Goal: Task Accomplishment & Management: Use online tool/utility

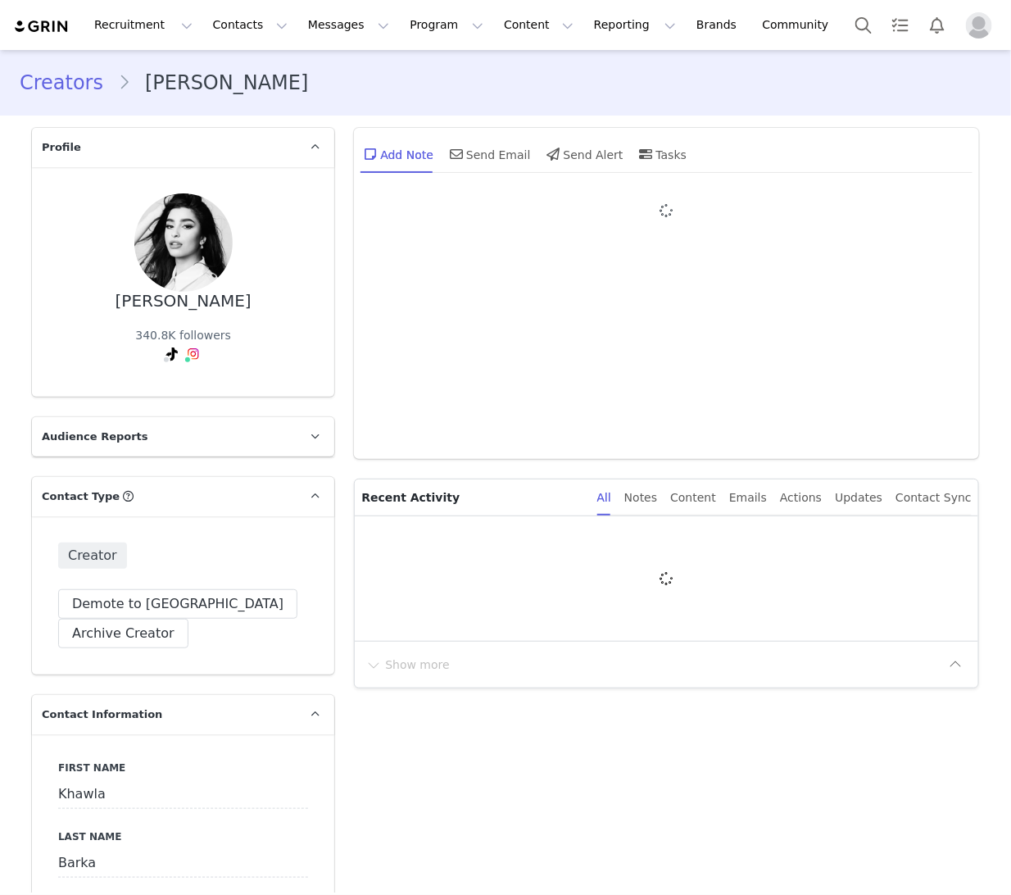
type input "+1 ([GEOGRAPHIC_DATA])"
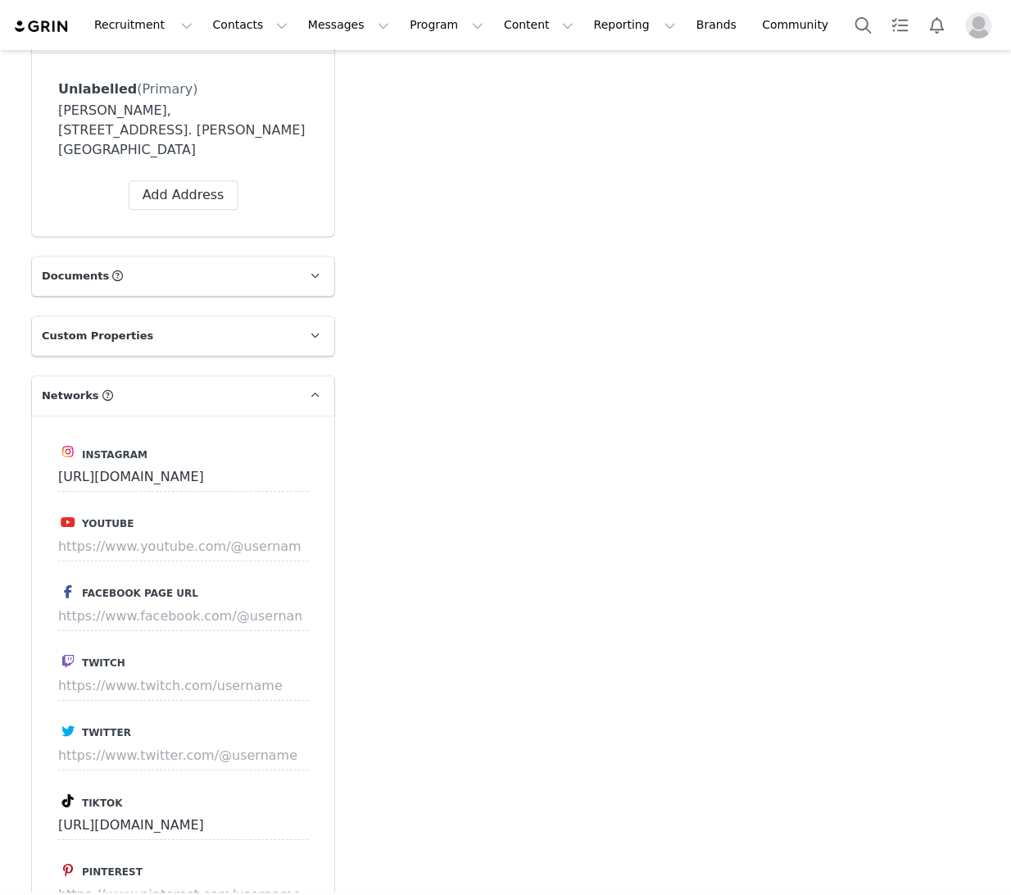
scroll to position [2532, 0]
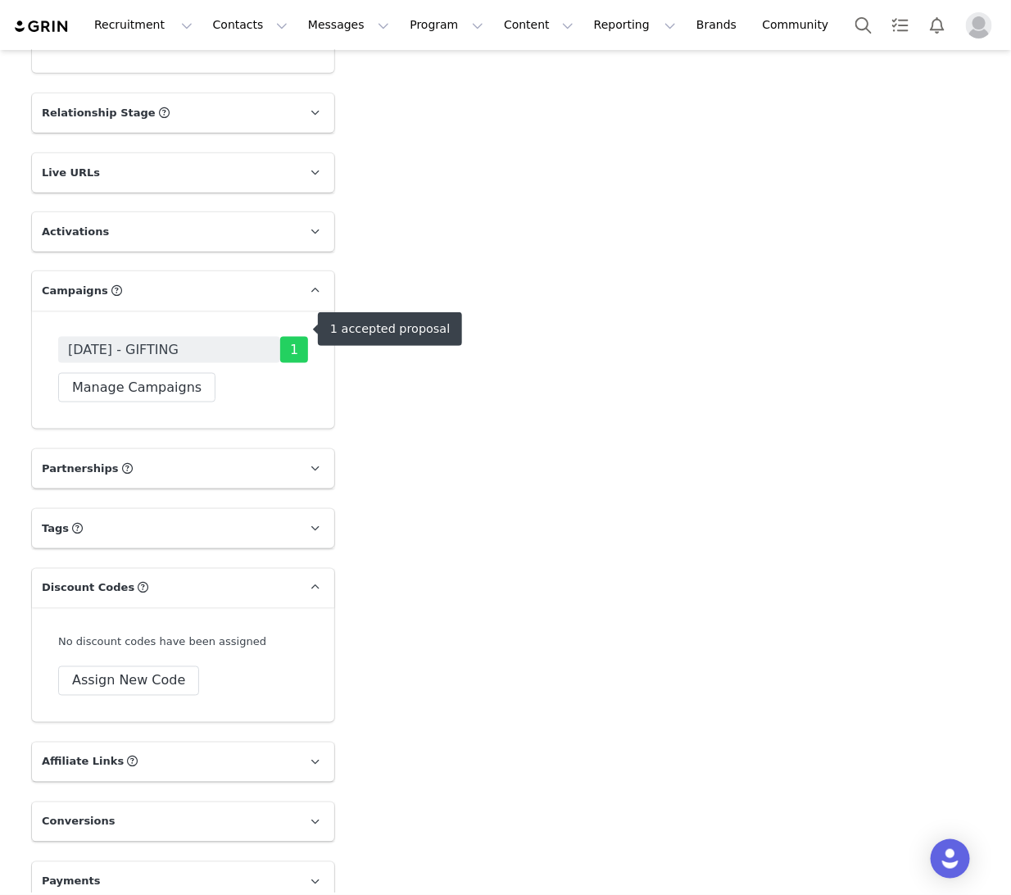
click at [179, 340] on span "[DATE] - GIFTING" at bounding box center [123, 350] width 111 height 20
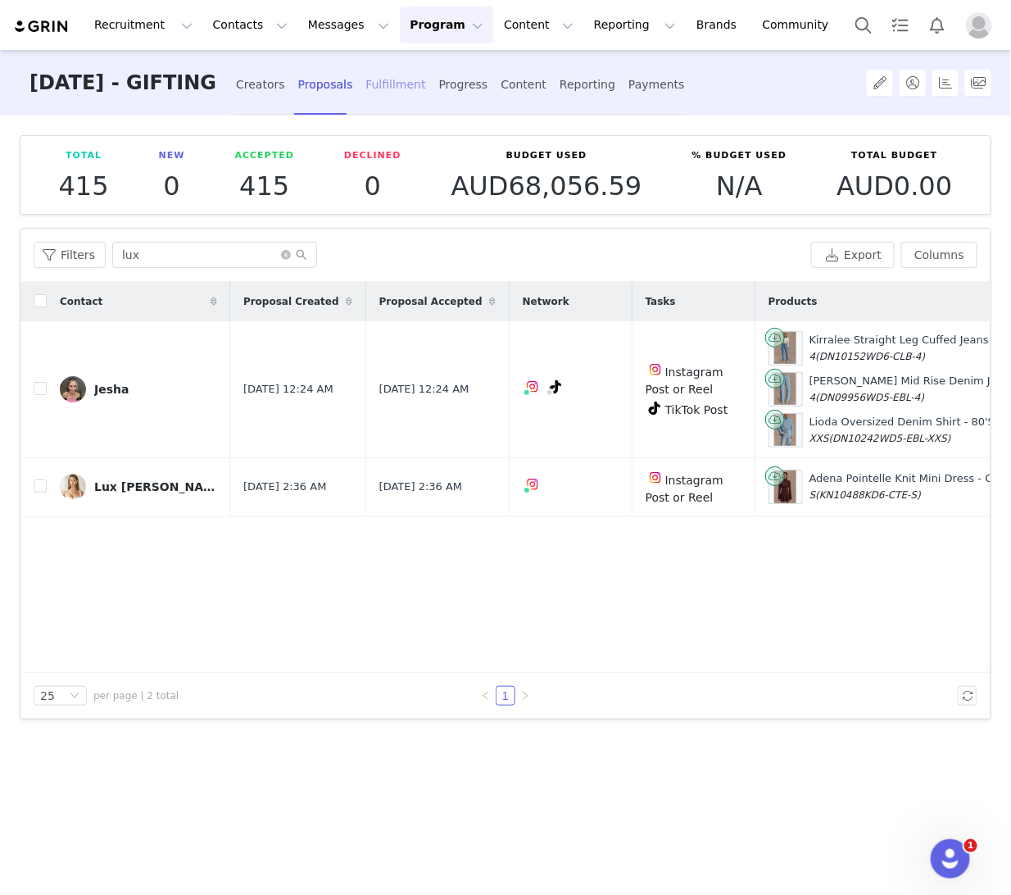
click at [425, 76] on div "Fulfillment" at bounding box center [395, 84] width 60 height 43
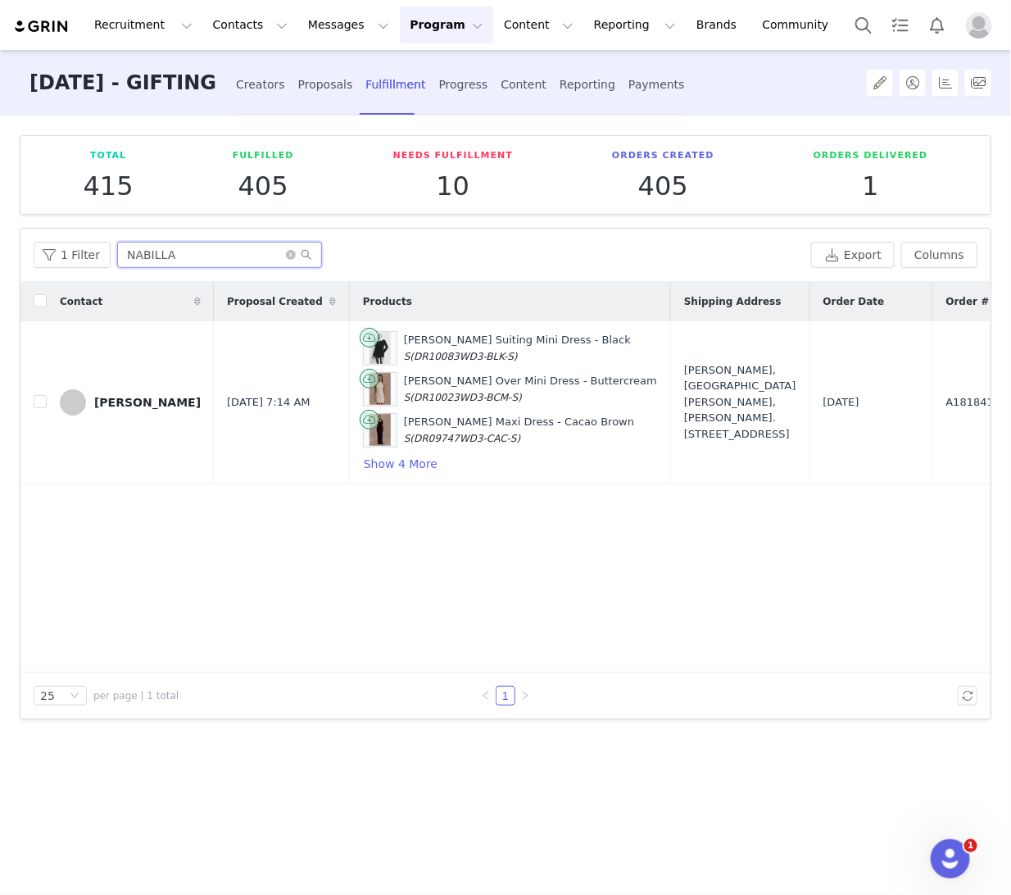
click at [172, 258] on input "NABILLA" at bounding box center [219, 255] width 205 height 26
drag, startPoint x: 161, startPoint y: 258, endPoint x: 55, endPoint y: 233, distance: 109.5
click at [55, 233] on div "1 Filter NABILLA Export Columns" at bounding box center [505, 255] width 970 height 53
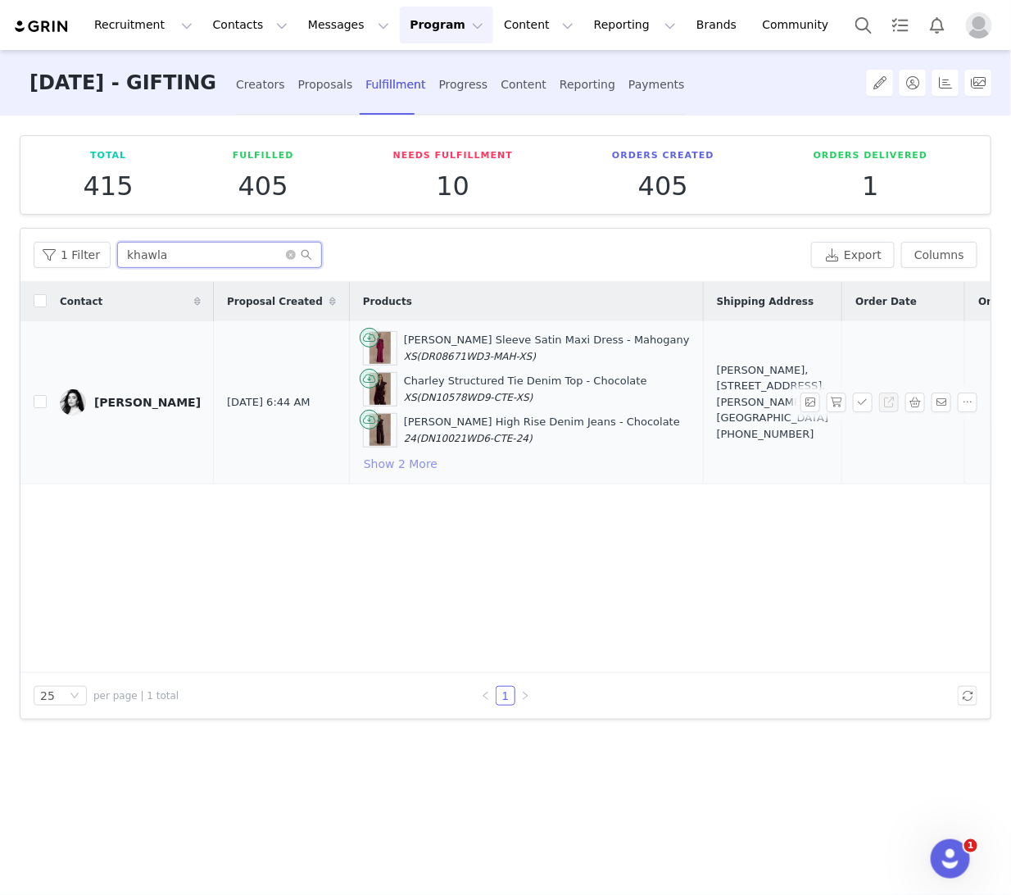
type input "khawla"
click at [370, 461] on button "Show 2 More" at bounding box center [400, 464] width 75 height 20
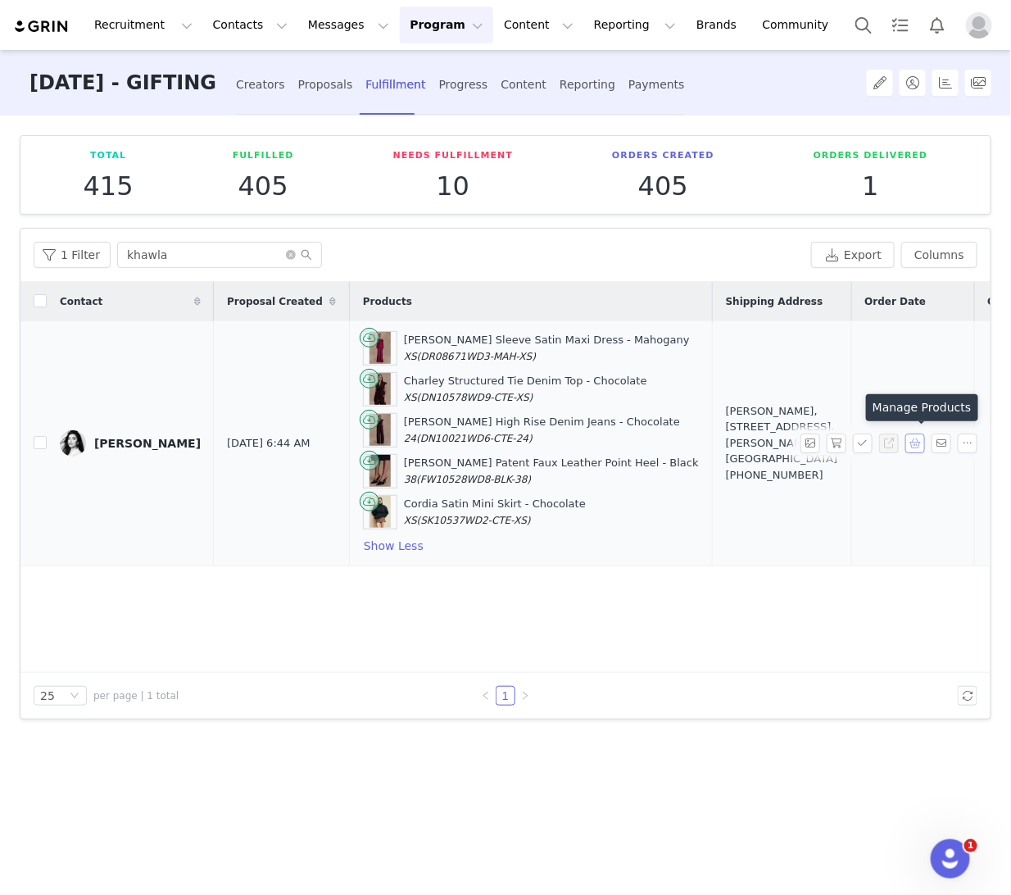
click at [916, 445] on button "button" at bounding box center [916, 444] width 20 height 20
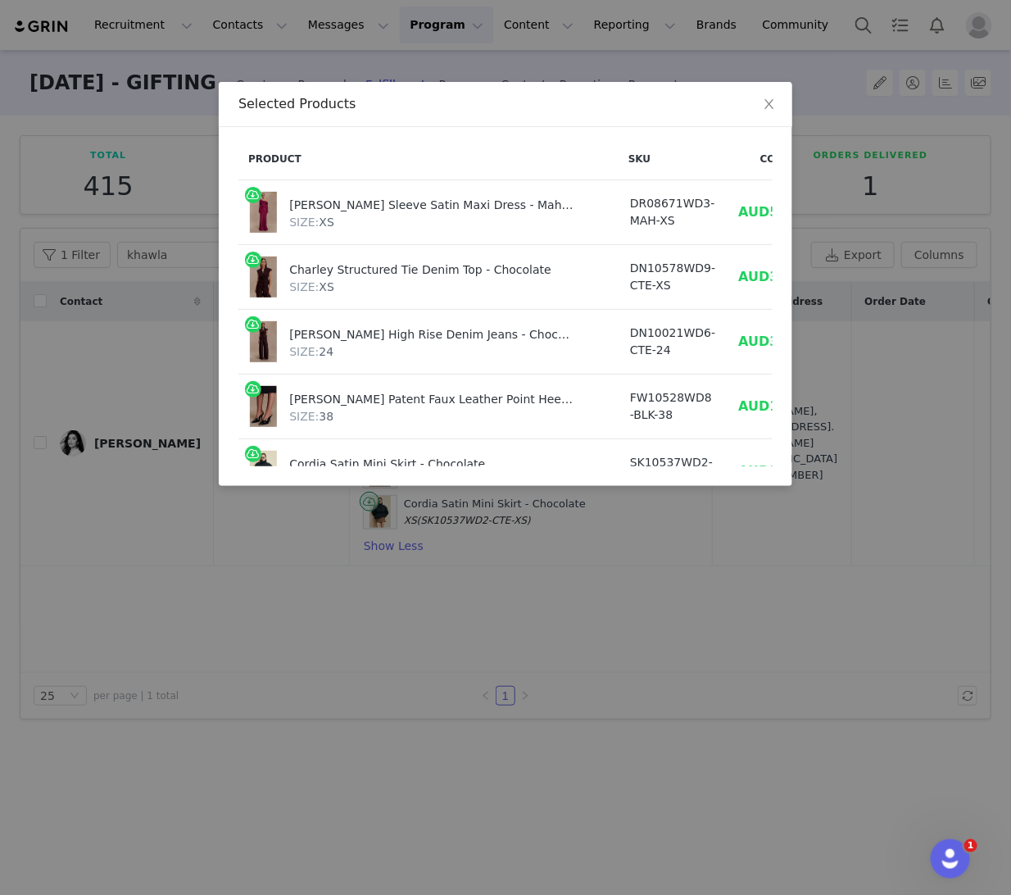
scroll to position [66, 0]
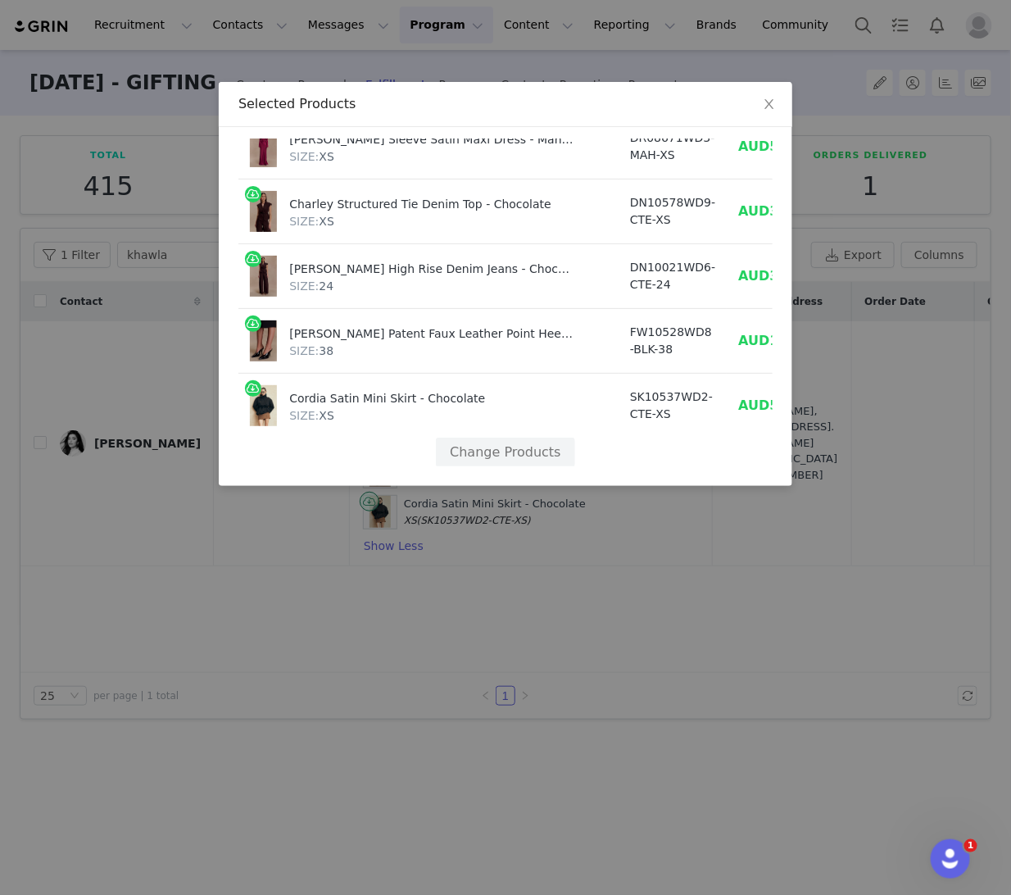
click at [538, 472] on div "Product SKU Cost Price Iris Long Sleeve Satin Maxi Dress - Mahogany SIZE: XS DR…" at bounding box center [506, 306] width 574 height 359
click at [511, 439] on button "Change Products" at bounding box center [505, 453] width 138 height 30
select select "27410598"
select select "27965273"
select select "27694328"
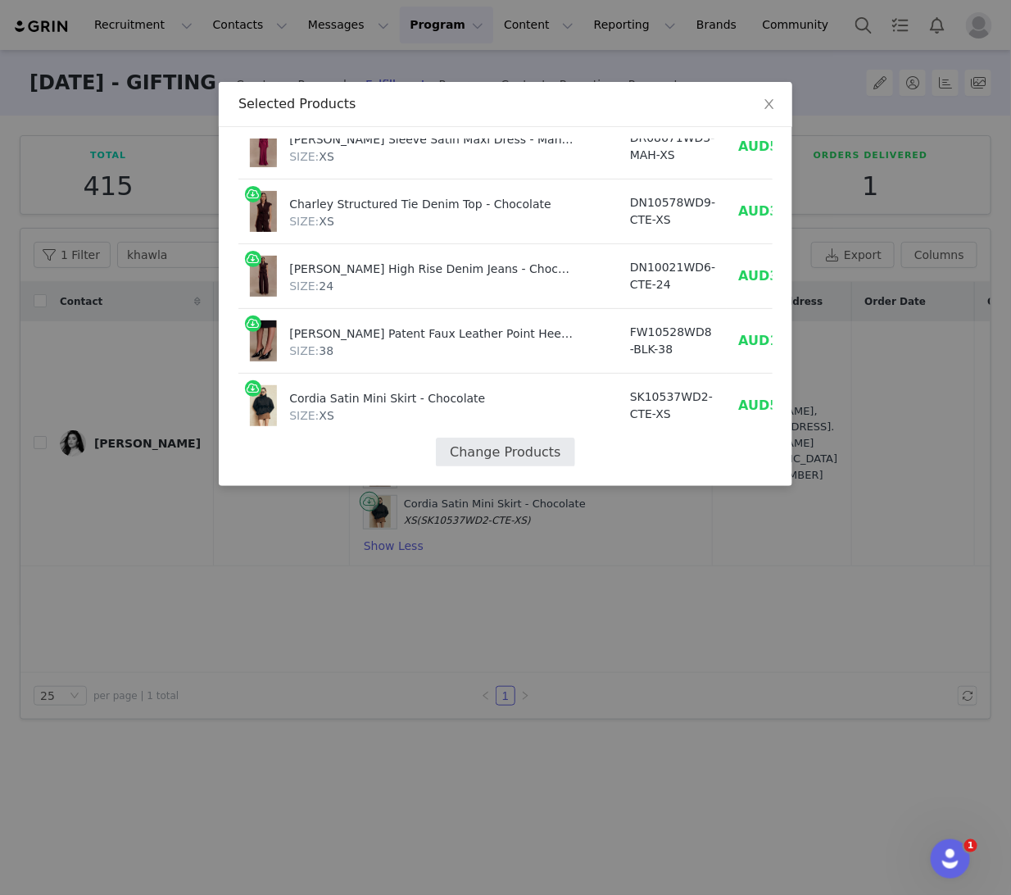
select select "27693769"
select select "27695434"
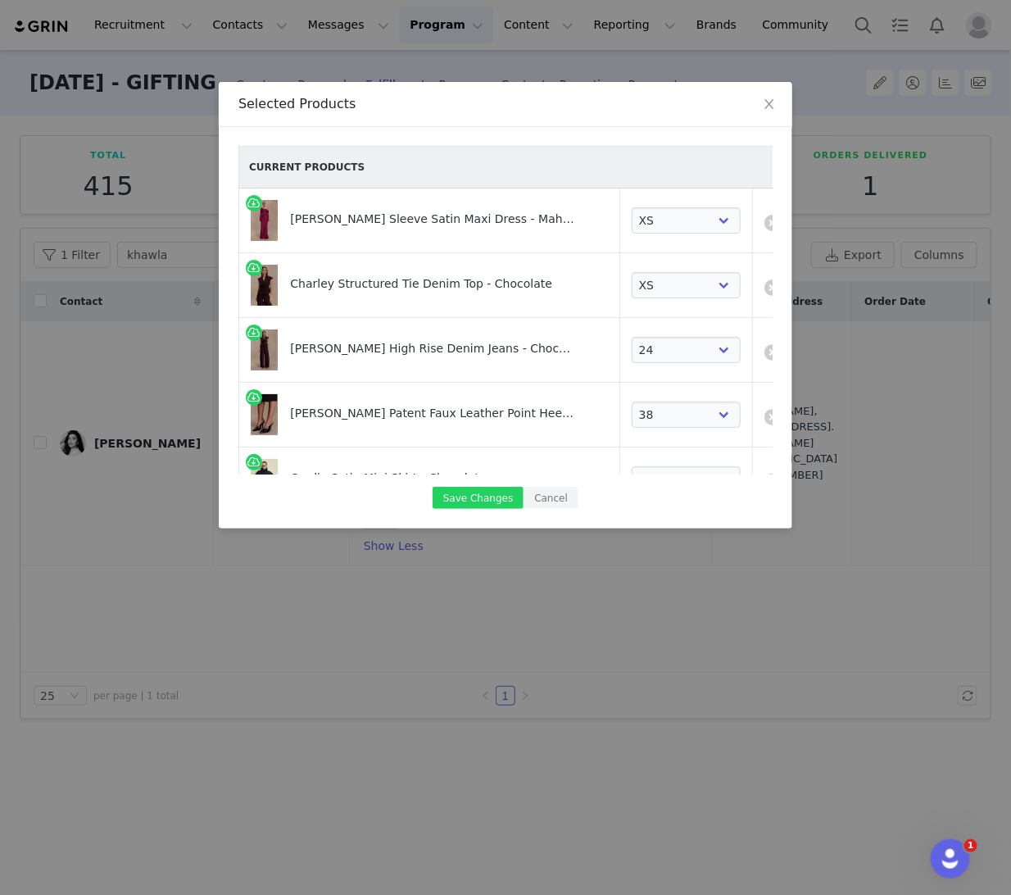
scroll to position [89, 0]
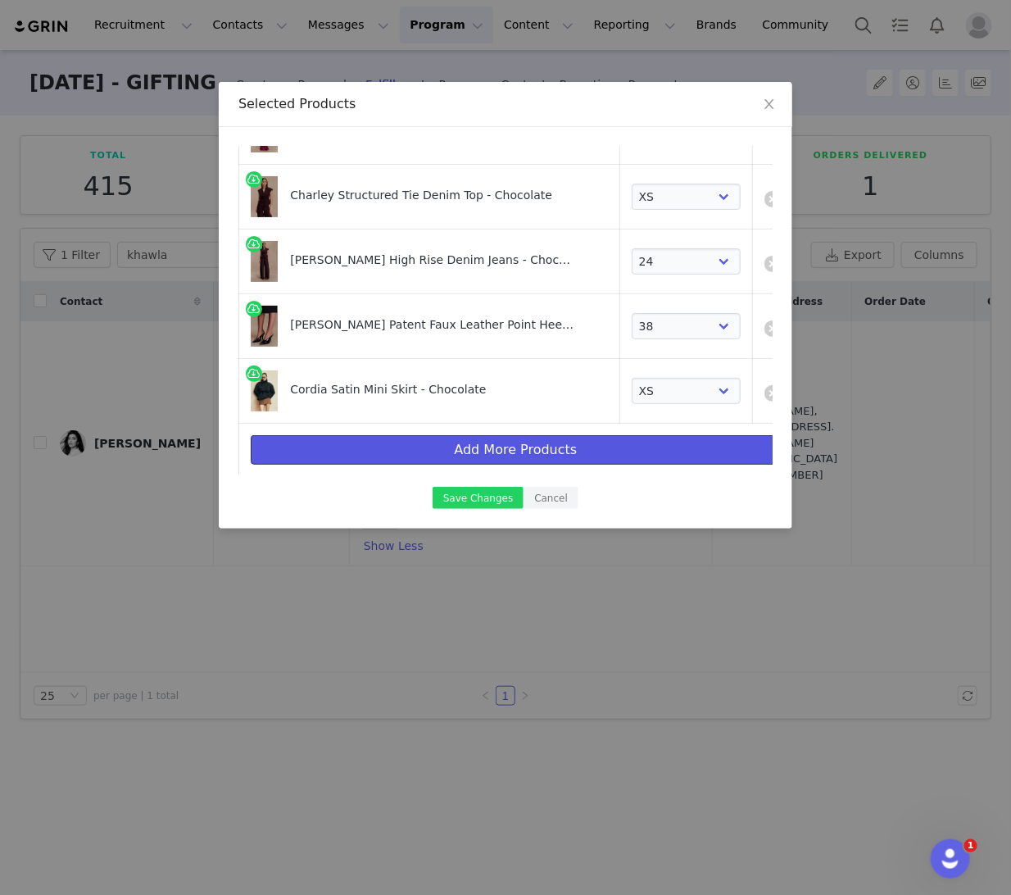
click at [397, 444] on button "Add More Products" at bounding box center [516, 450] width 530 height 30
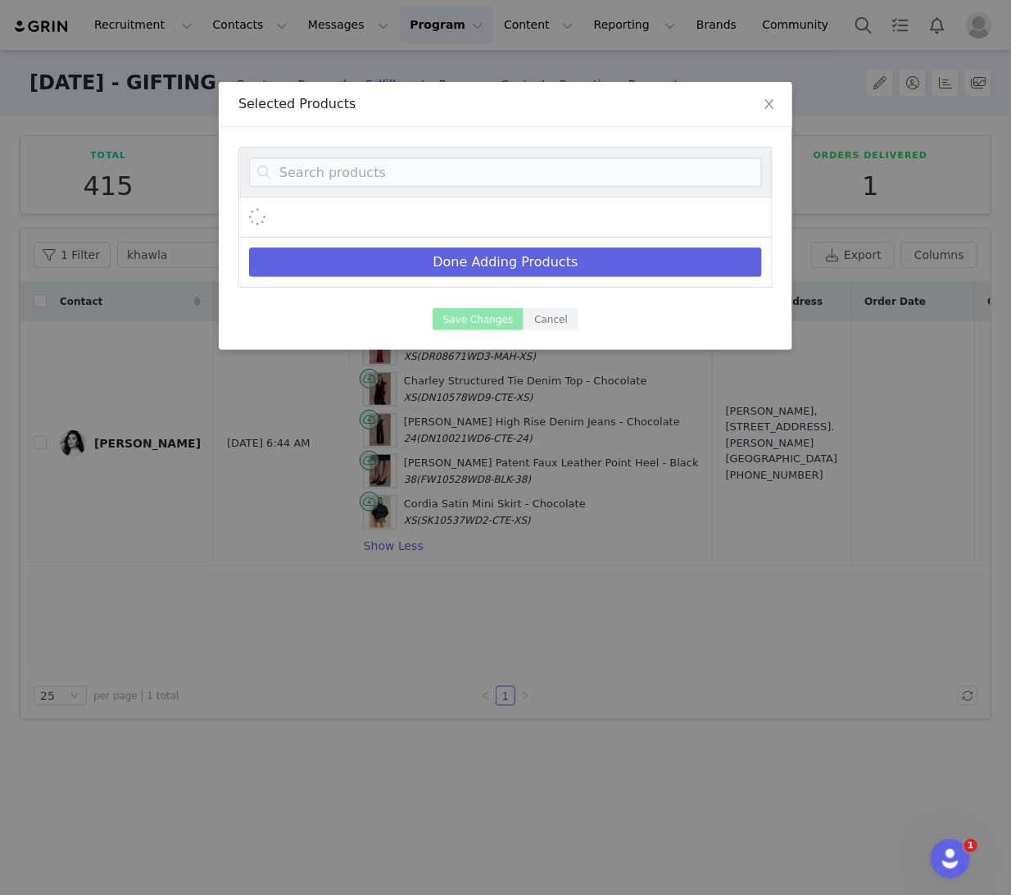
scroll to position [0, 0]
click at [331, 177] on input at bounding box center [505, 172] width 513 height 30
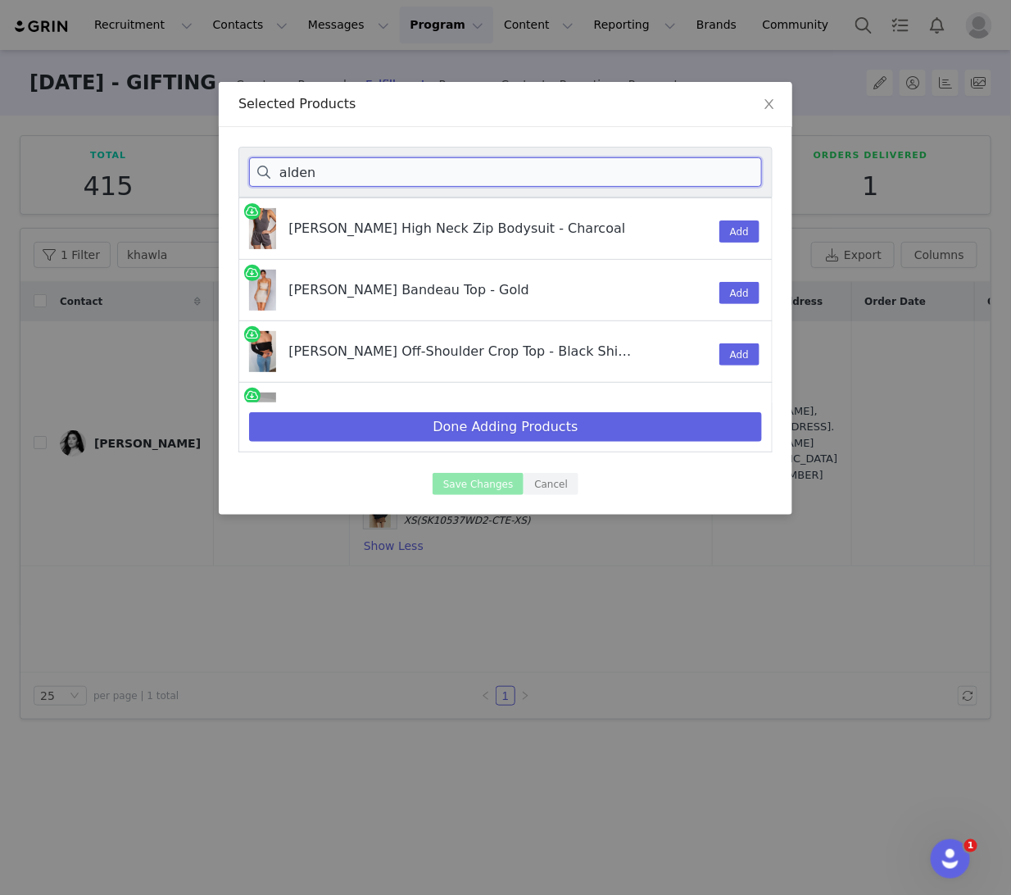
type input "alden"
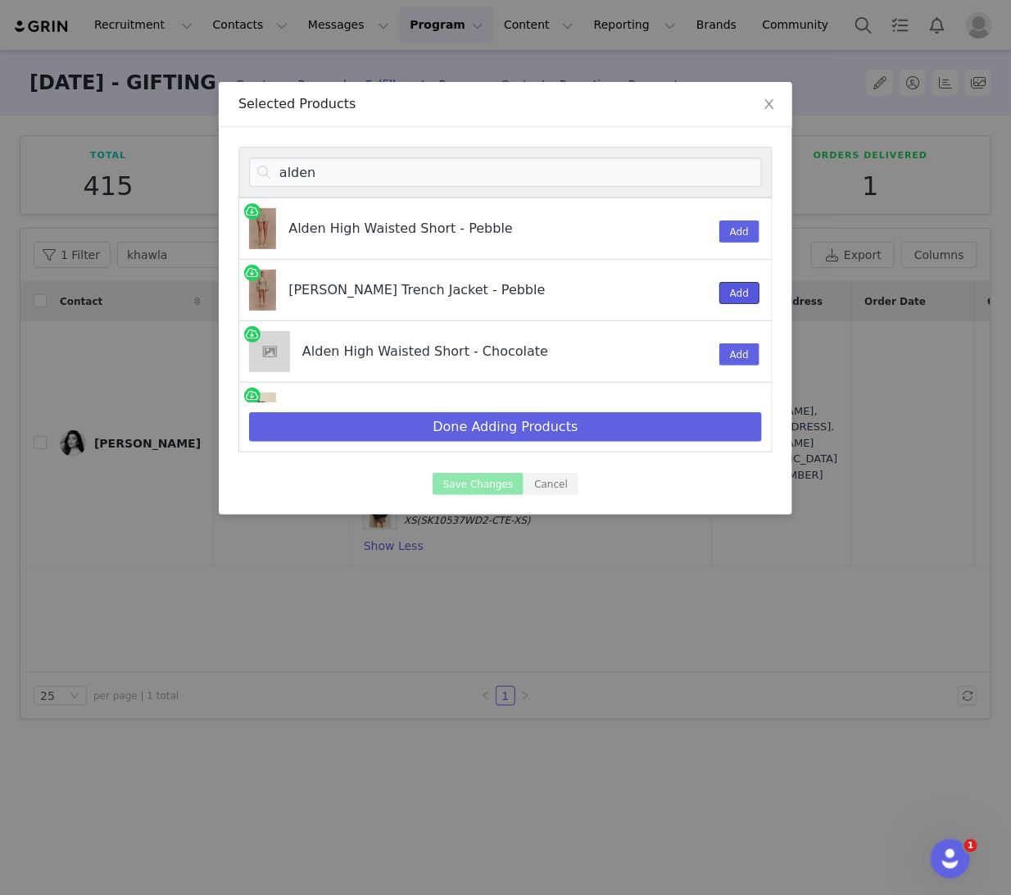
click at [739, 297] on button "Add" at bounding box center [740, 293] width 40 height 22
click at [740, 227] on button "Add" at bounding box center [740, 231] width 40 height 22
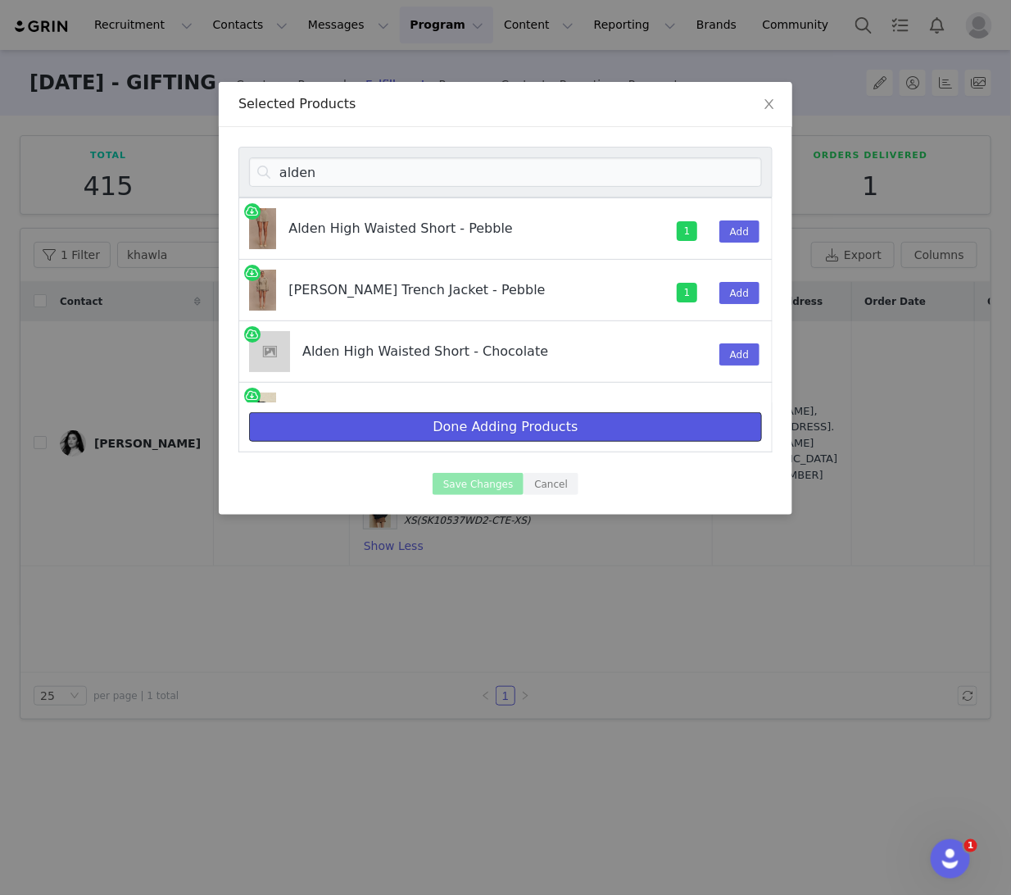
click at [374, 428] on button "Done Adding Products" at bounding box center [505, 427] width 513 height 30
select select "27410598"
select select "27965273"
select select "27694328"
select select "27693769"
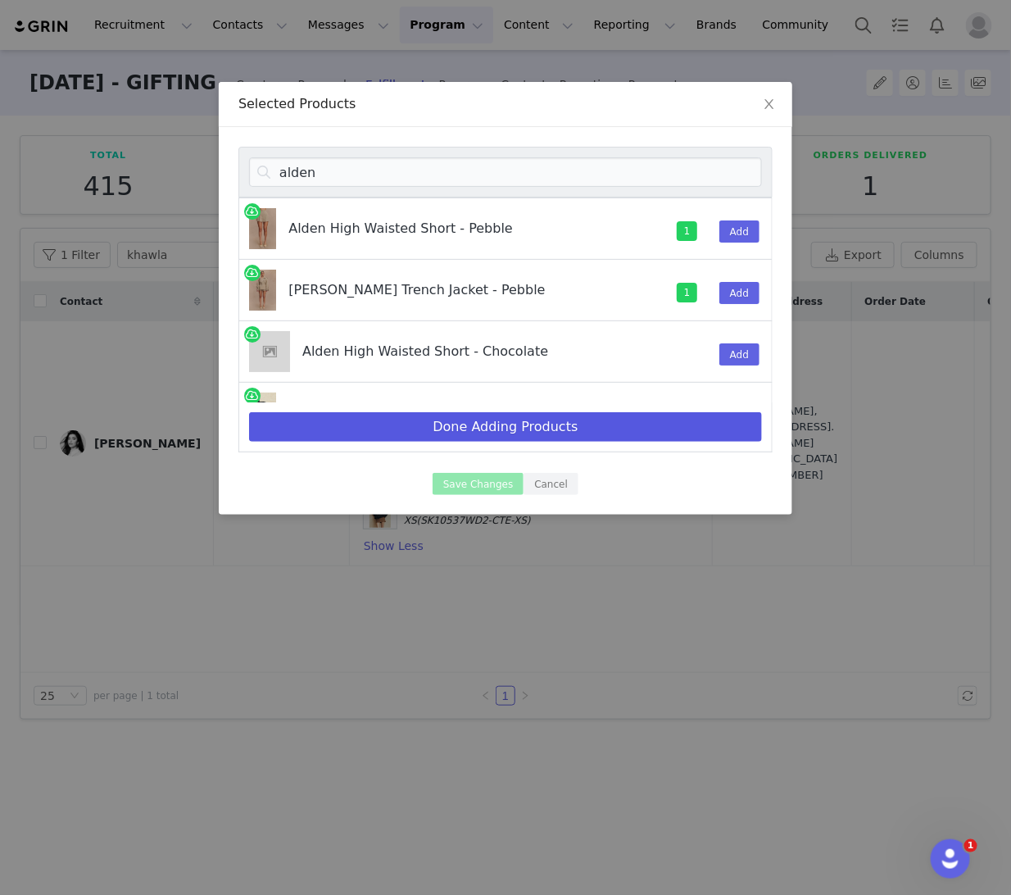
select select "27695434"
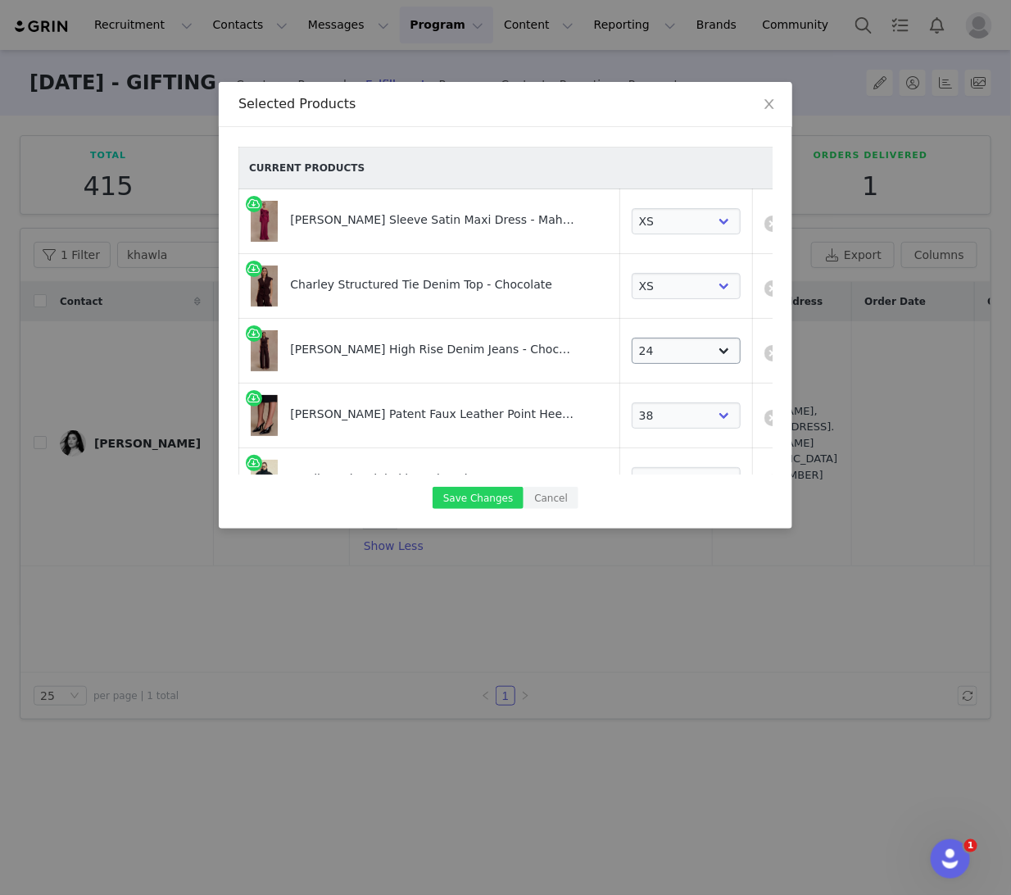
scroll to position [219, 0]
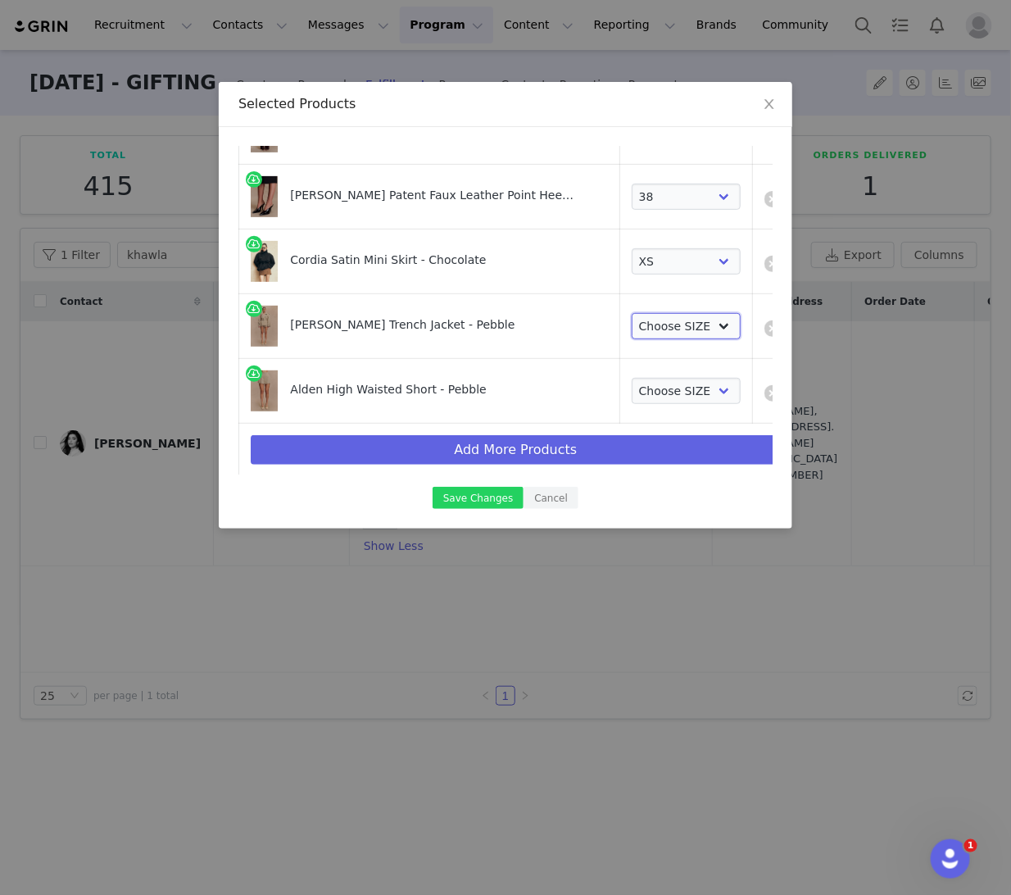
click at [636, 317] on select "Choose SIZE XXS XS S M L XL XXL 3XL" at bounding box center [686, 326] width 109 height 26
click at [632, 313] on select "Choose SIZE XXS XS S M L XL XXL 3XL" at bounding box center [686, 326] width 109 height 26
click at [642, 326] on select "Choose SIZE XXS XS S M L XL XXL 3XL" at bounding box center [686, 326] width 109 height 26
select select "26375366"
click at [632, 313] on select "Choose SIZE XXS XS S M L XL XXL 3XL" at bounding box center [686, 326] width 109 height 26
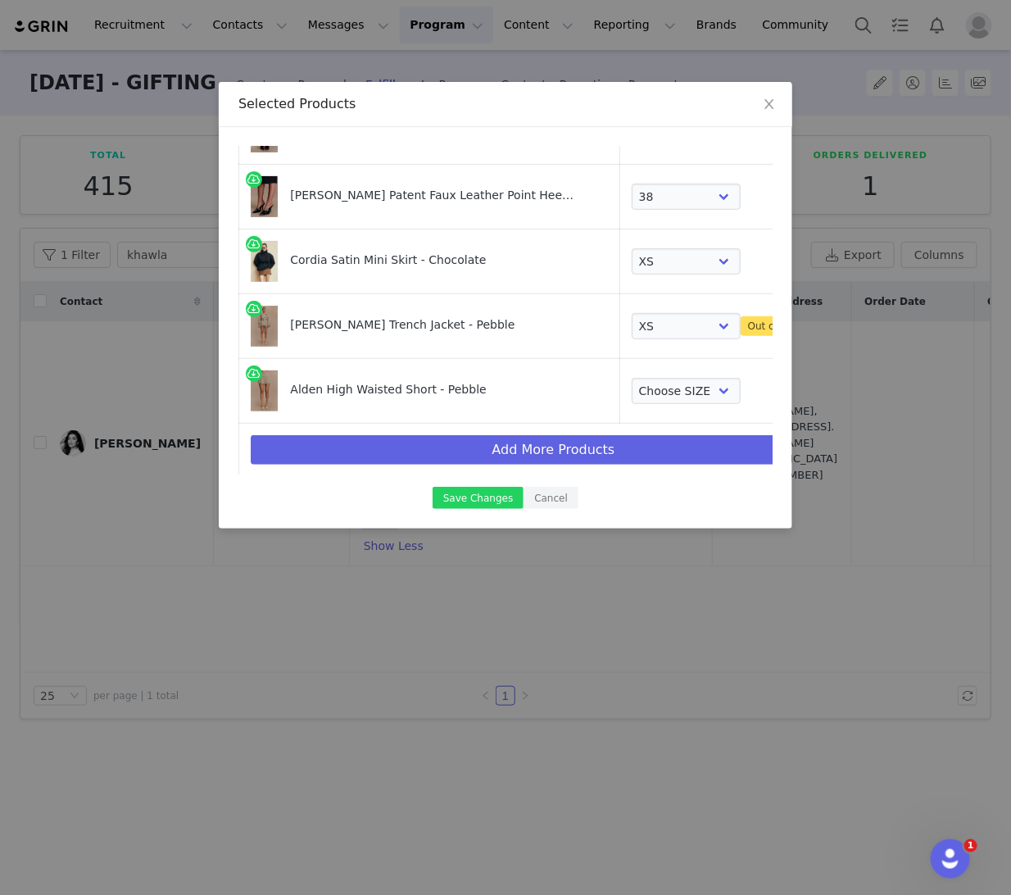
click at [620, 371] on td "Choose SIZE XXS XS S M L XL XXL 3XL" at bounding box center [724, 391] width 208 height 65
click at [632, 394] on select "Choose SIZE XXS XS S M L XL XXL 3XL" at bounding box center [686, 391] width 109 height 26
select select "26835918"
click at [632, 378] on select "Choose SIZE XXS XS S M L XL XXL 3XL" at bounding box center [686, 391] width 109 height 26
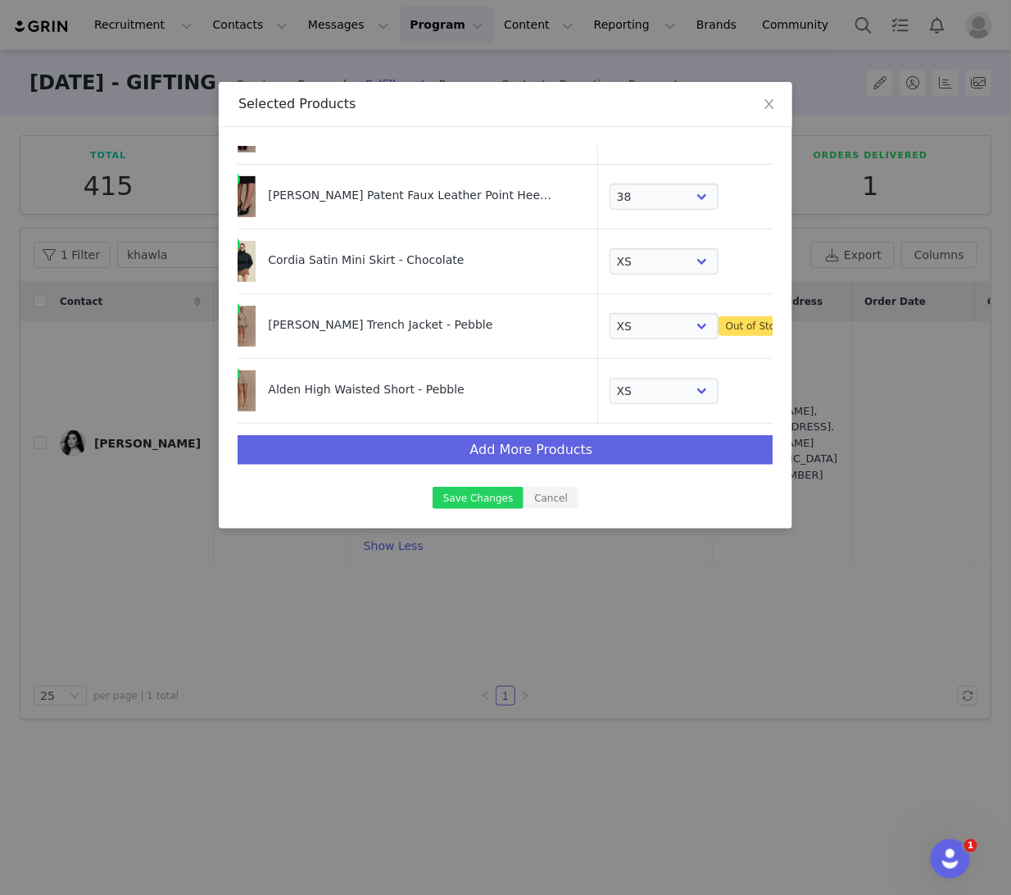
click at [818, 327] on link at bounding box center [826, 328] width 16 height 16
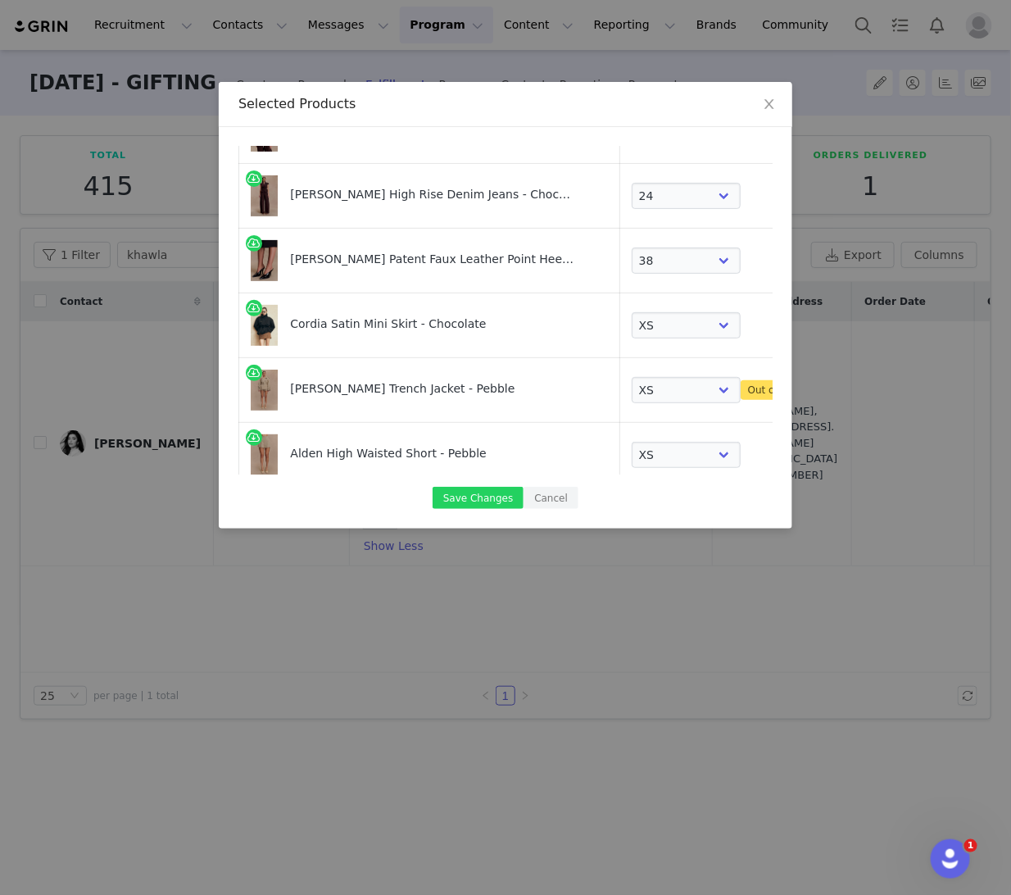
select select "26835918"
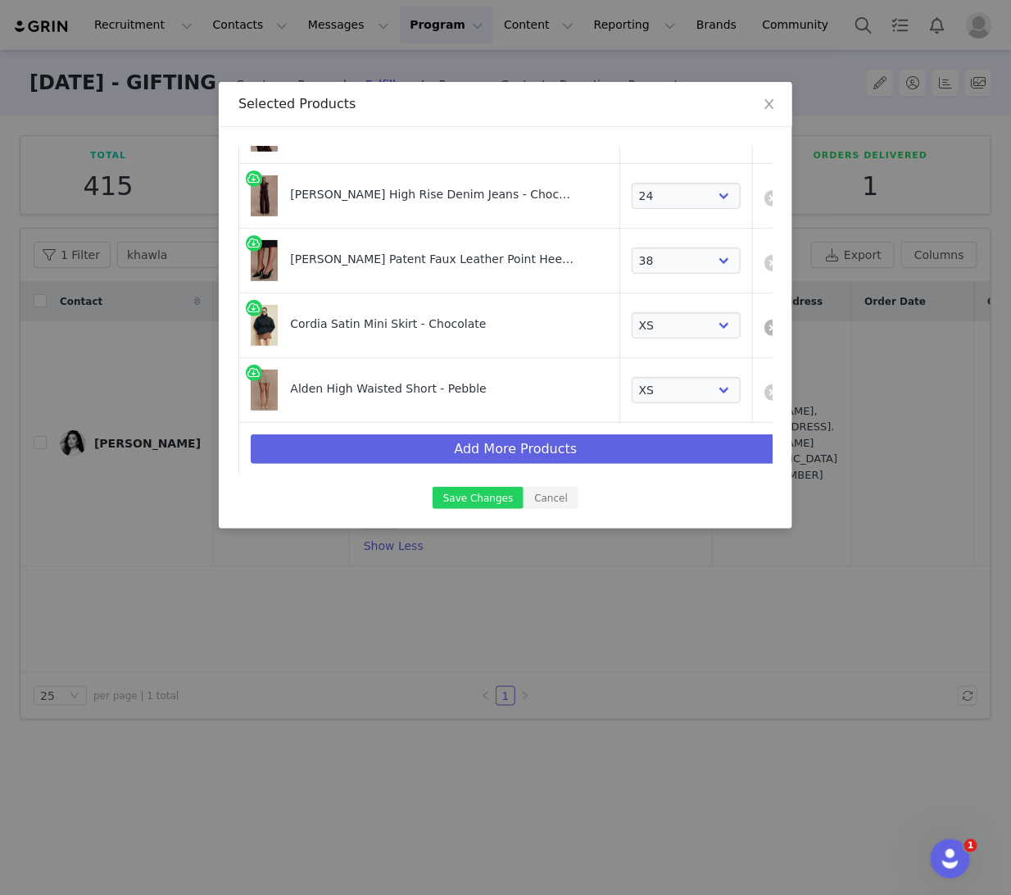
click at [765, 326] on link at bounding box center [773, 328] width 16 height 16
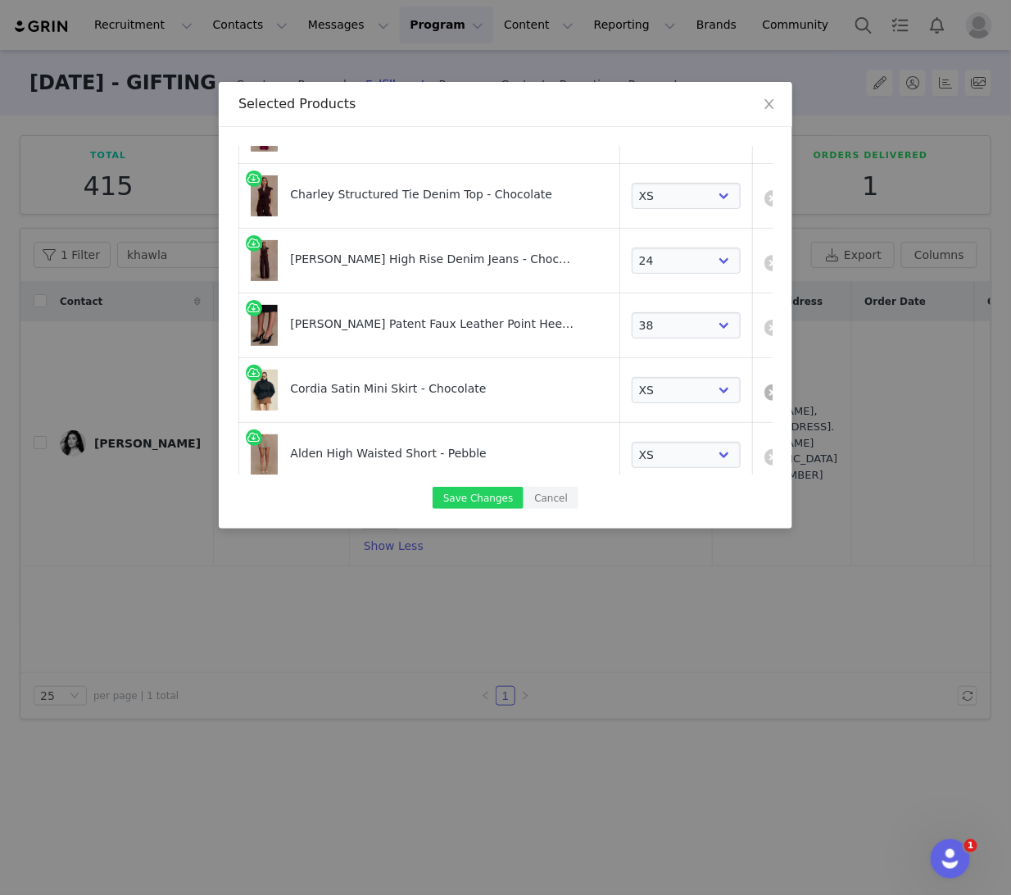
select select "26835918"
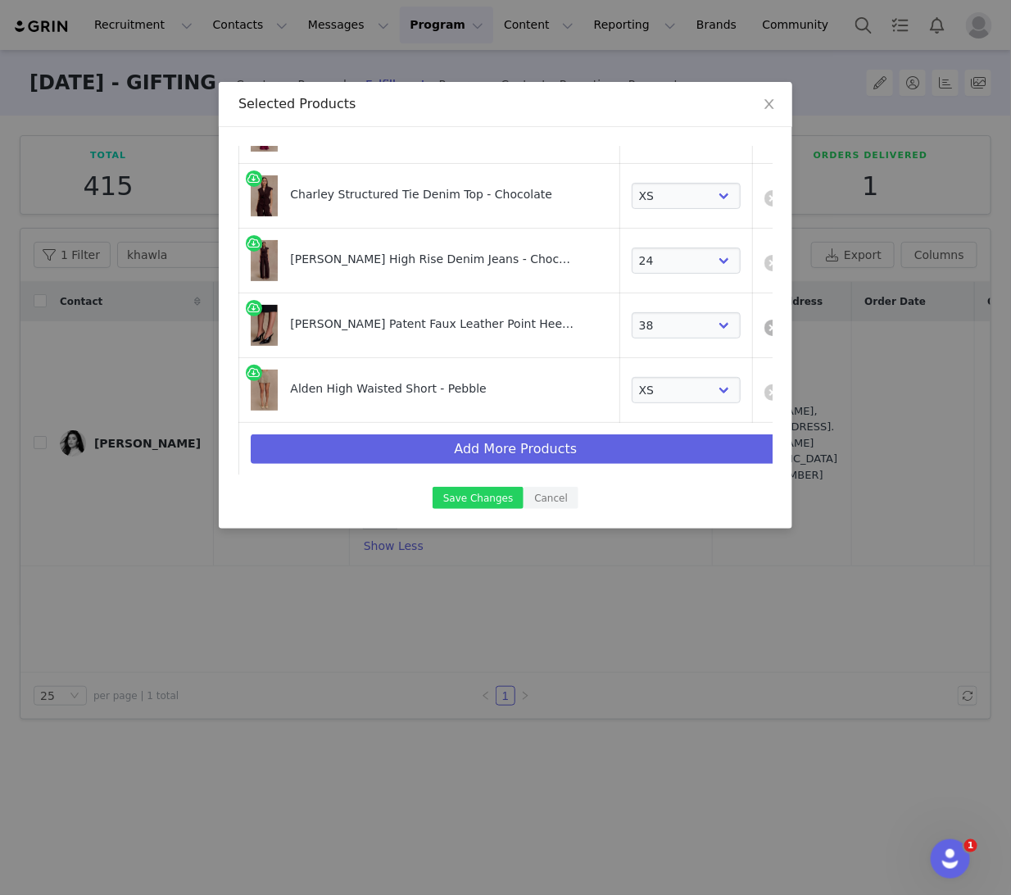
click at [765, 332] on link at bounding box center [773, 328] width 16 height 16
select select "26835918"
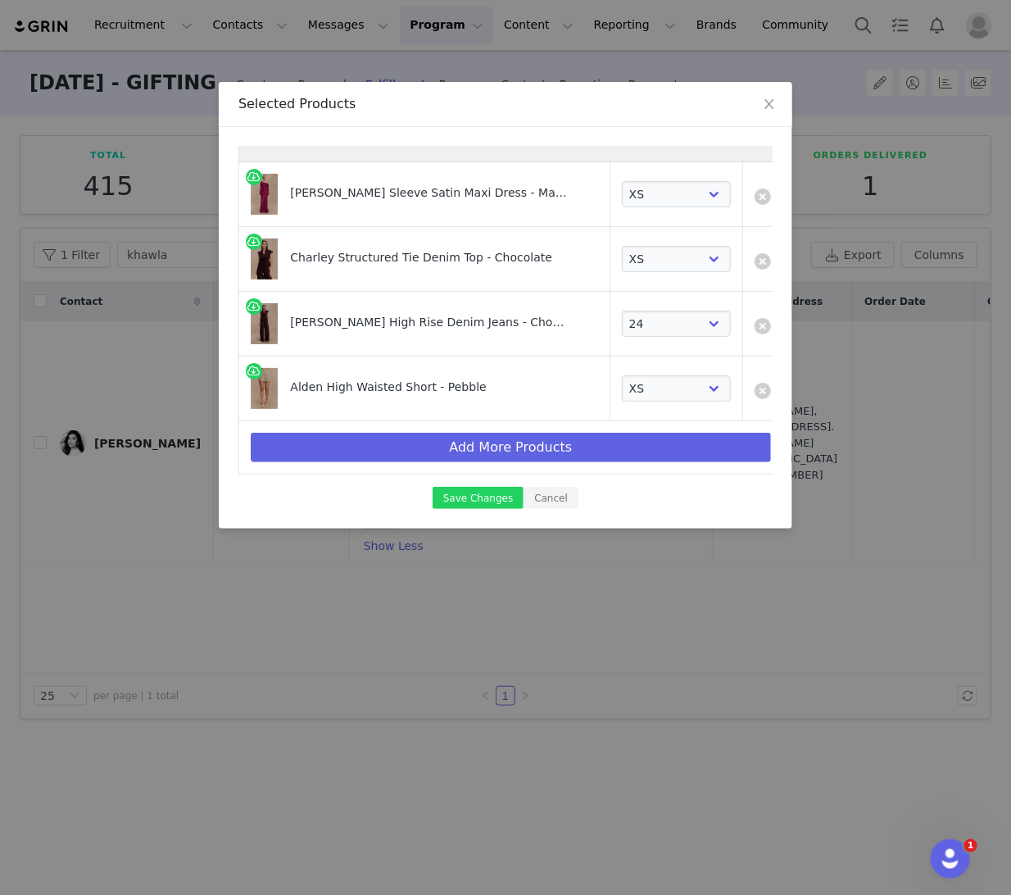
scroll to position [25, 0]
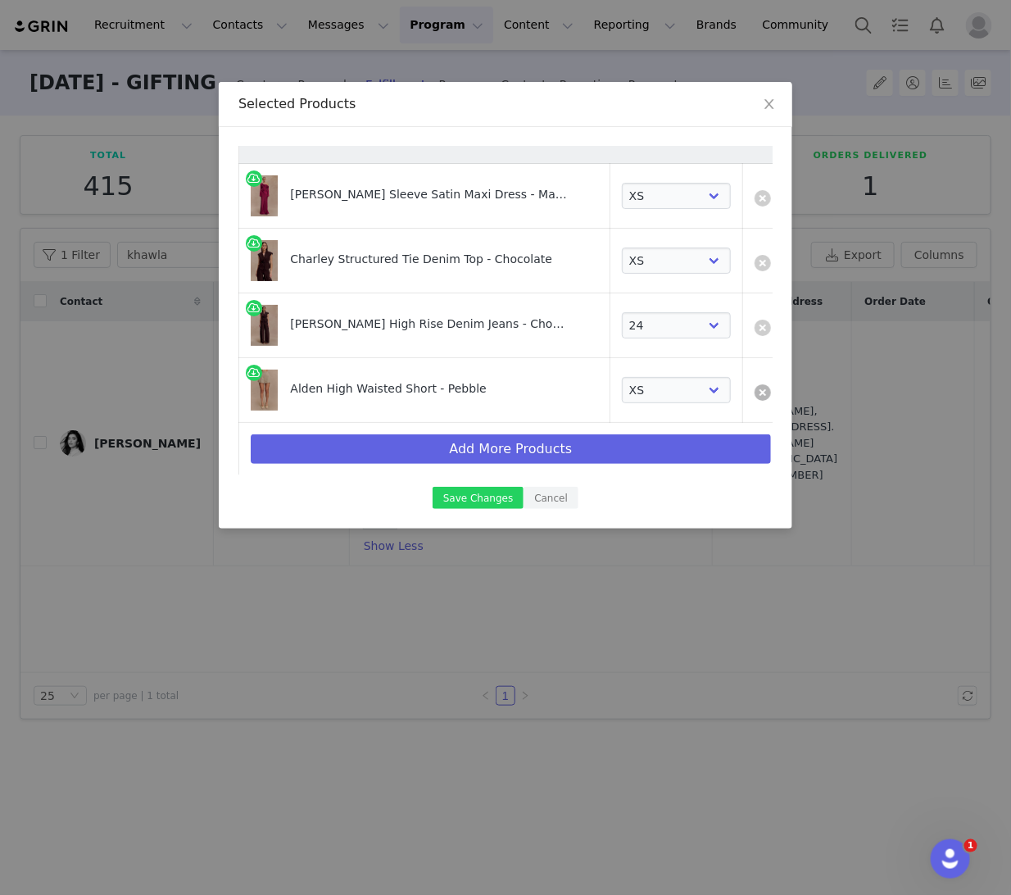
click at [755, 393] on link at bounding box center [763, 392] width 16 height 16
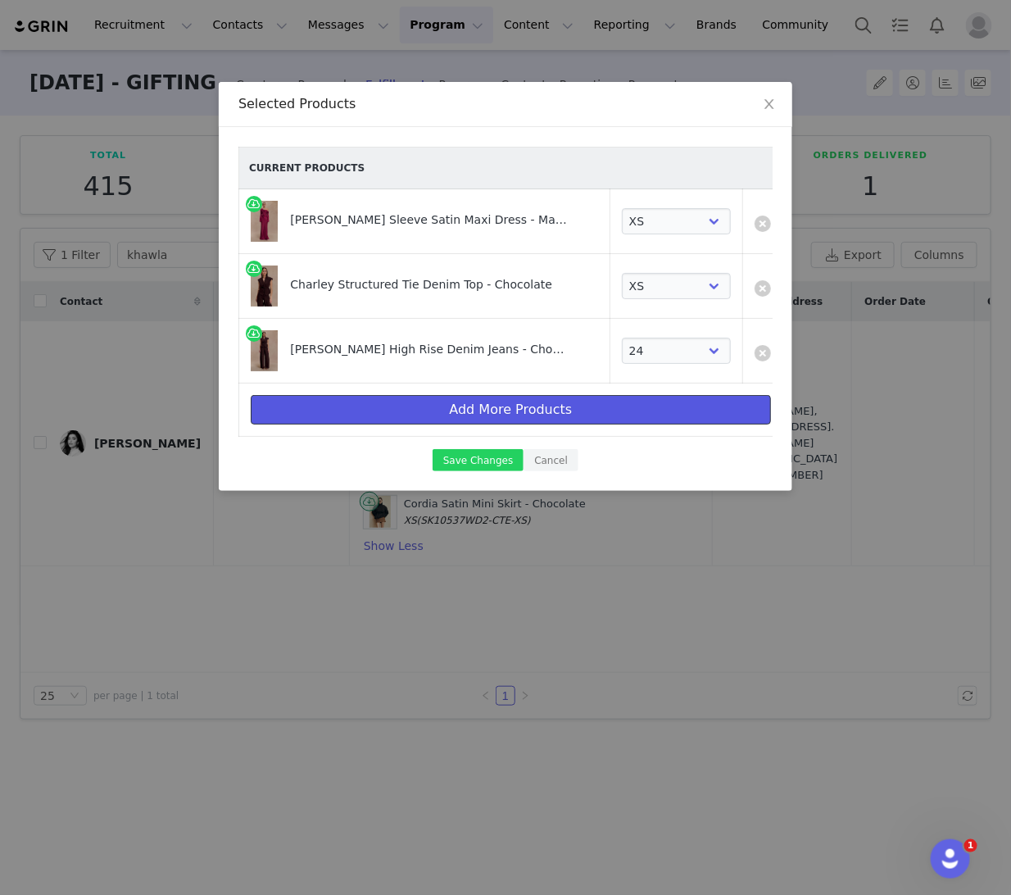
click at [320, 414] on button "Add More Products" at bounding box center [511, 410] width 520 height 30
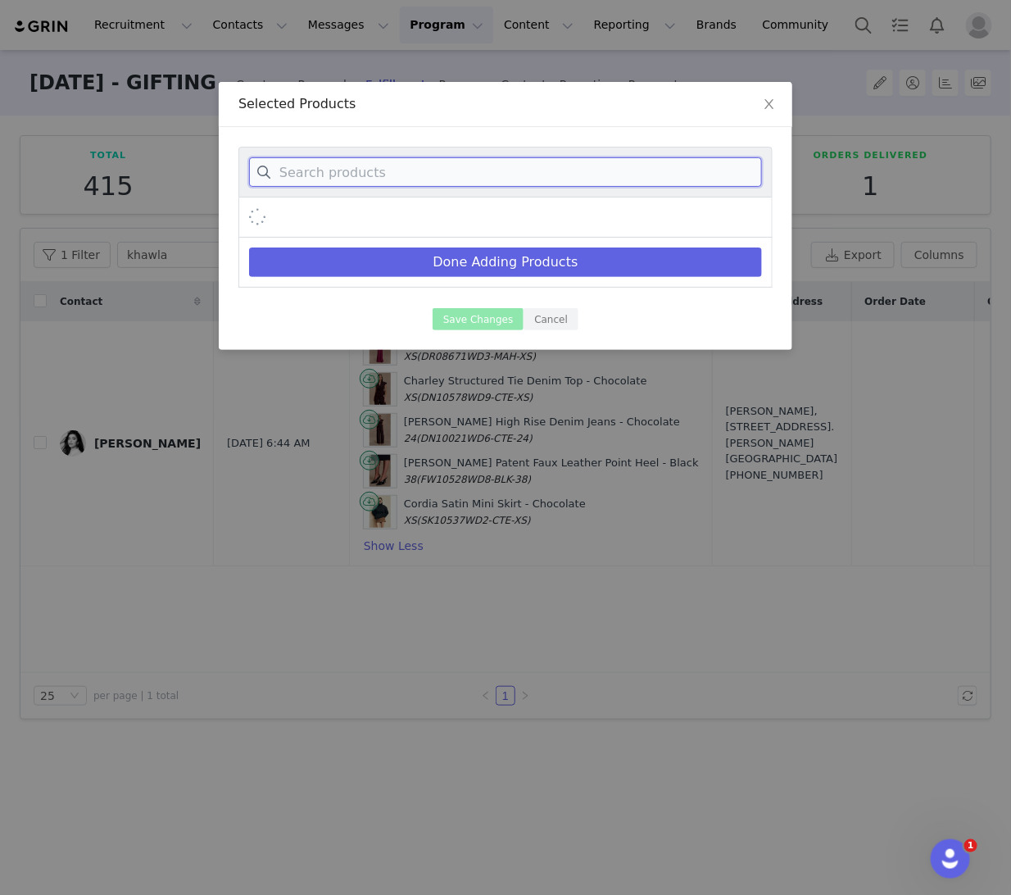
click at [303, 165] on input at bounding box center [505, 172] width 513 height 30
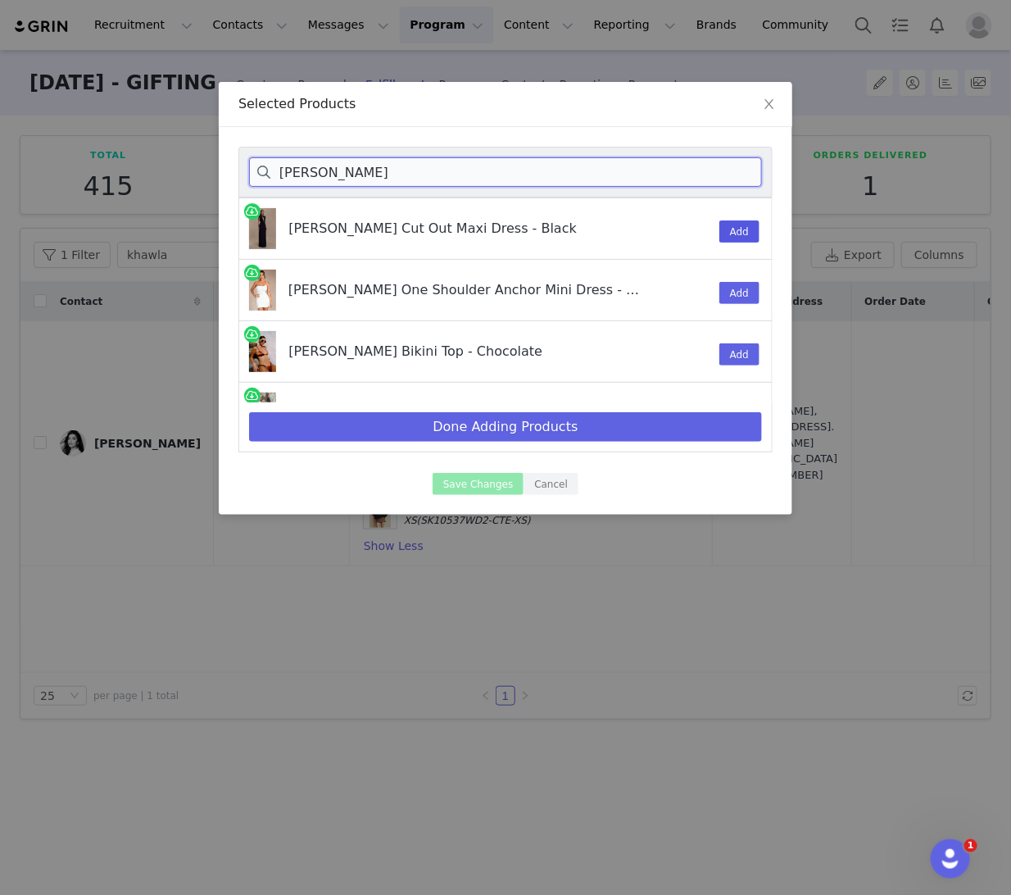
type input "michel"
click at [730, 241] on button "Add" at bounding box center [740, 231] width 40 height 22
click at [347, 160] on input "michel" at bounding box center [505, 172] width 513 height 30
drag, startPoint x: 358, startPoint y: 178, endPoint x: 214, endPoint y: 171, distance: 144.4
click at [214, 171] on div "Selected Products michel Michelle Cut Out Maxi Dress - Black 1 Add Michelle One…" at bounding box center [505, 447] width 1011 height 895
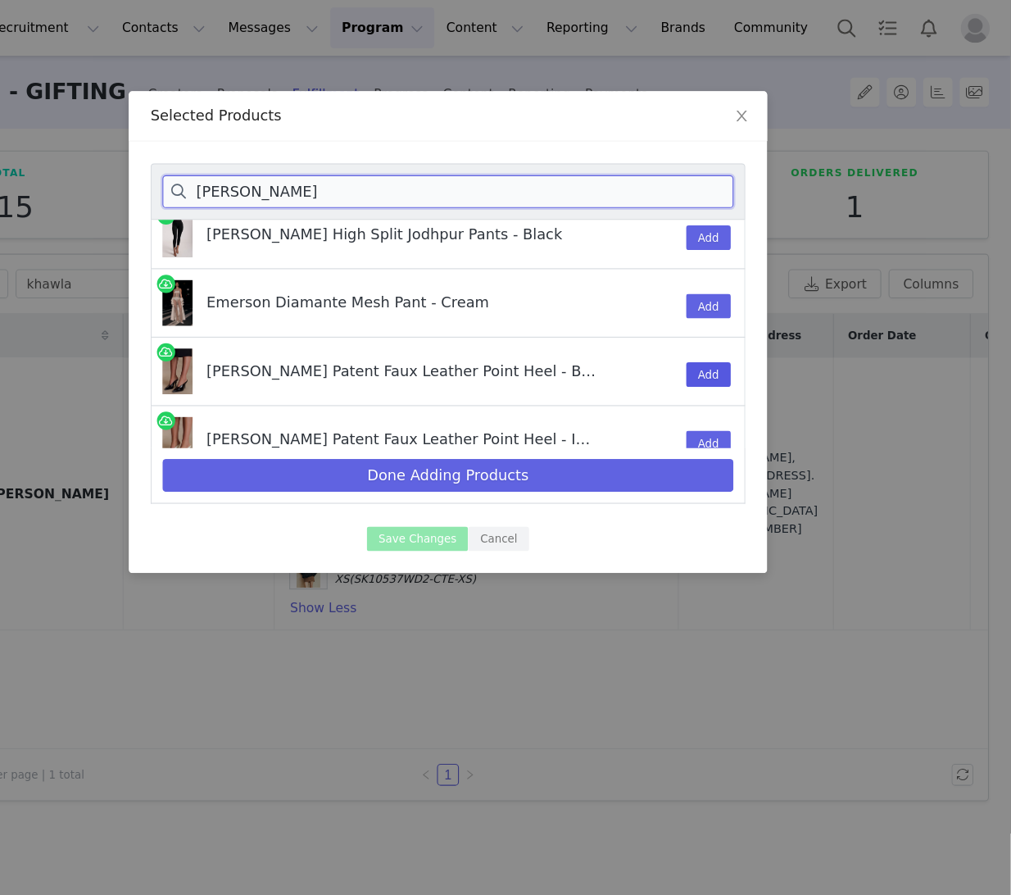
type input "emerson"
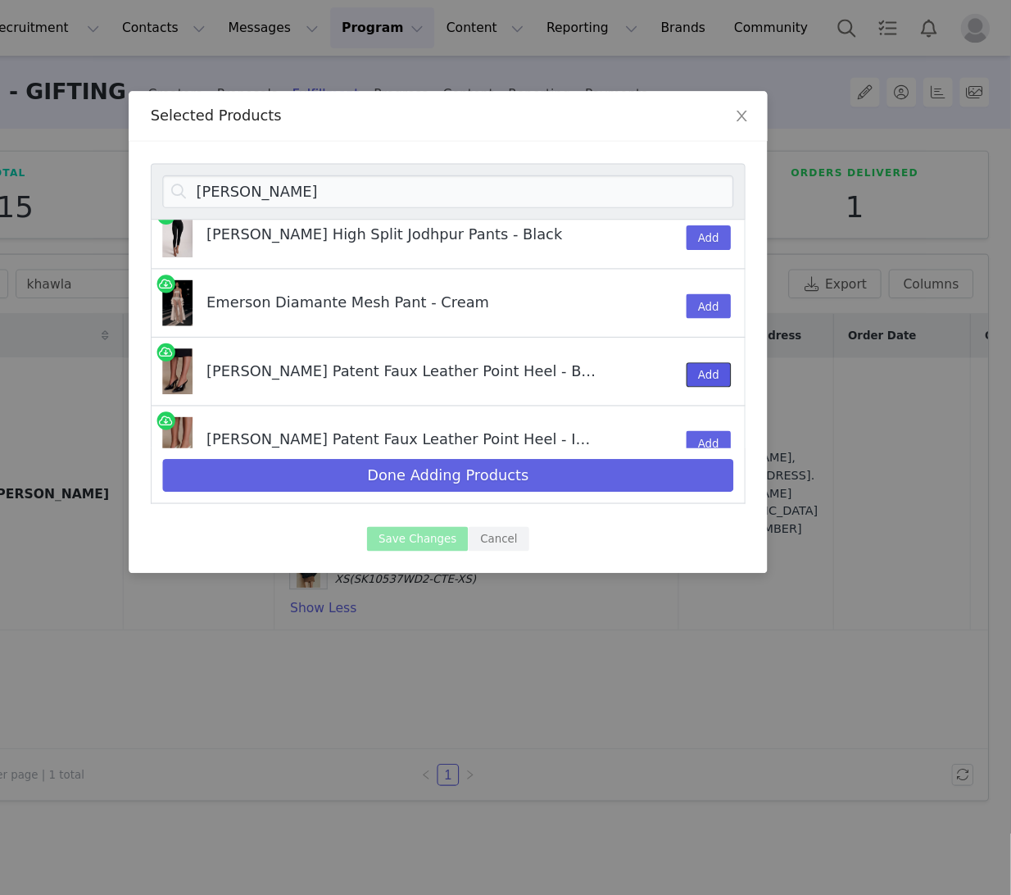
click at [723, 338] on button "Add" at bounding box center [740, 336] width 40 height 22
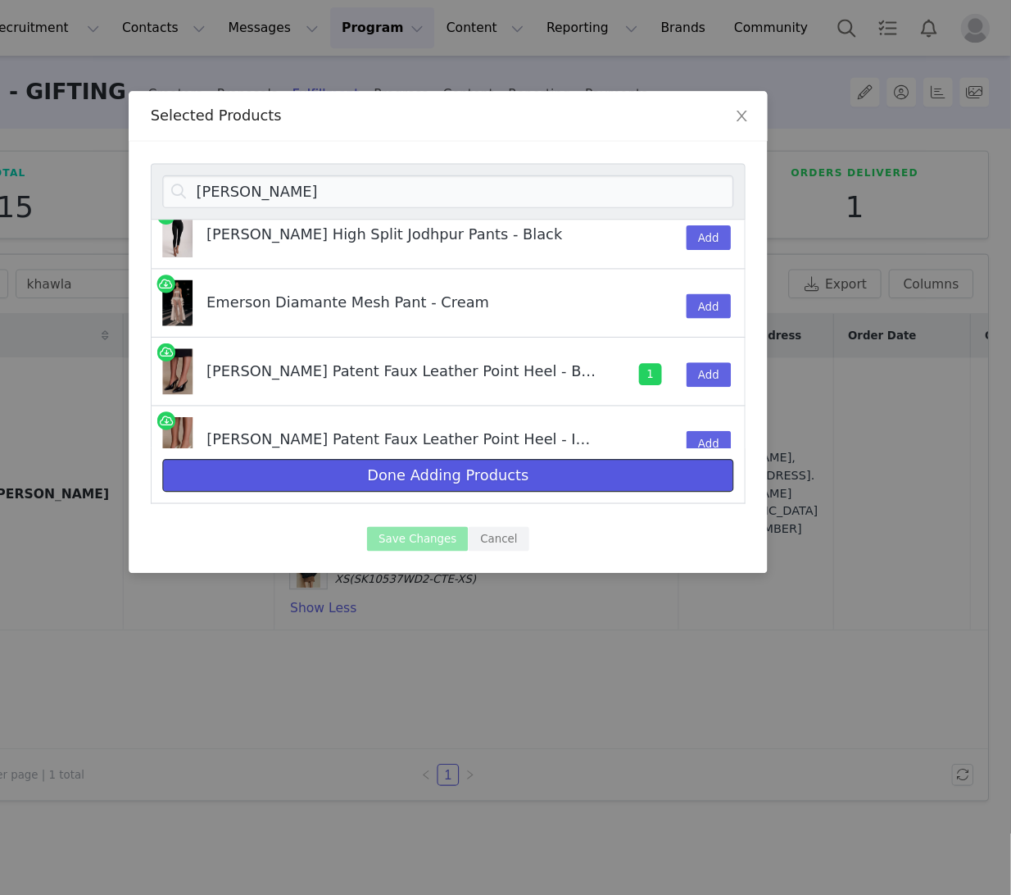
click at [581, 428] on button "Done Adding Products" at bounding box center [505, 427] width 513 height 30
select select "27410598"
select select "27965273"
select select "27694328"
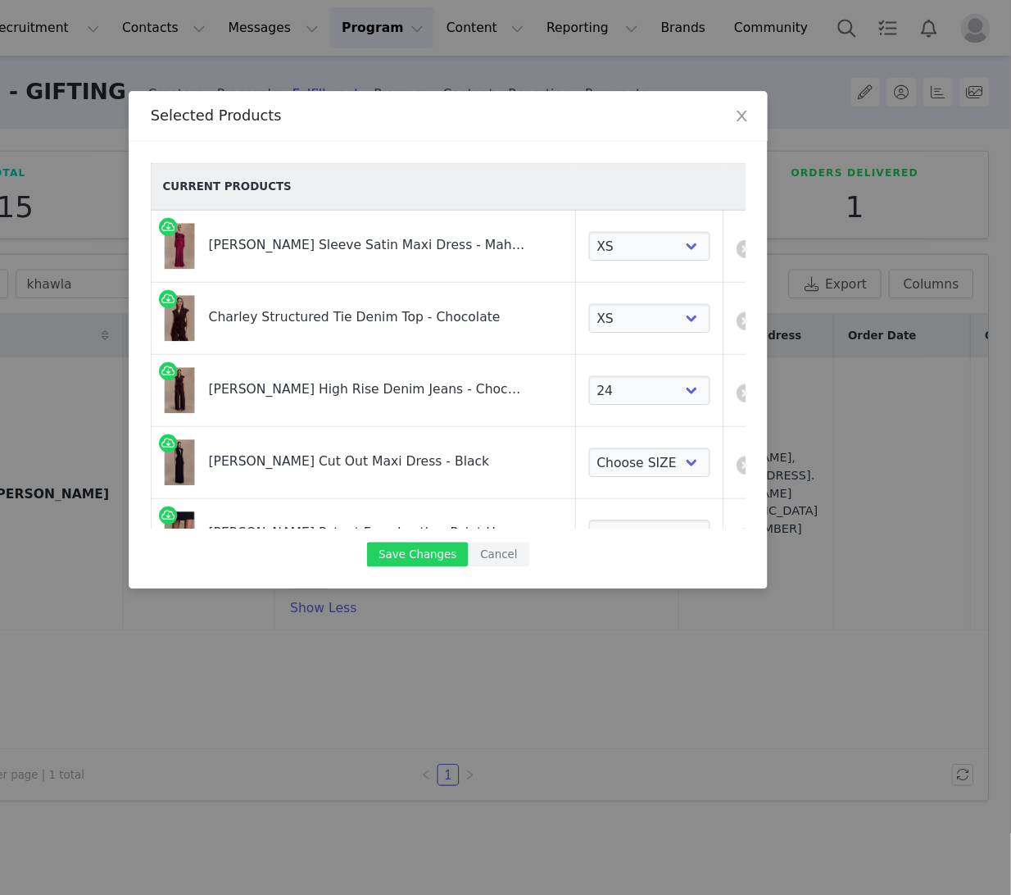
scroll to position [89, 0]
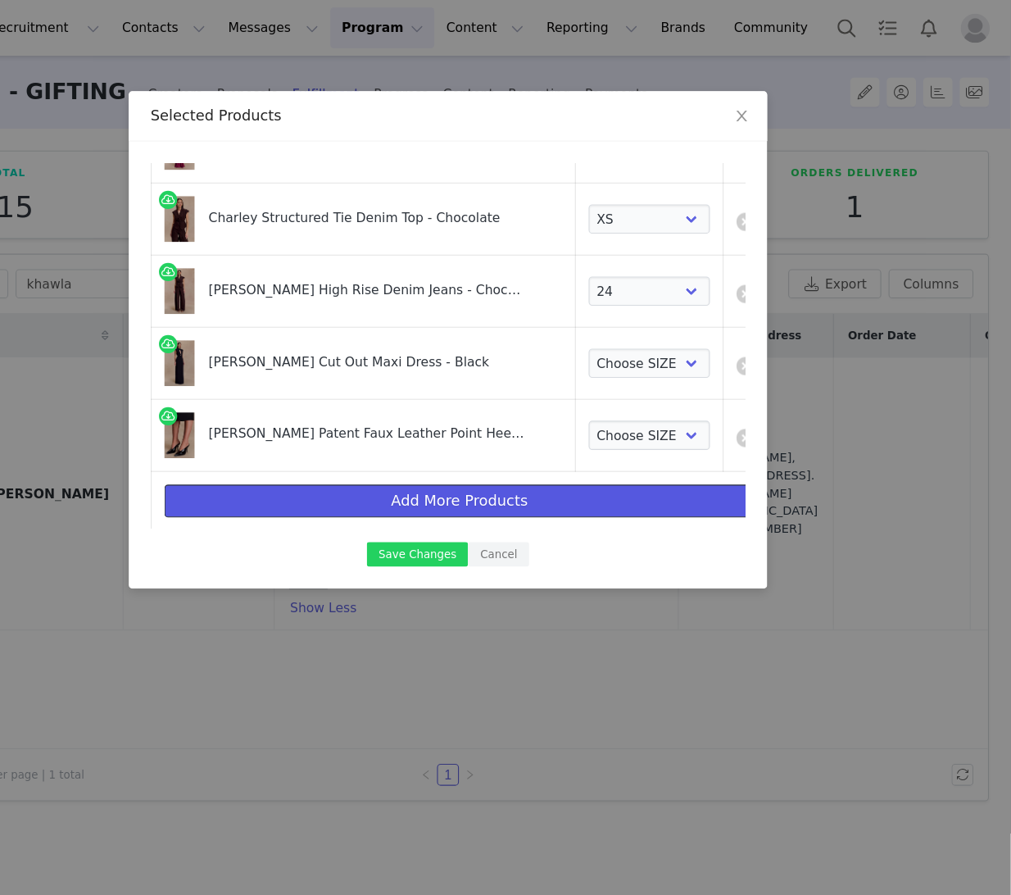
click at [477, 449] on button "Add More Products" at bounding box center [516, 450] width 530 height 30
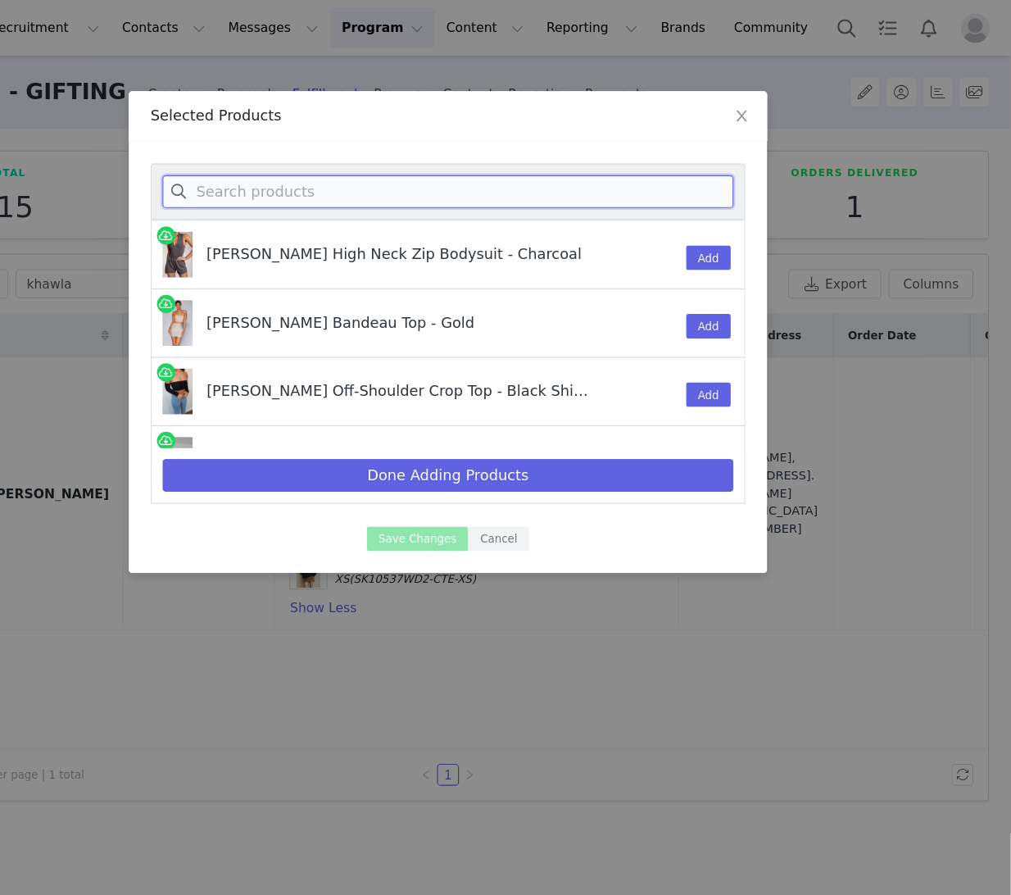
click at [397, 183] on input at bounding box center [505, 172] width 513 height 30
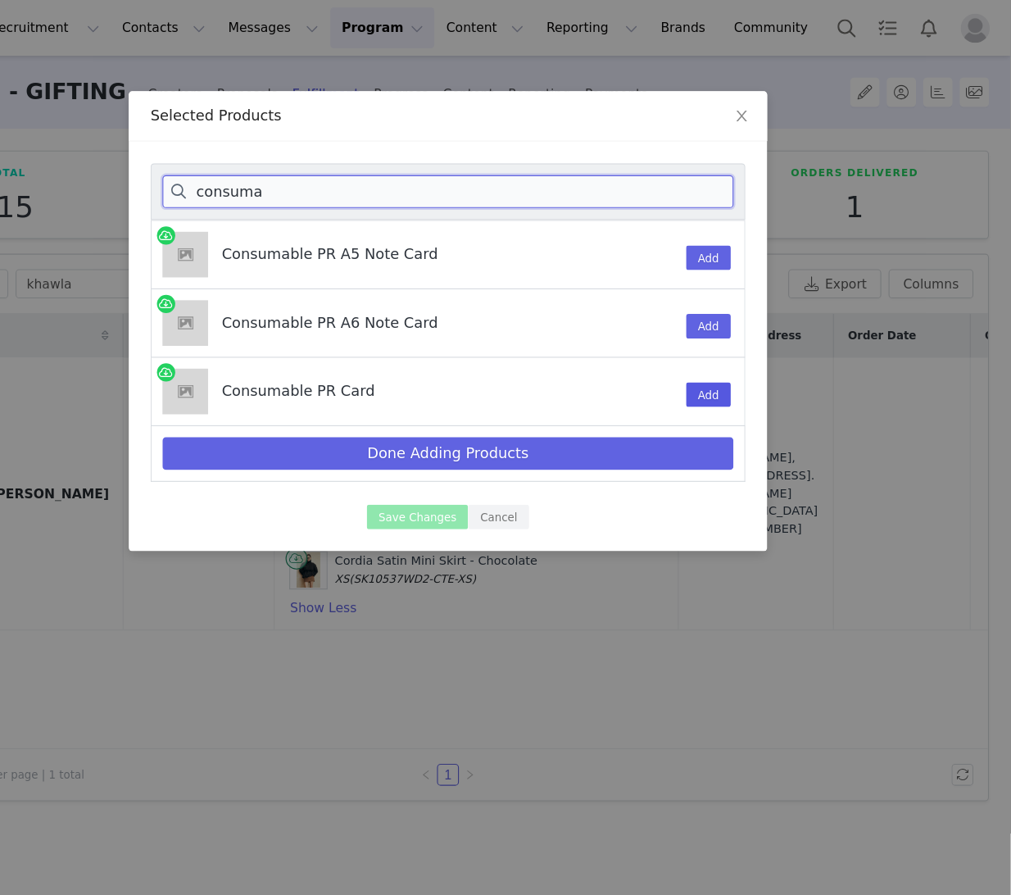
type input "consuma"
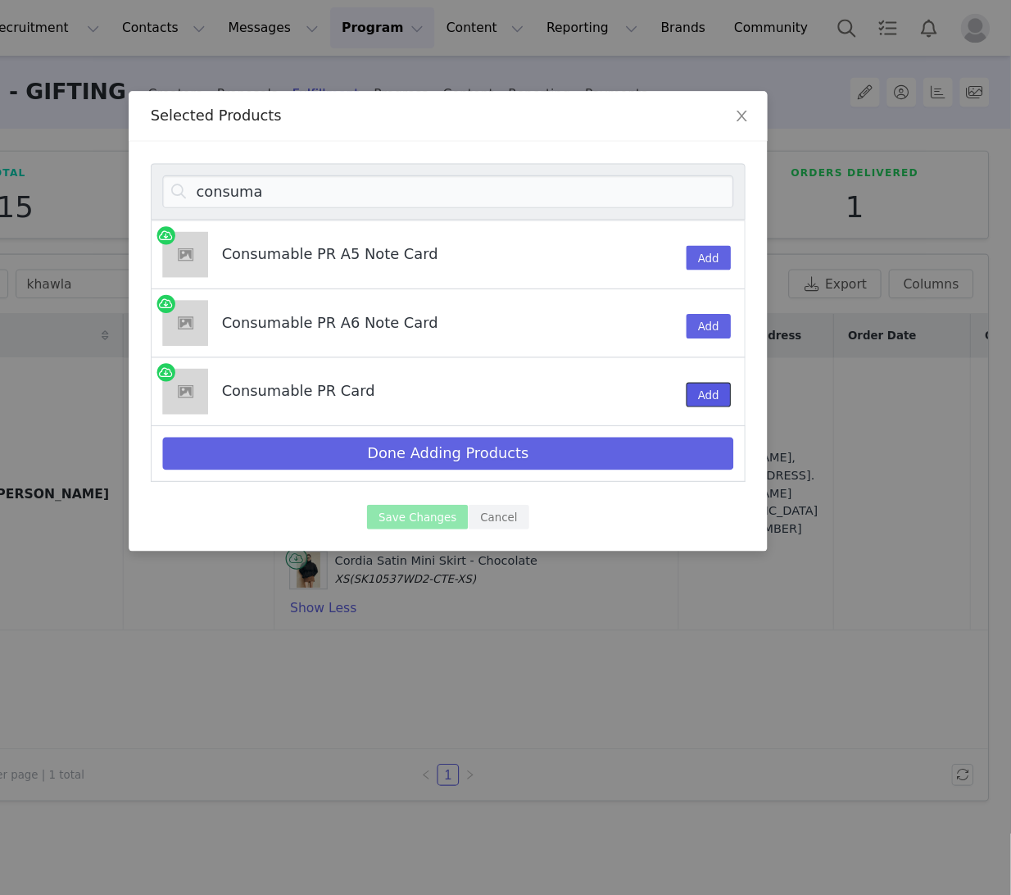
click at [743, 354] on button "Add" at bounding box center [740, 354] width 40 height 22
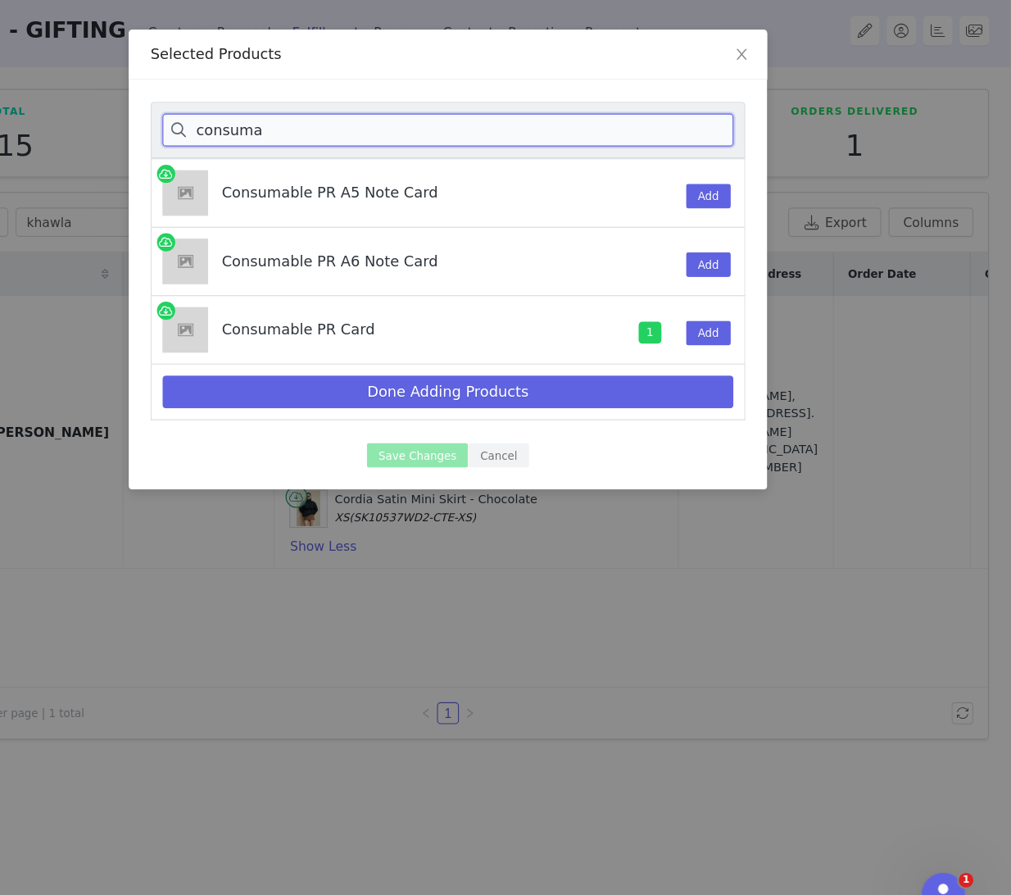
click at [325, 167] on input "consuma" at bounding box center [505, 172] width 513 height 30
drag, startPoint x: 310, startPoint y: 167, endPoint x: 143, endPoint y: 167, distance: 166.4
click at [143, 167] on div "Selected Products consuma Consumable PR A5 Note Card Add Consumable PR A6 Note …" at bounding box center [505, 447] width 1011 height 895
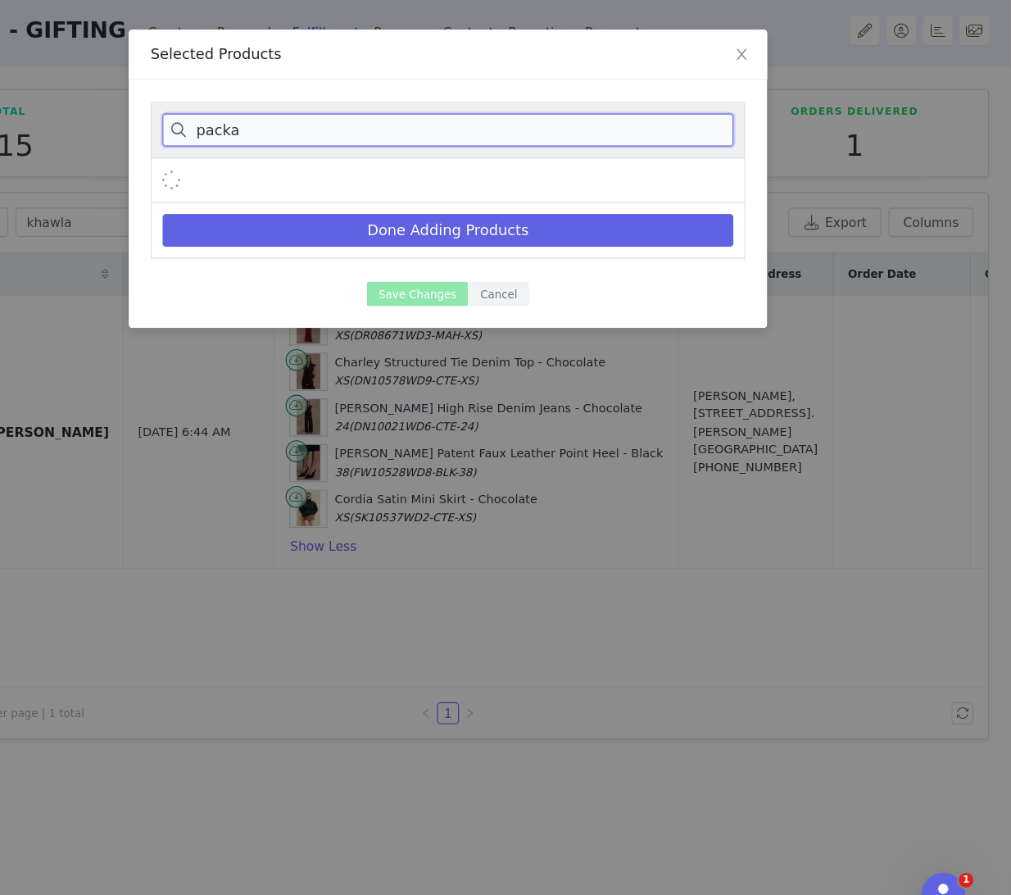
type input "packa"
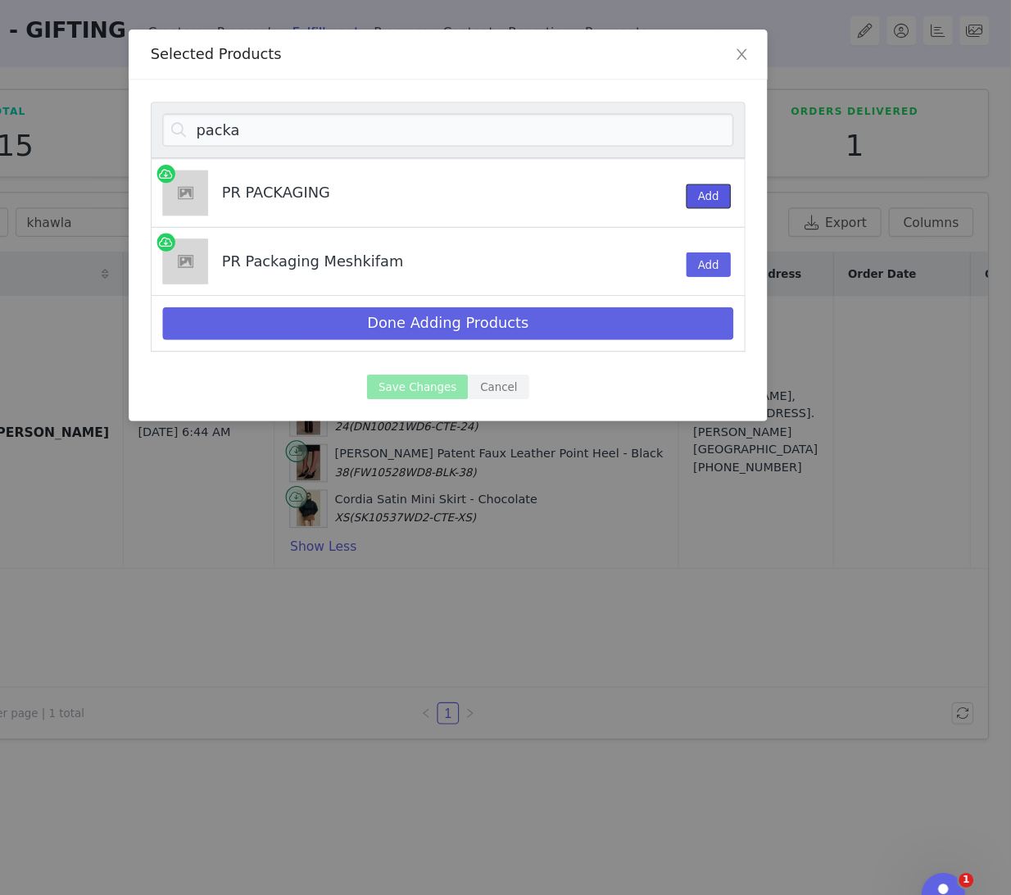
click at [736, 232] on button "Add" at bounding box center [740, 231] width 40 height 22
click at [460, 361] on div "Done Adding Products" at bounding box center [505, 346] width 534 height 50
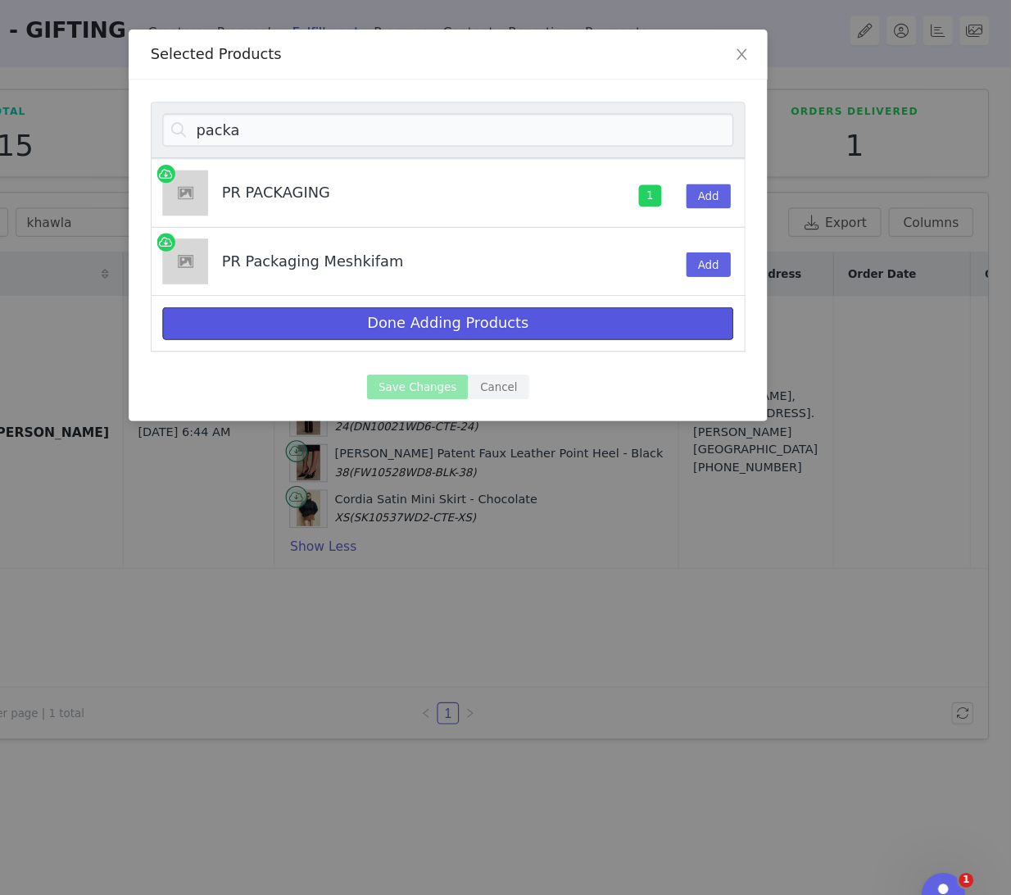
click at [443, 353] on button "Done Adding Products" at bounding box center [505, 346] width 513 height 30
select select "27410598"
select select "27965273"
select select "27694328"
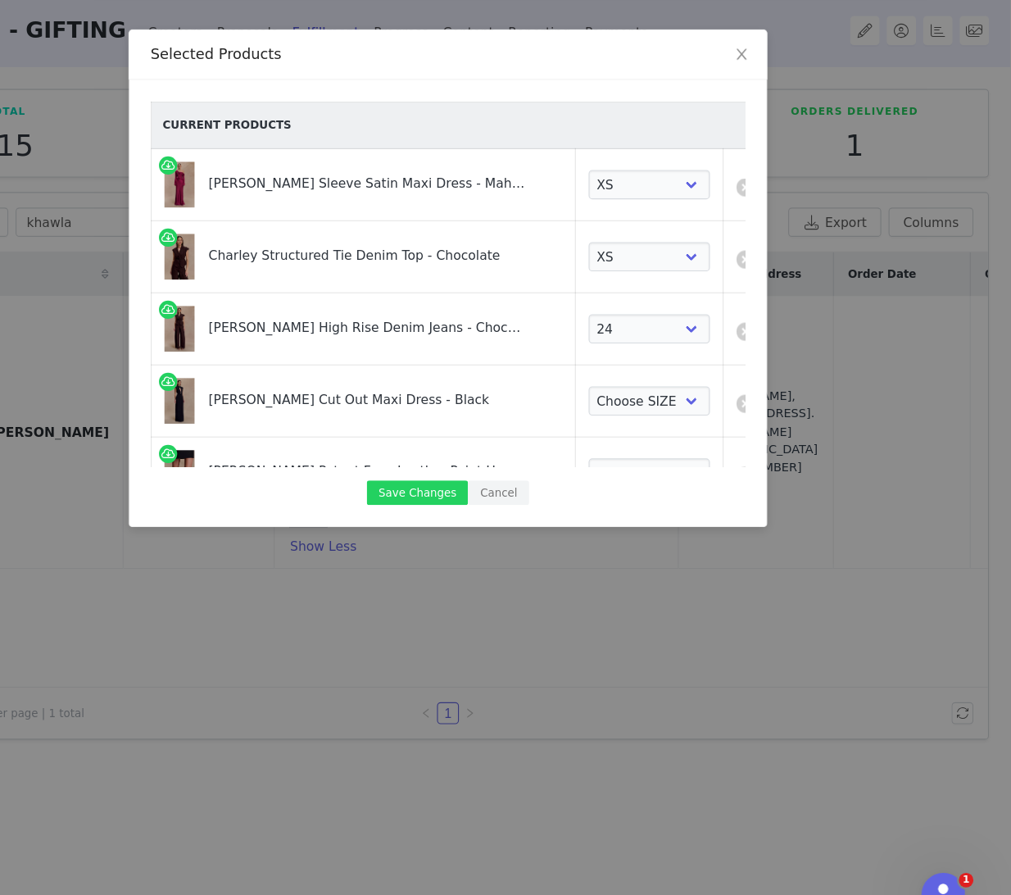
click at [411, 346] on div "Beatrix High Rise Denim Jeans - Chocolate" at bounding box center [433, 344] width 286 height 28
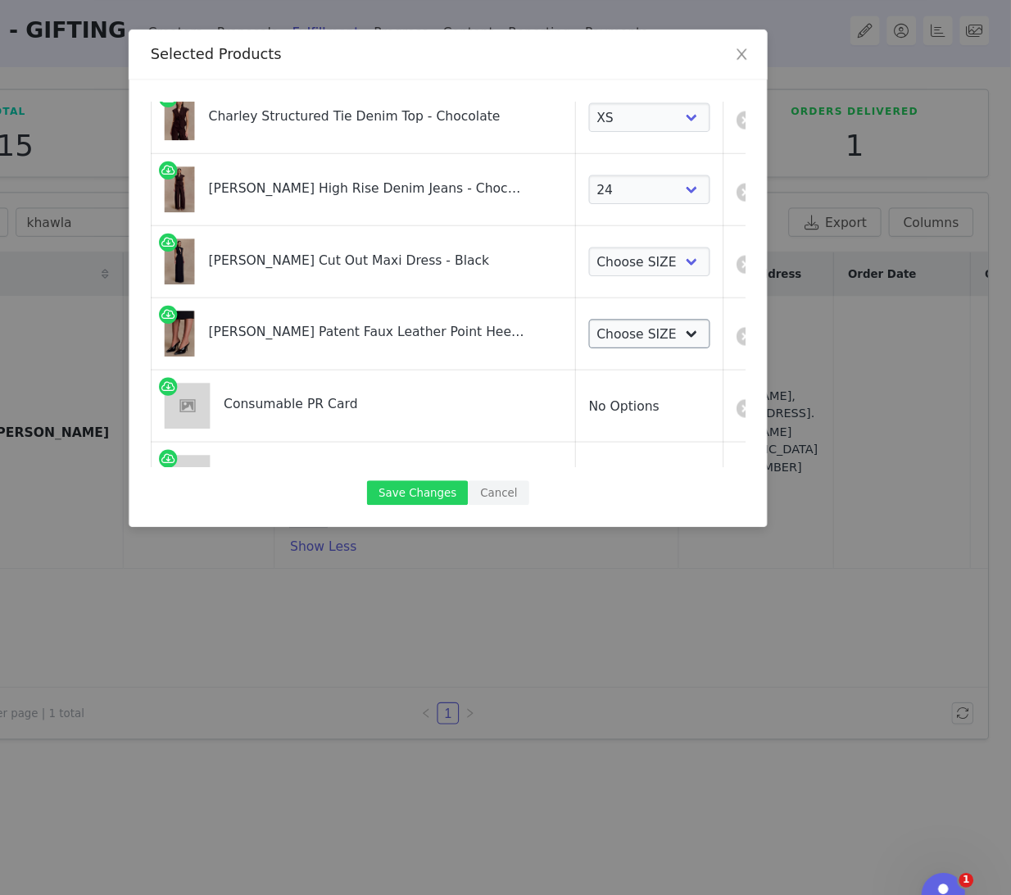
scroll to position [134, 0]
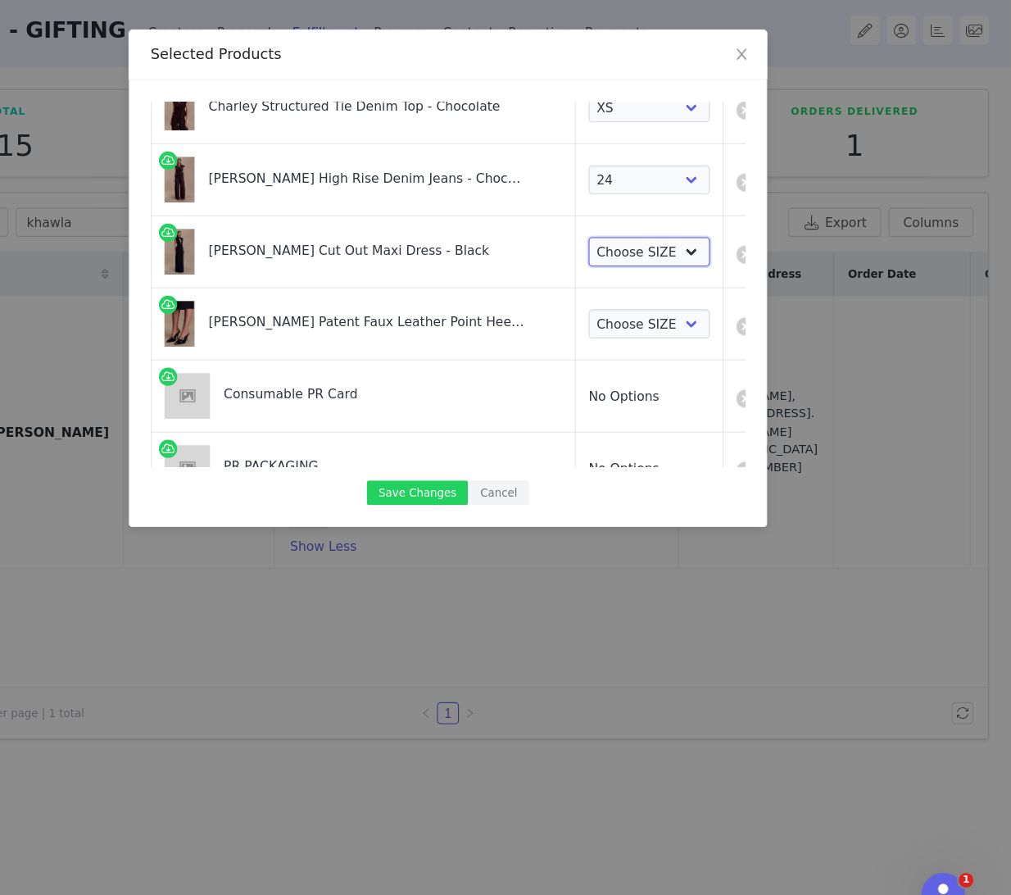
click at [666, 288] on select "Choose SIZE XXS XS S M L XL XXL 3XL" at bounding box center [686, 281] width 109 height 26
select select "27696350"
click at [632, 268] on select "Choose SIZE XXS XS S M L XL XXL 3XL" at bounding box center [686, 281] width 109 height 26
click at [635, 343] on select "Choose SIZE 35 36 37 38 39 40 41" at bounding box center [686, 346] width 109 height 26
select select "27693769"
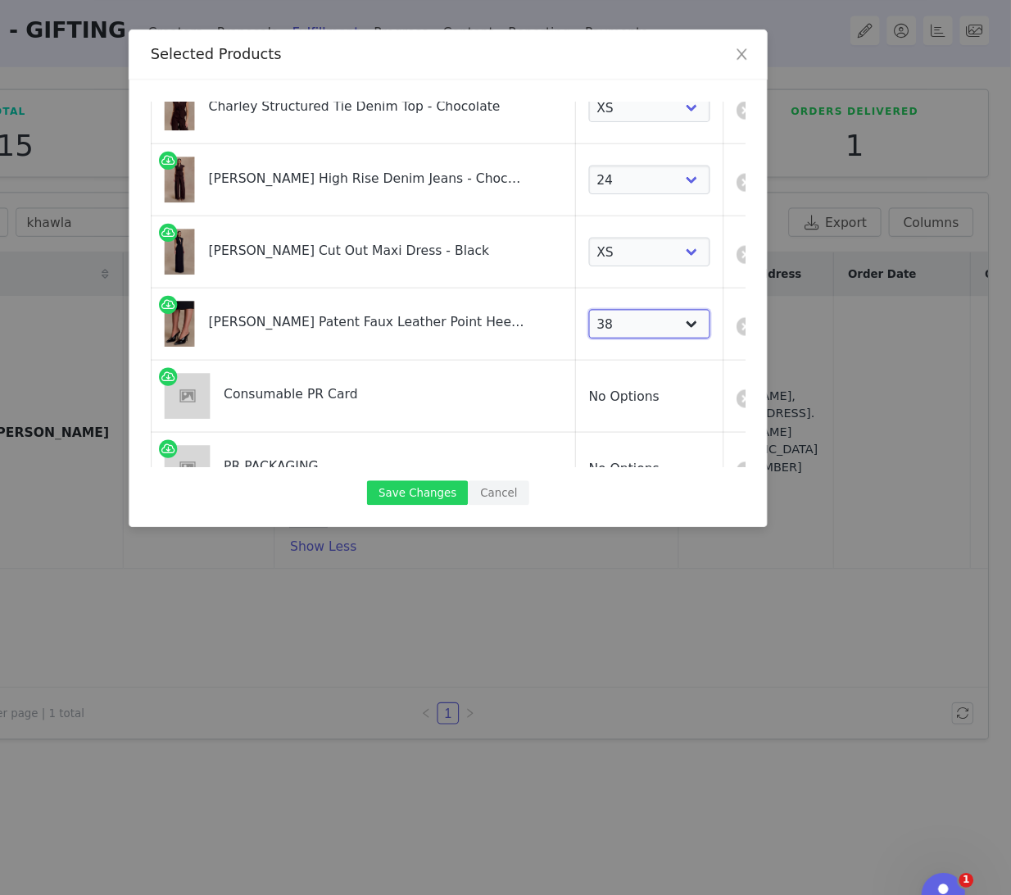
click at [632, 333] on select "Choose SIZE 35 36 37 38 39 40 41" at bounding box center [686, 346] width 109 height 26
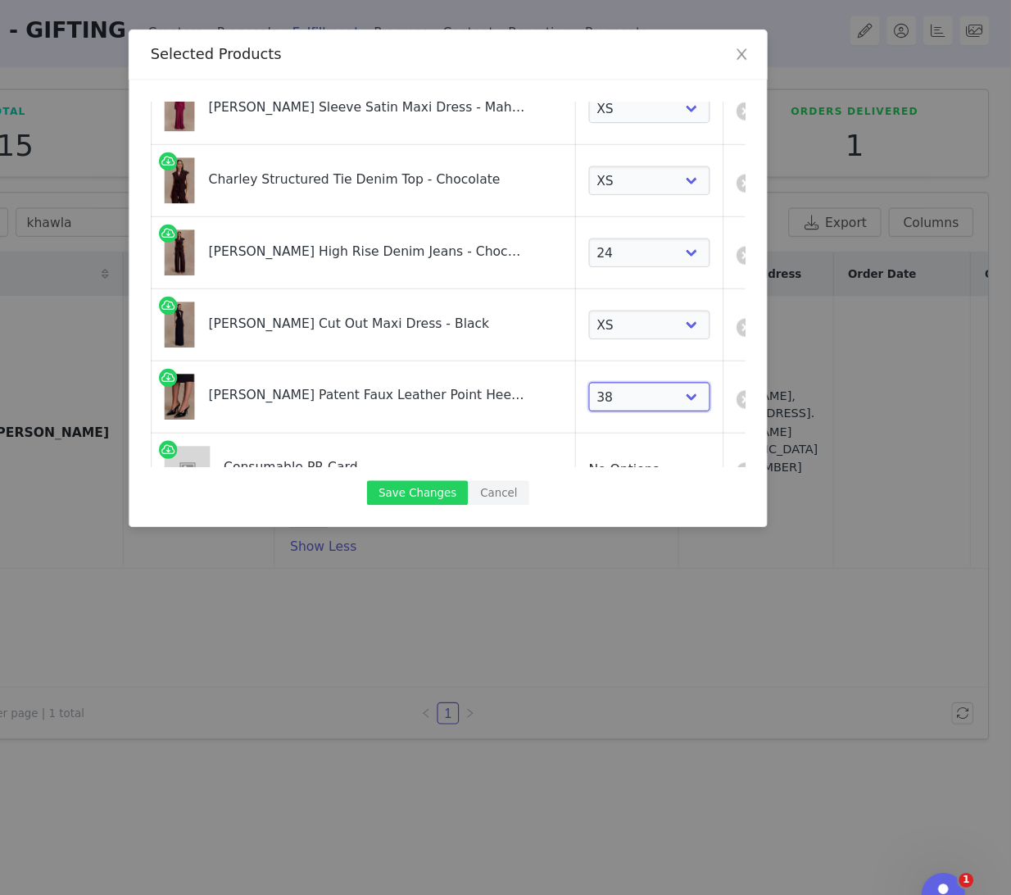
scroll to position [219, 0]
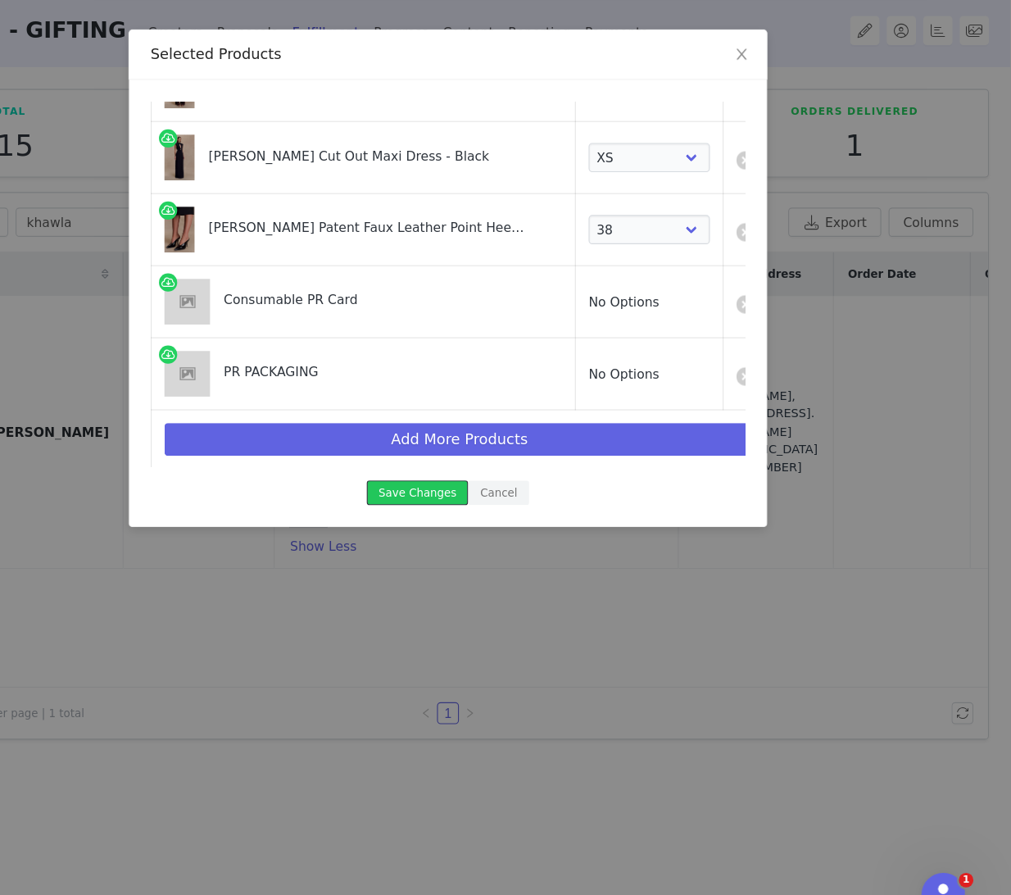
click at [480, 506] on button "Save Changes" at bounding box center [478, 498] width 91 height 22
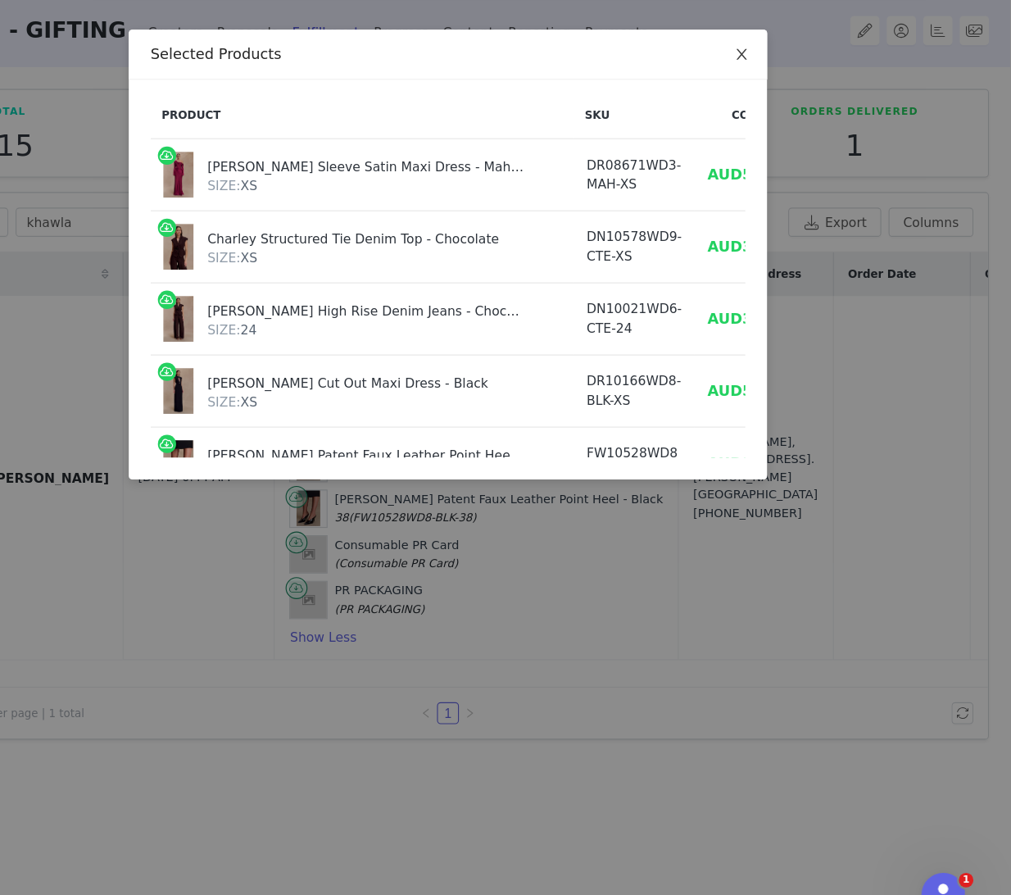
click at [766, 107] on icon "icon: close" at bounding box center [769, 104] width 9 height 10
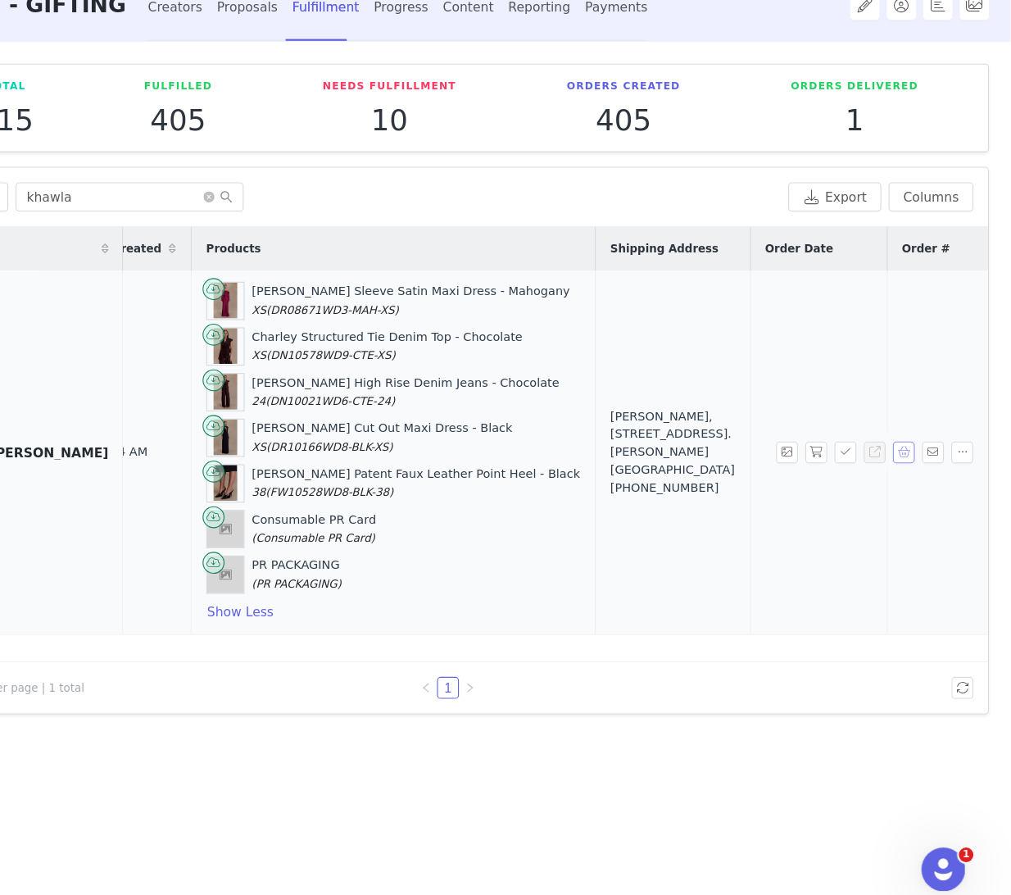
scroll to position [0, 370]
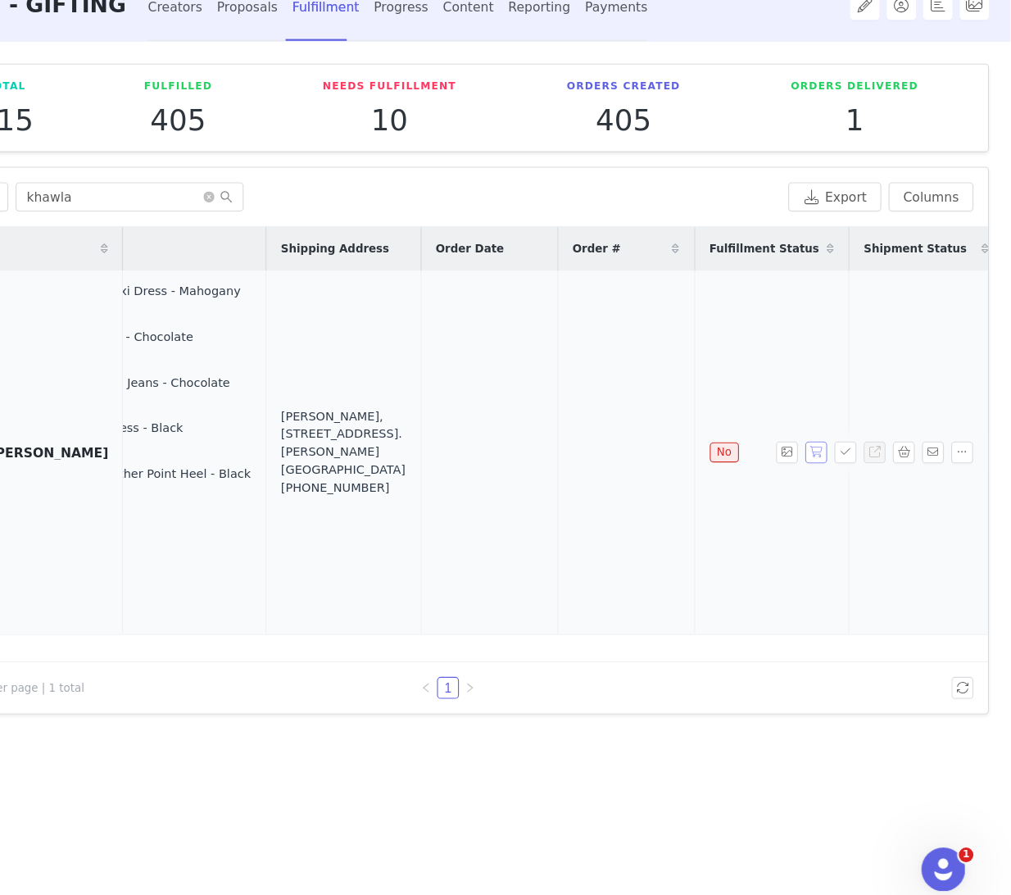
click at [841, 483] on button "button" at bounding box center [837, 484] width 20 height 20
click at [860, 483] on button "button" at bounding box center [863, 484] width 20 height 20
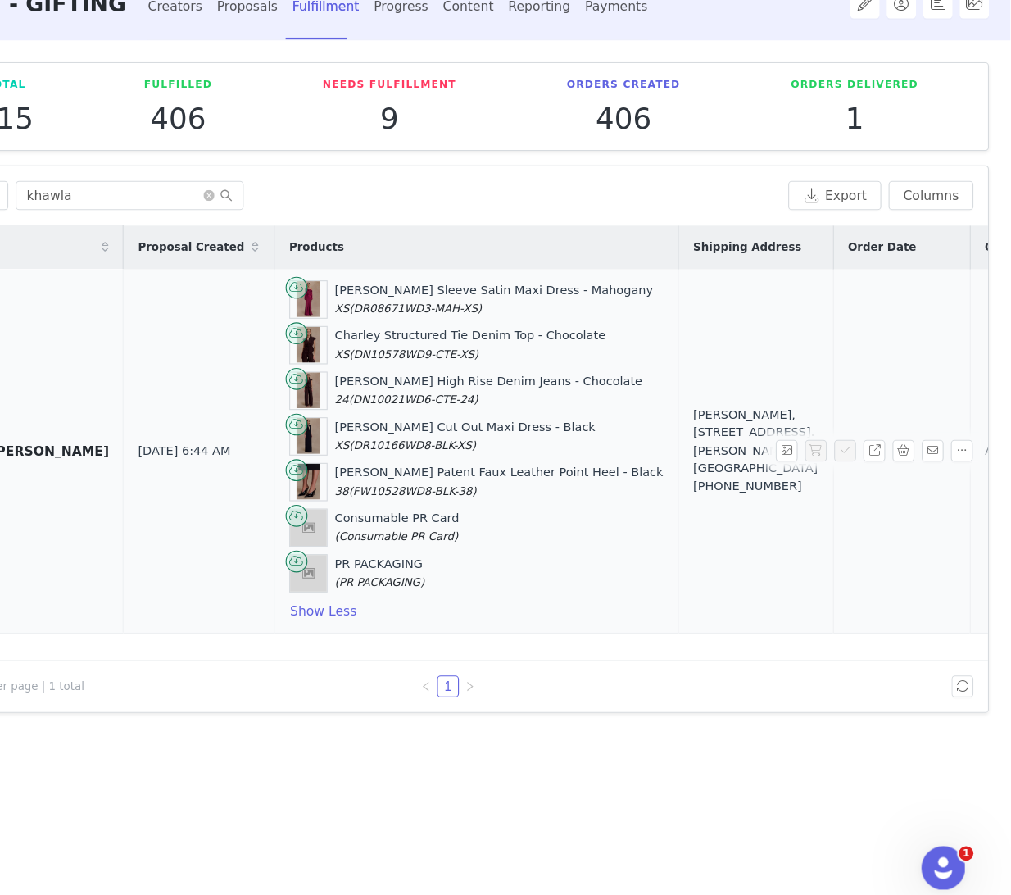
scroll to position [0, 357]
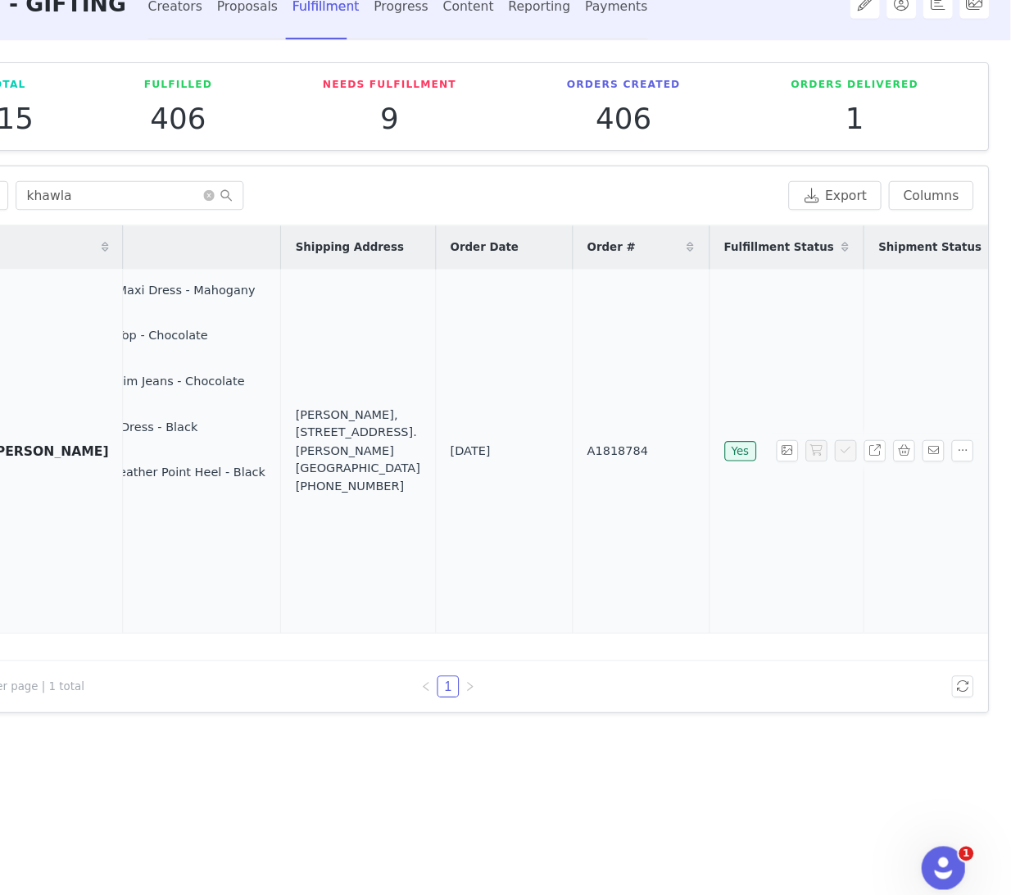
click at [631, 476] on span "A1818784" at bounding box center [658, 484] width 55 height 16
copy span "A1818784"
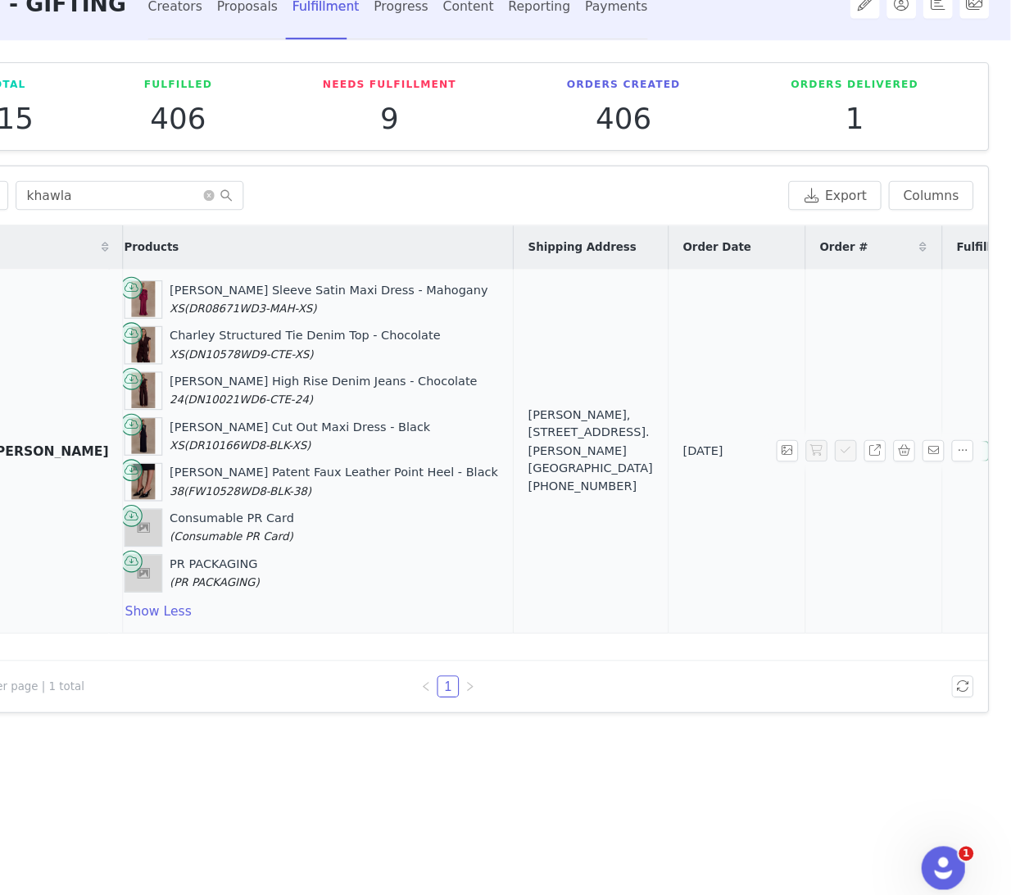
scroll to position [0, 30]
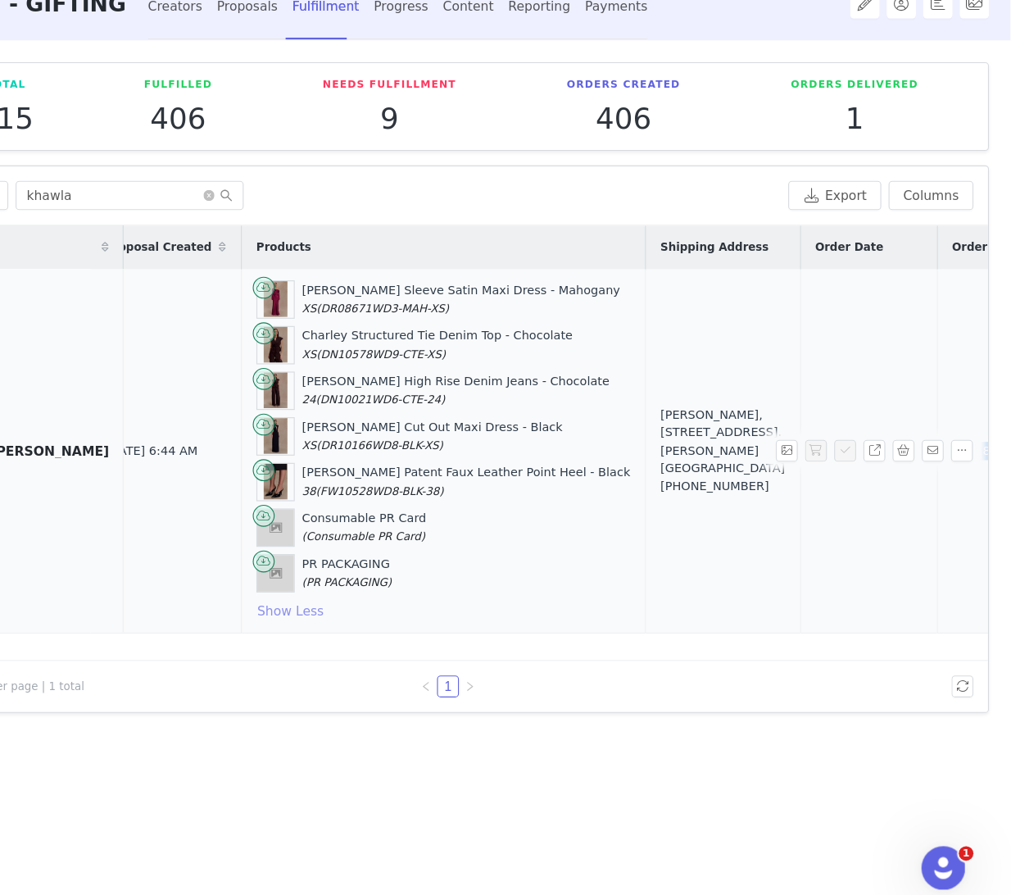
click at [334, 622] on button "Show Less" at bounding box center [364, 628] width 61 height 20
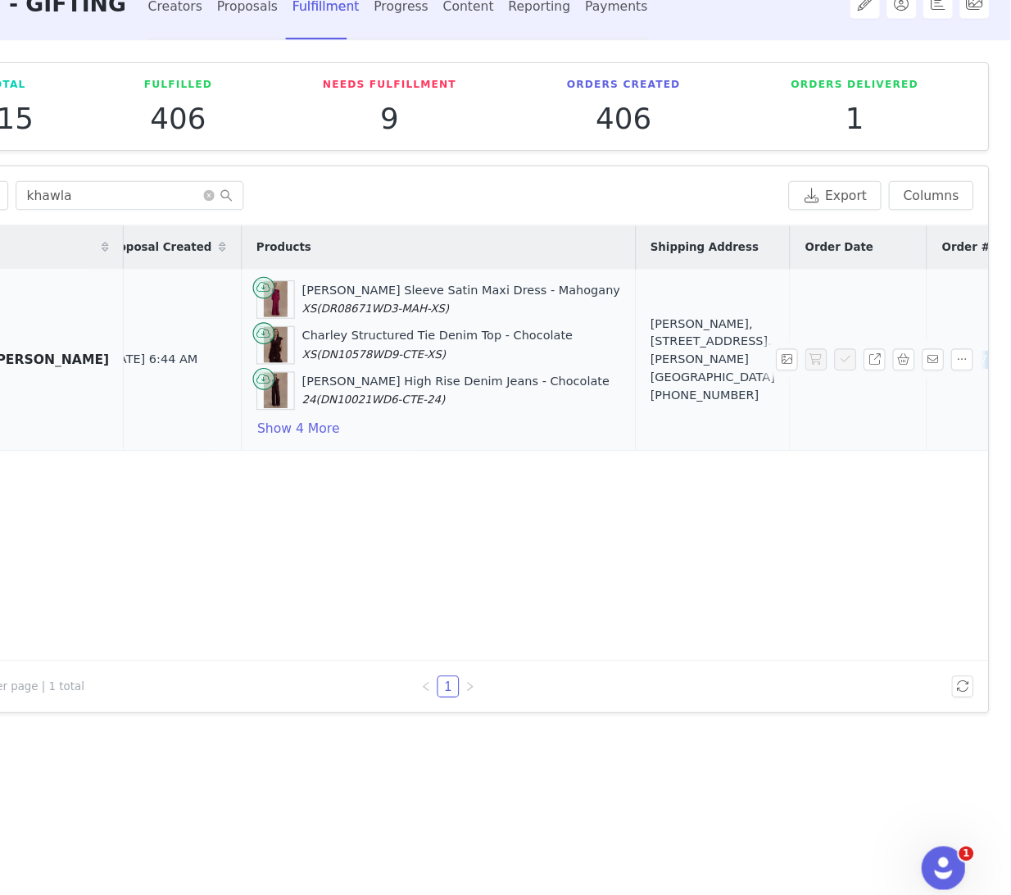
drag, startPoint x: 644, startPoint y: 421, endPoint x: 661, endPoint y: 365, distance: 58.1
click at [688, 365] on div "Khawla Barka, 504 Sabah Building, Jurf 3. Ajman, Ajman United Arab Emirates +97…" at bounding box center [744, 402] width 112 height 80
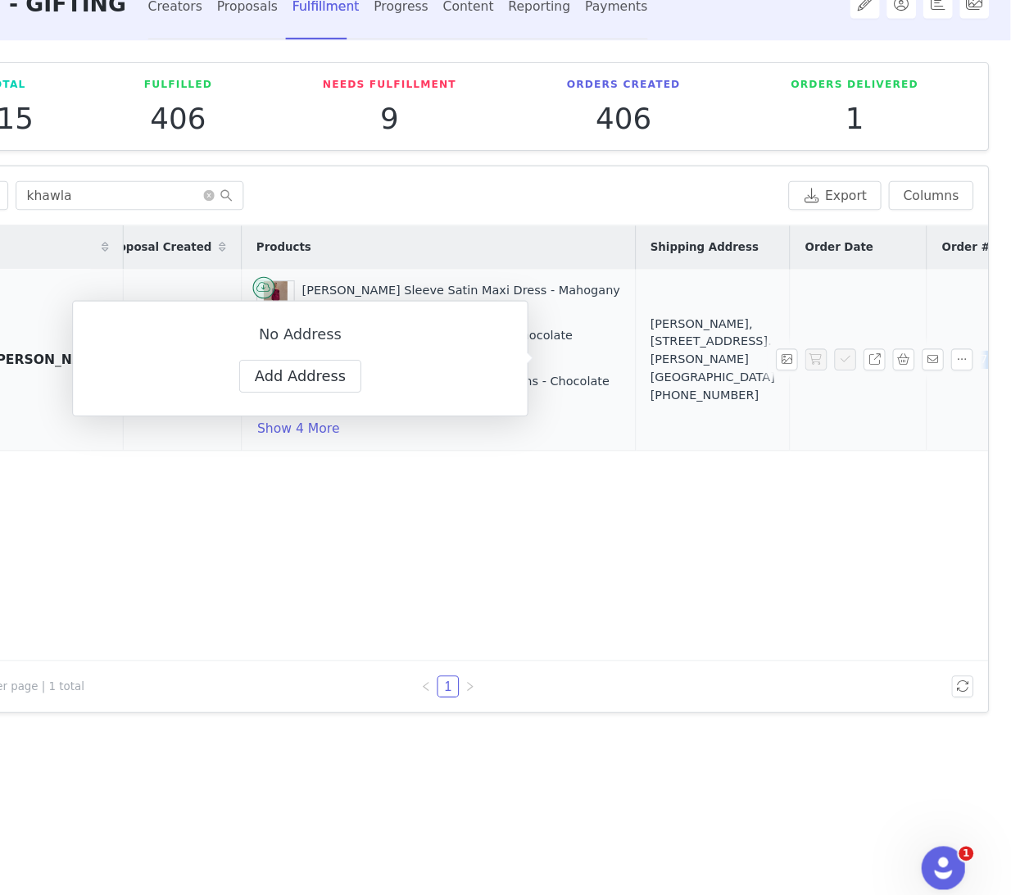
copy div "504 Sabah Building, Jurf 3. Ajman, Ajman United Arab Emirates"
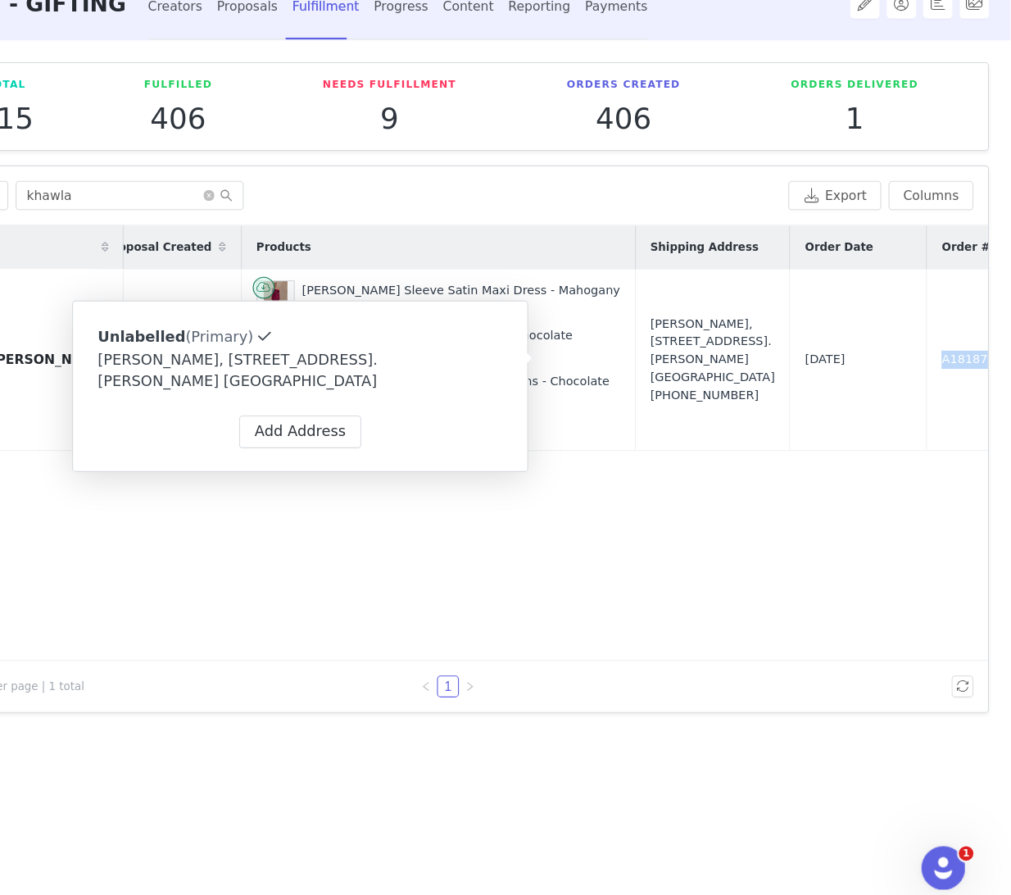
click at [850, 581] on div "Contact Proposal Created Products Shipping Address Order Date Order # Fulfillme…" at bounding box center [505, 477] width 970 height 391
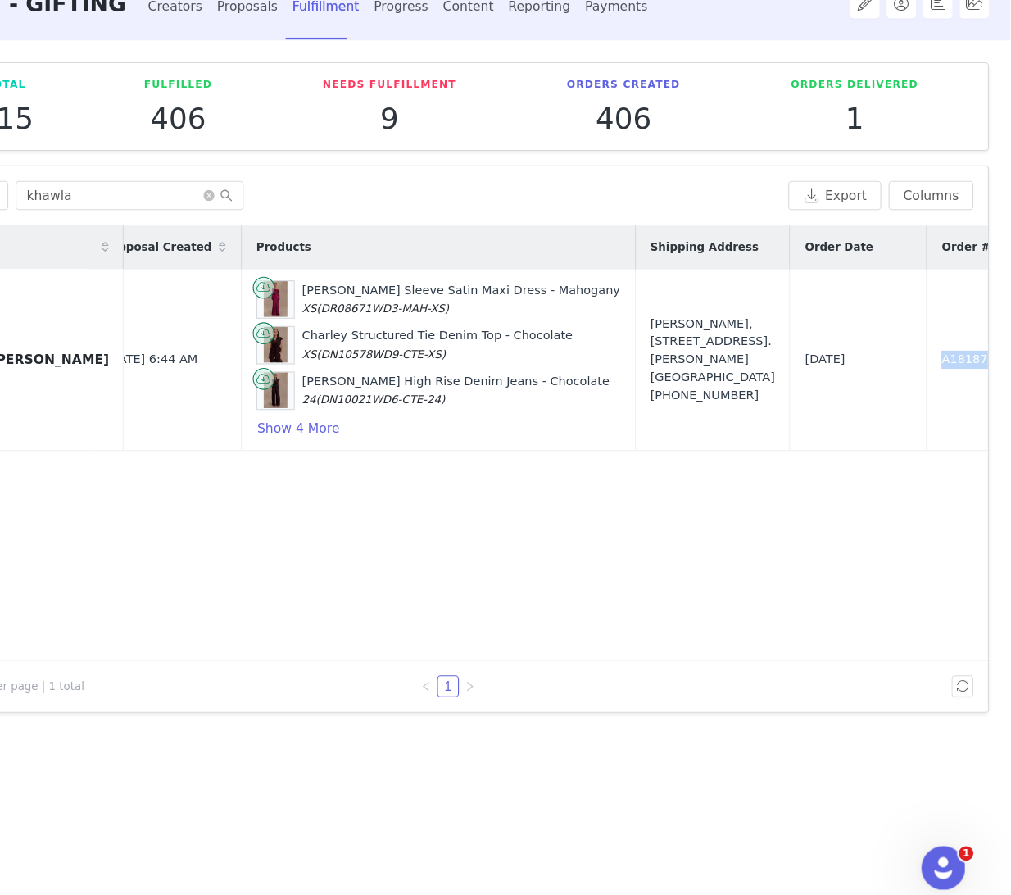
click at [850, 581] on div "Contact Proposal Created Products Shipping Address Order Date Order # Fulfillme…" at bounding box center [505, 477] width 970 height 391
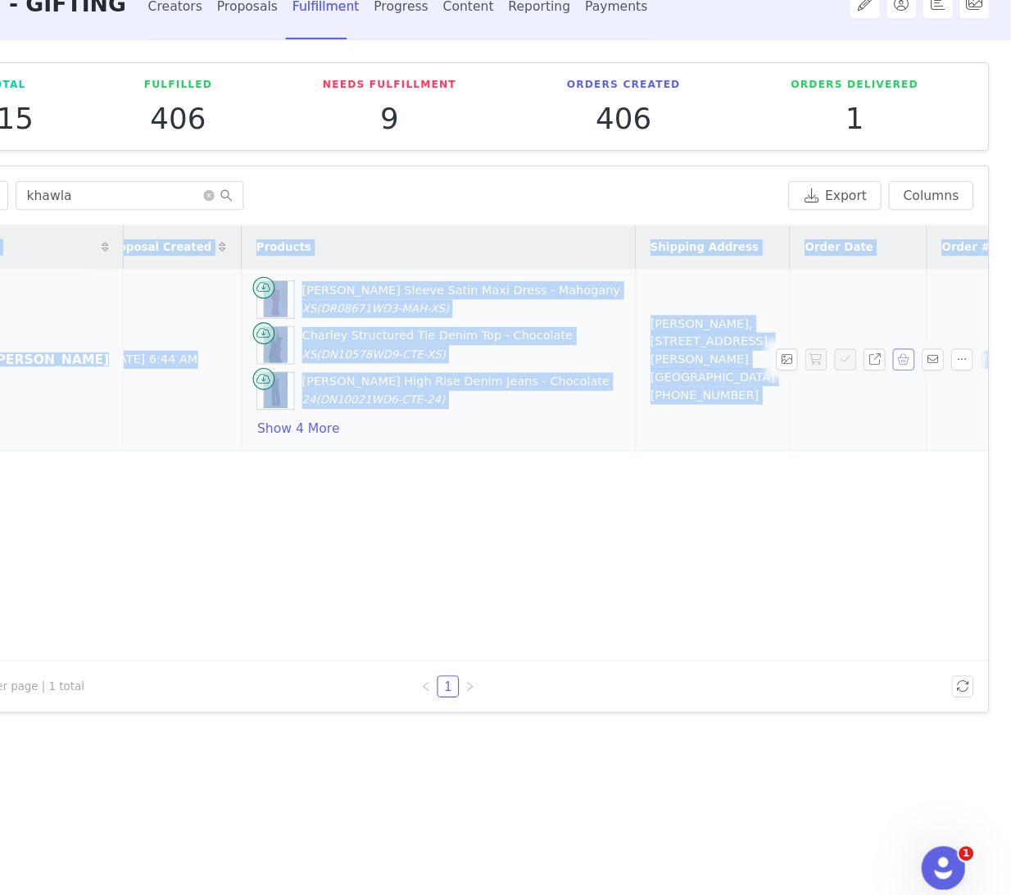
click at [920, 398] on button "button" at bounding box center [916, 403] width 20 height 20
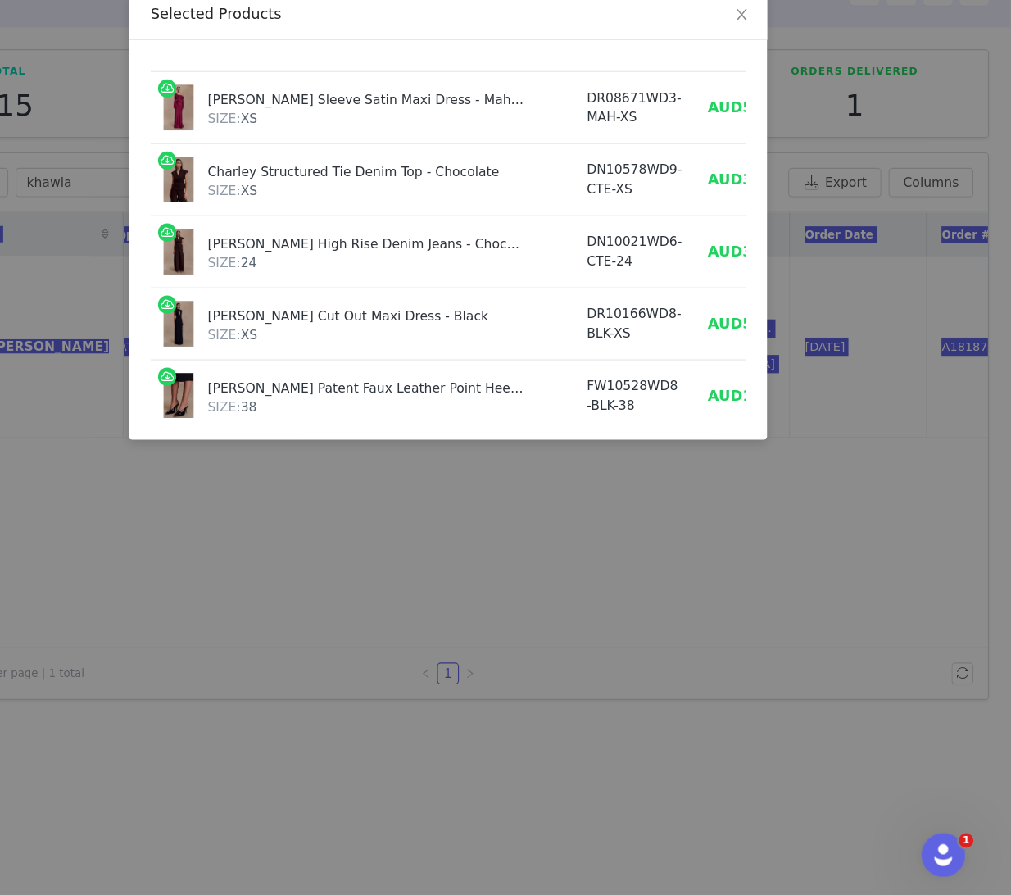
scroll to position [23, 0]
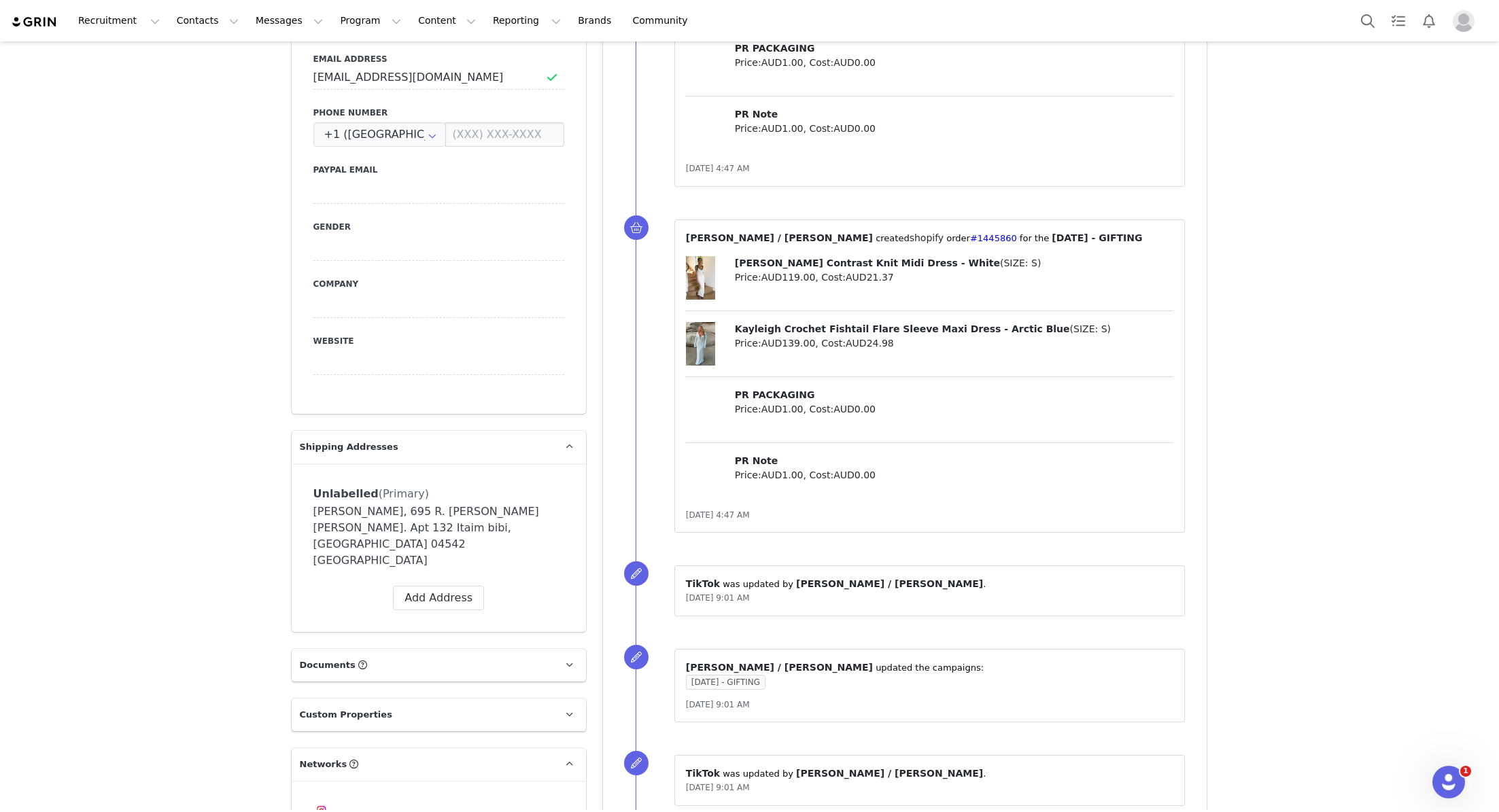
scroll to position [35, 0]
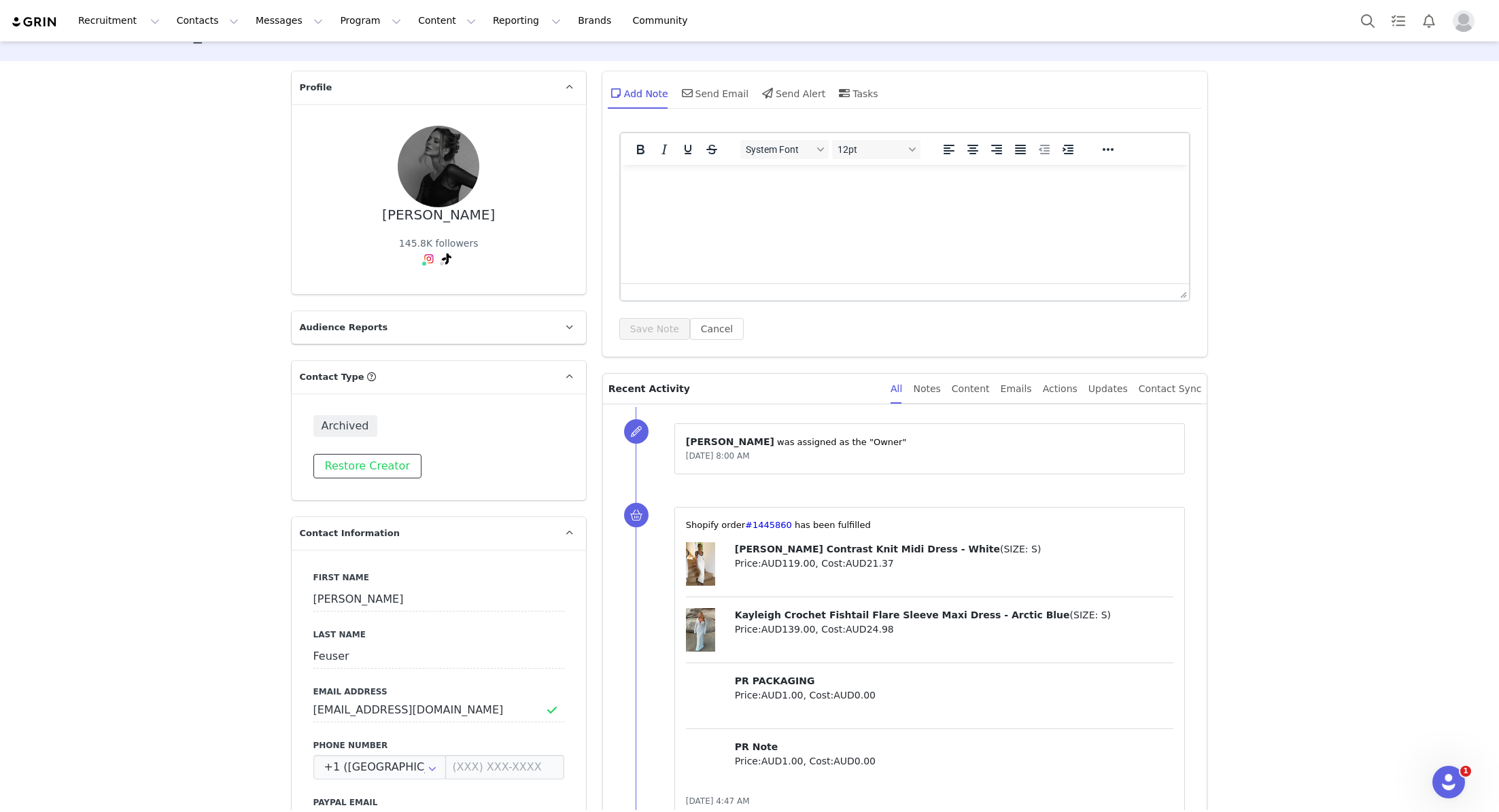
click at [361, 464] on button "Restore Creator" at bounding box center [367, 466] width 108 height 25
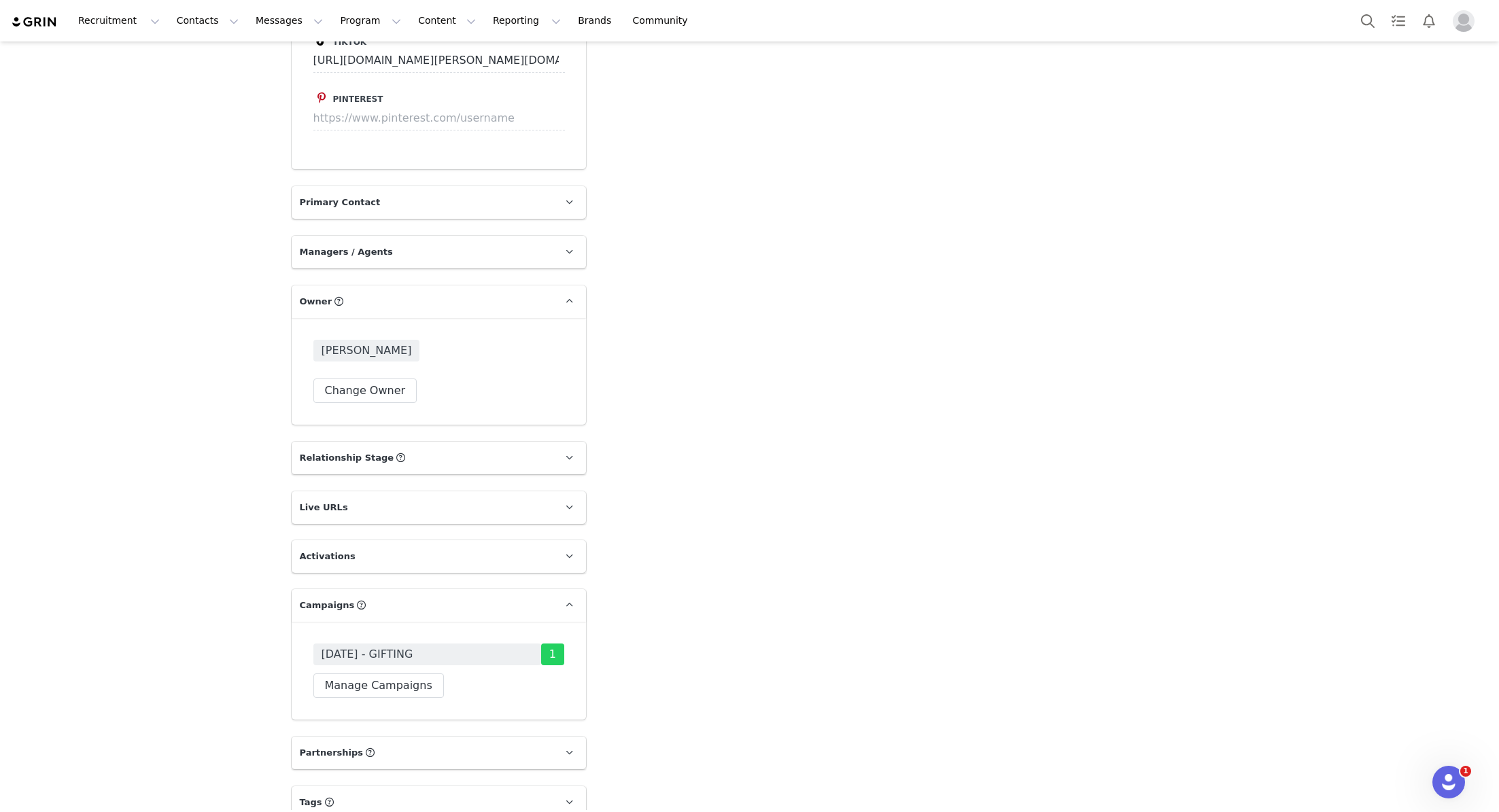
scroll to position [1754, 0]
click at [386, 672] on button "Manage Campaigns" at bounding box center [378, 684] width 130 height 25
click at [397, 650] on input at bounding box center [438, 663] width 233 height 25
type input "sept"
click at [332, 693] on span at bounding box center [329, 700] width 13 height 13
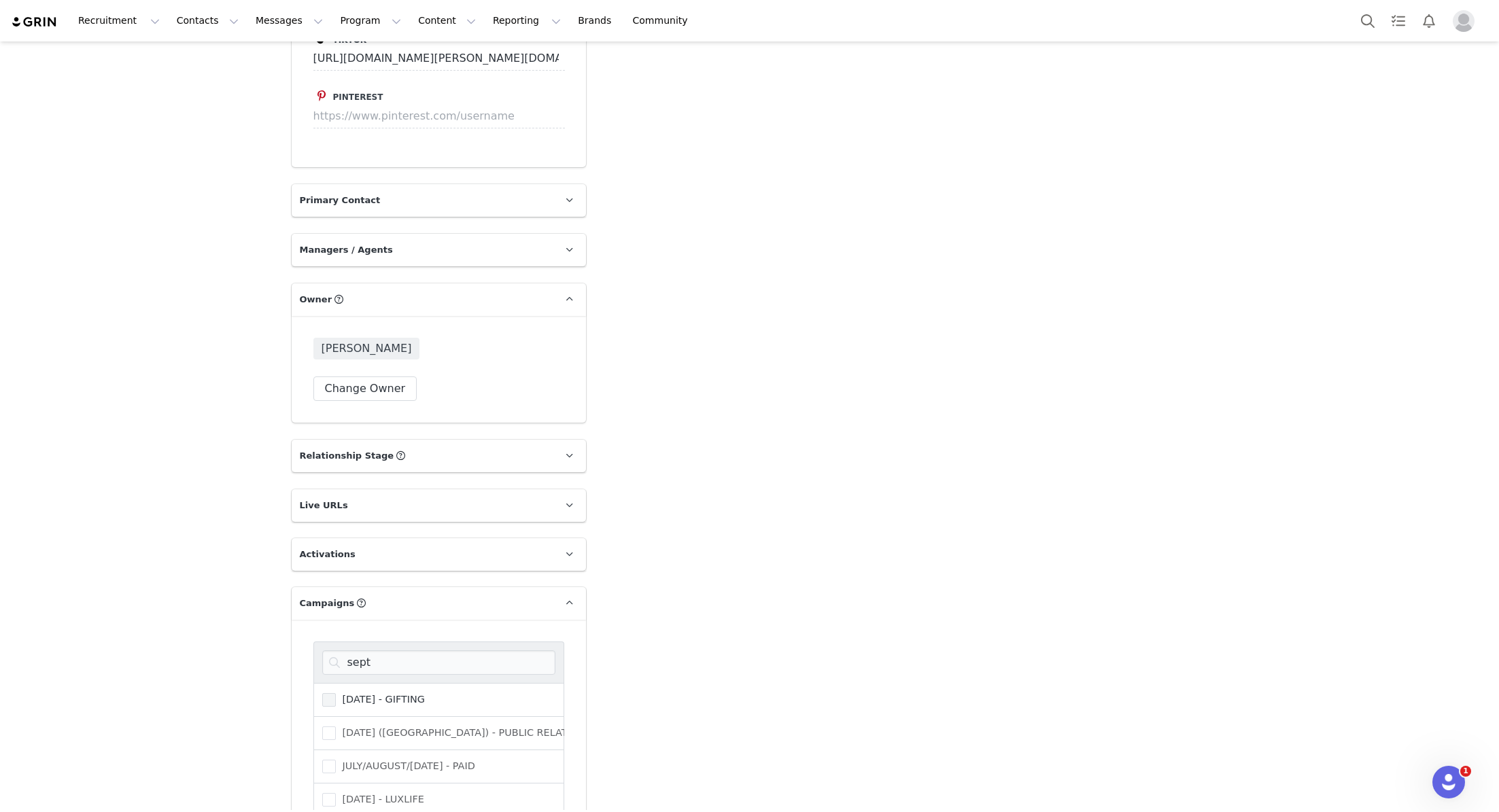
click at [336, 693] on input "[DATE] - GIFTING" at bounding box center [336, 693] width 0 height 0
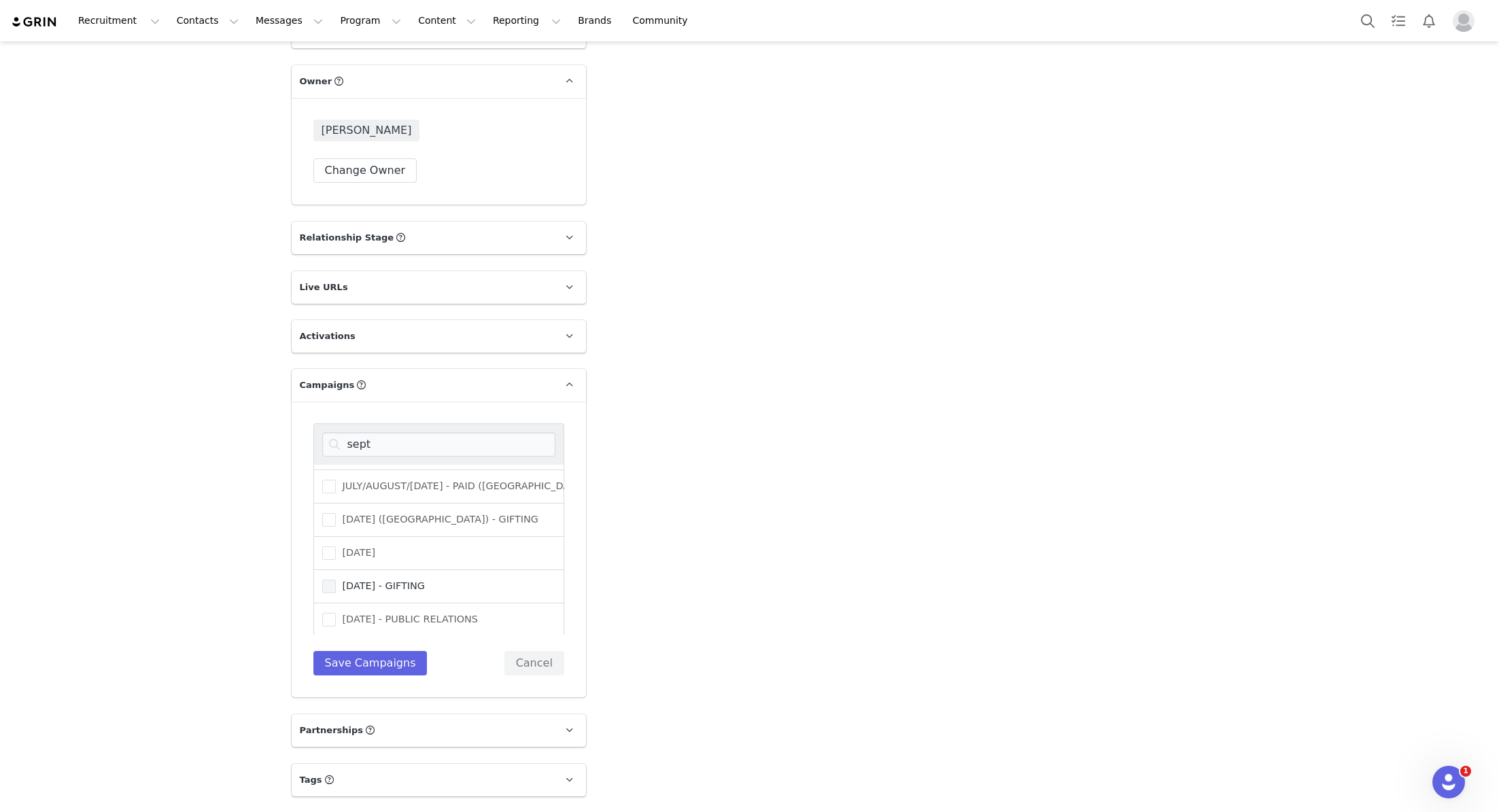
scroll to position [1997, 0]
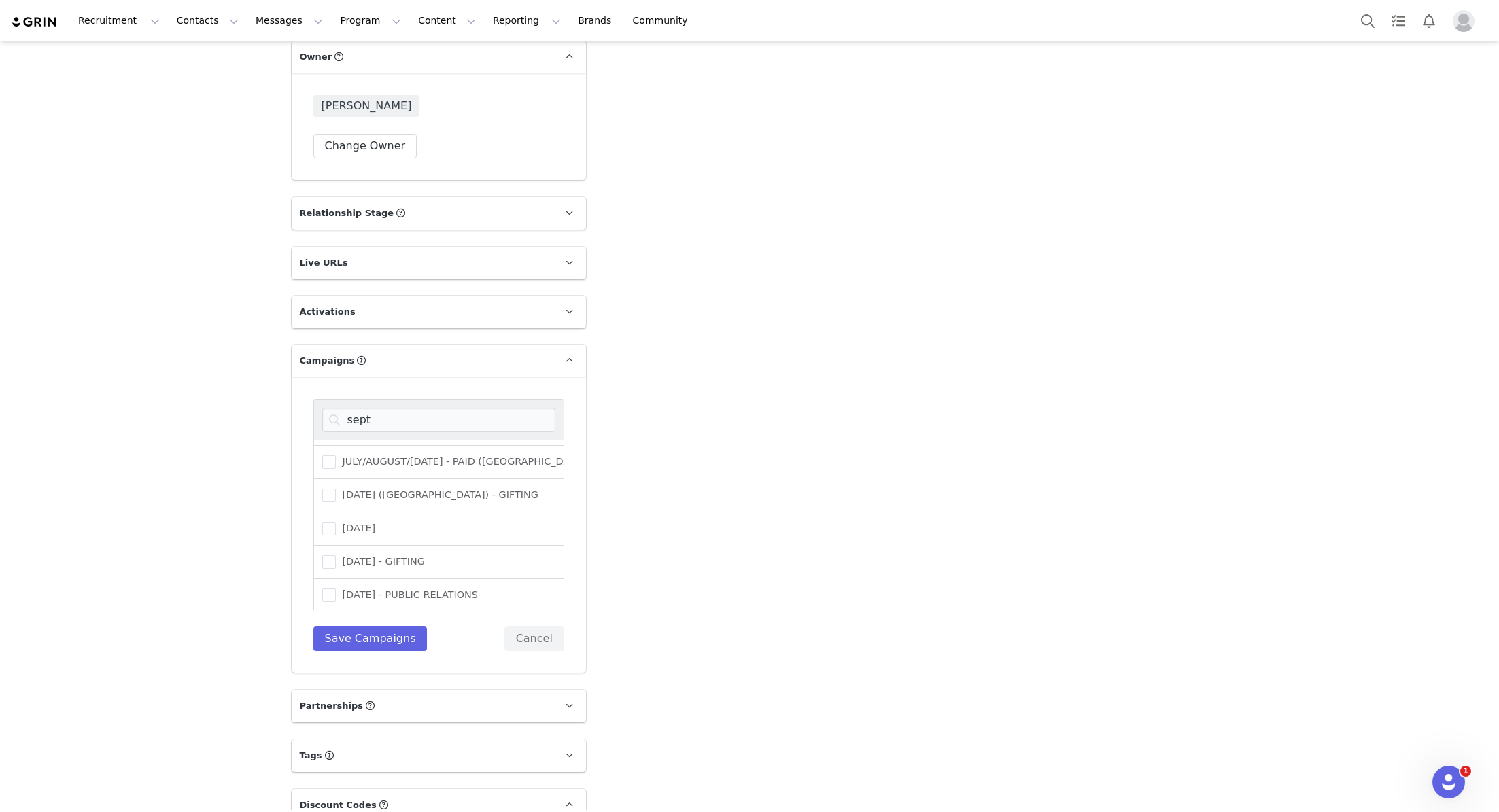
click at [375, 597] on div "sept SEPTEMBER 25 - GIFTING SEPTEMBER 25 (USA) - PUBLIC RELATIONS JULY/AUGUST/S…" at bounding box center [439, 525] width 294 height 295
click at [375, 627] on button "Save Campaigns" at bounding box center [371, 639] width 114 height 25
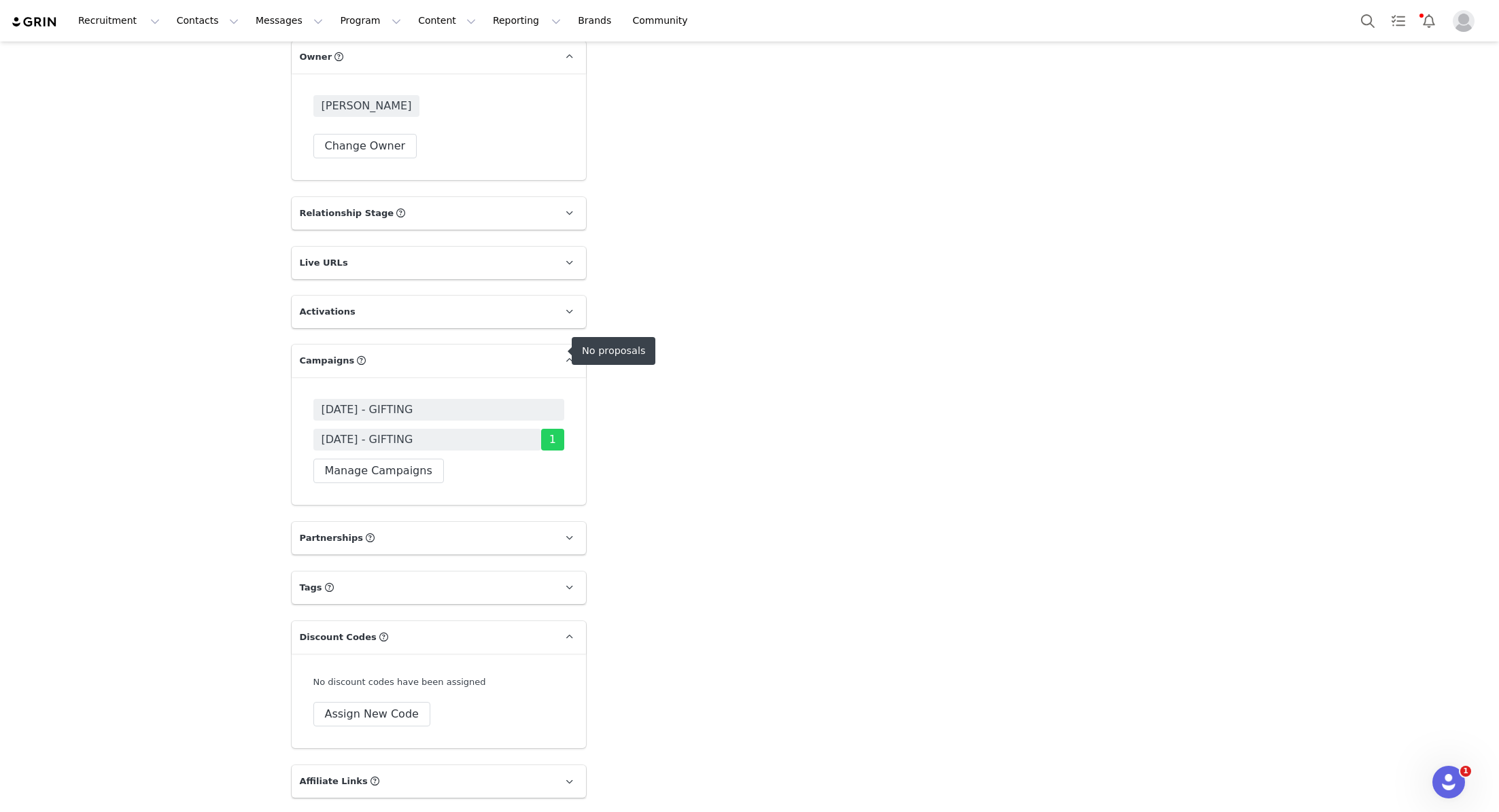
click at [413, 401] on span "[DATE] - GIFTING" at bounding box center [367, 410] width 92 height 17
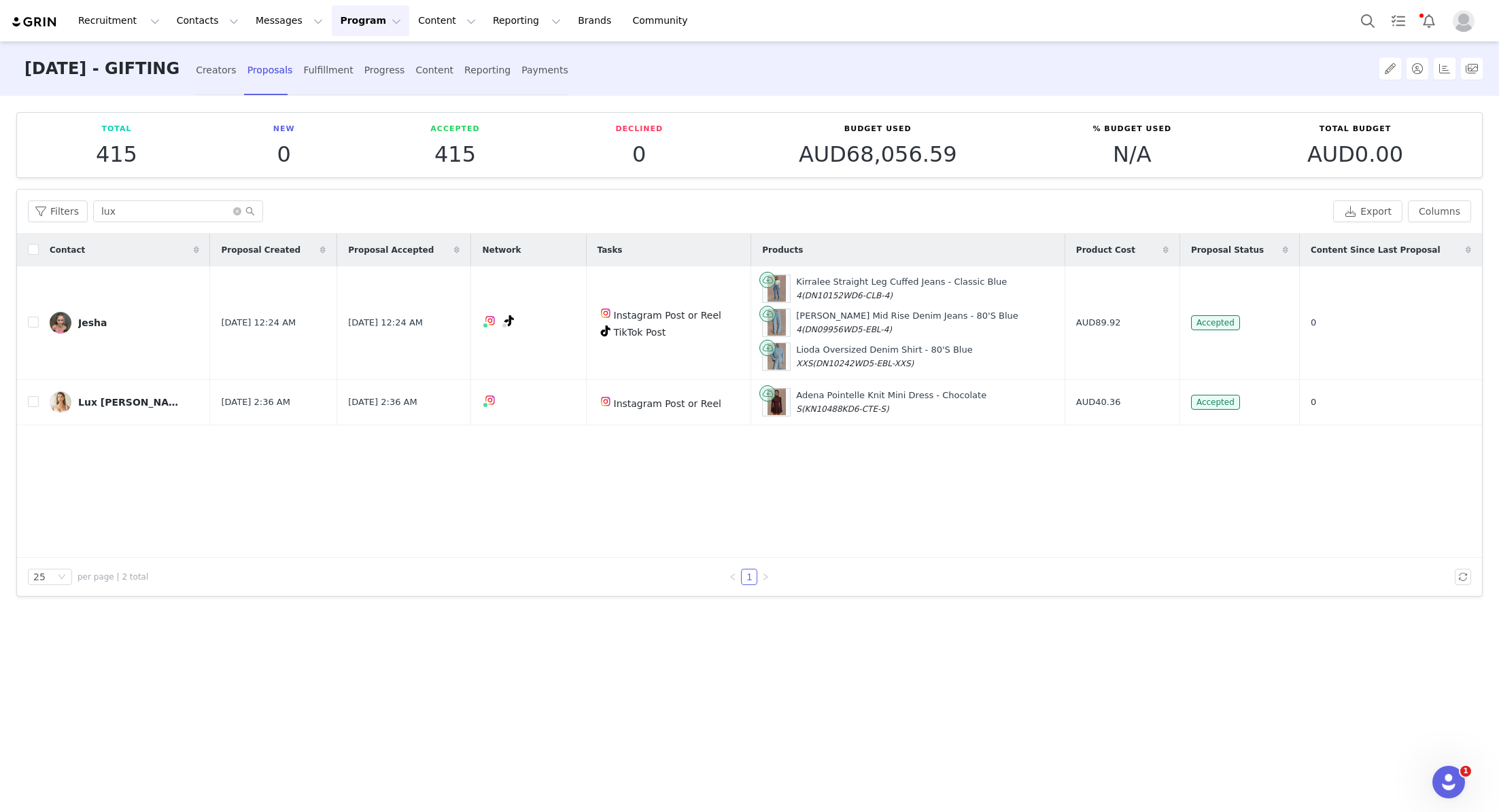
click at [251, 89] on div "Creators Proposals Fulfillment Progress Content Reporting Payments" at bounding box center [382, 69] width 372 height 55
click at [236, 74] on div "Creators" at bounding box center [216, 70] width 41 height 36
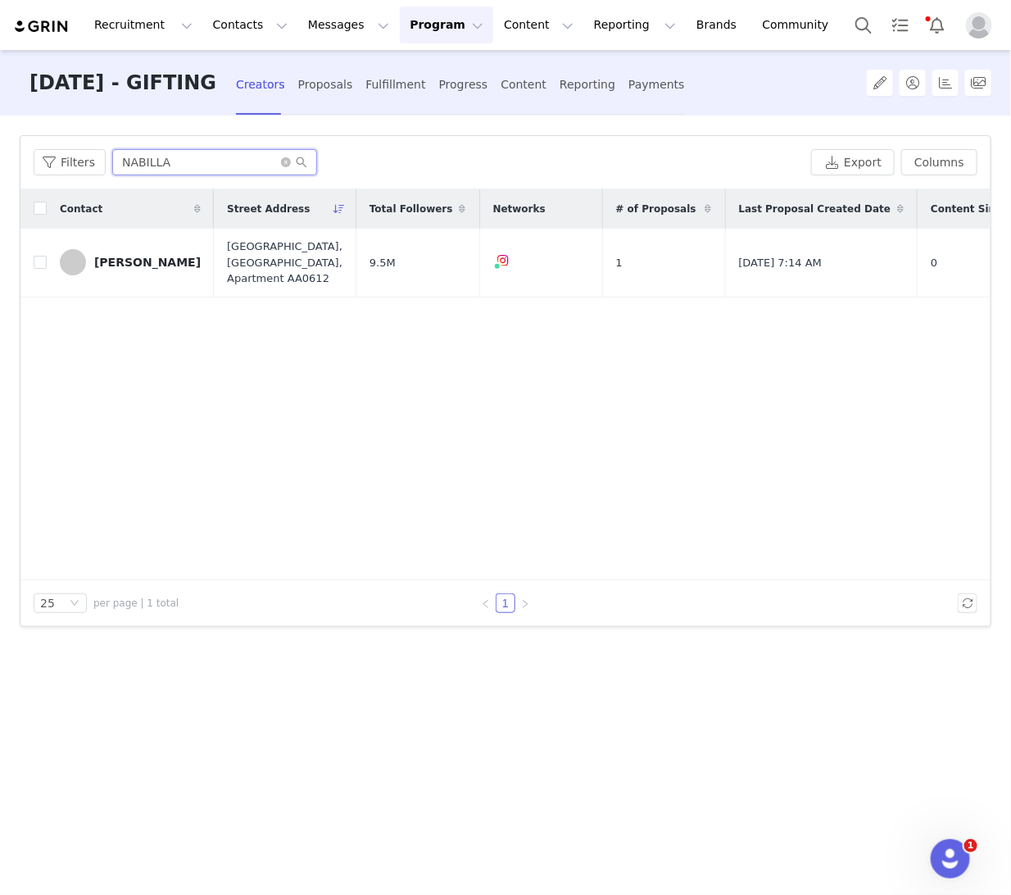
click at [154, 157] on input "NABILLA" at bounding box center [214, 162] width 205 height 26
drag, startPoint x: 89, startPoint y: 157, endPoint x: 35, endPoint y: 152, distance: 53.5
click at [38, 157] on div "Filters NABILLA" at bounding box center [419, 162] width 771 height 26
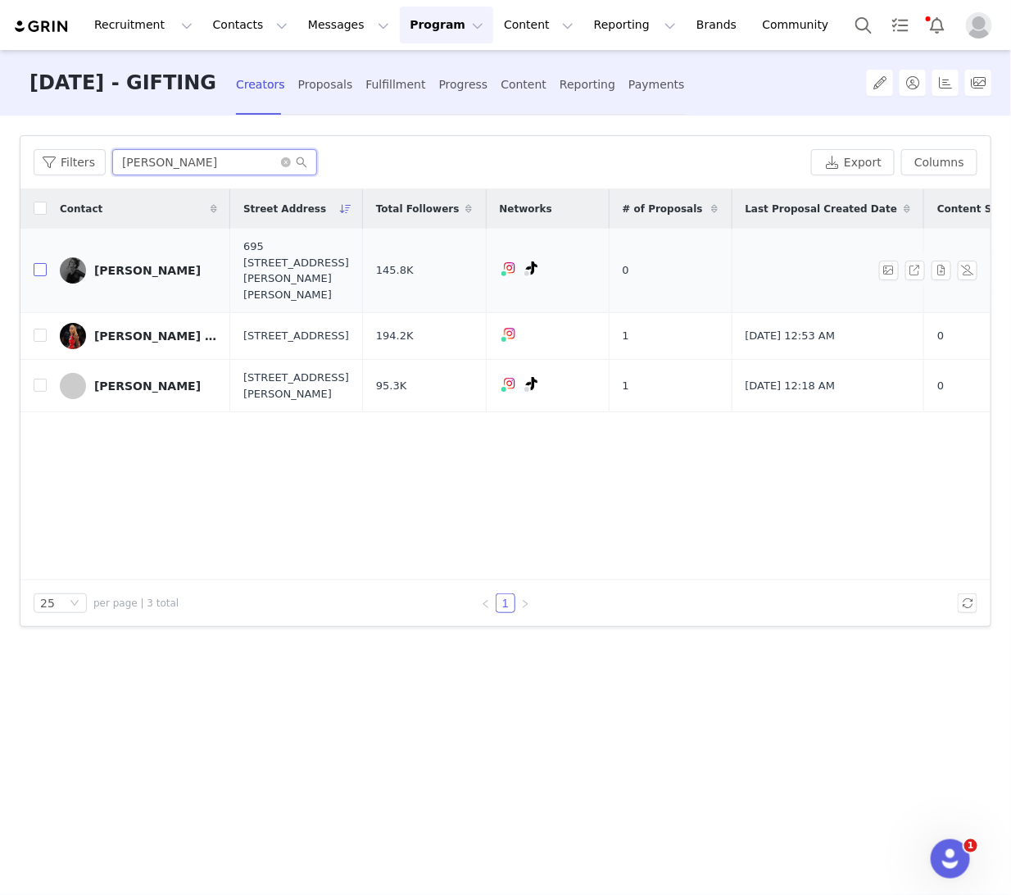
type input "nicole"
click at [43, 263] on input "checkbox" at bounding box center [40, 269] width 13 height 13
checkbox input "true"
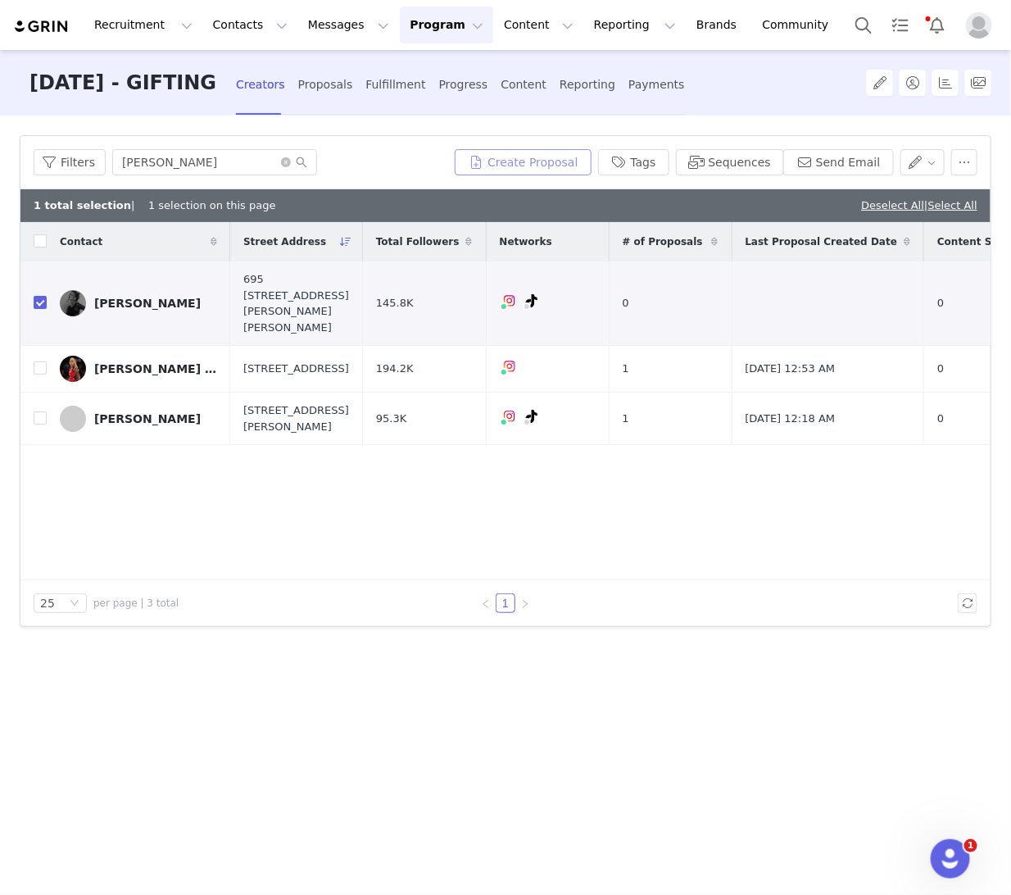
click at [558, 159] on button "Create Proposal" at bounding box center [523, 162] width 136 height 26
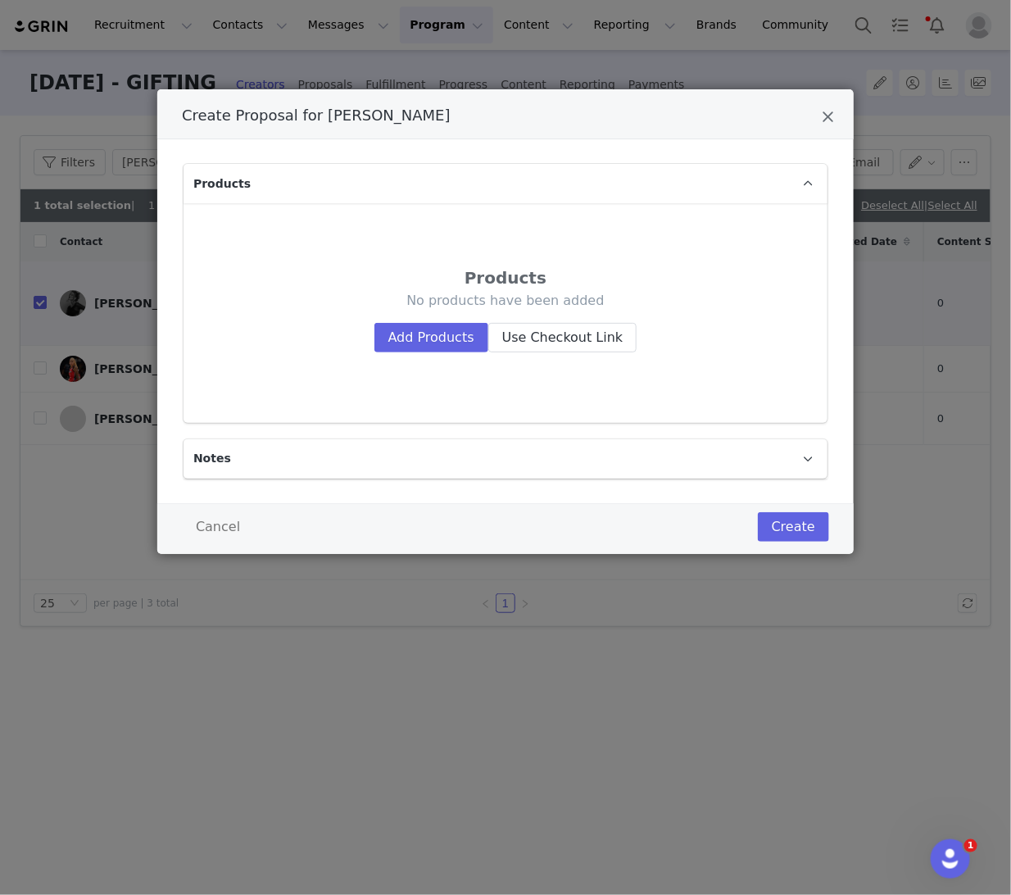
click at [411, 301] on p "No products have been added" at bounding box center [505, 301] width 552 height 18
click at [422, 332] on button "Add Products" at bounding box center [432, 338] width 114 height 30
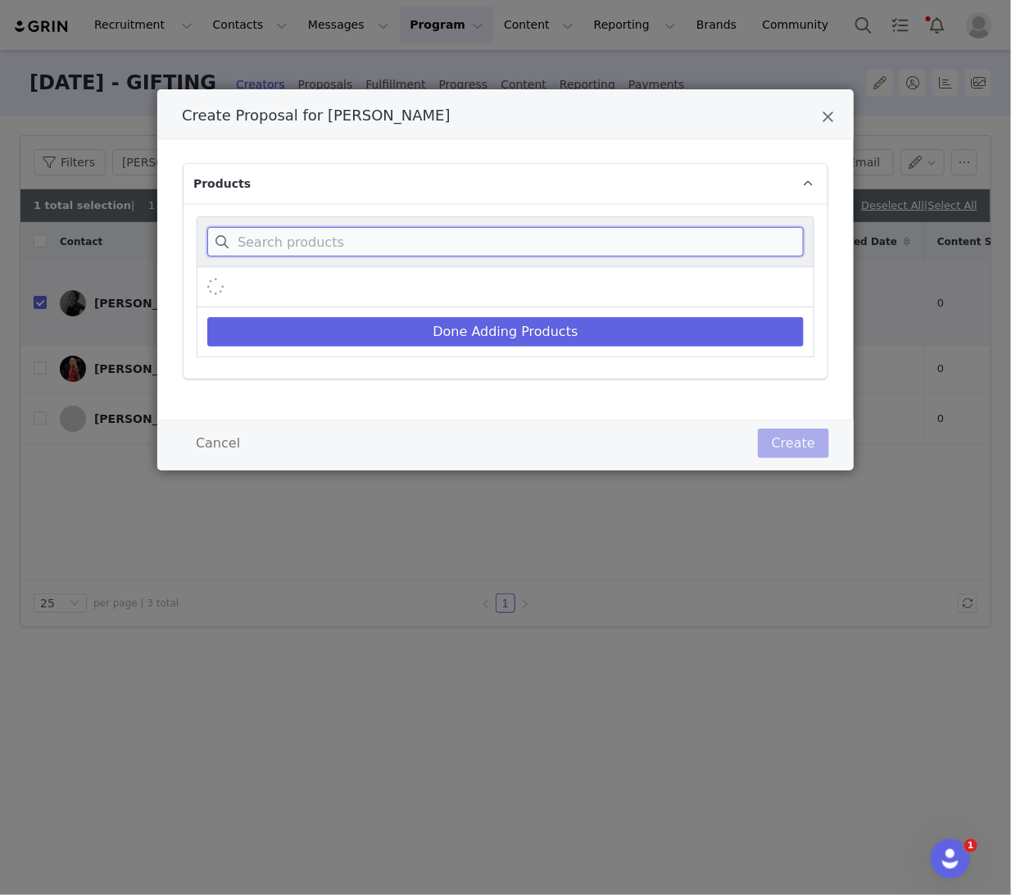
click at [361, 241] on input "Create Proposal for Nicole Feuser" at bounding box center [505, 242] width 597 height 30
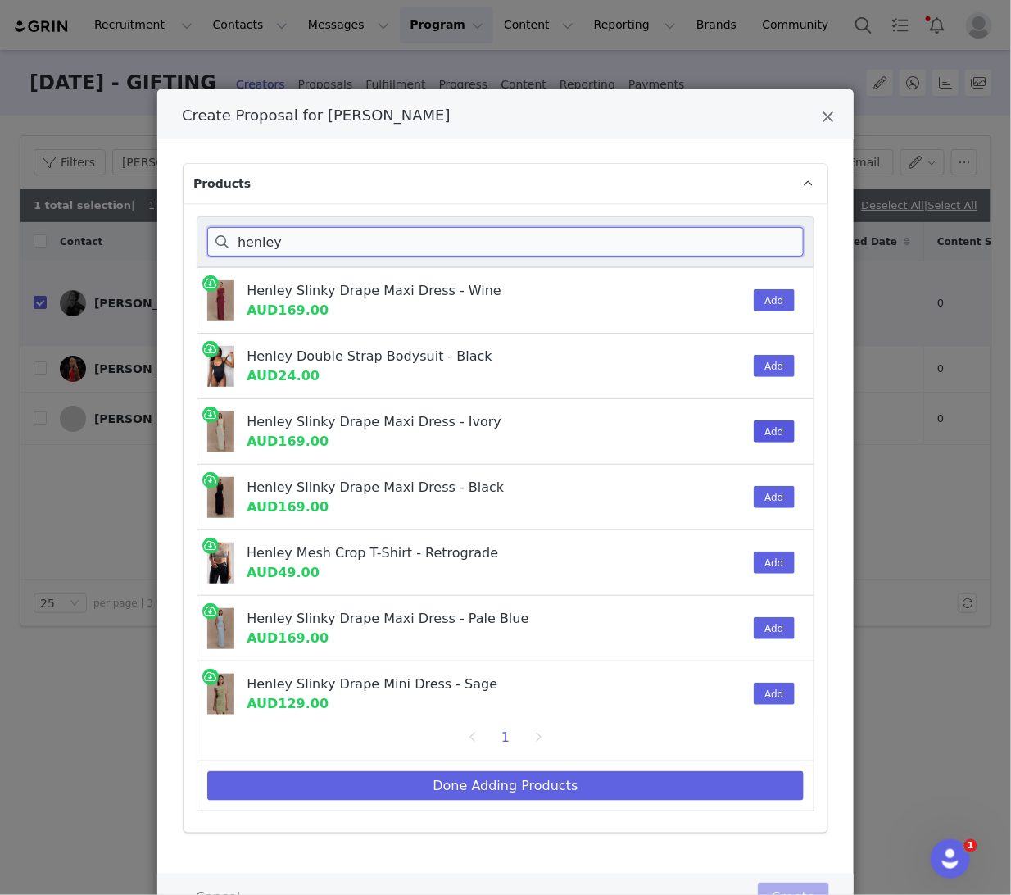
type input "henley"
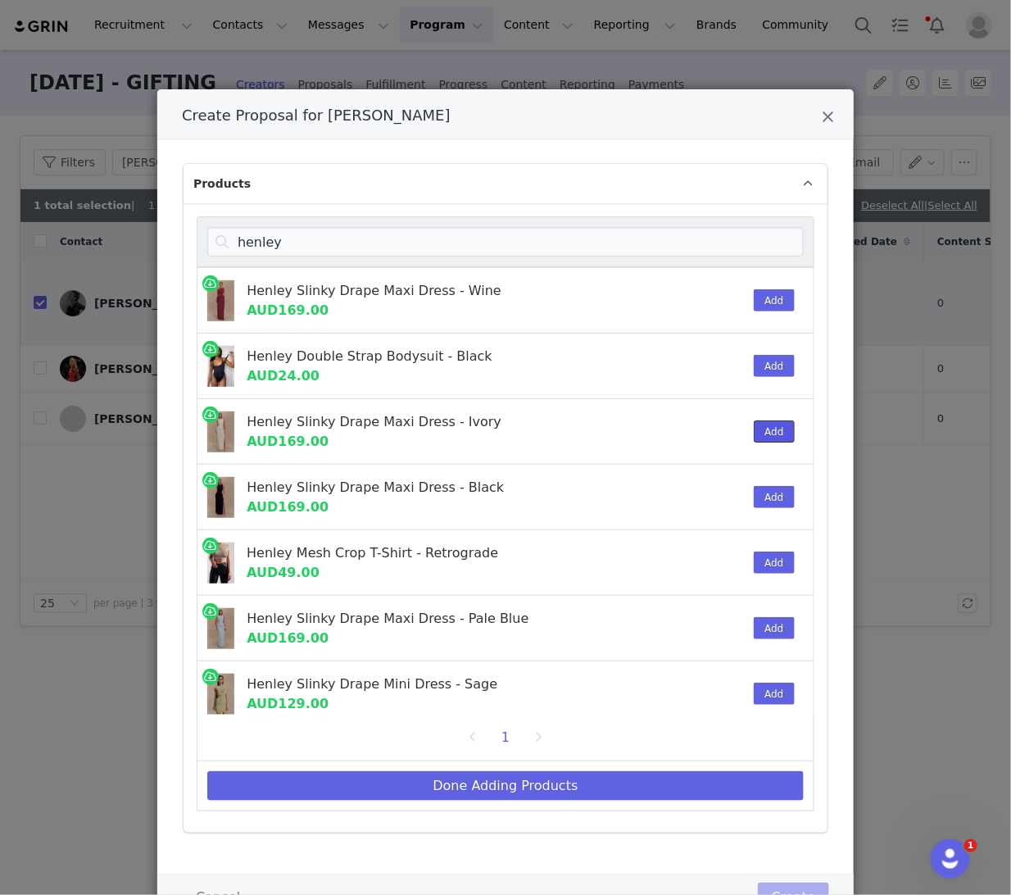
click at [773, 423] on button "Add" at bounding box center [774, 431] width 40 height 22
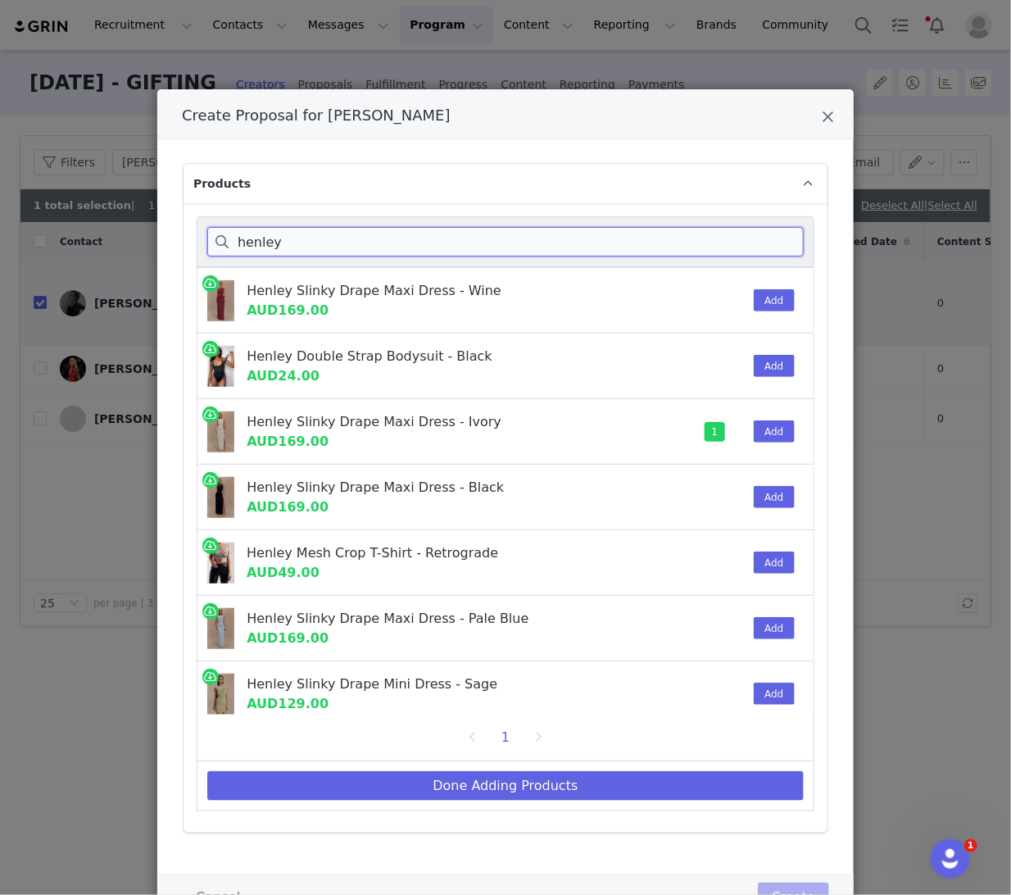
drag, startPoint x: 295, startPoint y: 246, endPoint x: 173, endPoint y: 242, distance: 122.2
click at [173, 242] on div "Products henley Henley Slinky Drape Maxi Dress - Wine AUD169.00 Add Henley Doub…" at bounding box center [505, 506] width 697 height 734
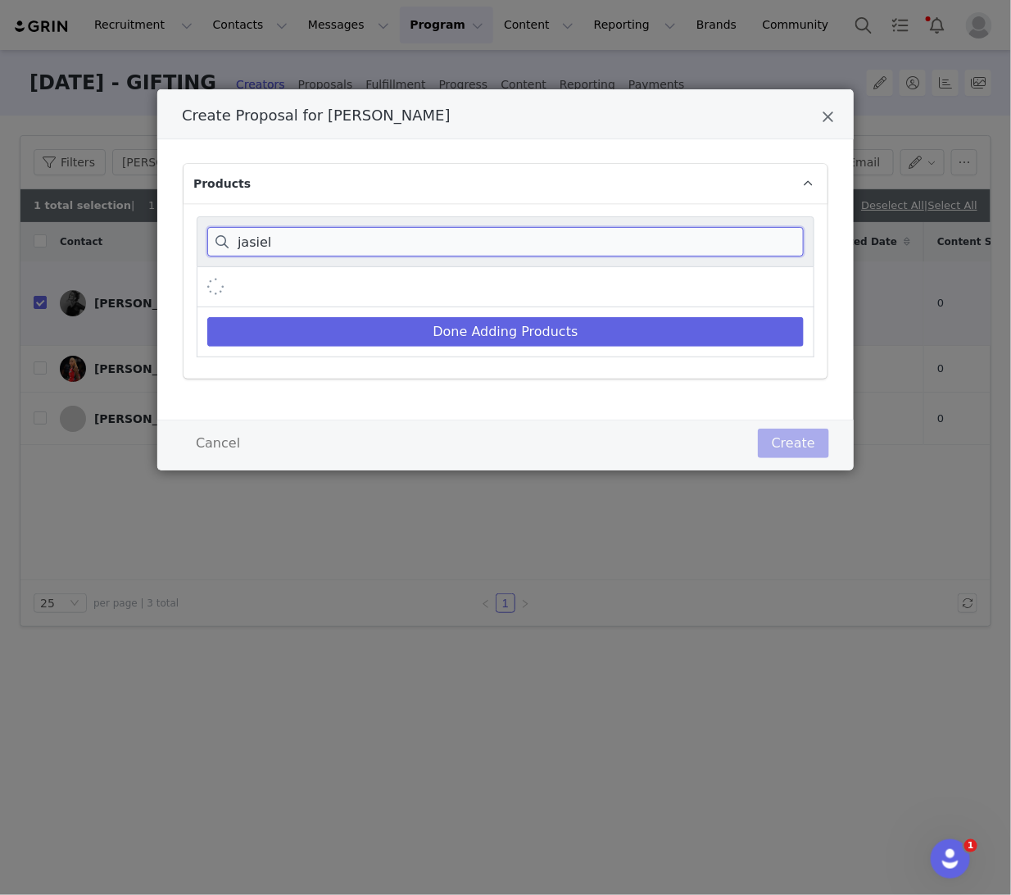
type input "jasiel"
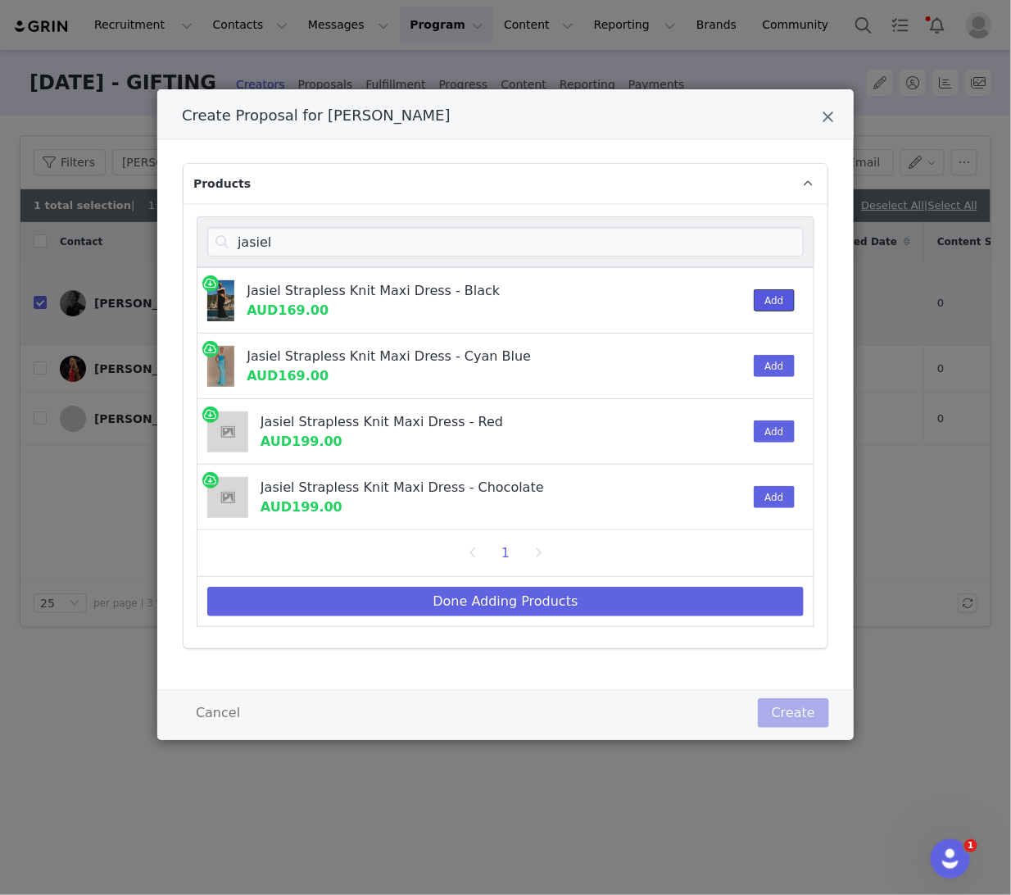
click at [759, 303] on button "Add" at bounding box center [774, 300] width 40 height 22
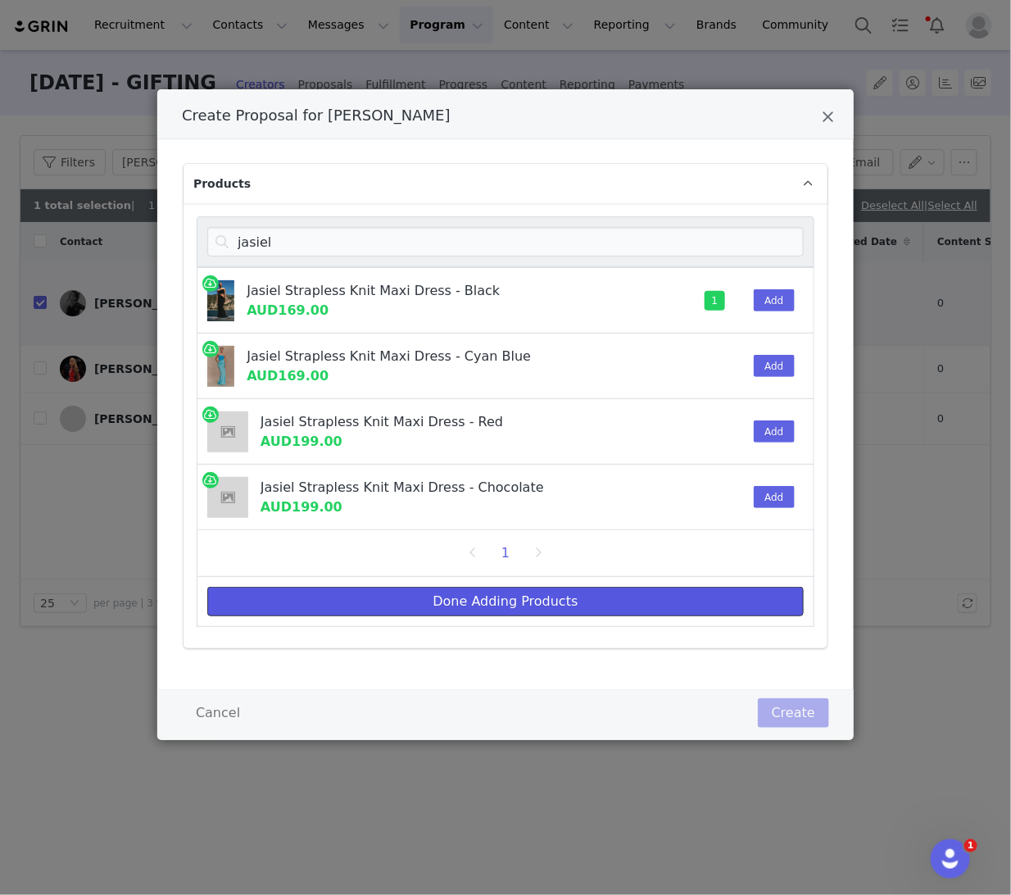
click at [311, 606] on button "Done Adding Products" at bounding box center [505, 602] width 597 height 30
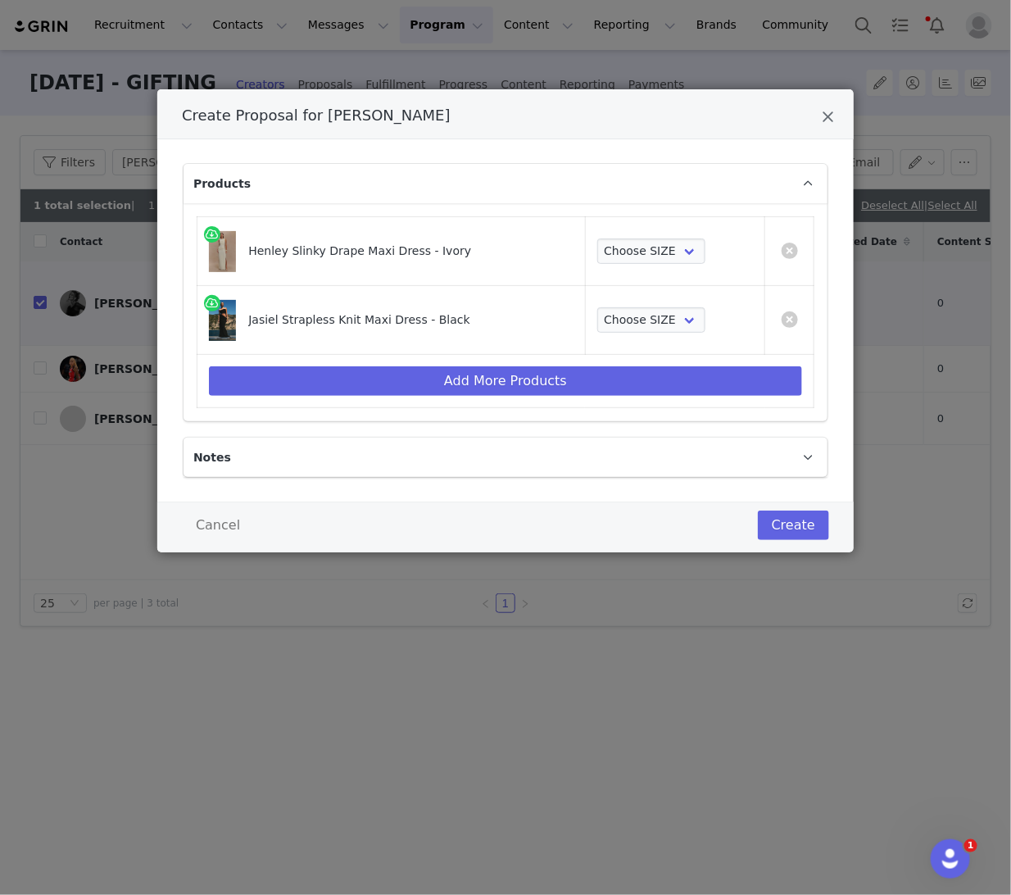
click at [311, 606] on div "Create Proposal for Nicole Feuser Products Henley Slinky Drape Maxi Dress - Ivo…" at bounding box center [505, 447] width 1011 height 895
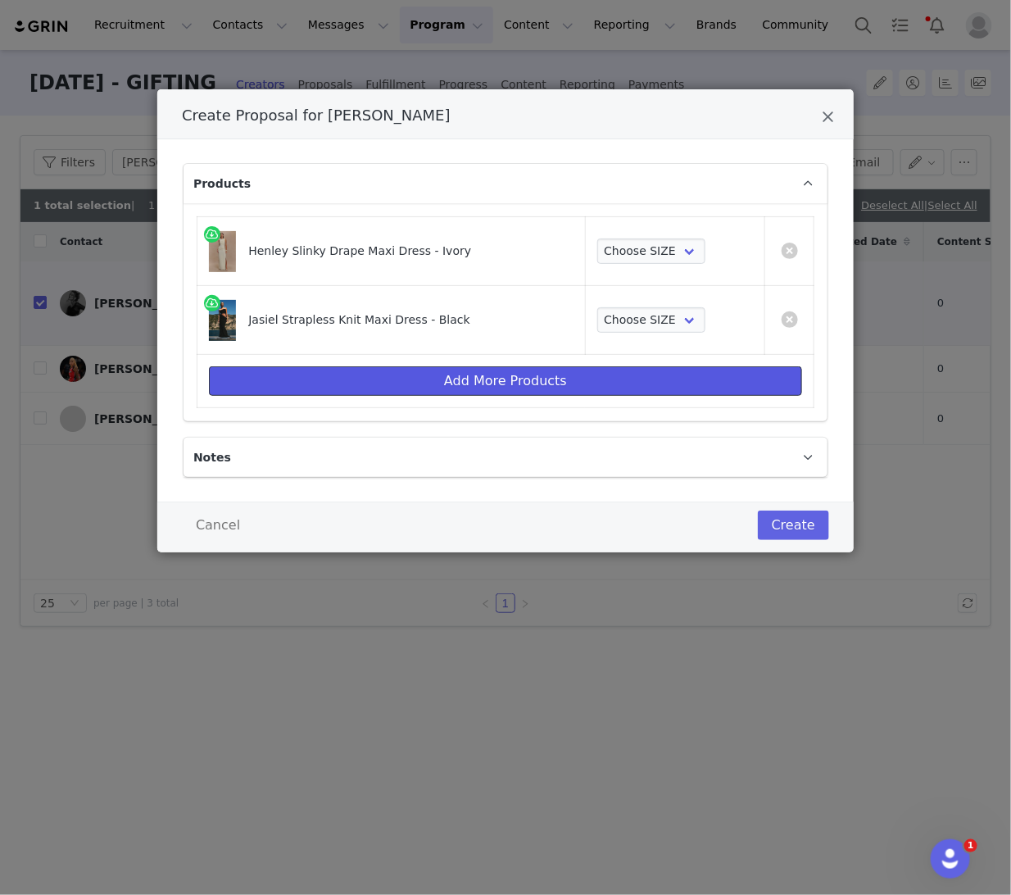
click at [361, 378] on button "Add More Products" at bounding box center [505, 381] width 593 height 30
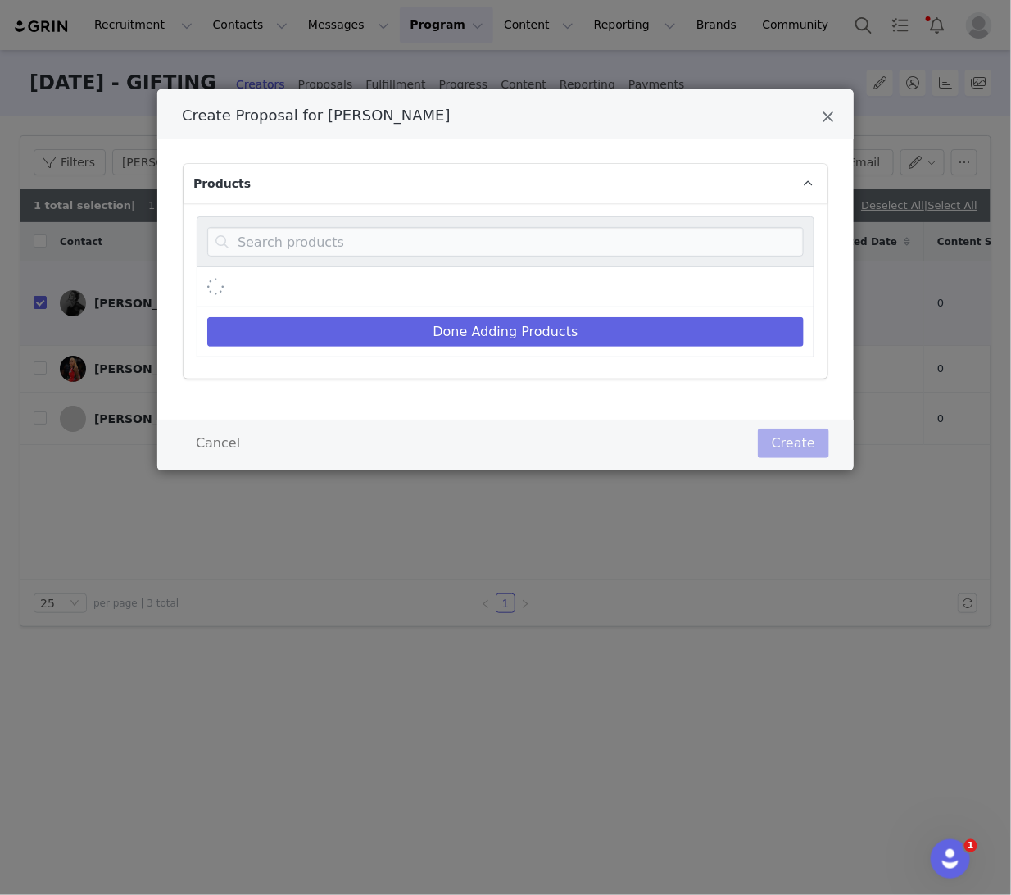
click at [361, 378] on div "Products Done Adding Products" at bounding box center [505, 279] width 697 height 280
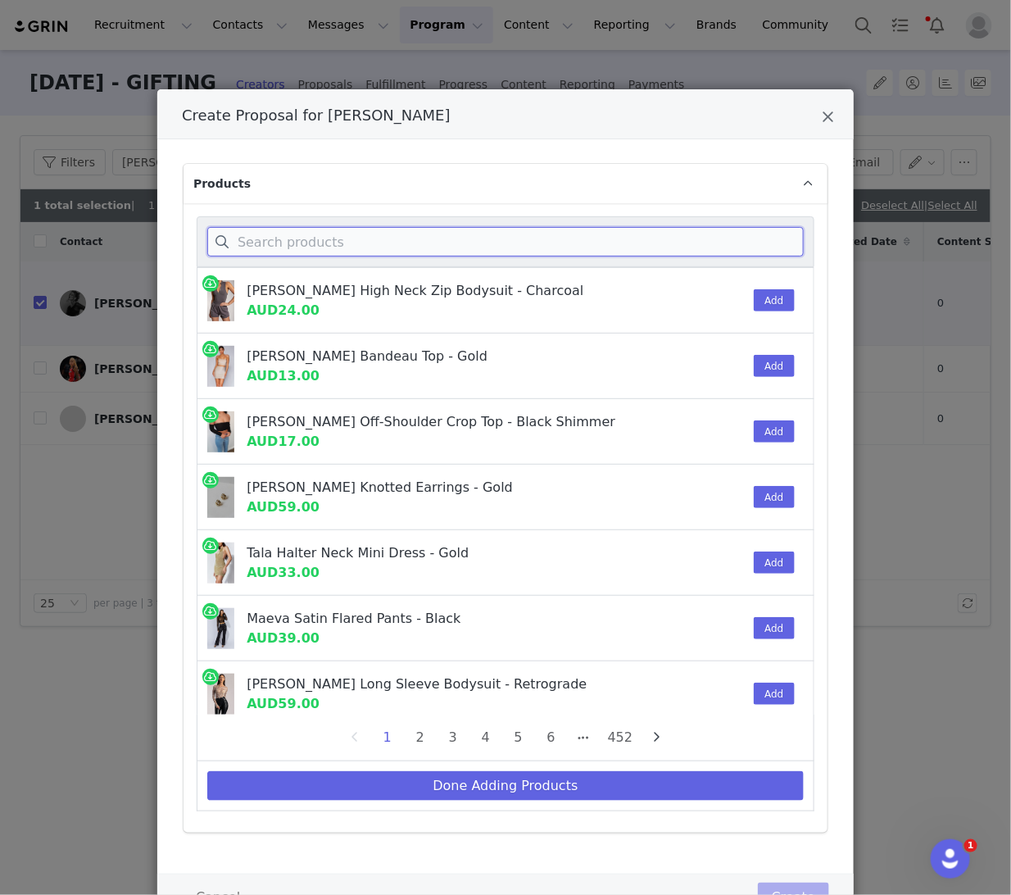
click at [285, 246] on input "Create Proposal for Nicole Feuser" at bounding box center [505, 242] width 597 height 30
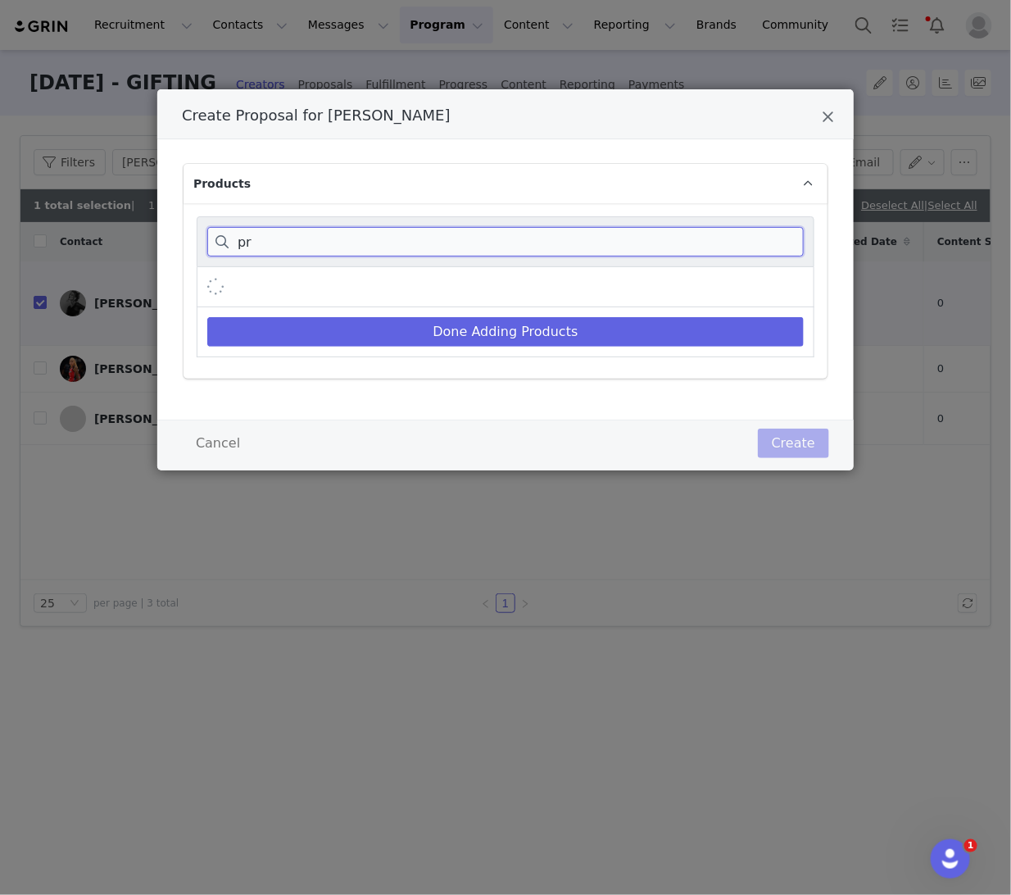
type input "p"
type input "c"
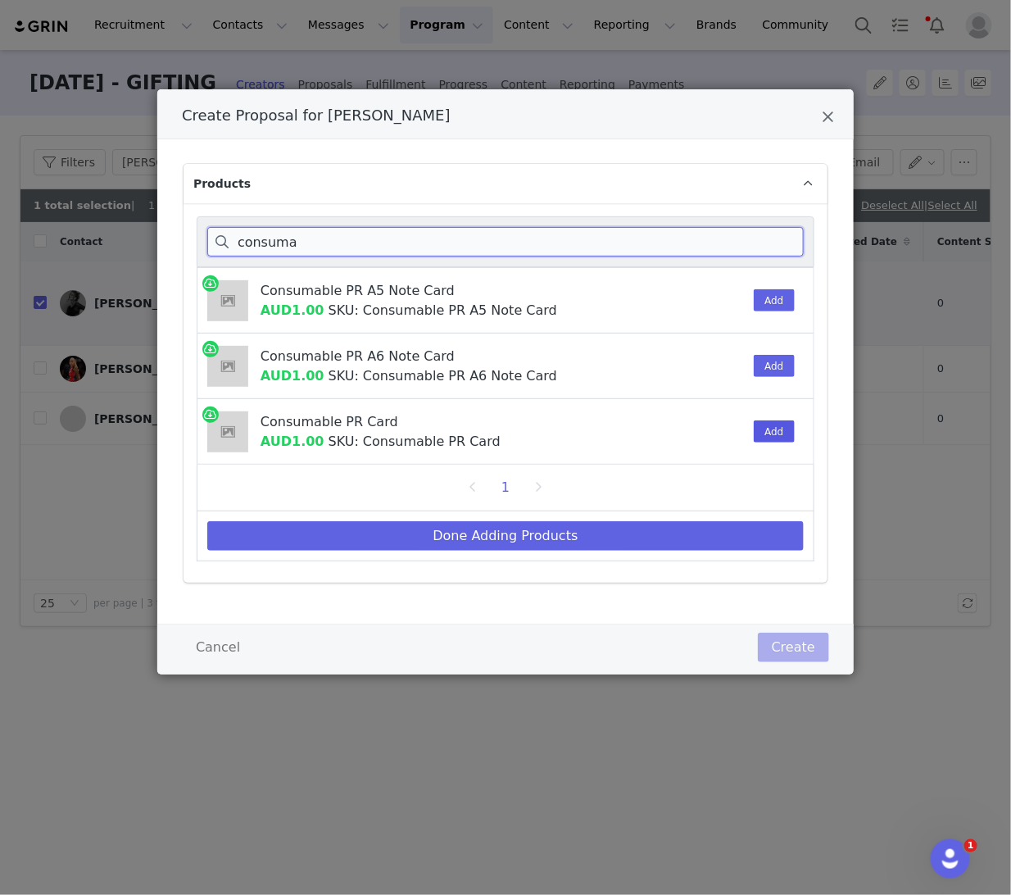
type input "consuma"
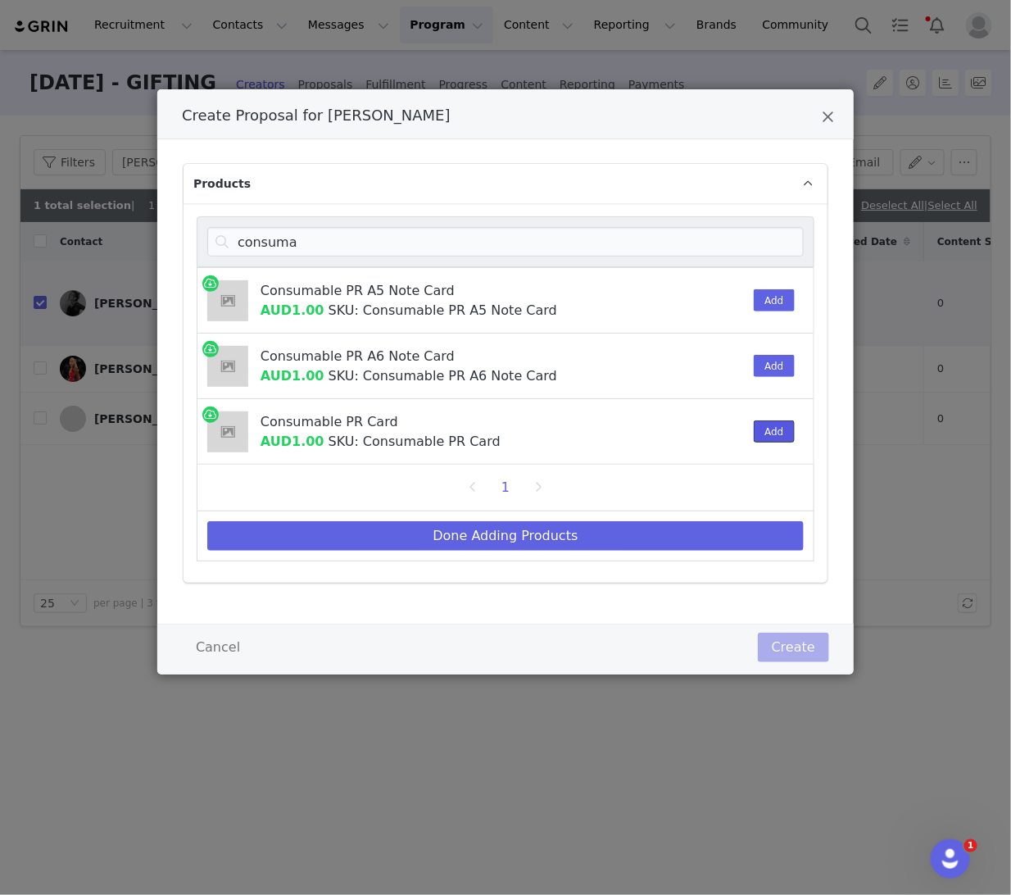
click at [769, 434] on button "Add" at bounding box center [774, 431] width 40 height 22
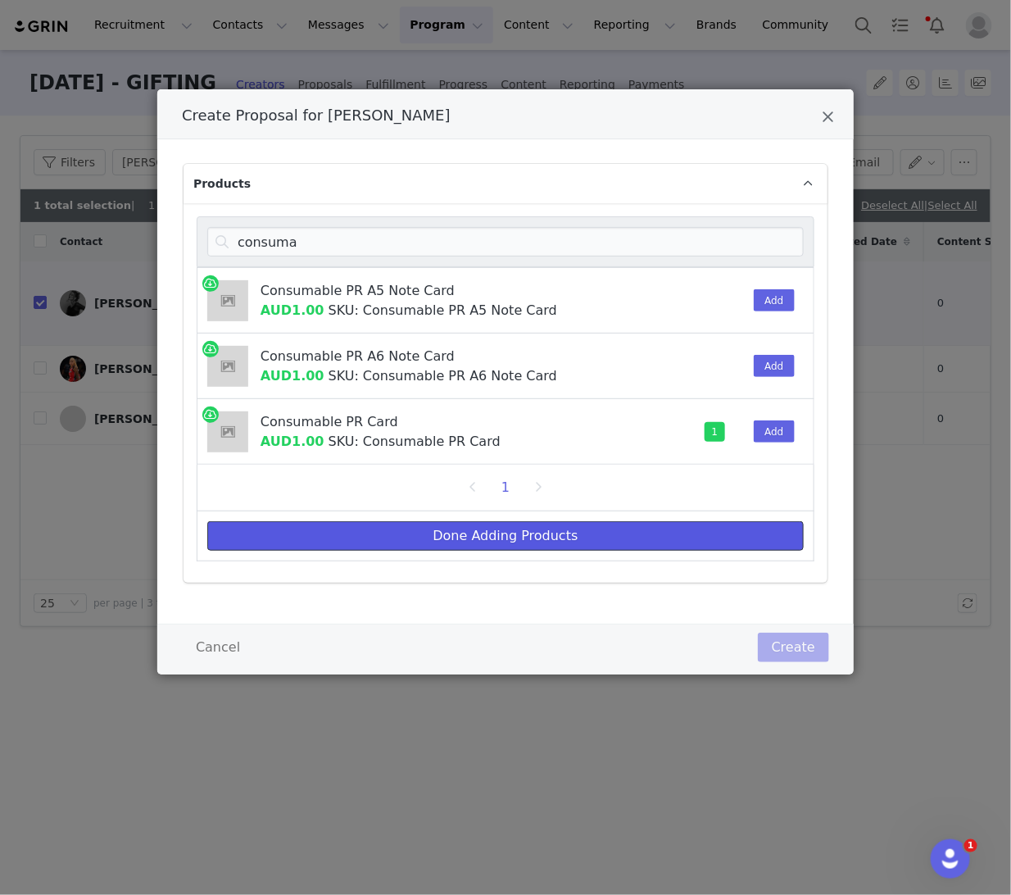
click at [688, 539] on button "Done Adding Products" at bounding box center [505, 536] width 597 height 30
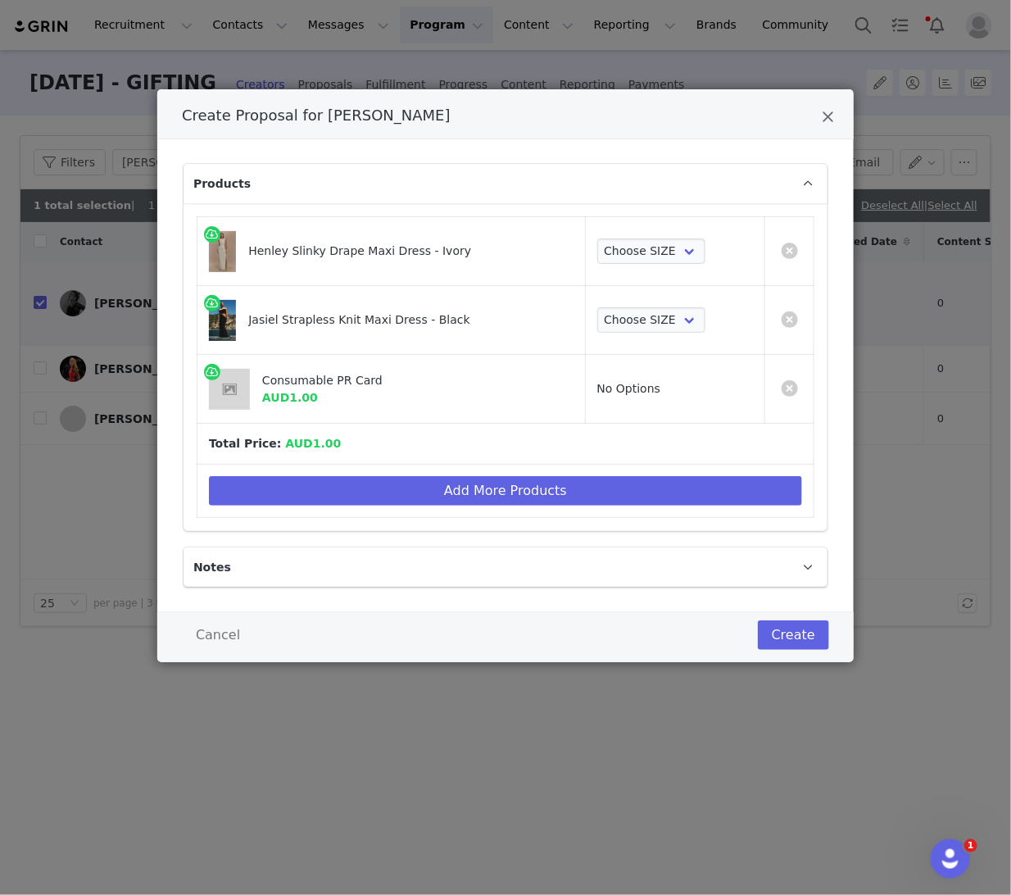
click at [629, 274] on td "Choose SIZE XXS XS S M L XL XXL 3XL" at bounding box center [674, 251] width 179 height 69
click at [636, 253] on select "Choose SIZE XXS XS S M L XL XXL 3XL" at bounding box center [651, 251] width 109 height 26
click at [597, 238] on select "Choose SIZE XXS XS S M L XL XXL 3XL" at bounding box center [651, 251] width 109 height 26
click at [636, 240] on select "Choose SIZE XXS XS S M L XL XXL 3XL" at bounding box center [651, 251] width 109 height 26
select select "26175897"
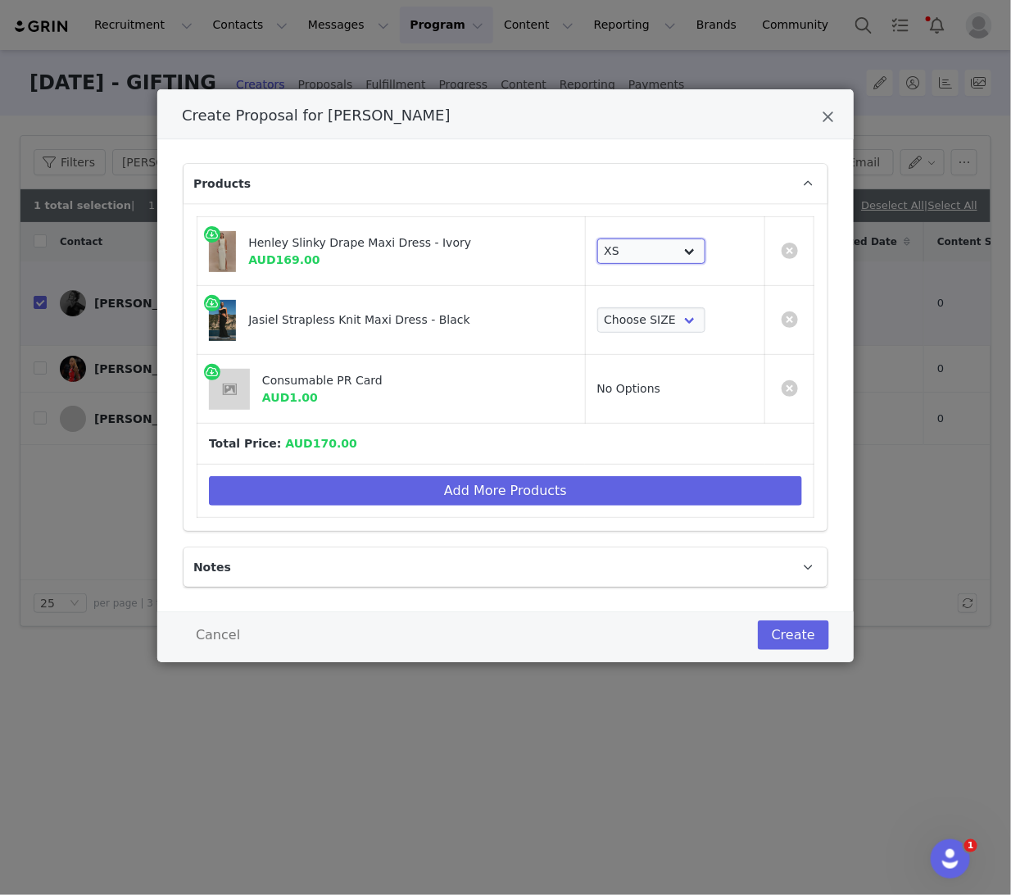
click at [597, 238] on select "Choose SIZE XXS XS S M L XL XXL 3XL" at bounding box center [651, 251] width 109 height 26
drag, startPoint x: 636, startPoint y: 240, endPoint x: 639, endPoint y: 325, distance: 84.5
click at [639, 325] on select "Choose SIZE XXS XS S M L XL XXL 3XL" at bounding box center [651, 320] width 109 height 26
select select "26835942"
click at [597, 307] on select "Choose SIZE XXS XS S M L XL XXL 3XL" at bounding box center [651, 320] width 109 height 26
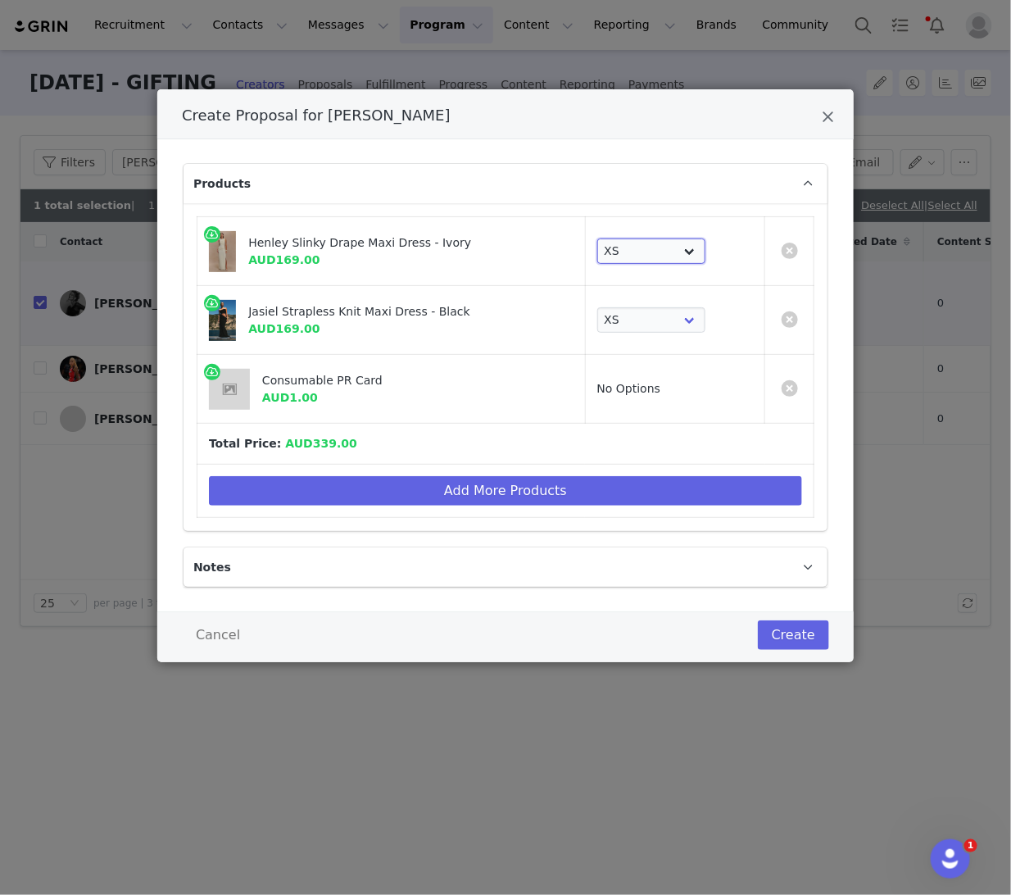
click at [646, 250] on select "Choose SIZE XXS XS S M L XL XXL 3XL" at bounding box center [651, 251] width 109 height 26
select select "26175898"
click at [597, 238] on select "Choose SIZE XXS XS S M L XL XXL 3XL" at bounding box center [651, 251] width 109 height 26
click at [645, 307] on select "Choose SIZE XXS XS S M L XL XXL 3XL" at bounding box center [651, 320] width 109 height 26
select select "26835943"
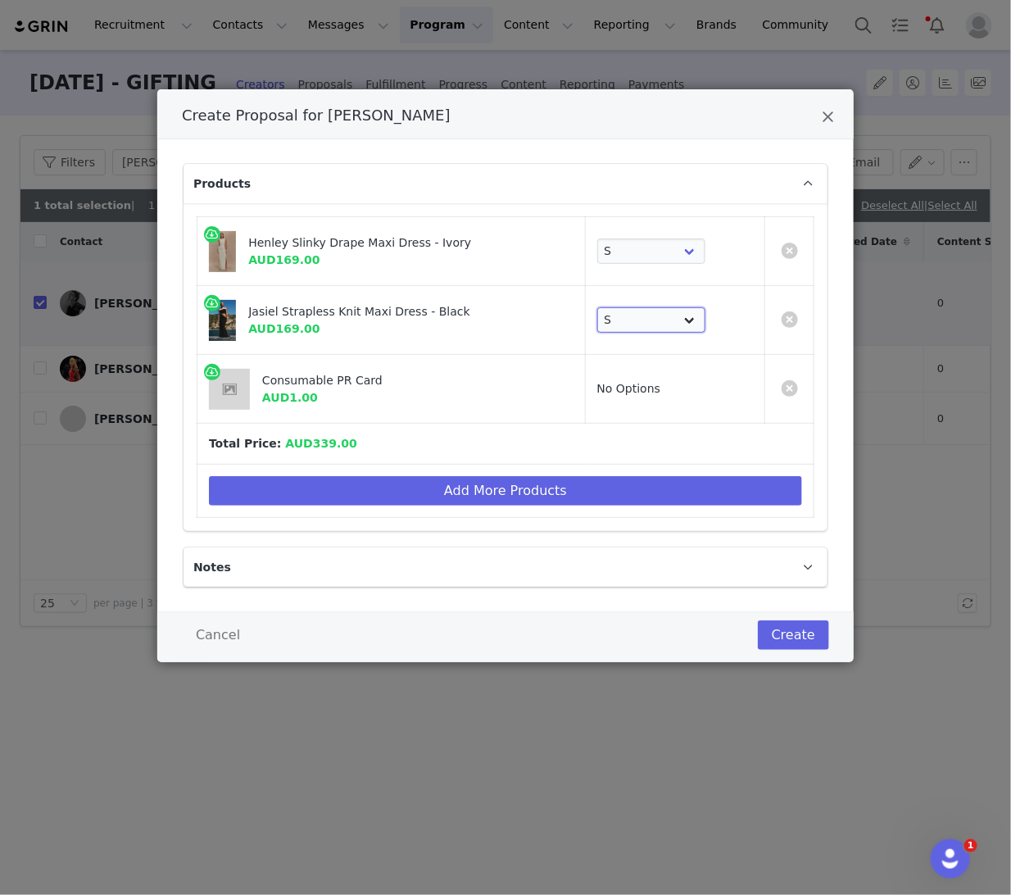
click at [597, 307] on select "Choose SIZE XXS XS S M L XL XXL 3XL" at bounding box center [651, 320] width 109 height 26
click at [793, 635] on button "Create" at bounding box center [793, 635] width 71 height 30
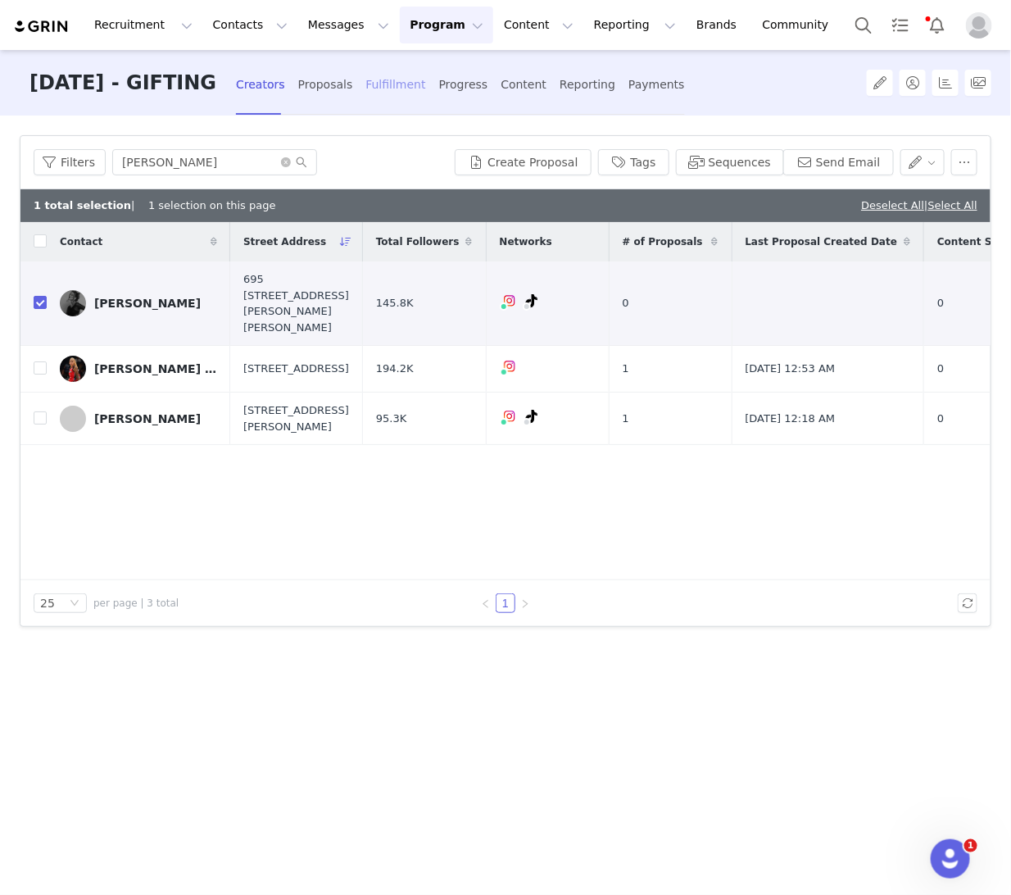
click at [425, 103] on div "Fulfillment" at bounding box center [395, 84] width 60 height 43
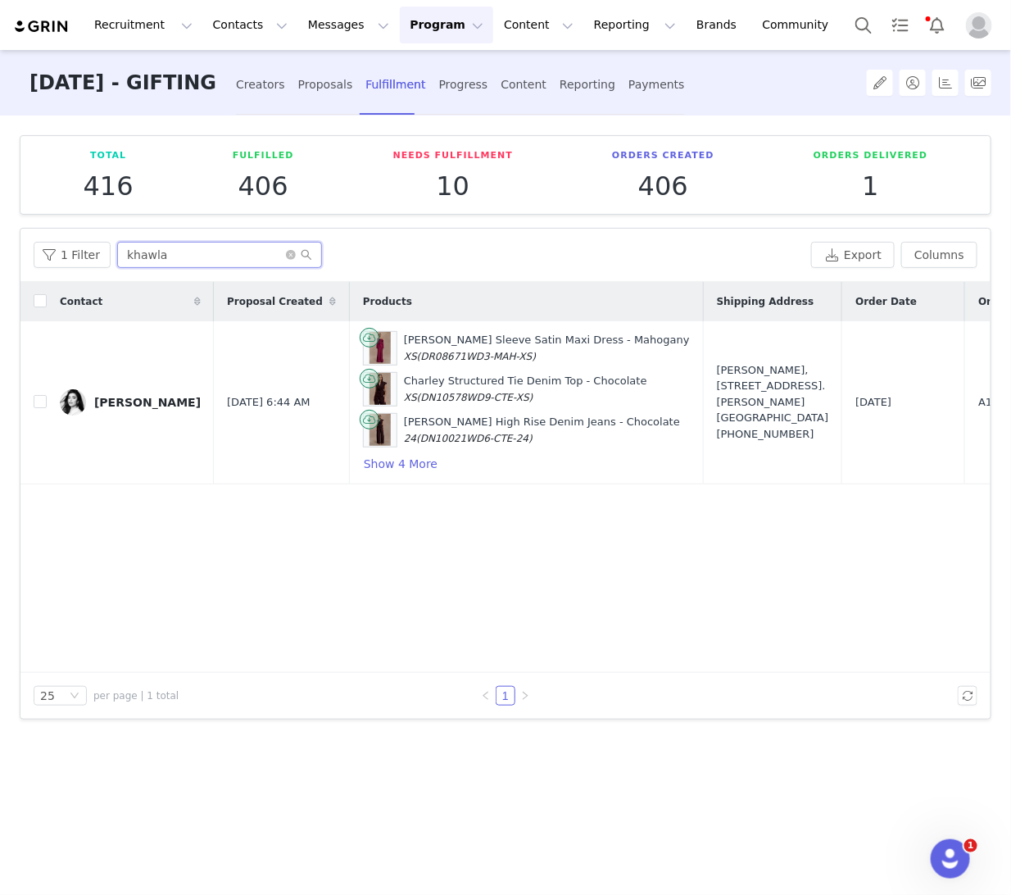
click at [152, 248] on input "khawla" at bounding box center [219, 255] width 205 height 26
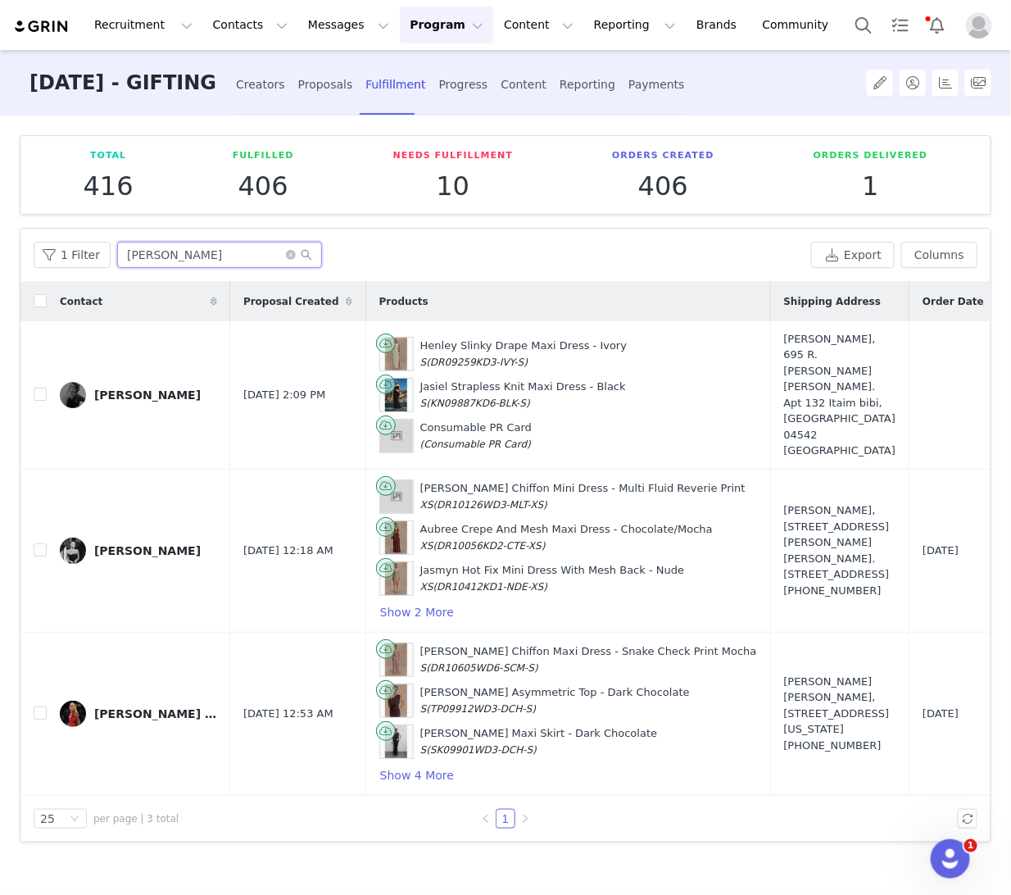
scroll to position [0, 328]
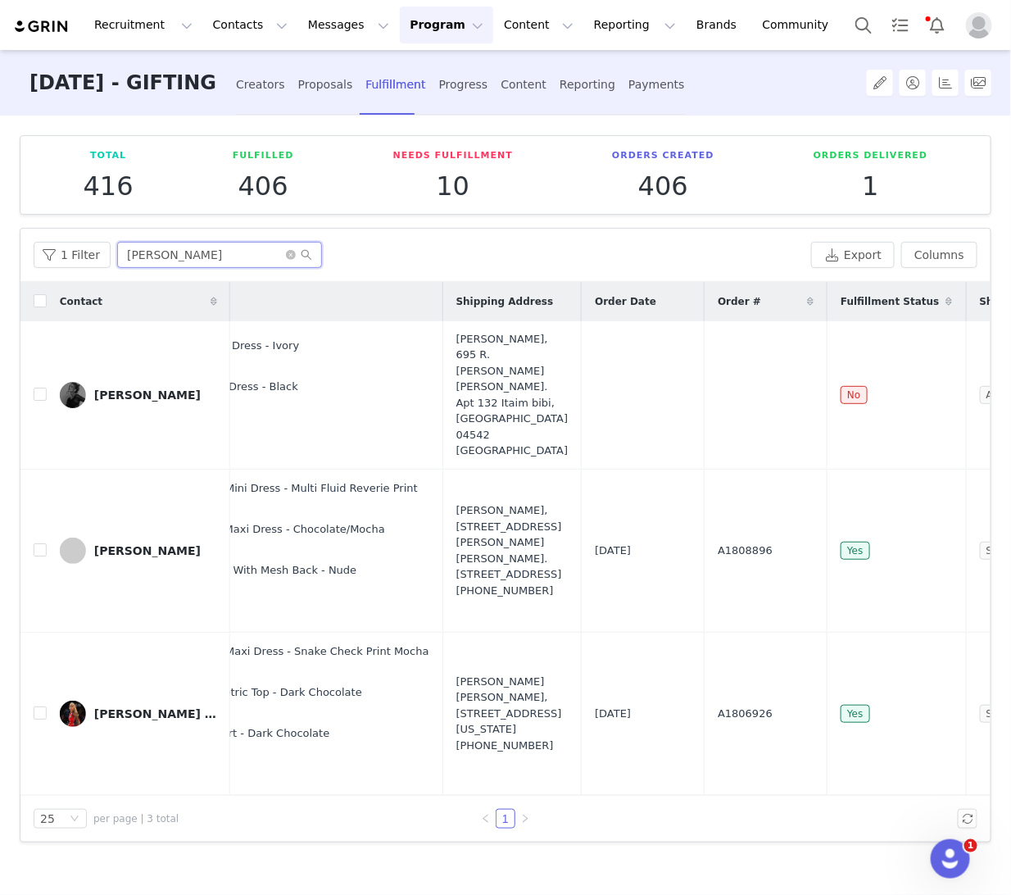
type input "nicole"
click at [456, 383] on div "Nicole Feuser, 695 R. Leopoldo Couto Magalhães Júnior. Apt 132 Itaim bibi, São …" at bounding box center [512, 395] width 112 height 128
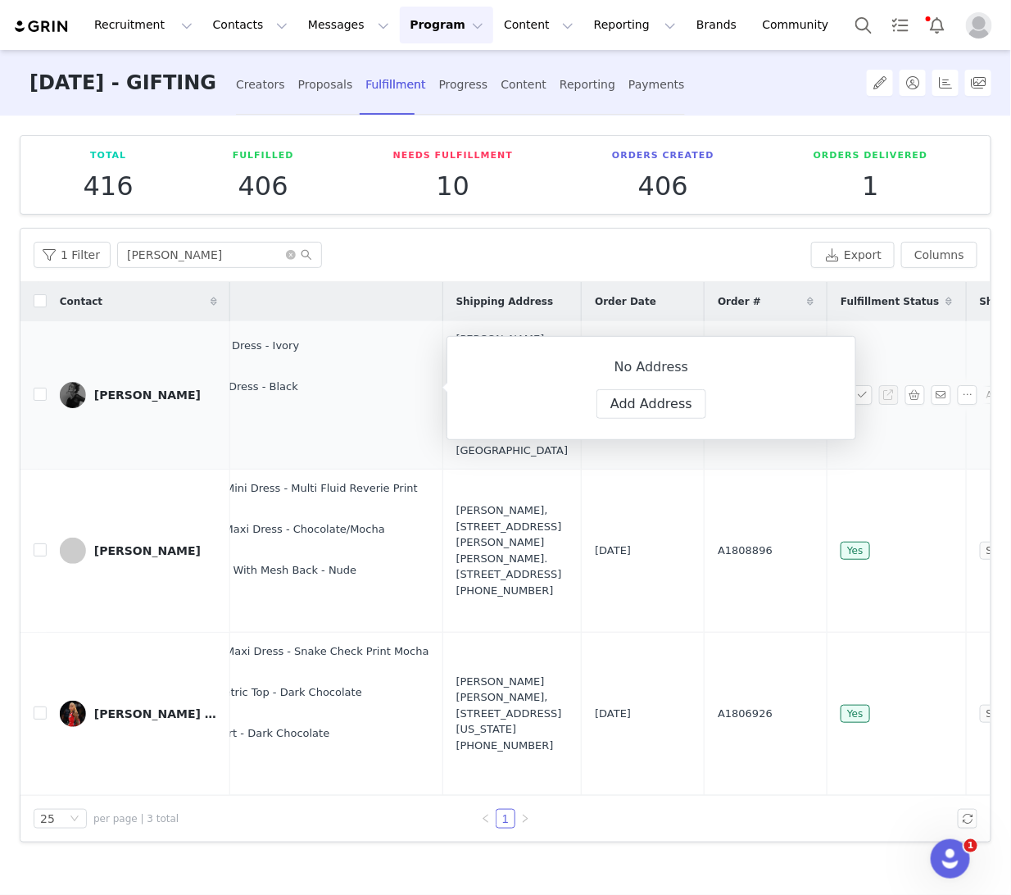
type input "Nicole"
type input "Feuser"
type input "assessoria@nicolefeuser.com"
type input "+1 ([GEOGRAPHIC_DATA])"
select select
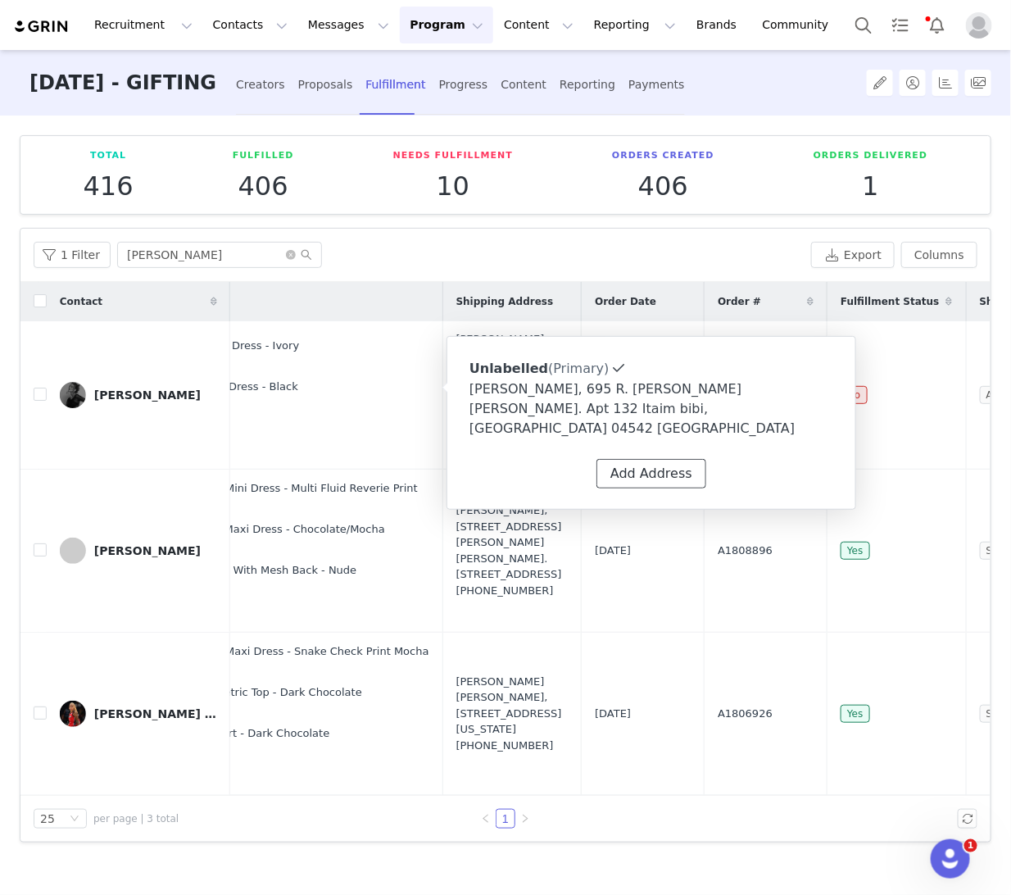
click at [655, 459] on button "Add Address" at bounding box center [652, 474] width 110 height 30
select select
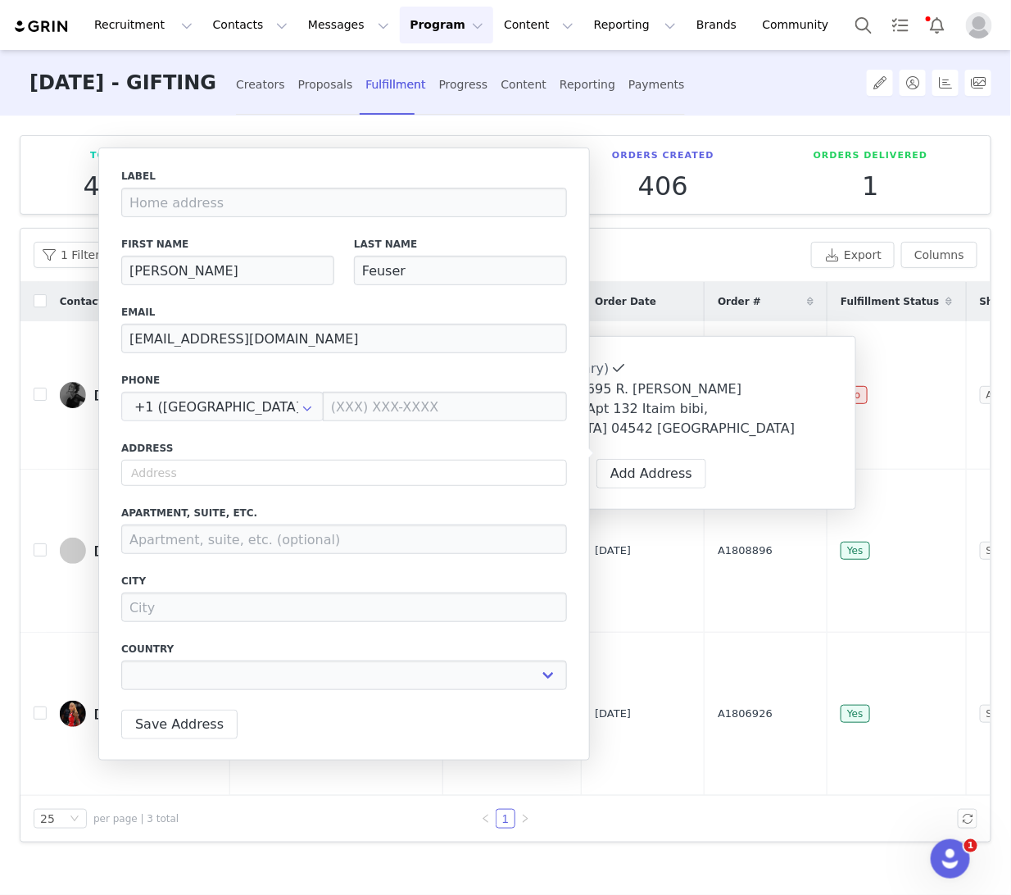
click at [263, 489] on div "Label First Name Nicole Last Name Feuser Email assessoria@nicolefeuser.com Phon…" at bounding box center [344, 434] width 446 height 531
click at [259, 488] on div "Label First Name Nicole Last Name Feuser Email assessoria@nicolefeuser.com Phon…" at bounding box center [344, 434] width 446 height 531
click at [248, 482] on input "text" at bounding box center [344, 473] width 446 height 26
paste input "Rua de Urjães , N°11 Nogueiró 4715-093, Braga PORTUGAL"
type input "Rua de Urjães , N°11 Nogueiró 4715-093, Braga PORTUGAL"
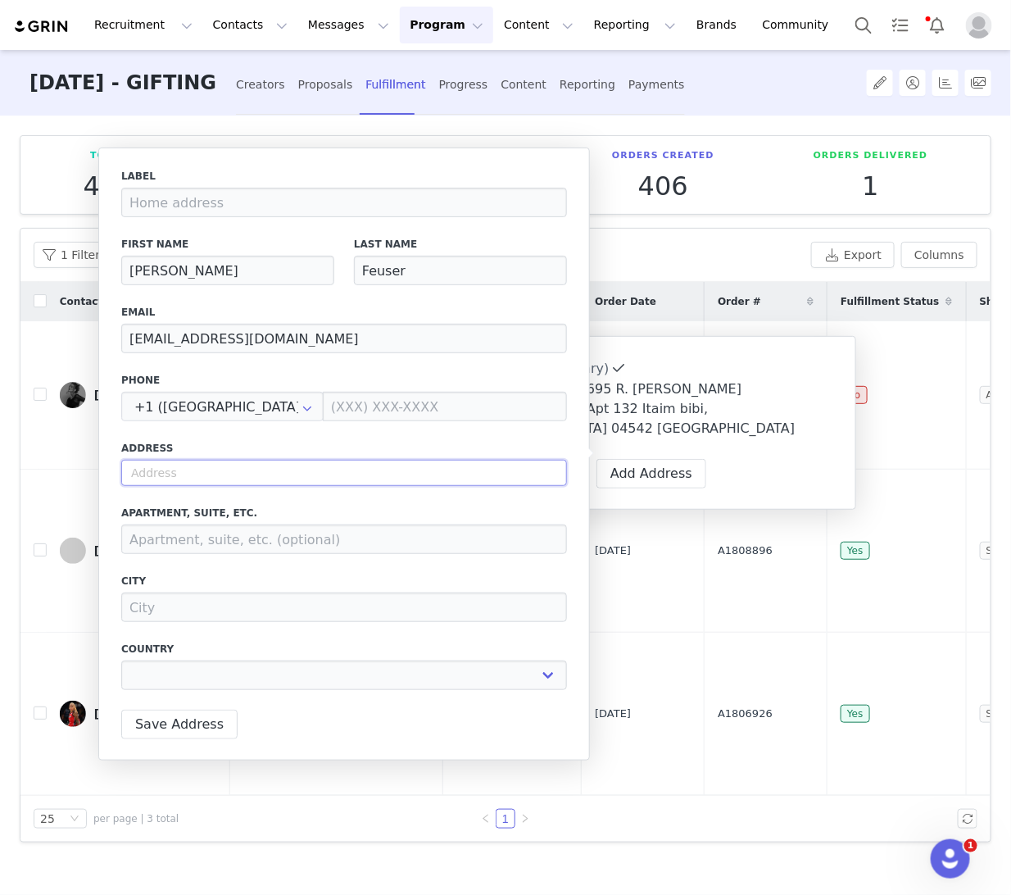
select select
type input "11 R. de Urjães"
type input "Braga"
select select "[object Object]"
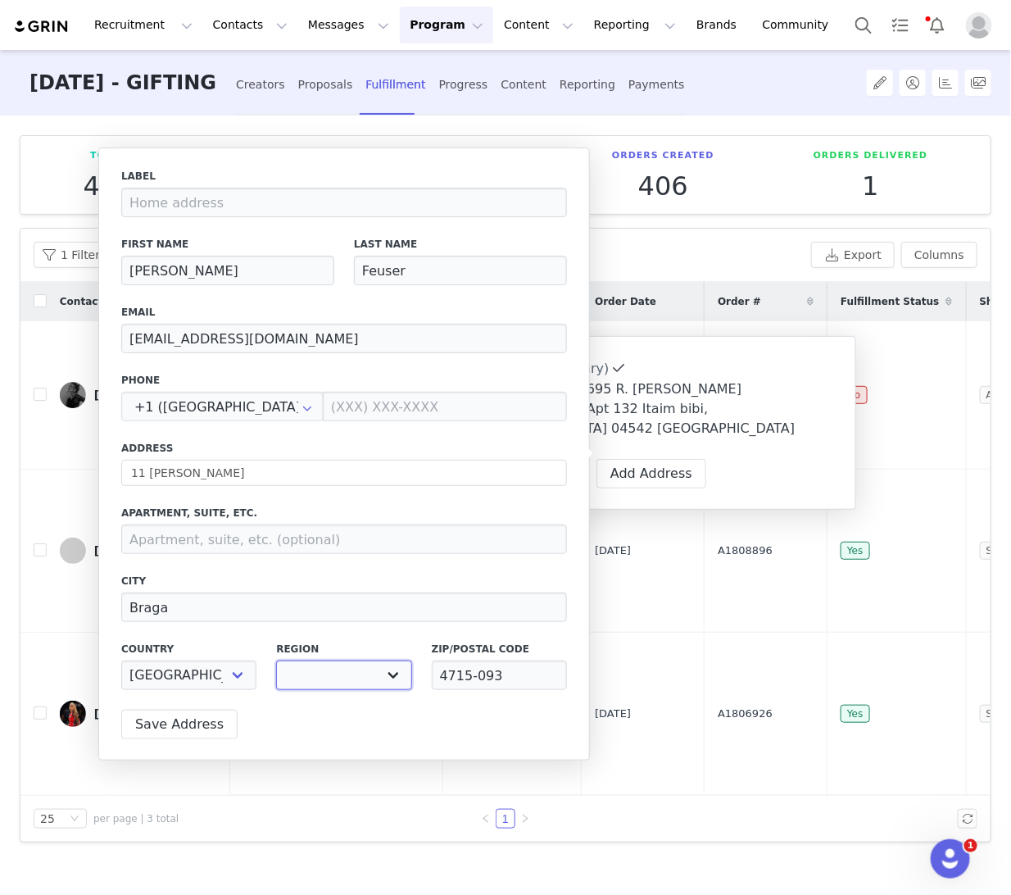
click at [383, 685] on select "Açores Aveiro Beja Braga Bragança Castelo Branco Coimbra Évora Faro Guarda Leir…" at bounding box center [343, 676] width 135 height 30
select select "[object Object]"
click at [276, 661] on select "Açores Aveiro Beja Braga Bragança Castelo Branco Coimbra Évora Faro Guarda Leir…" at bounding box center [343, 676] width 135 height 30
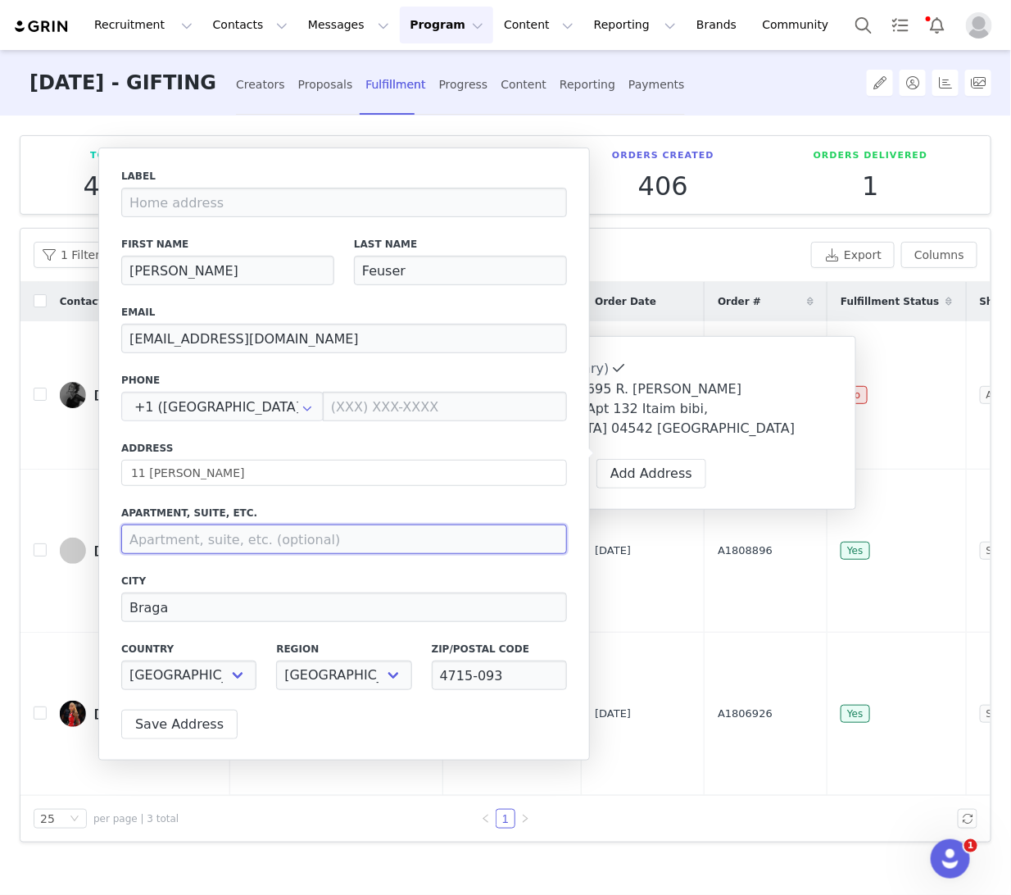
click at [188, 545] on input at bounding box center [344, 539] width 446 height 30
paste input "Nogueiró"
type input "Nogueiró"
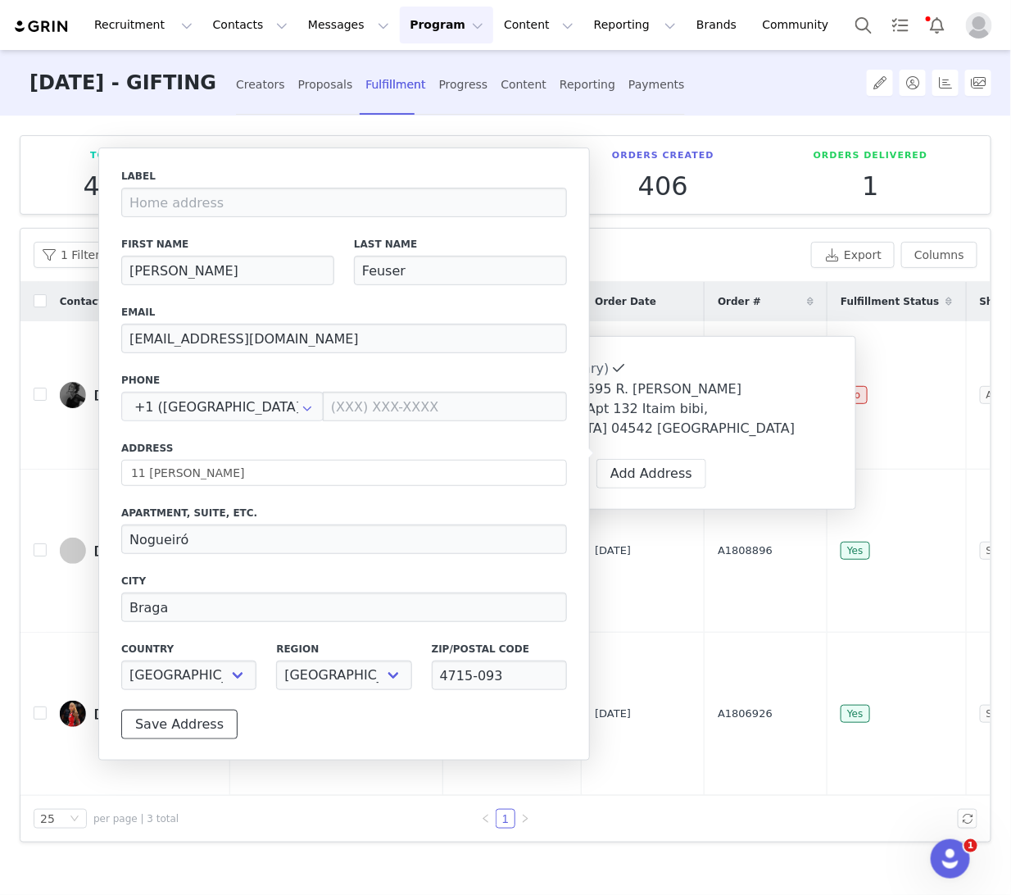
click at [192, 727] on button "Save Address" at bounding box center [179, 725] width 116 height 30
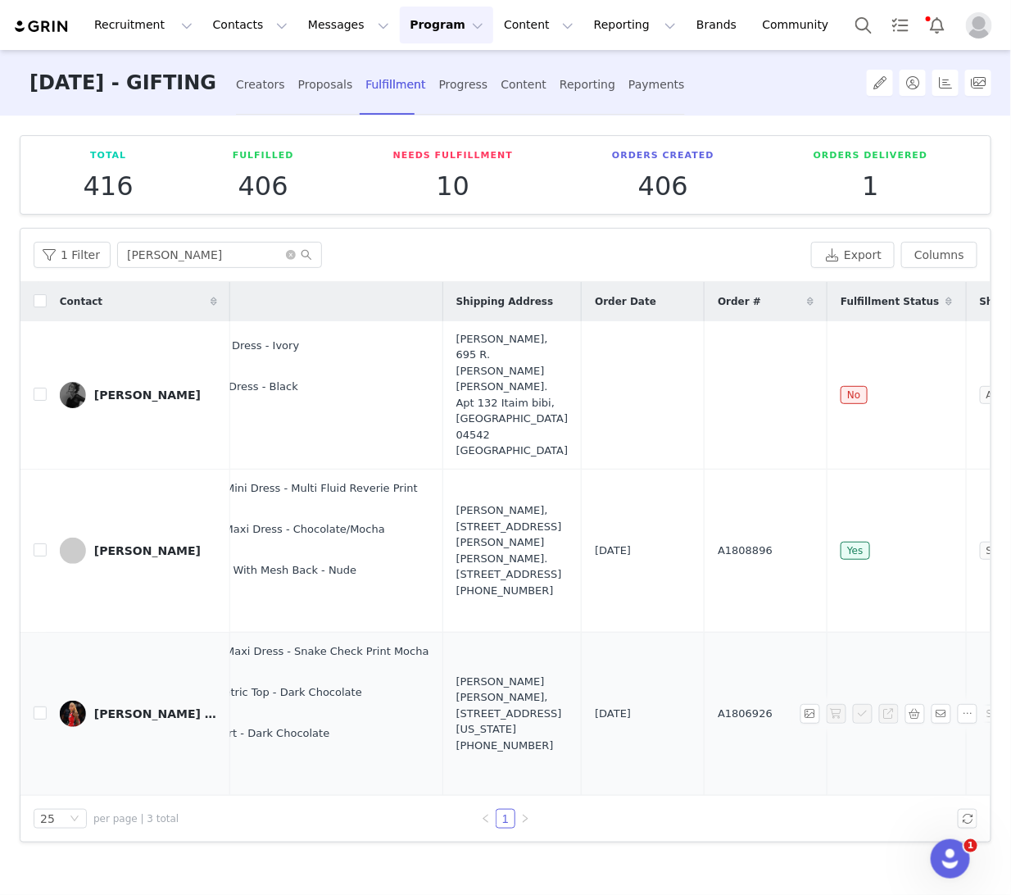
scroll to position [0, 0]
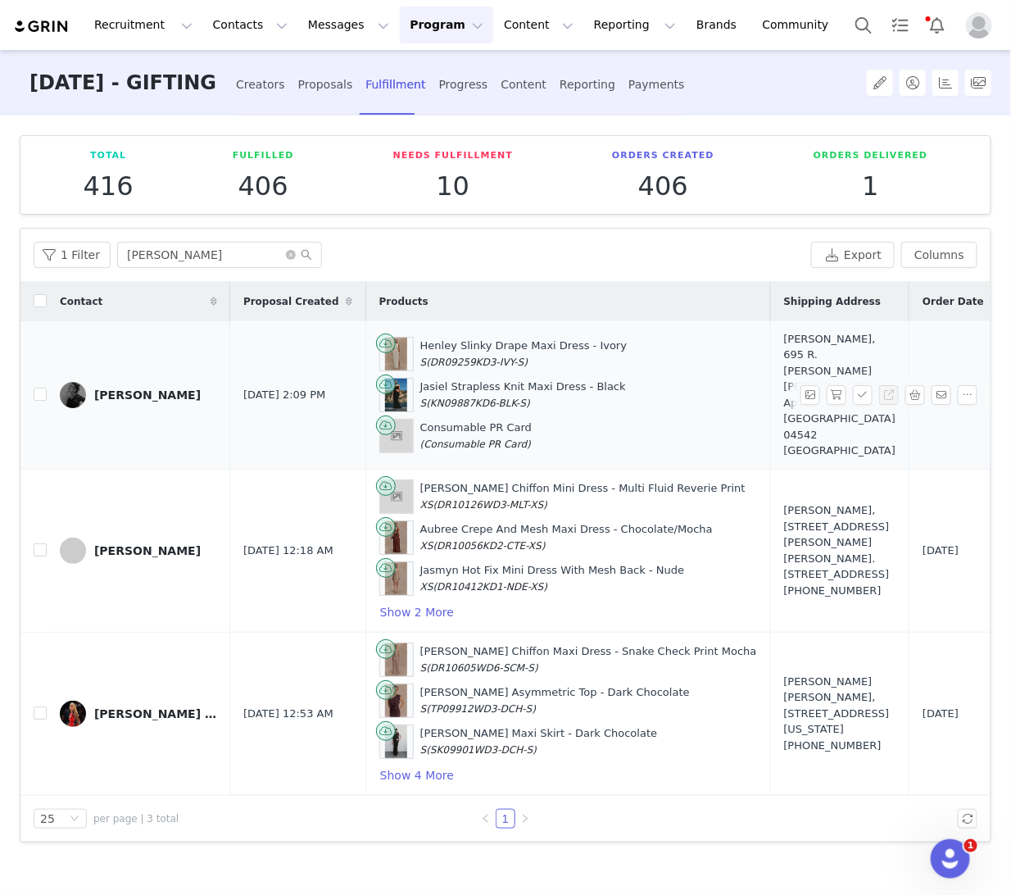
click at [784, 365] on div "Nicole Feuser, 695 R. Leopoldo Couto Magalhães Júnior. Apt 132 Itaim bibi, São …" at bounding box center [840, 395] width 112 height 128
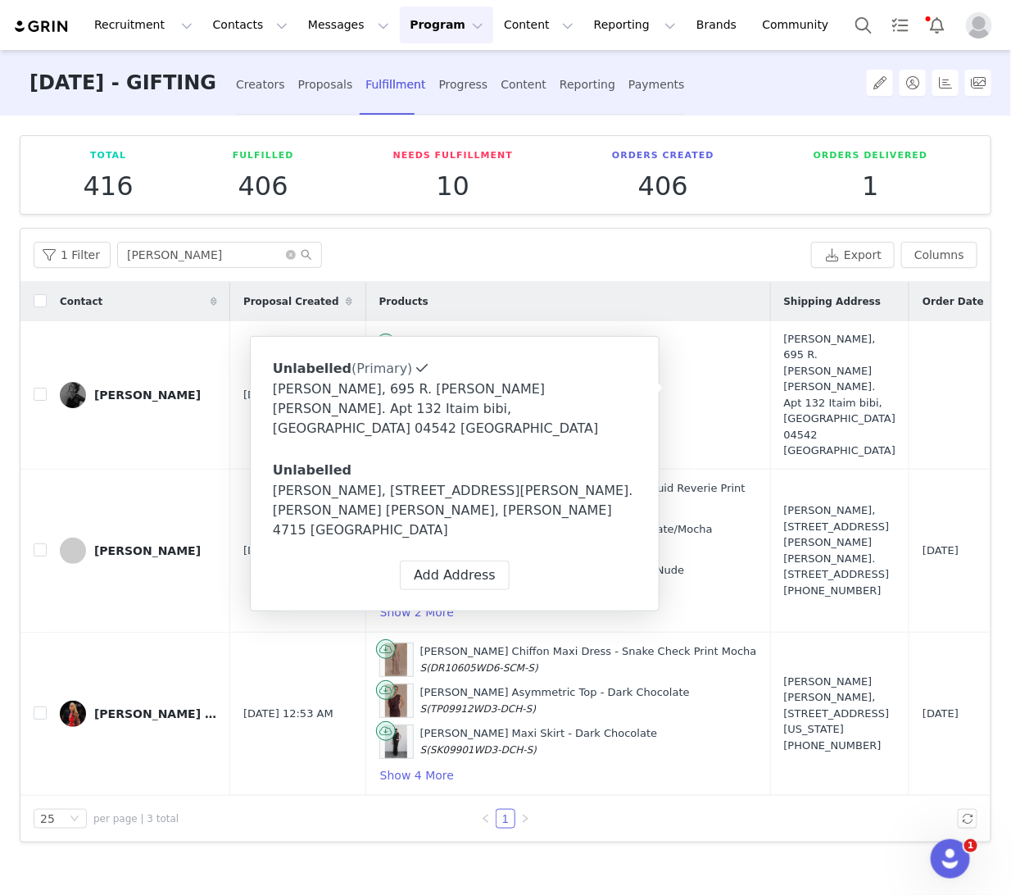
click at [434, 481] on div "Nicole Feuser, 11 R. de Urjães. Nogueiró Braga, Braga 4715 Portugal" at bounding box center [455, 510] width 364 height 59
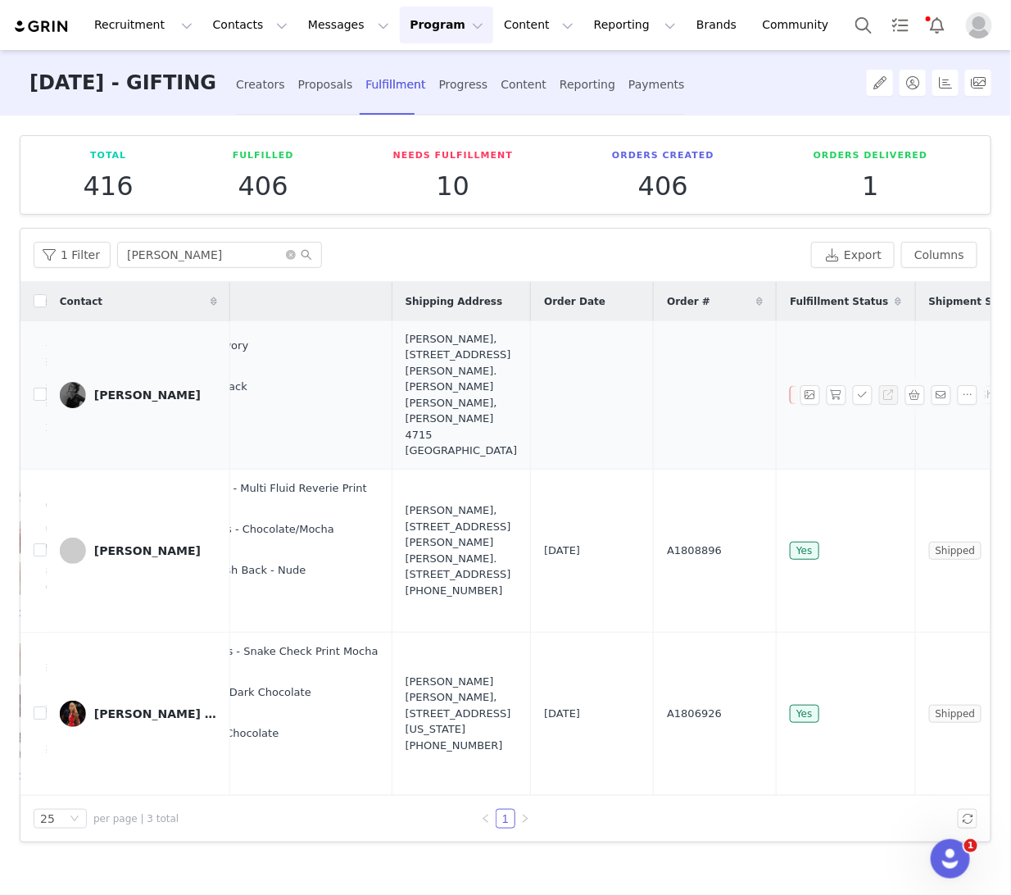
scroll to position [0, 415]
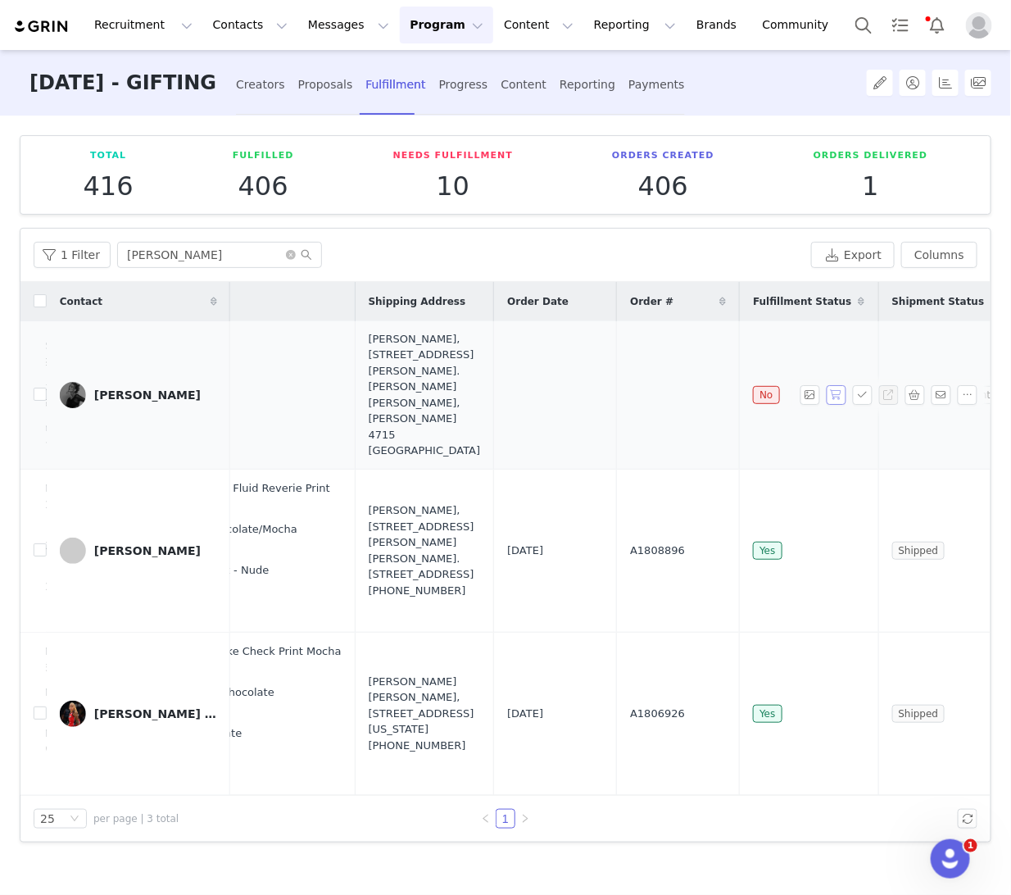
click at [841, 385] on button "button" at bounding box center [837, 395] width 20 height 20
click at [855, 385] on button "button" at bounding box center [863, 395] width 20 height 20
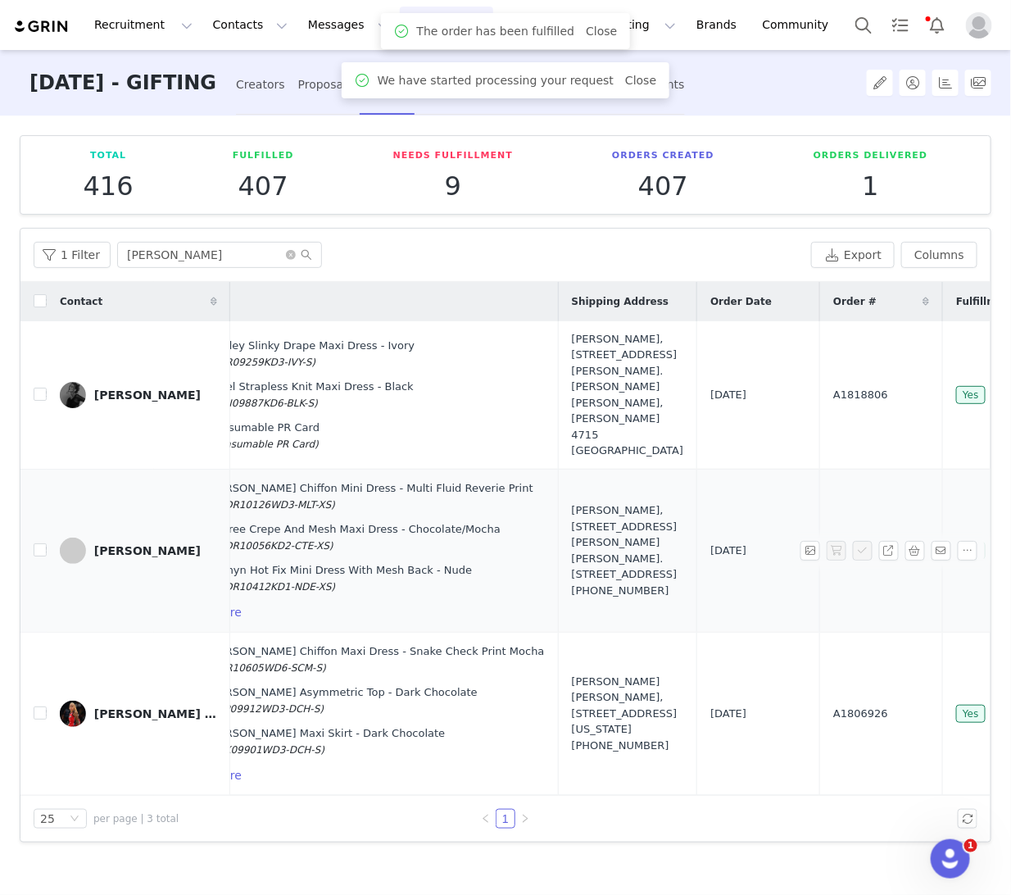
scroll to position [0, 406]
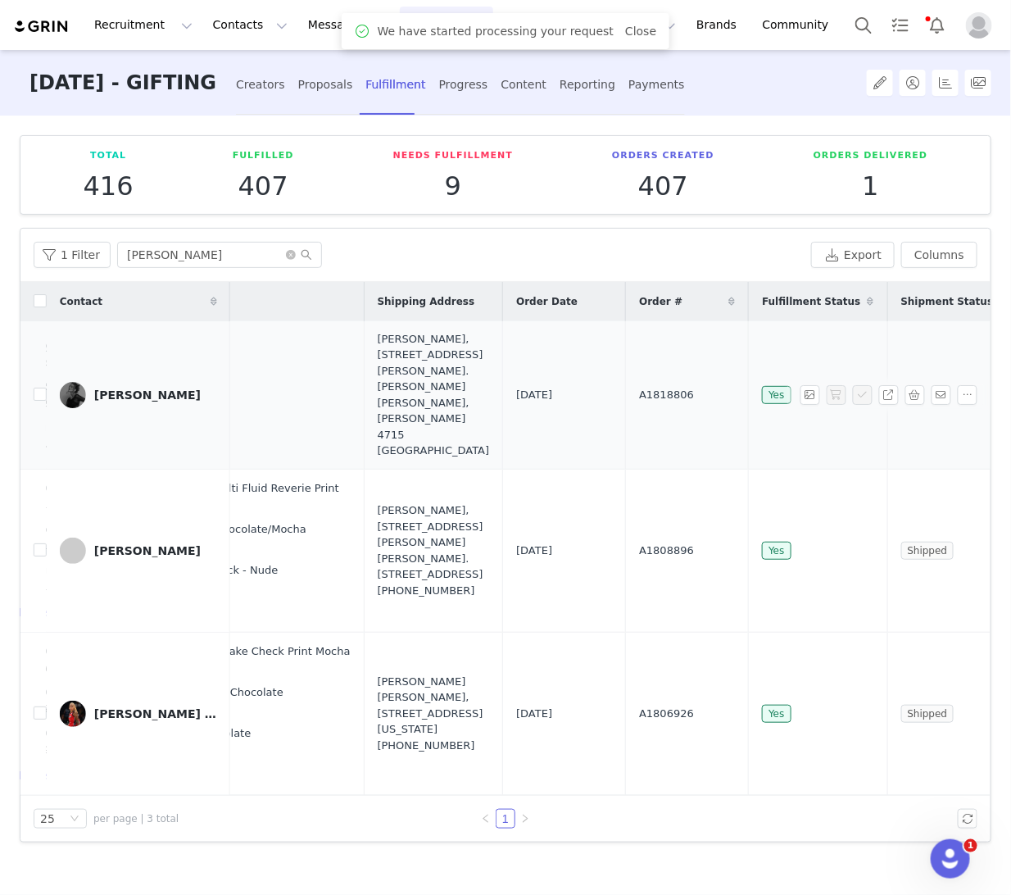
click at [639, 387] on span "A1818806" at bounding box center [666, 395] width 55 height 16
copy span "A1818806"
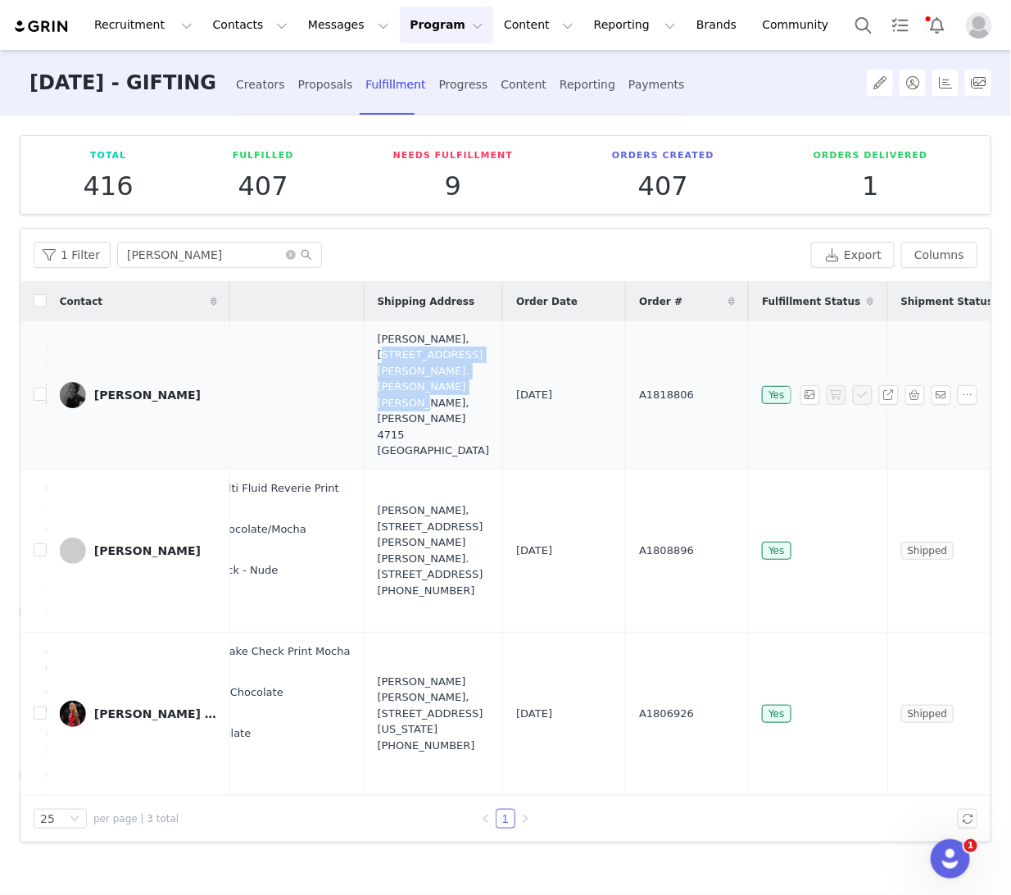
drag, startPoint x: 343, startPoint y: 436, endPoint x: 338, endPoint y: 361, distance: 75.6
click at [364, 361] on td "Nicole Feuser, 11 R. de Urjães. Nogueiró Braga, Braga 4715 Portugal" at bounding box center [433, 395] width 139 height 148
copy div "11 R. de Urjães. Nogueiró Braga, Braga 4715 Portugal"
click at [916, 389] on button "button" at bounding box center [916, 395] width 20 height 20
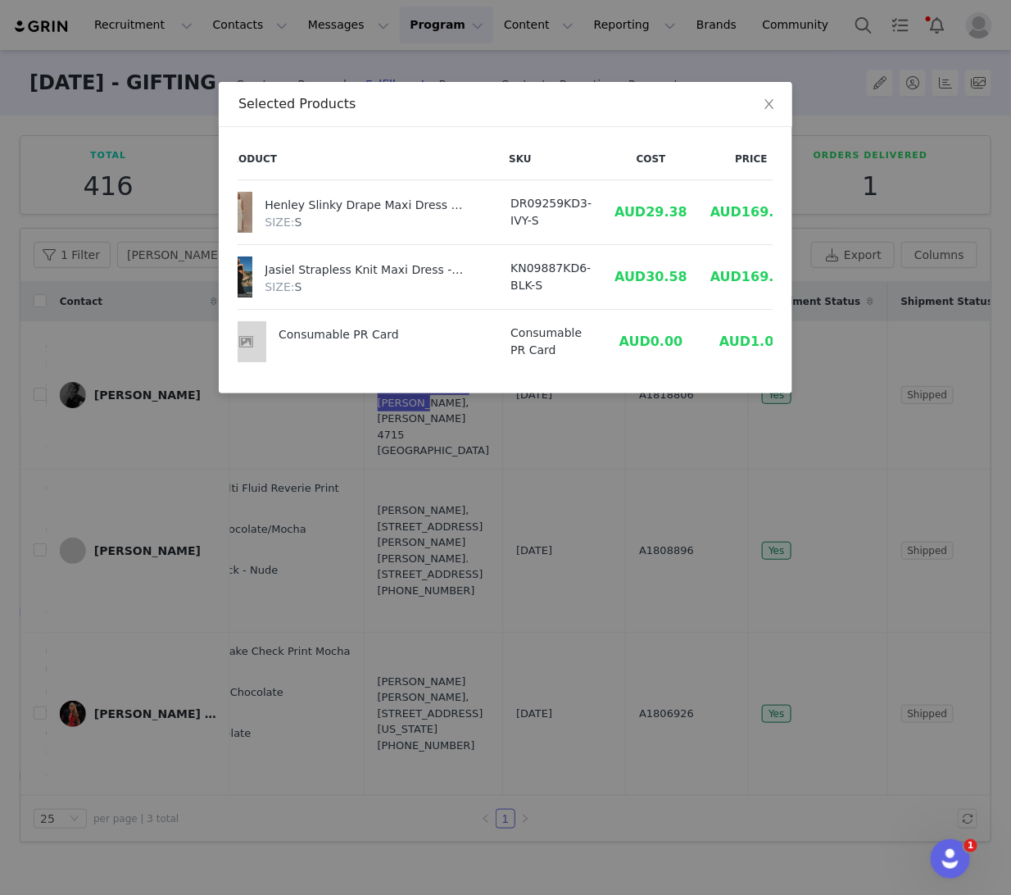
scroll to position [0, 0]
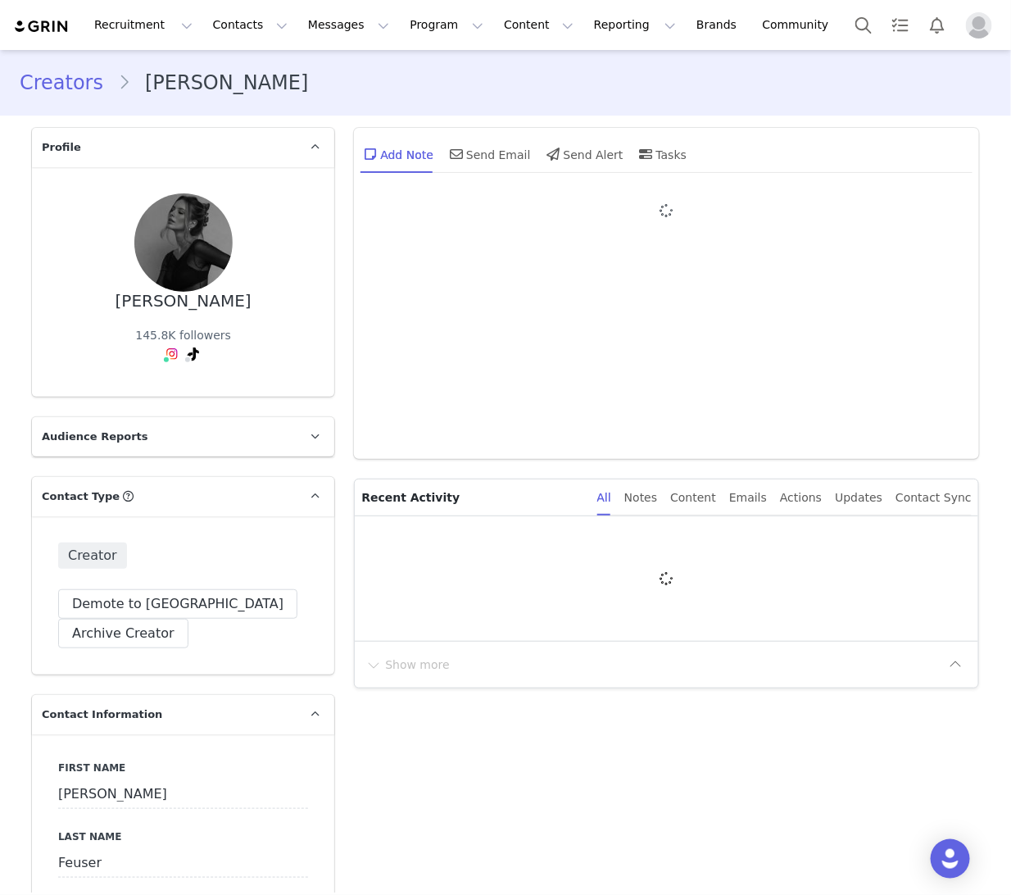
type input "+1 (United States)"
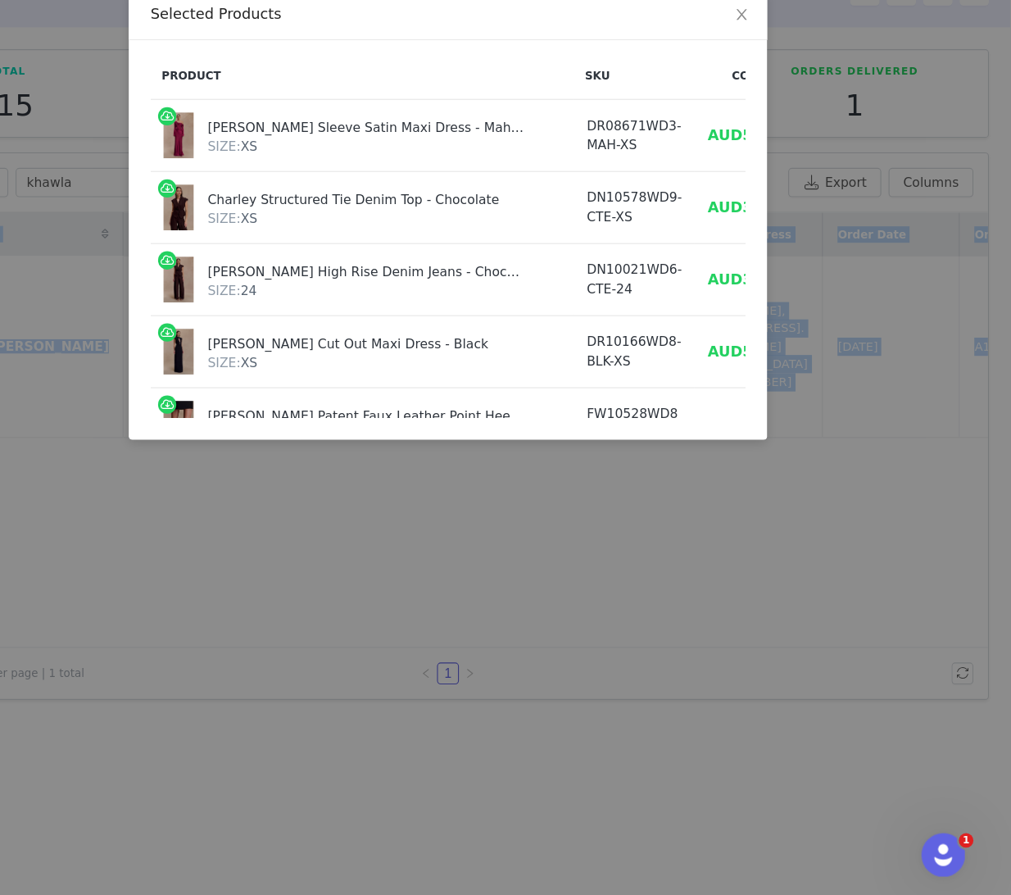
scroll to position [23, 0]
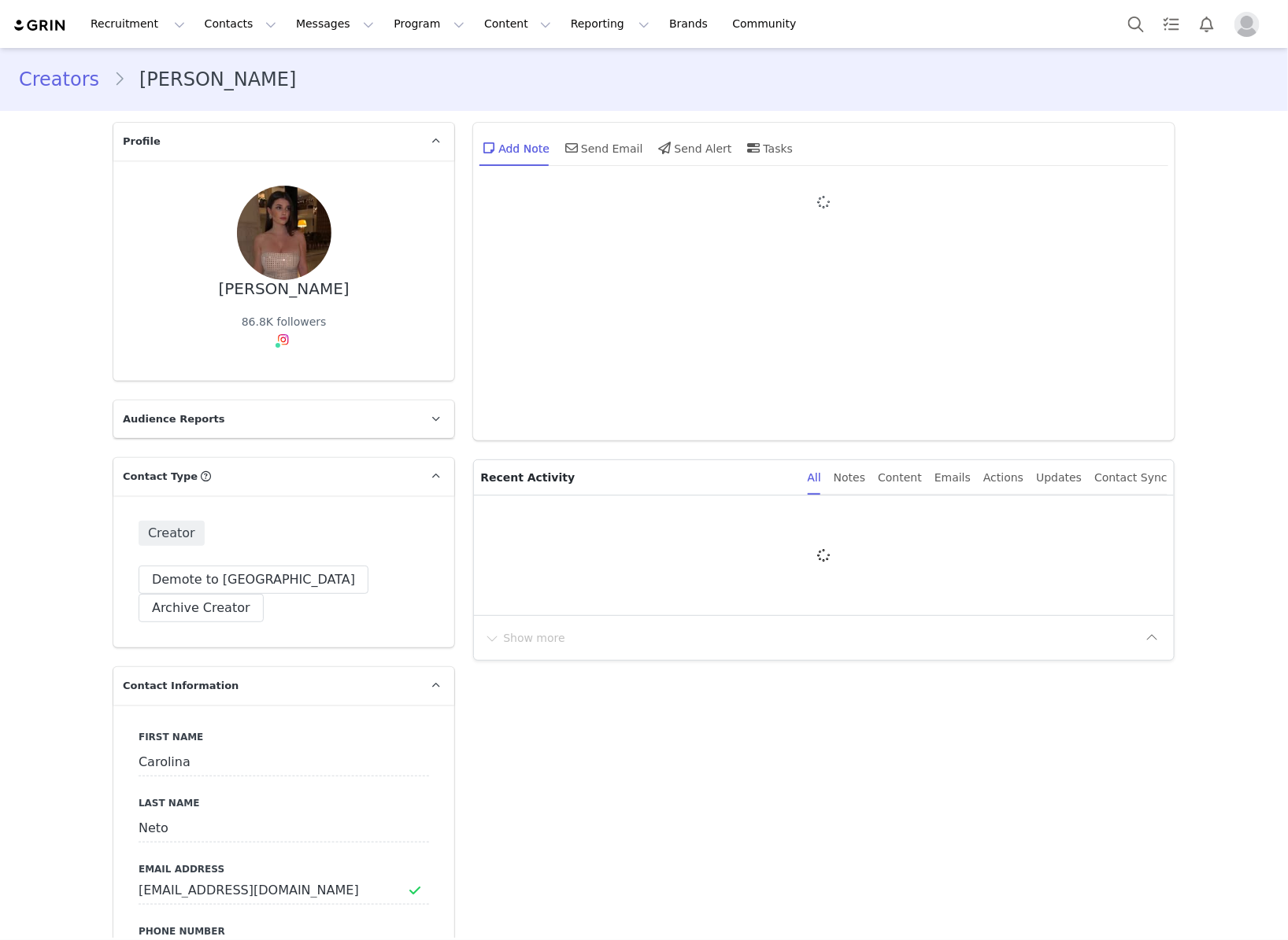
type input "+1 ([GEOGRAPHIC_DATA])"
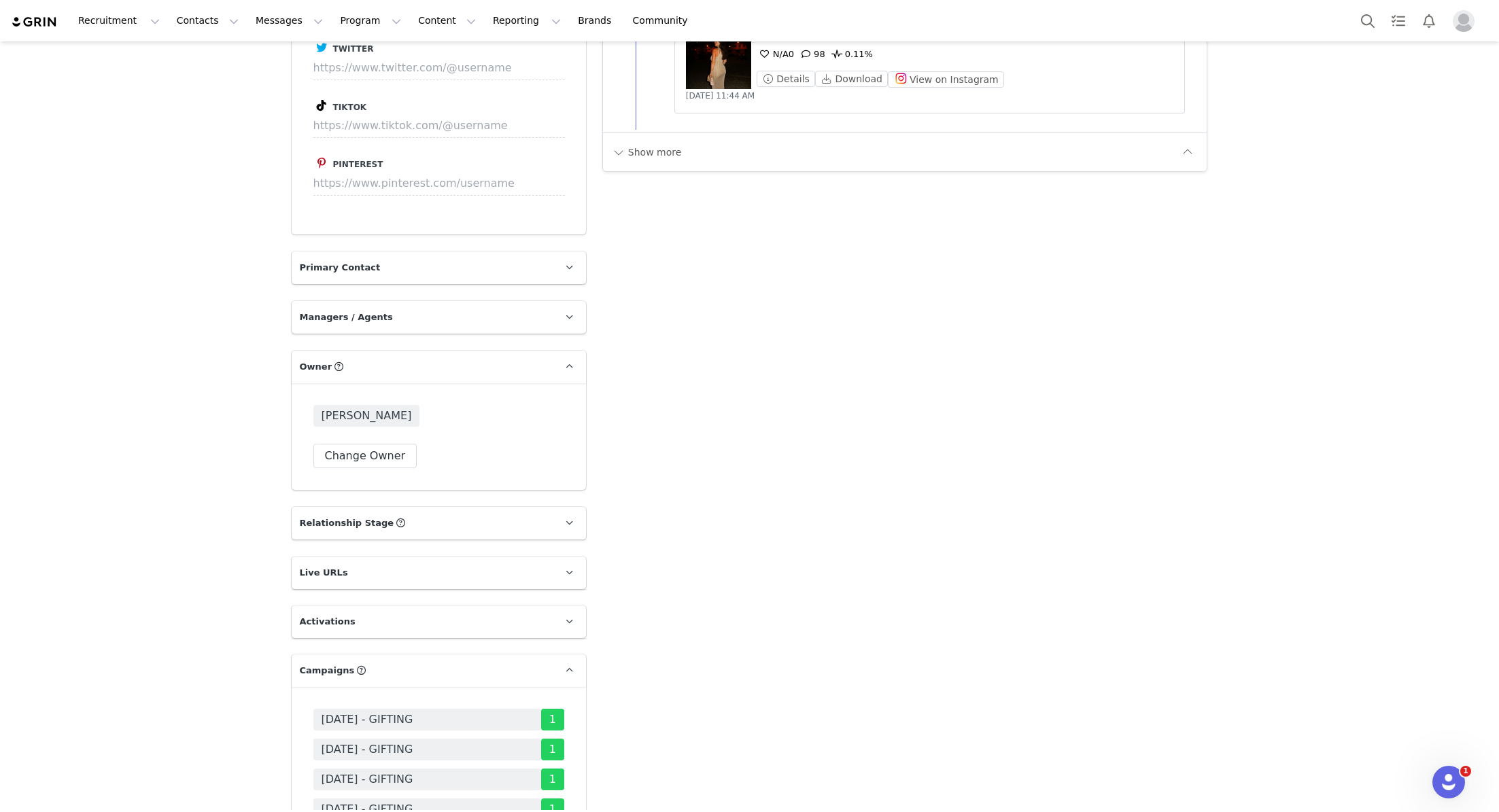
scroll to position [1865, 0]
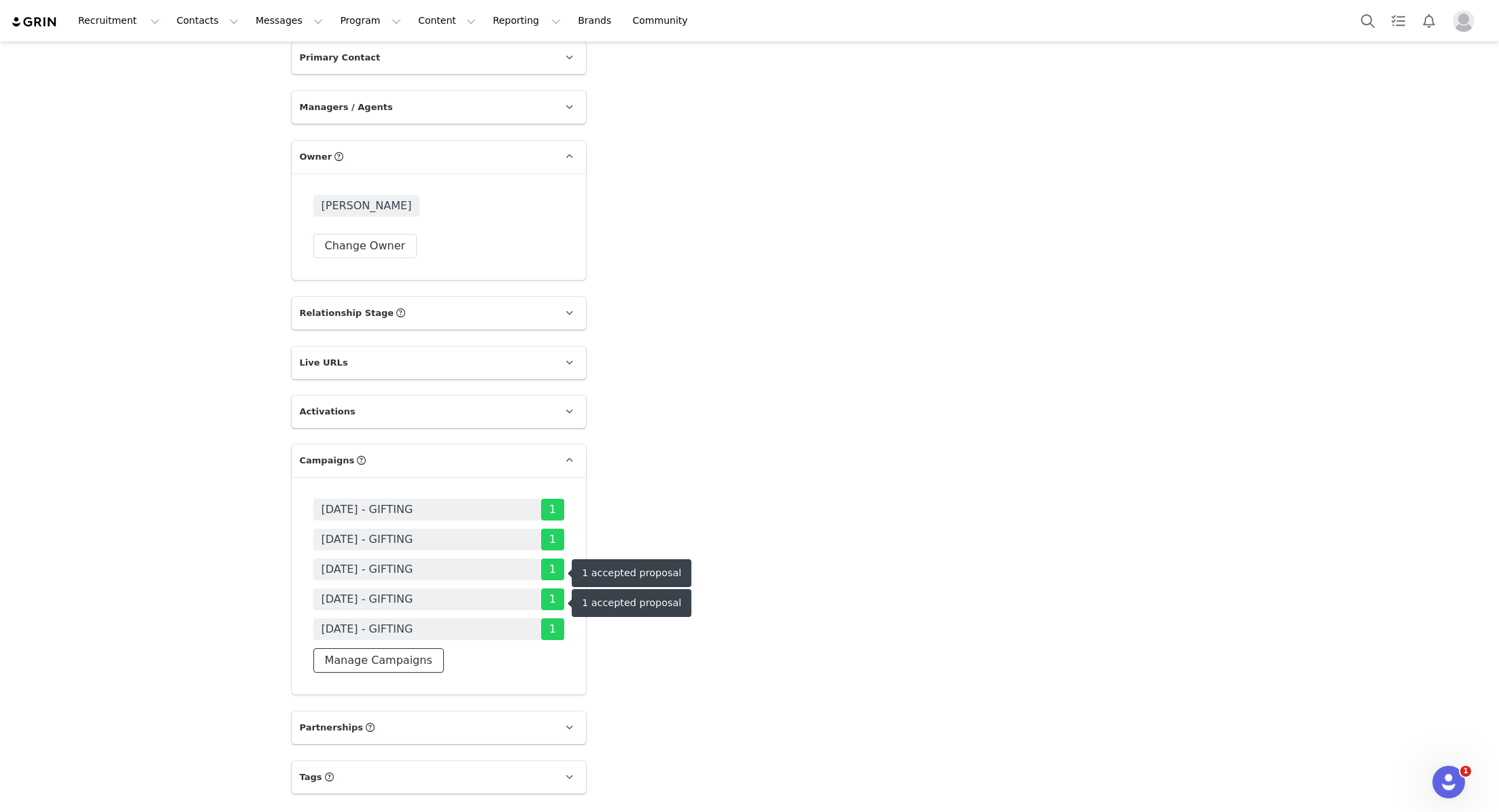
click at [374, 649] on button "Manage Campaigns" at bounding box center [378, 661] width 130 height 25
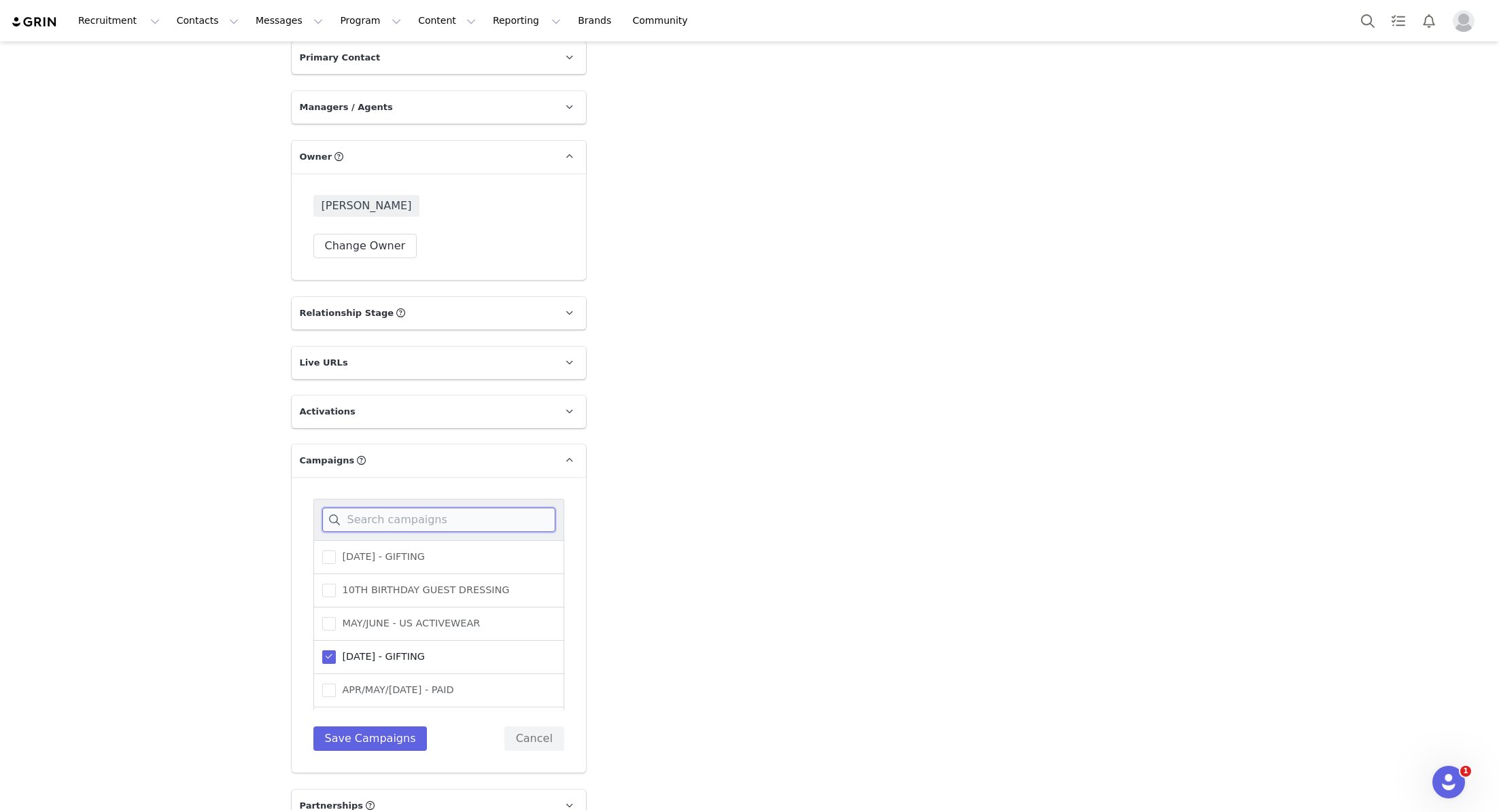
click at [427, 508] on input at bounding box center [438, 520] width 233 height 25
type input "o"
type input "sep"
click at [541, 727] on button "Cancel" at bounding box center [534, 739] width 60 height 25
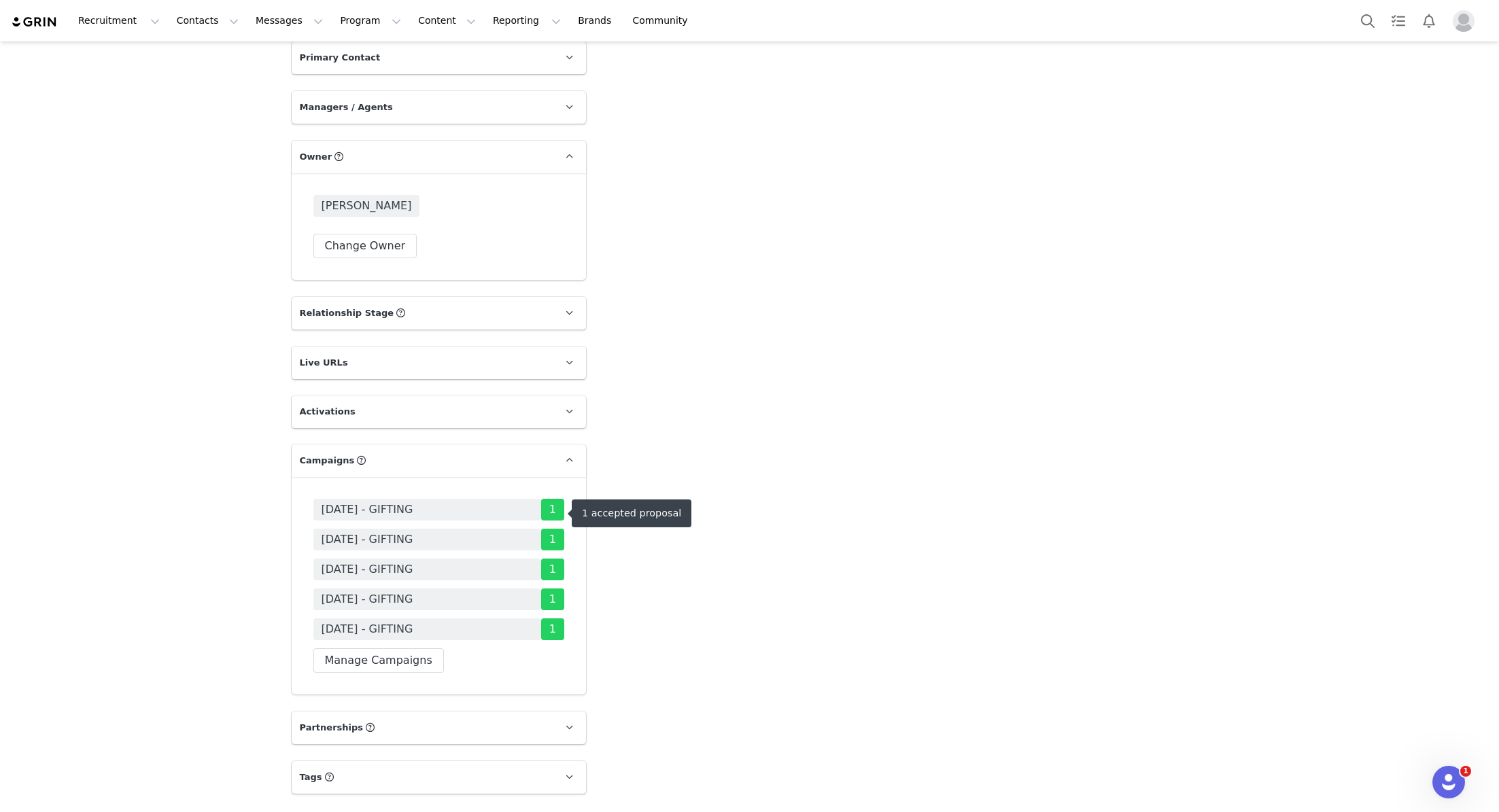
click at [411, 532] on span "[DATE] - GIFTING" at bounding box center [367, 540] width 92 height 17
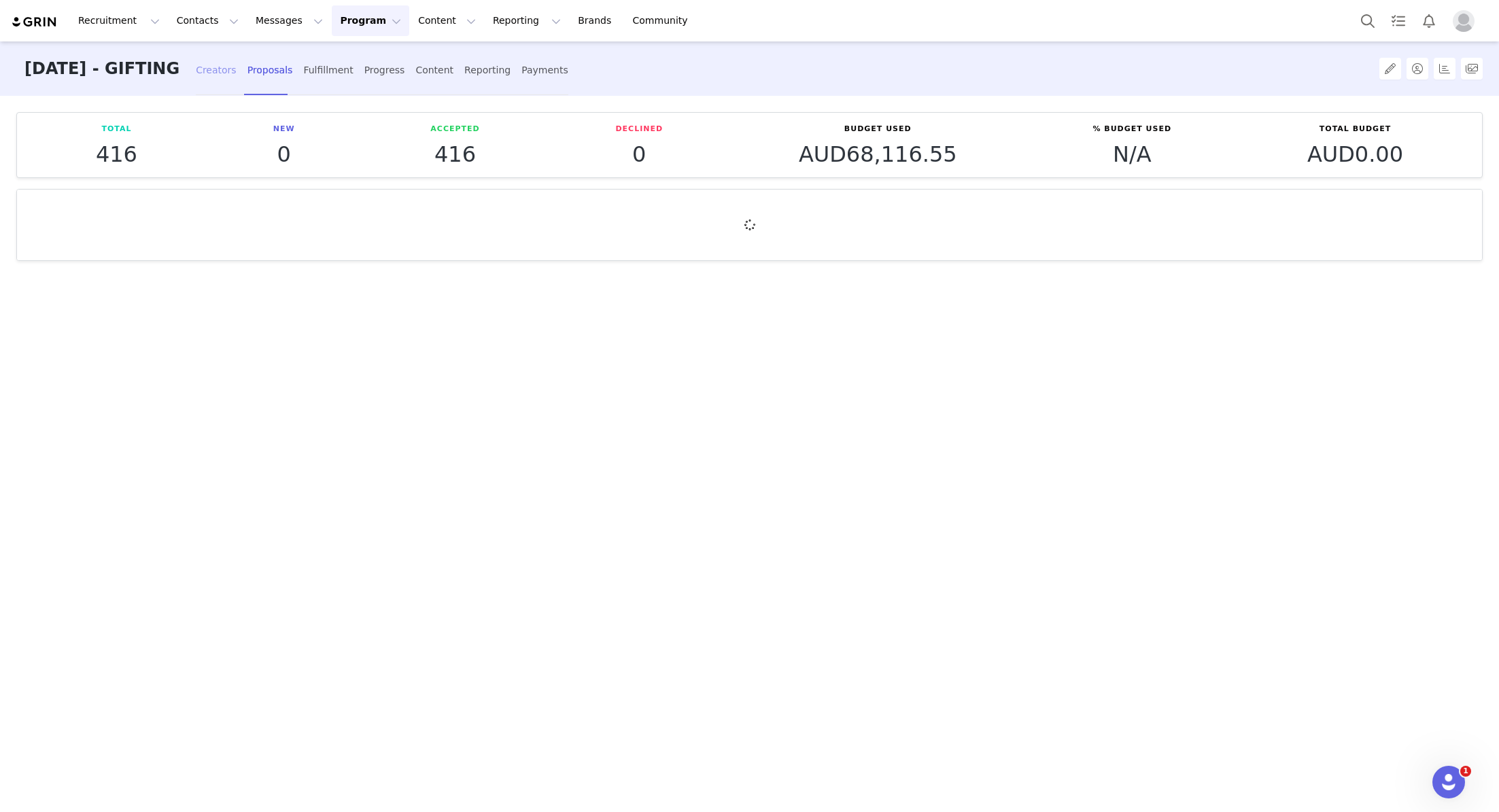
click at [236, 66] on div "Creators" at bounding box center [216, 70] width 41 height 36
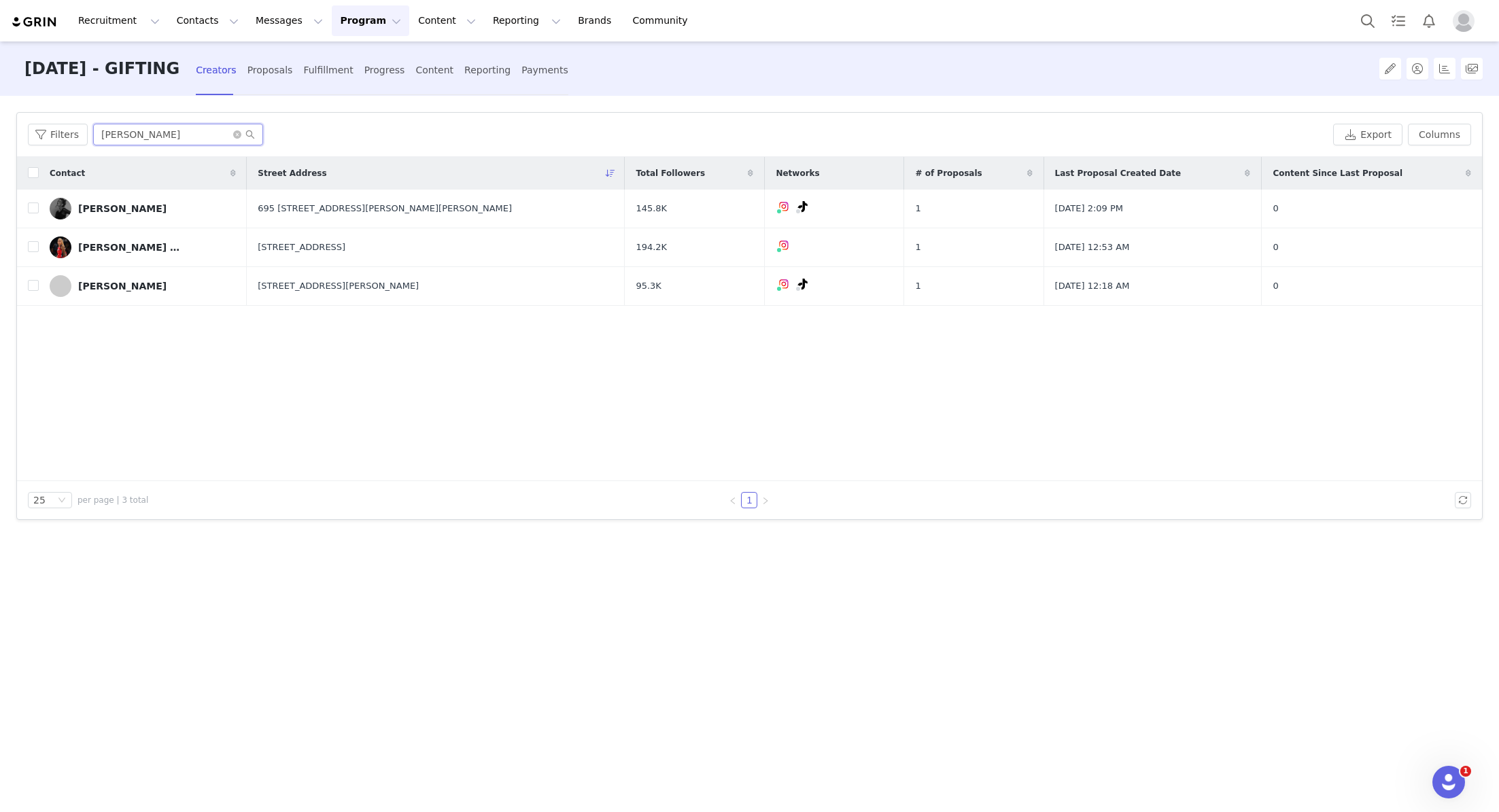
click at [120, 134] on input "nicole" at bounding box center [178, 134] width 170 height 22
drag, startPoint x: 163, startPoint y: 134, endPoint x: 76, endPoint y: 130, distance: 87.1
click at [77, 134] on div "Filters nicole" at bounding box center [678, 134] width 1300 height 22
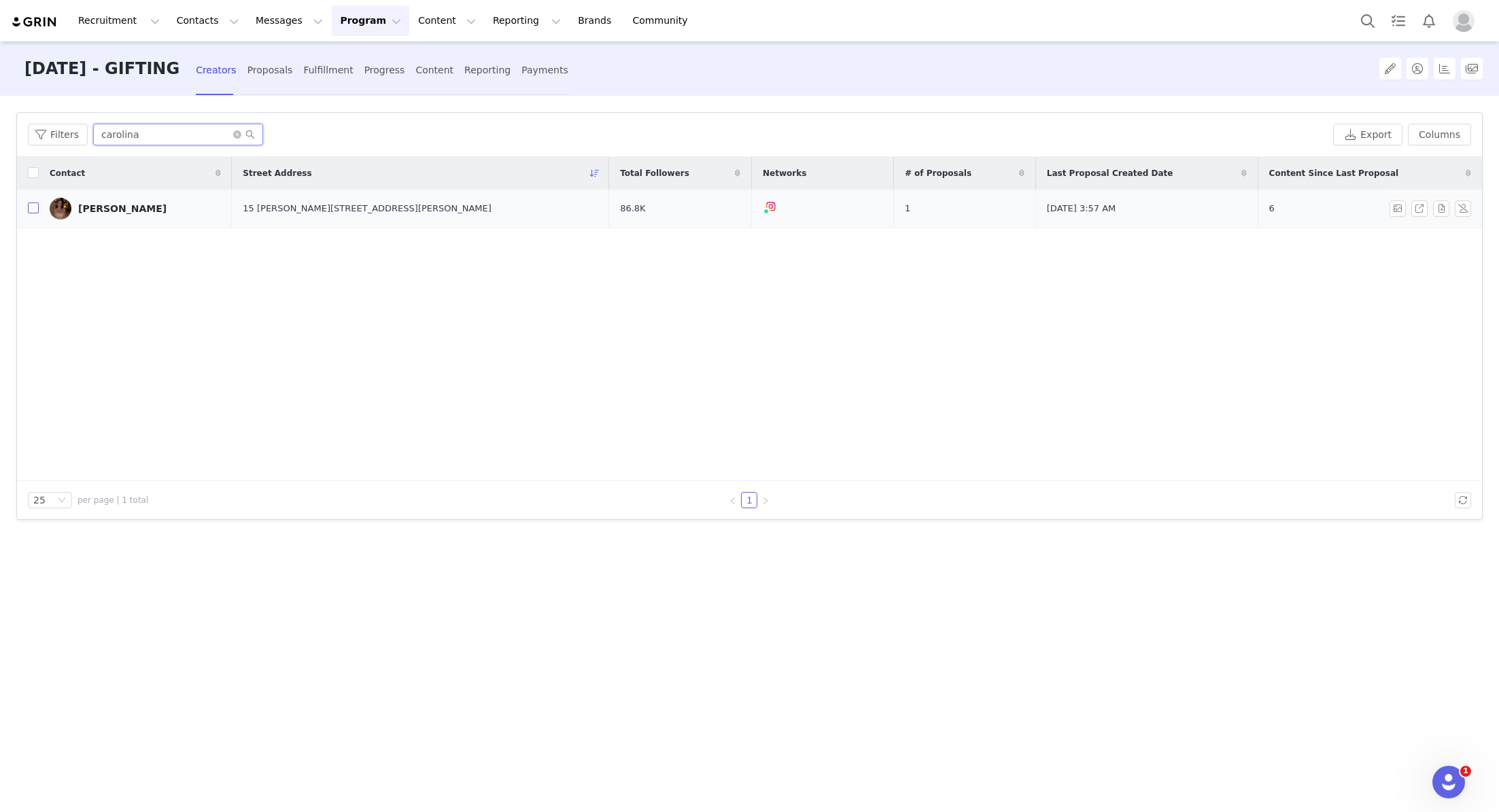
type input "carolina"
click at [36, 211] on input "checkbox" at bounding box center [33, 207] width 11 height 11
checkbox input "true"
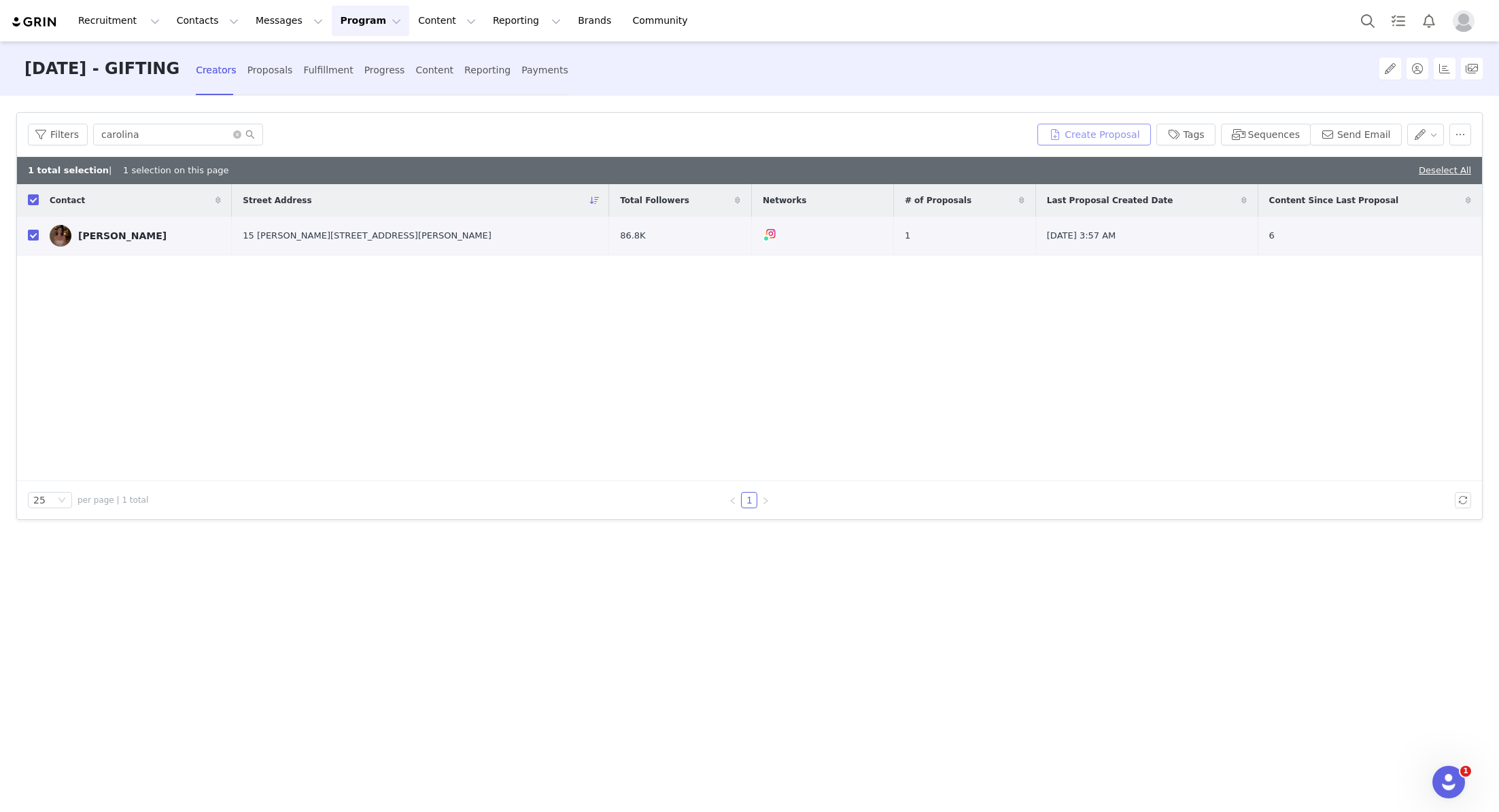
click at [1081, 126] on button "Create Proposal" at bounding box center [1094, 134] width 113 height 22
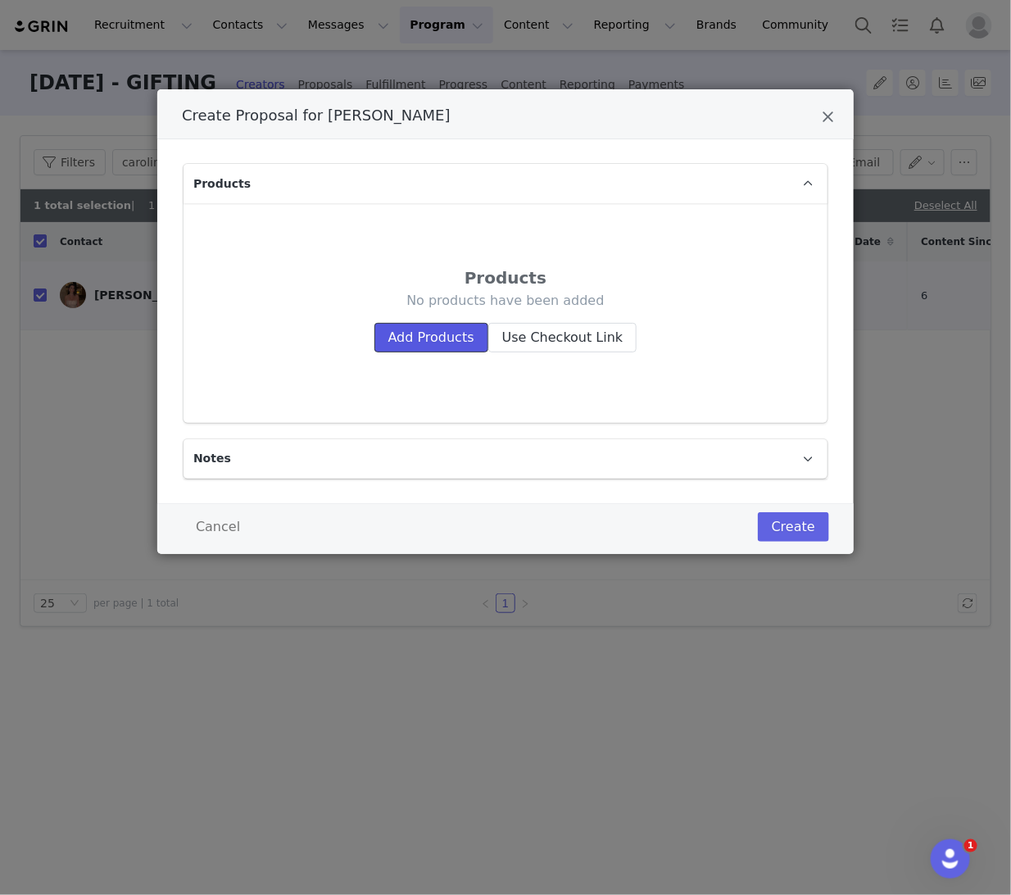
click at [424, 345] on button "Add Products" at bounding box center [432, 338] width 114 height 30
click at [414, 337] on button "Add Products" at bounding box center [432, 338] width 114 height 30
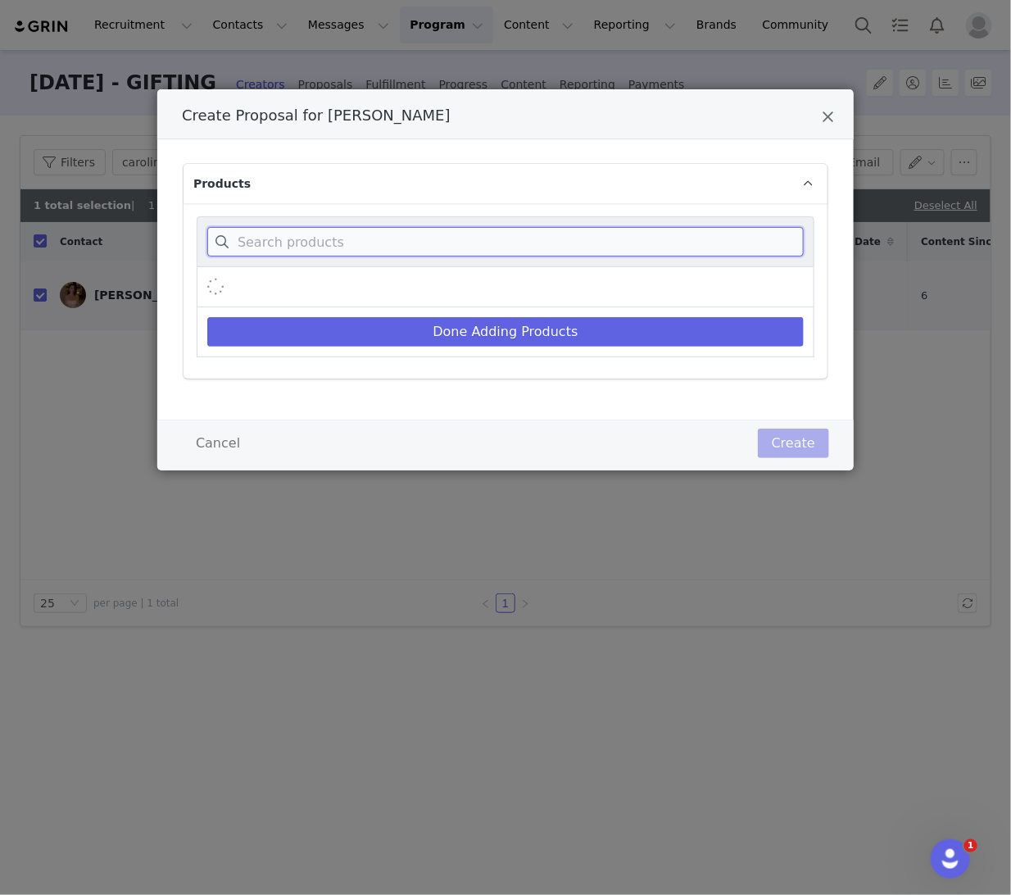
click at [333, 238] on input "Create Proposal for Carolina Neto" at bounding box center [505, 242] width 597 height 30
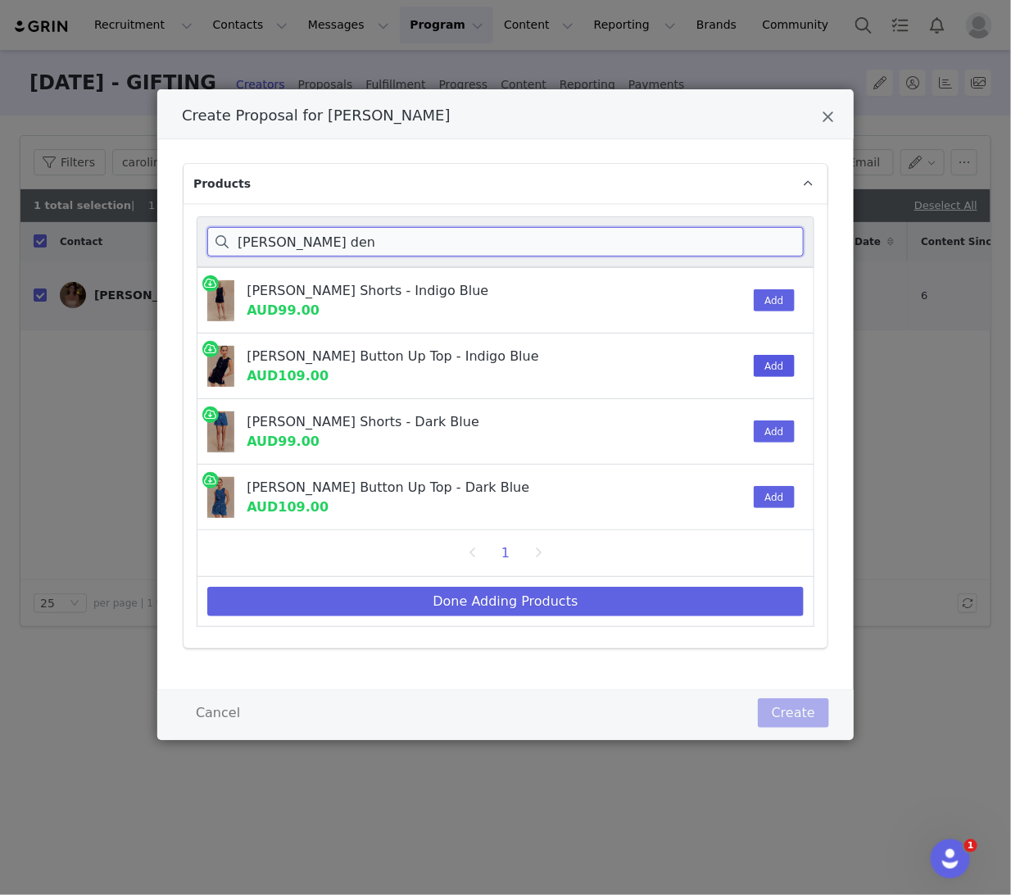
type input "abel den"
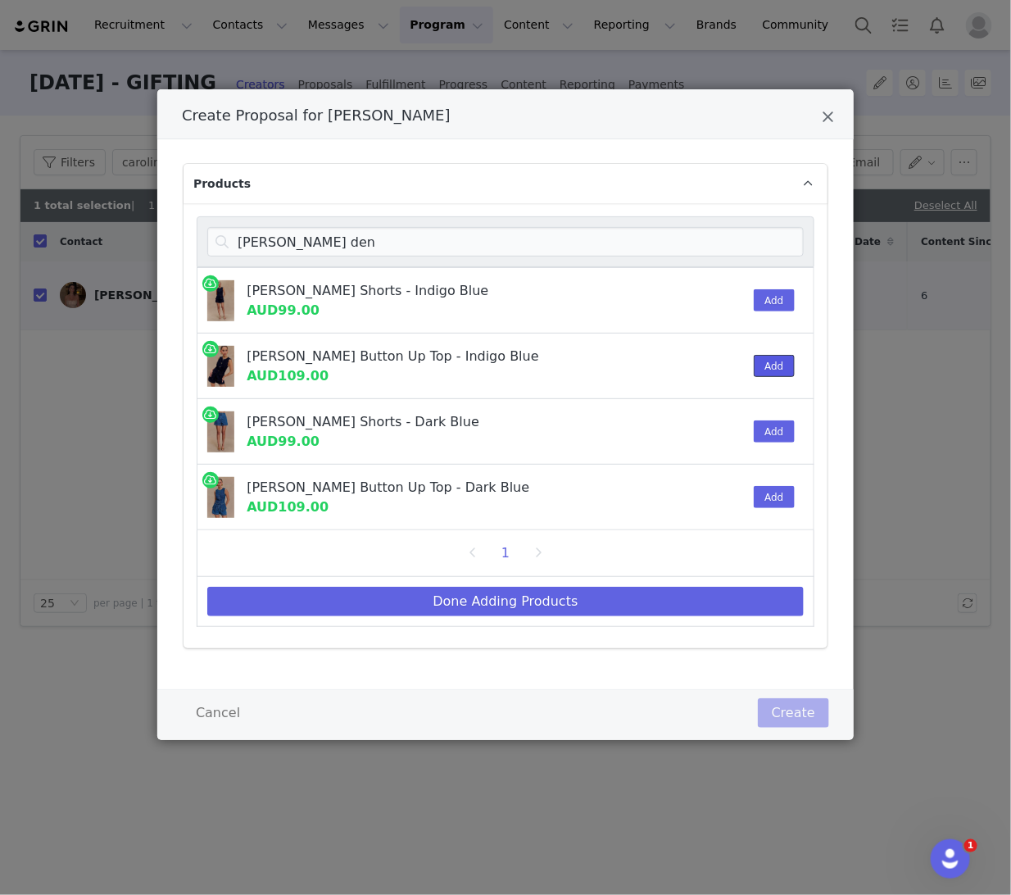
click at [766, 366] on button "Add" at bounding box center [774, 366] width 40 height 22
click at [773, 298] on button "Add" at bounding box center [774, 300] width 40 height 22
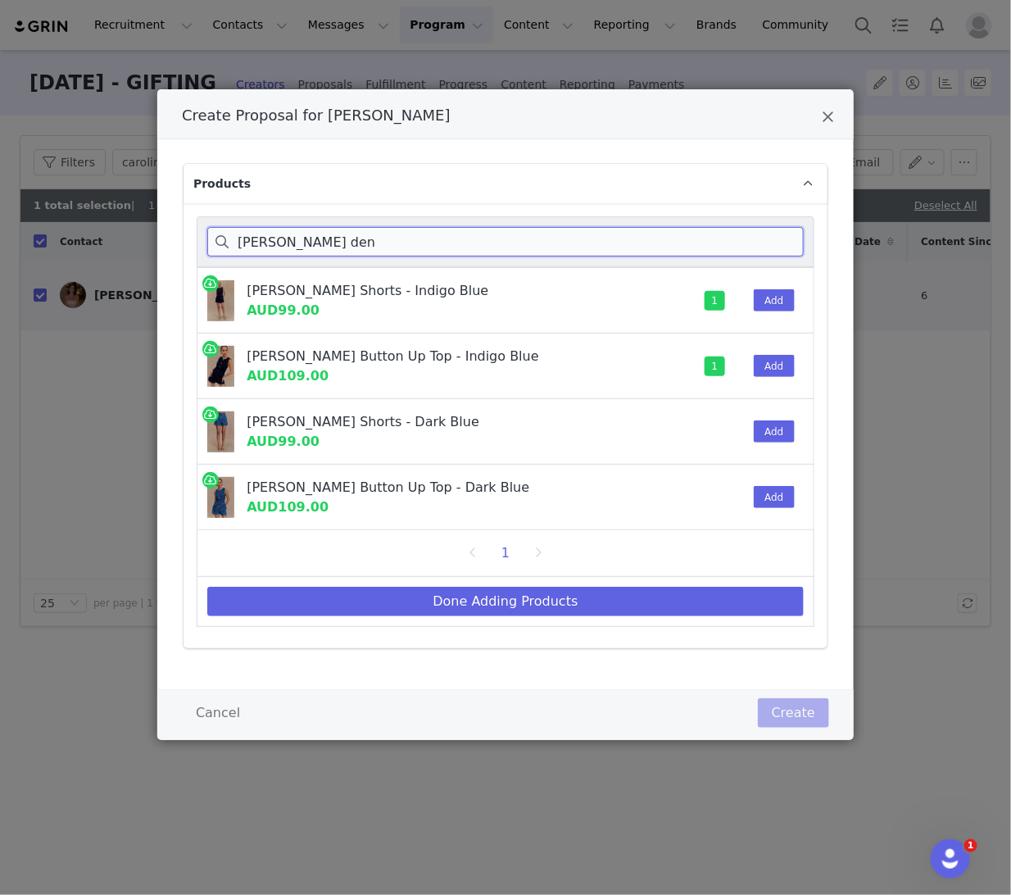
click at [278, 248] on input "abel den" at bounding box center [505, 242] width 597 height 30
click at [274, 245] on input "abel den" at bounding box center [505, 242] width 597 height 30
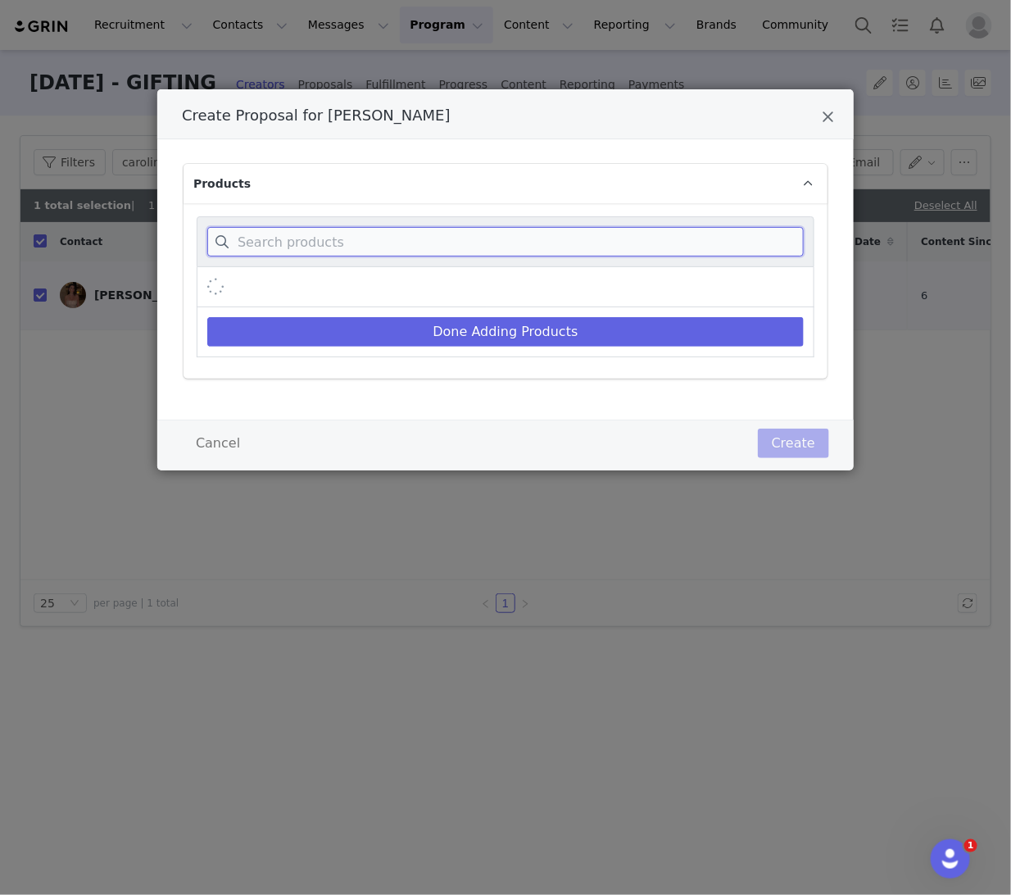
type input ","
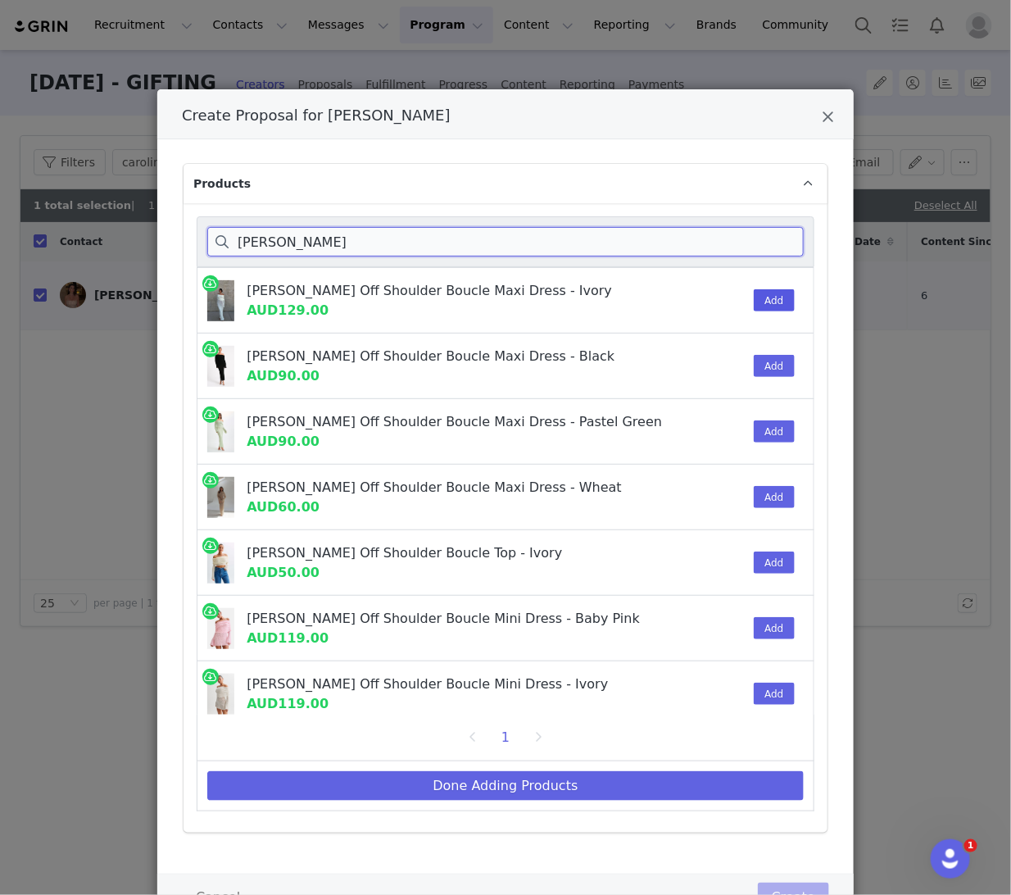
type input "marisol"
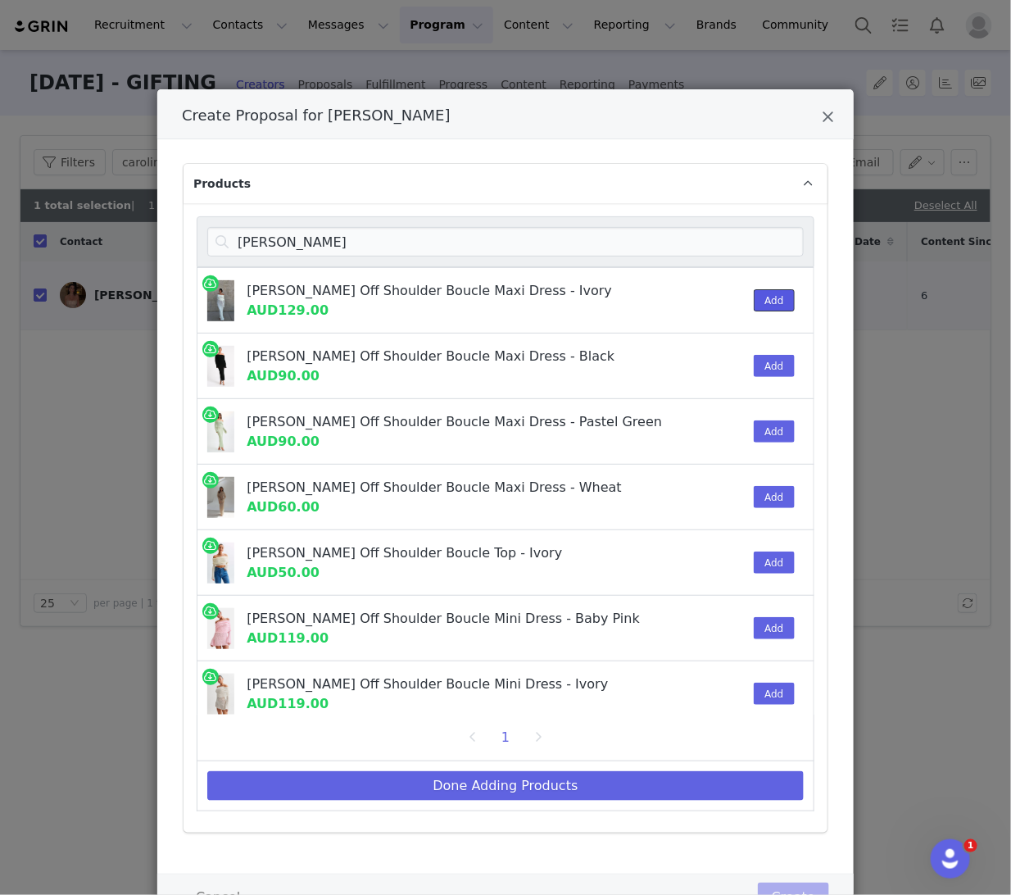
click at [773, 296] on button "Add" at bounding box center [774, 300] width 40 height 22
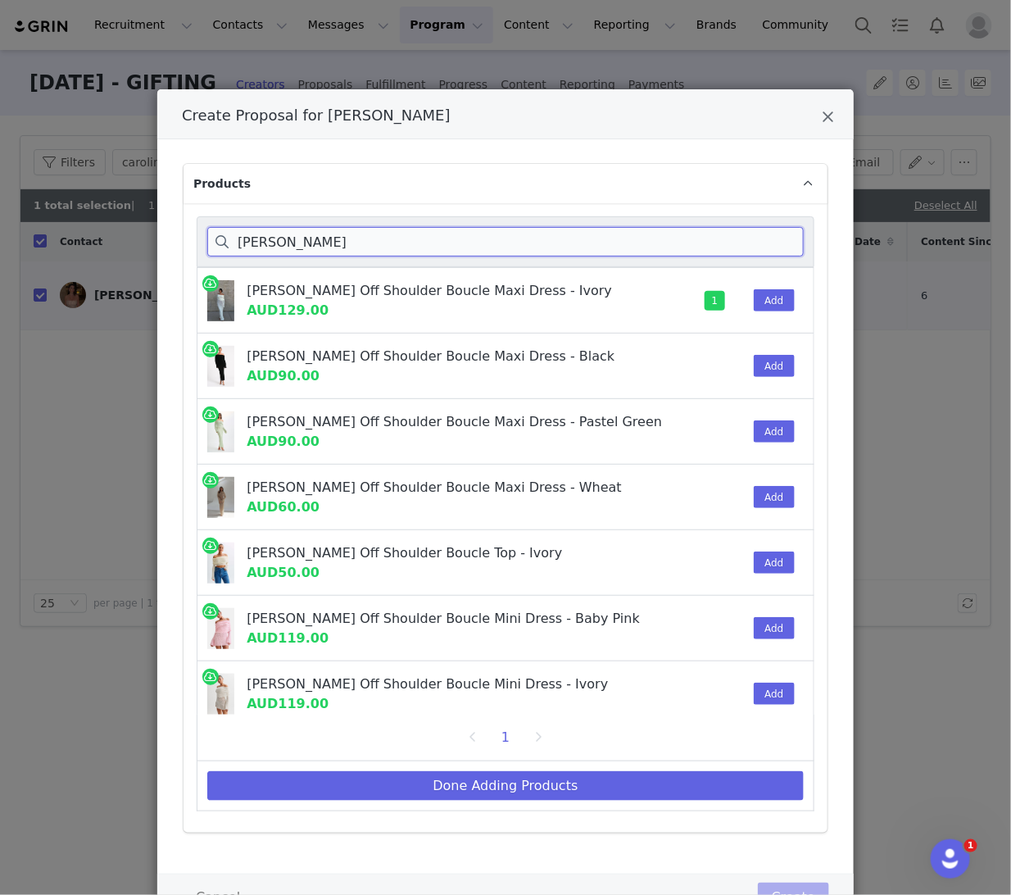
click at [258, 243] on input "marisol" at bounding box center [505, 242] width 597 height 30
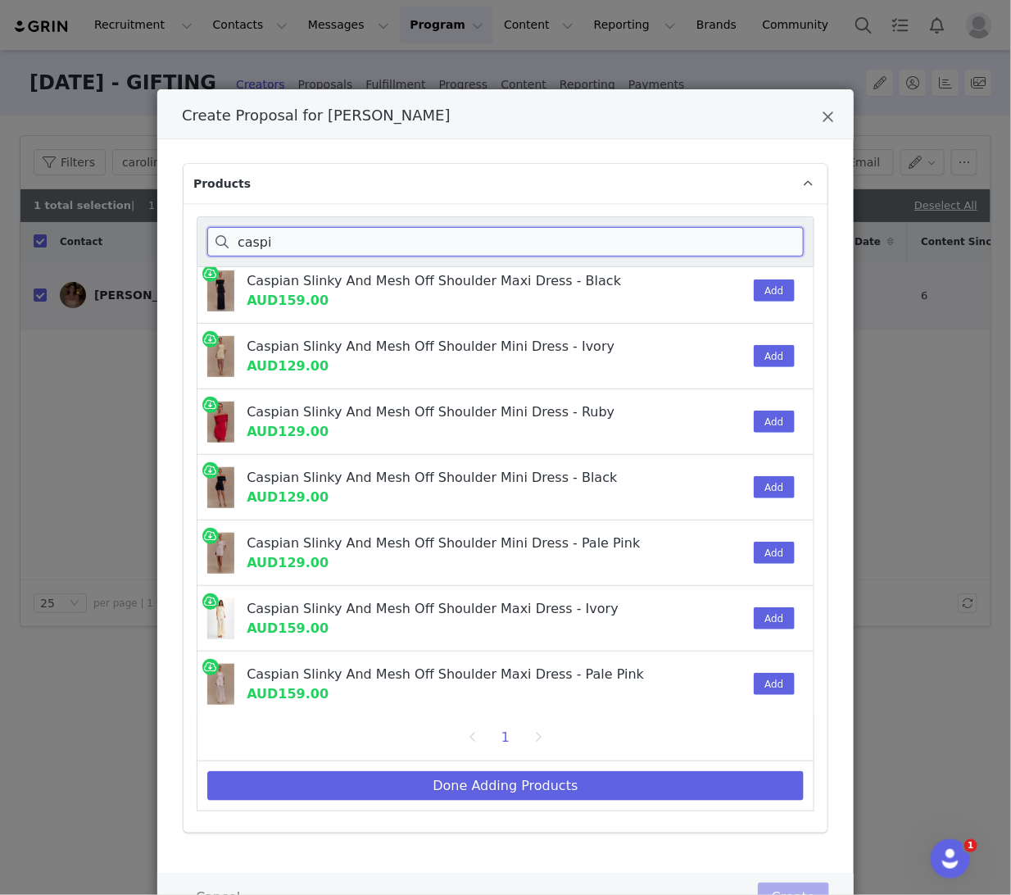
scroll to position [138, 0]
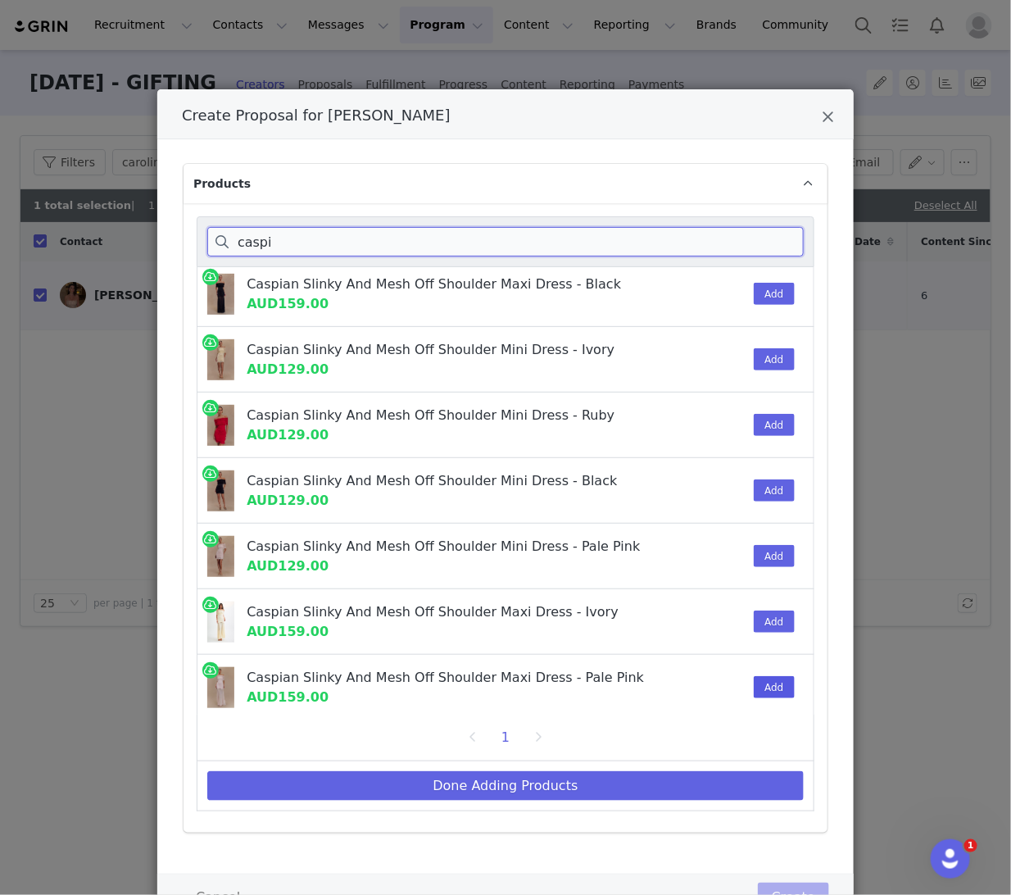
type input "caspi"
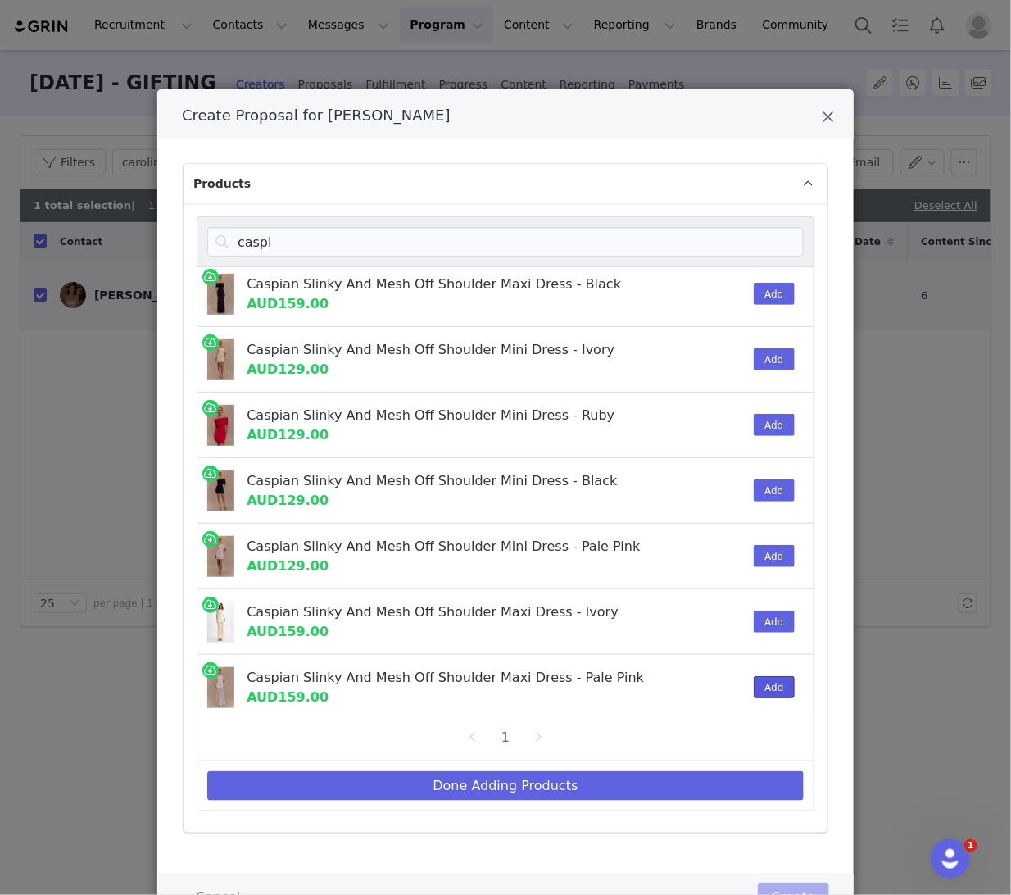
click at [762, 683] on button "Add" at bounding box center [774, 687] width 40 height 22
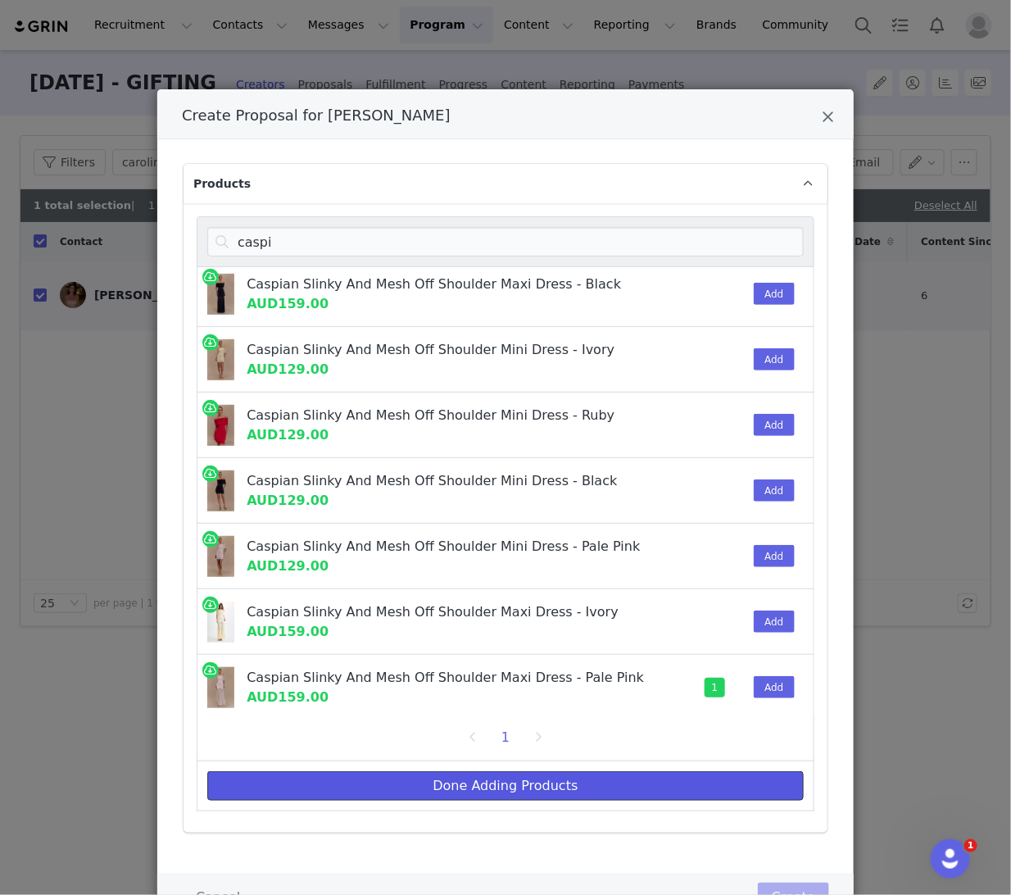
click at [688, 795] on button "Done Adding Products" at bounding box center [505, 786] width 597 height 30
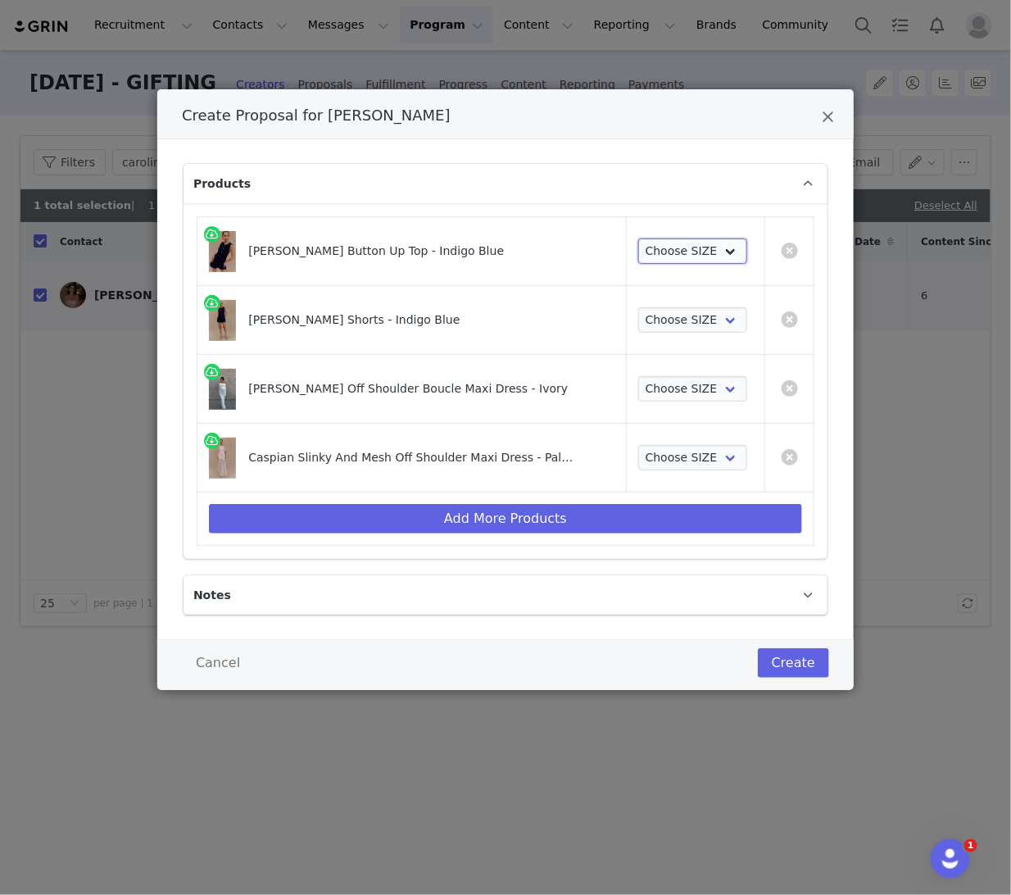
click at [677, 245] on select "Choose SIZE XXS XS S M L XL XXL 3XL" at bounding box center [692, 251] width 109 height 26
select select "24323269"
click at [638, 238] on select "Choose SIZE XXS XS S M L XL XXL 3XL" at bounding box center [692, 251] width 109 height 26
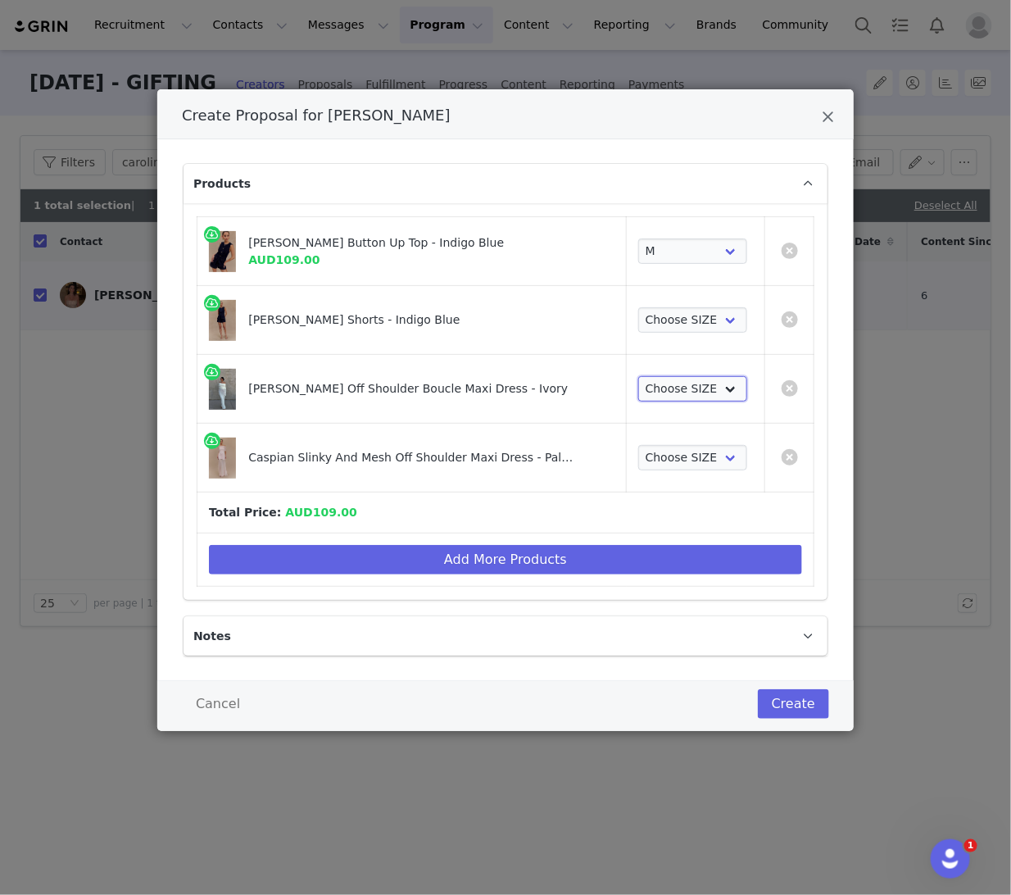
click at [688, 377] on select "Choose SIZE XXS XS S M L XL XXL 3XL" at bounding box center [692, 389] width 109 height 26
select select "20336107"
click at [638, 376] on select "Choose SIZE XXS XS S M L XL XXL 3XL" at bounding box center [692, 389] width 109 height 26
click at [687, 464] on select "Choose SIZE XXS XS S M L XL XXL 3XL" at bounding box center [692, 458] width 109 height 26
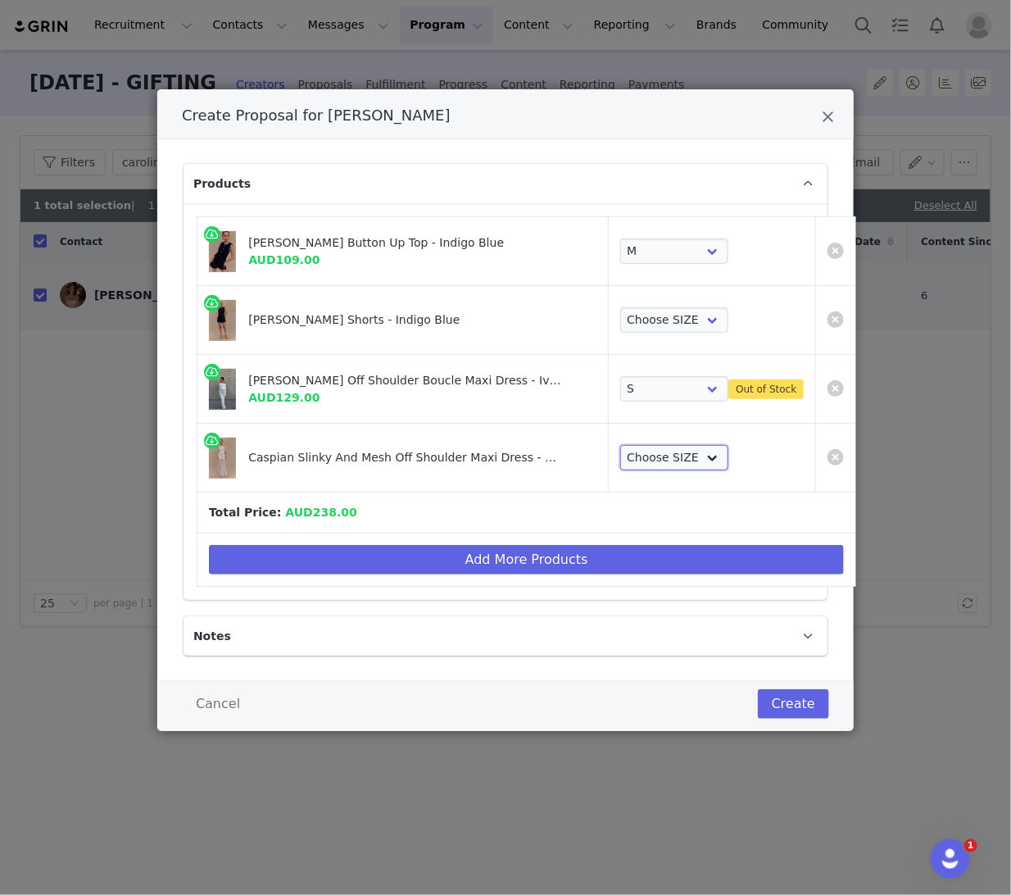
select select "24725558"
click at [620, 445] on select "Choose SIZE XXS XS S M L XL XXL 3XL" at bounding box center [674, 458] width 109 height 26
click at [631, 397] on select "Choose SIZE XXS XS S M L XL XXL 3XL" at bounding box center [674, 389] width 109 height 26
select select "20336108"
click at [620, 376] on select "Choose SIZE XXS XS S M L XL XXL 3XL" at bounding box center [674, 389] width 109 height 26
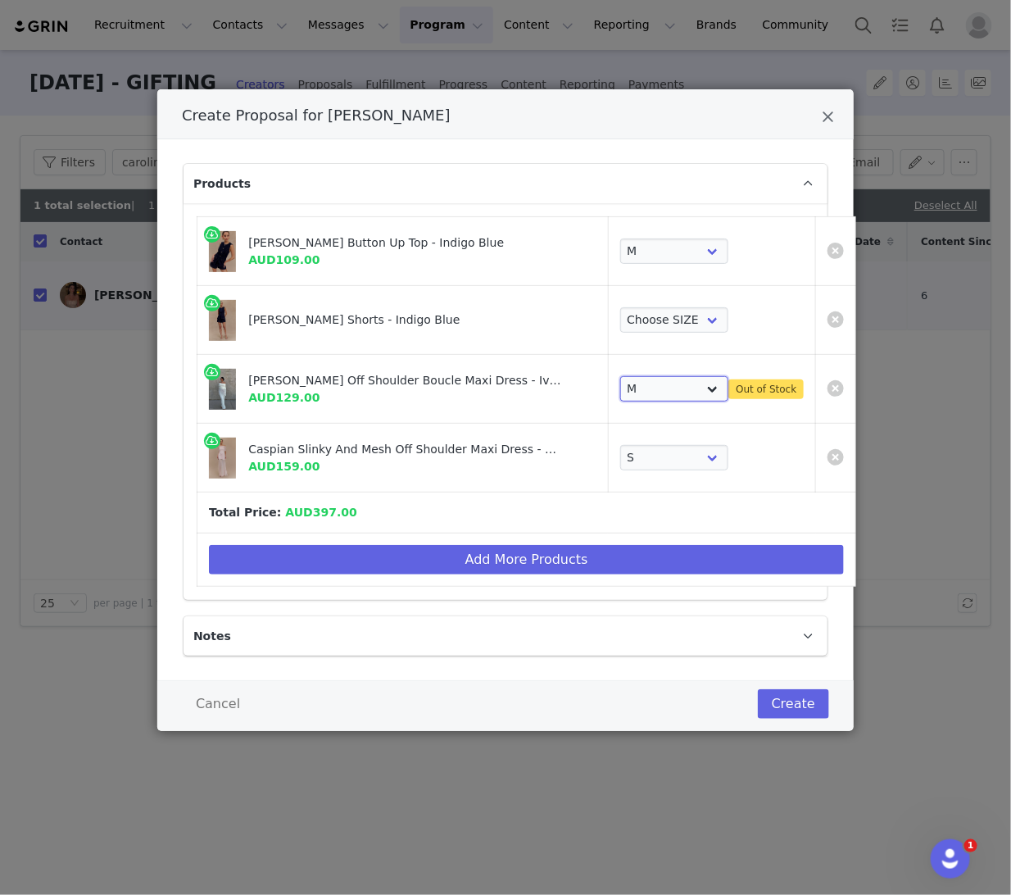
click at [676, 388] on select "Choose SIZE XXS XS S M L XL XXL 3XL" at bounding box center [674, 389] width 109 height 26
click at [638, 314] on select "Choose SIZE XXS XS S M L XL XXL 3XL" at bounding box center [674, 320] width 109 height 26
select select "24323277"
click at [620, 307] on select "Choose SIZE XXS XS S M L XL XXL 3XL" at bounding box center [674, 320] width 109 height 26
click at [828, 392] on link "Create Proposal for Carolina Neto" at bounding box center [836, 388] width 16 height 16
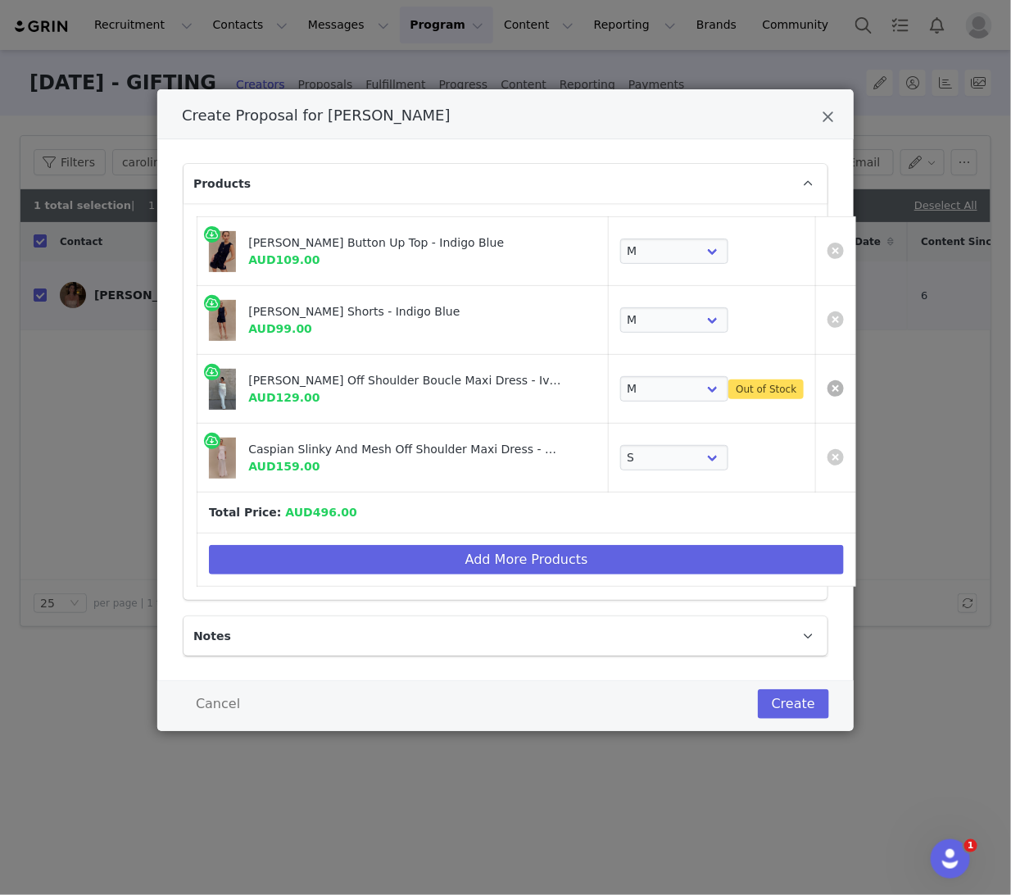
select select "24725558"
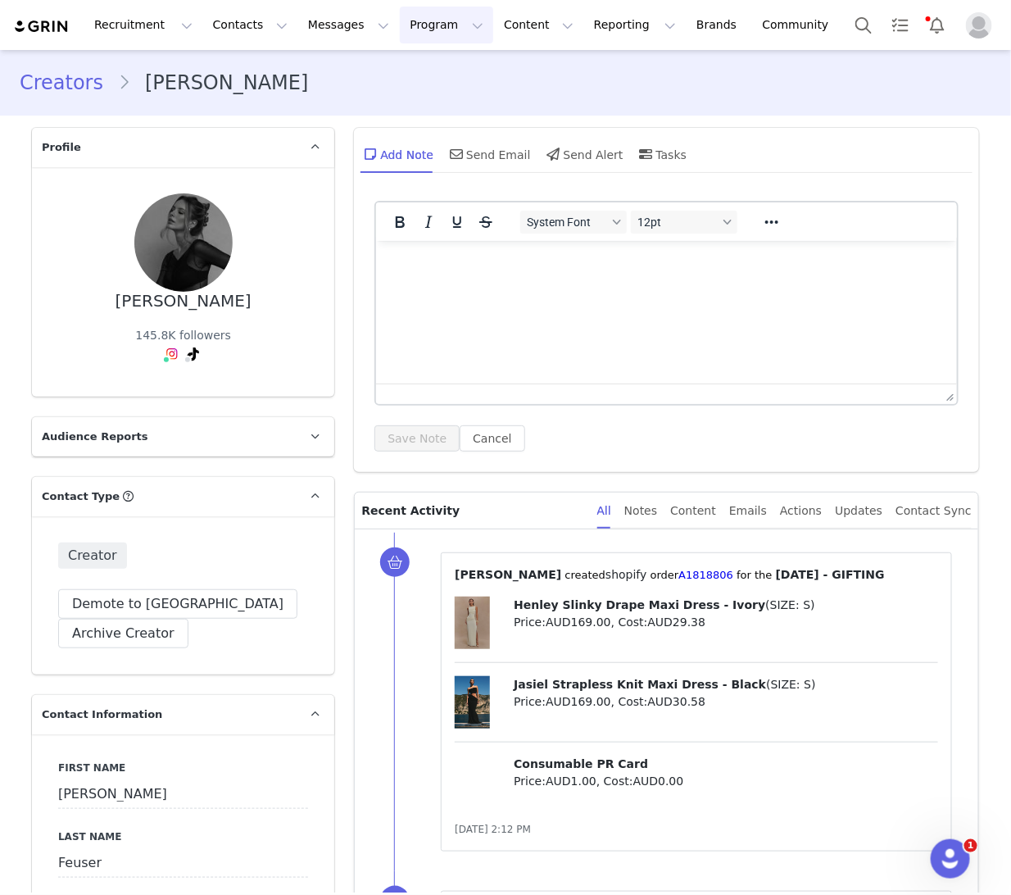
scroll to position [674, 0]
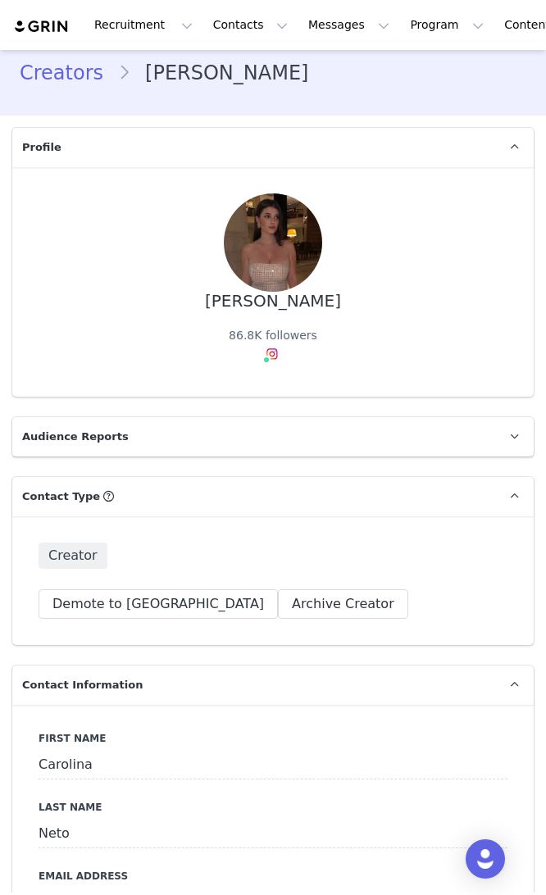
type input "+1 ([GEOGRAPHIC_DATA])"
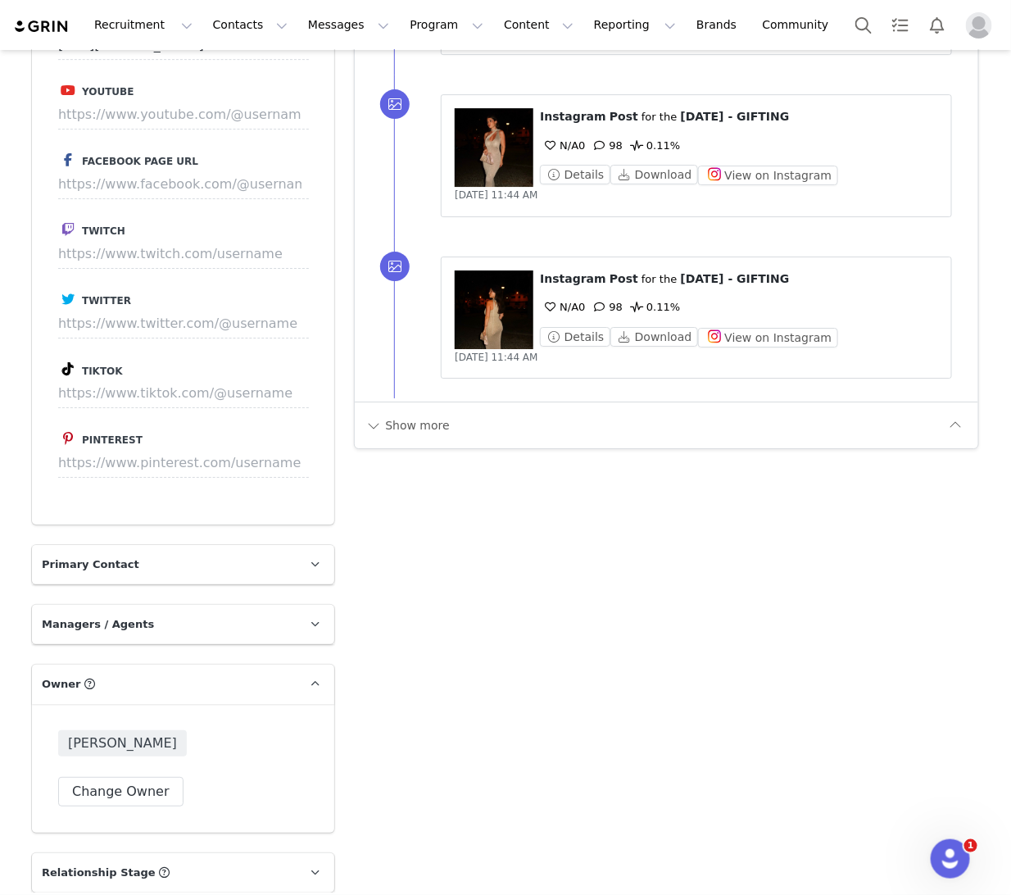
scroll to position [1776, 0]
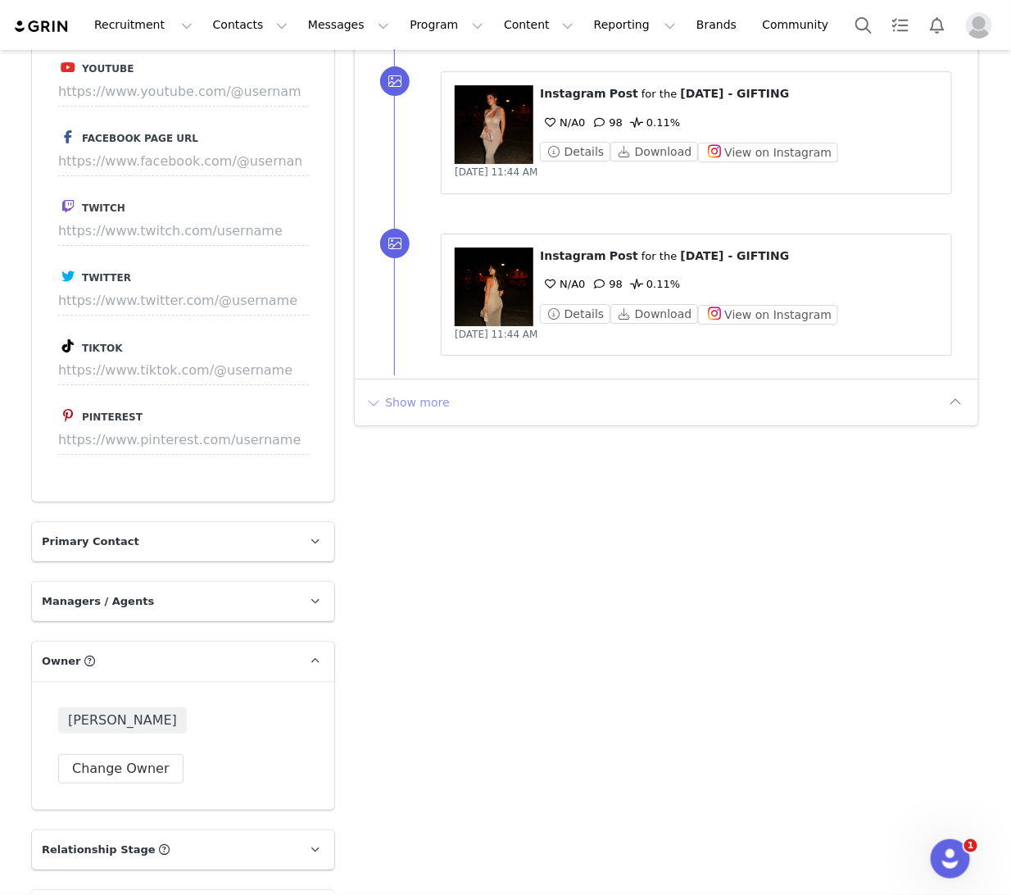
click at [408, 390] on button "Show more" at bounding box center [408, 402] width 86 height 26
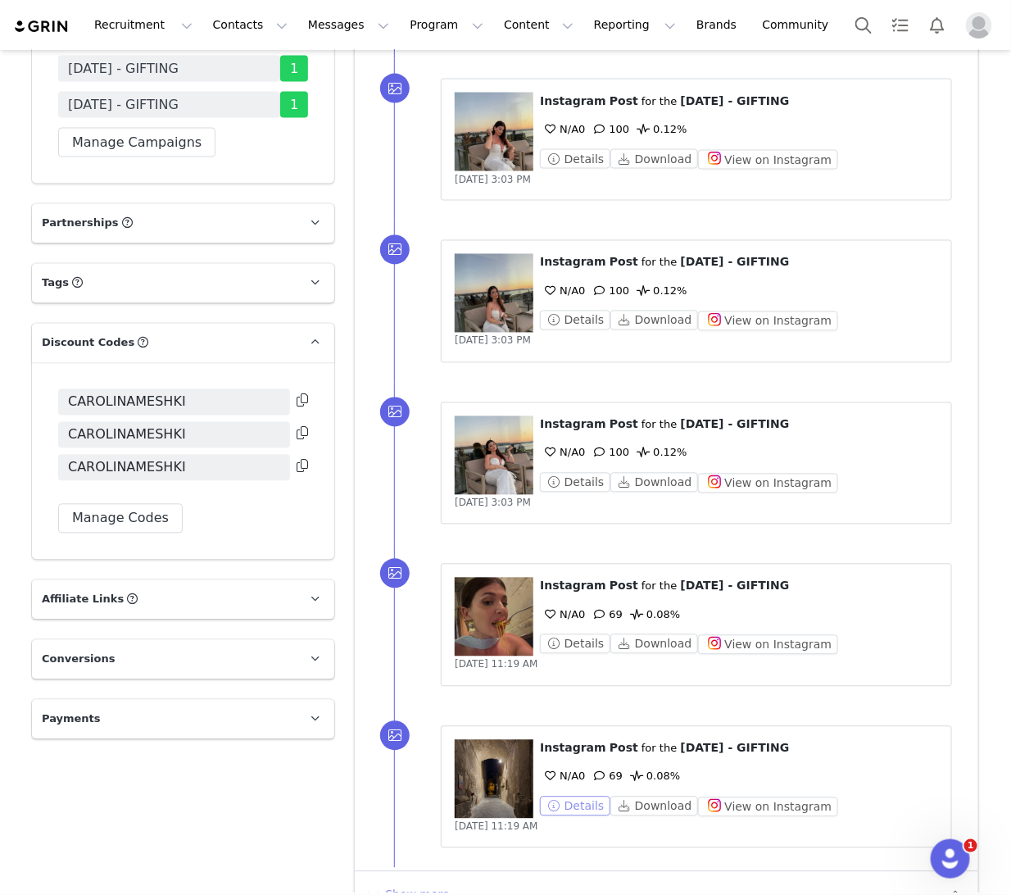
scroll to position [2930, 0]
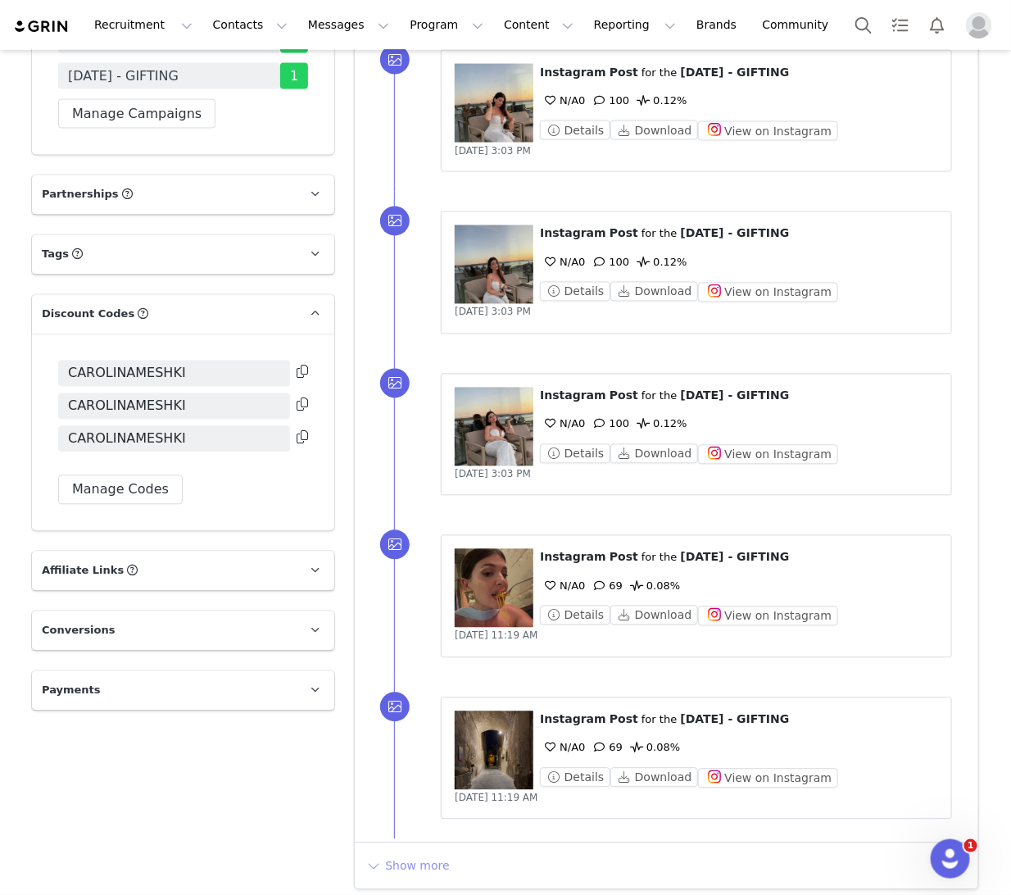
click at [422, 856] on button "Show more" at bounding box center [408, 866] width 86 height 26
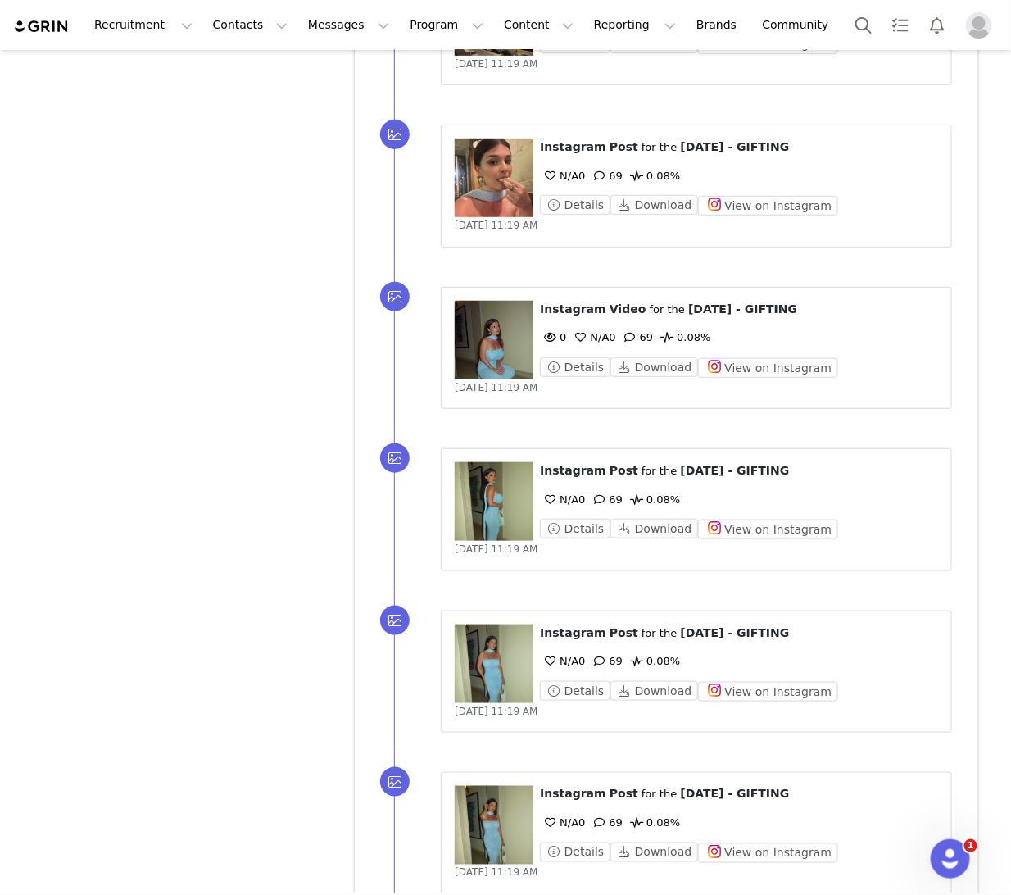
scroll to position [4541, 0]
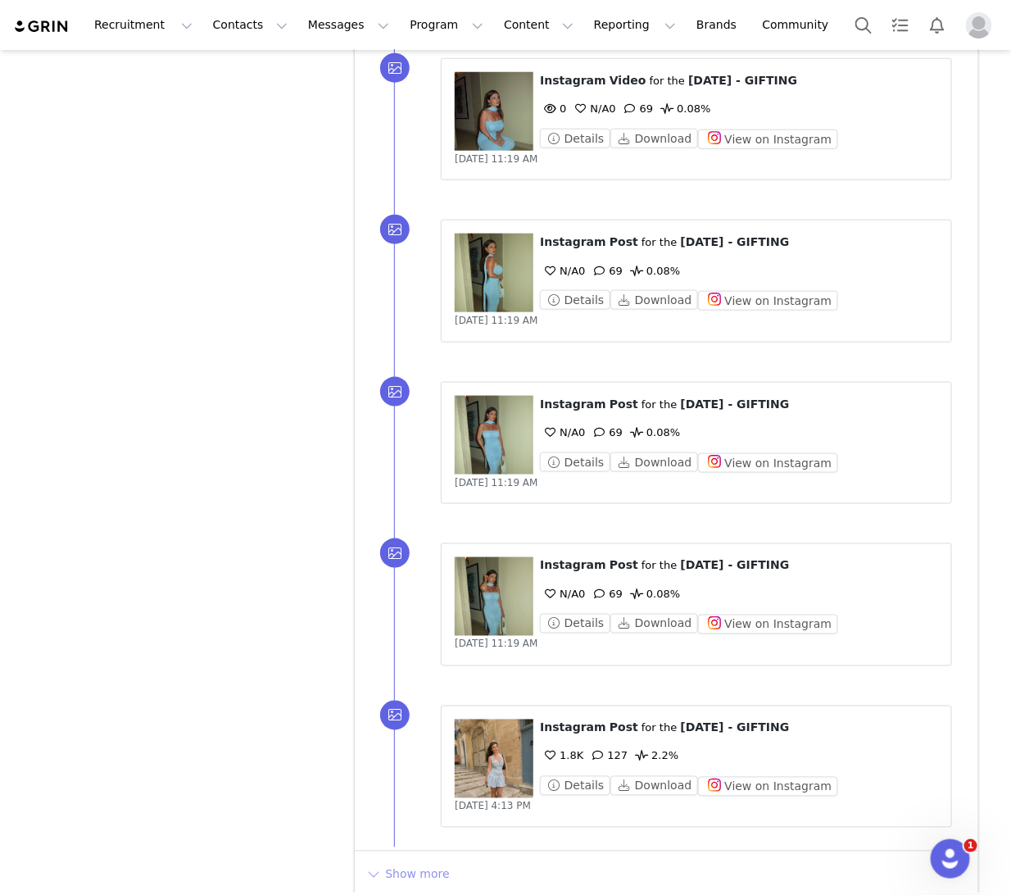
click at [407, 871] on button "Show more" at bounding box center [408, 874] width 86 height 26
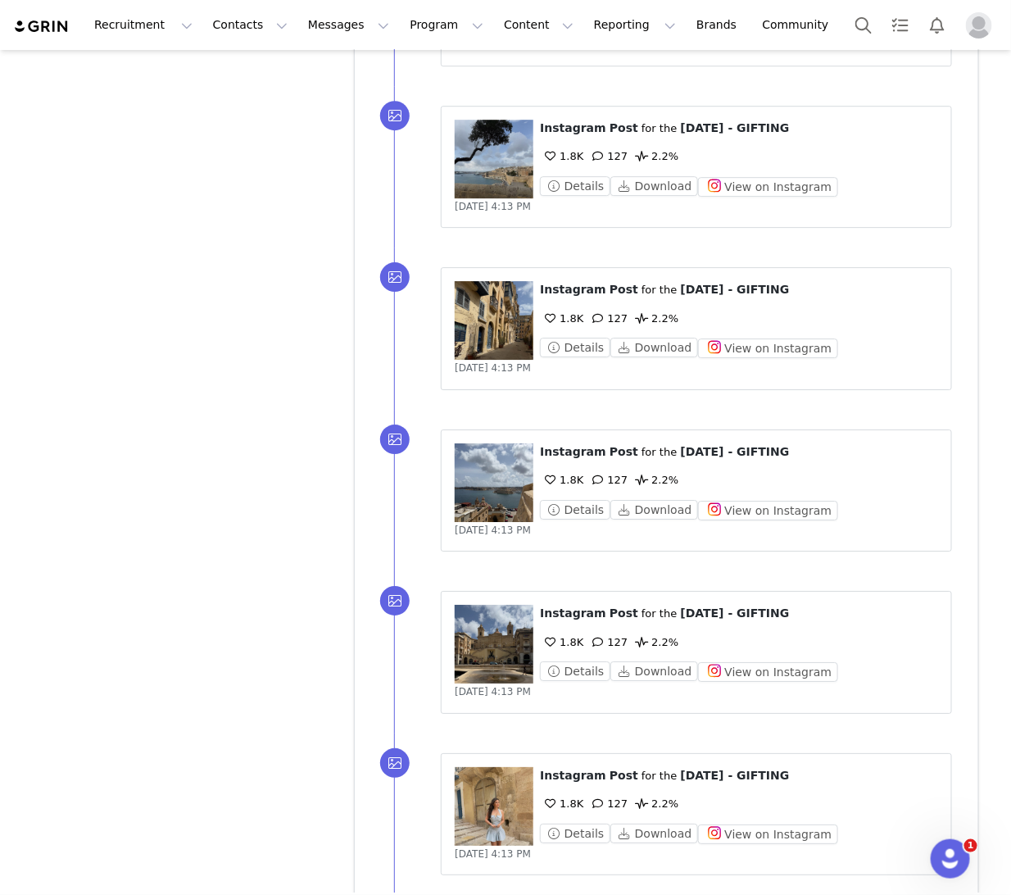
scroll to position [6414, 0]
